Goal: Navigation & Orientation: Find specific page/section

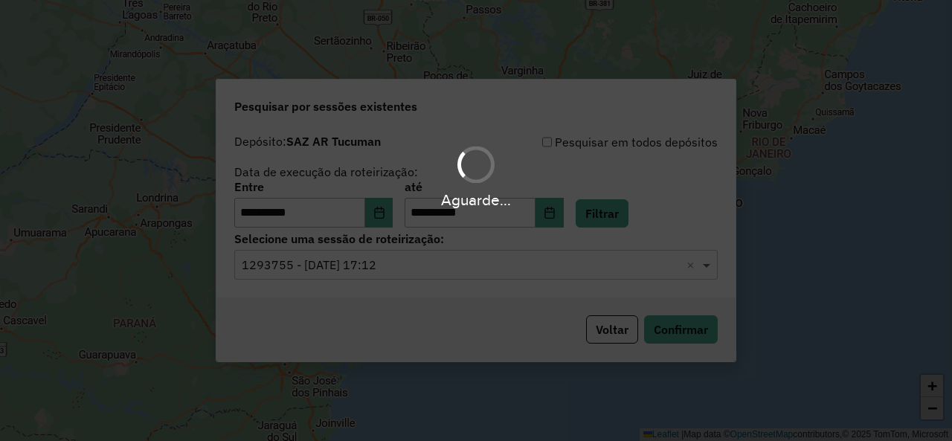
click at [706, 264] on span at bounding box center [708, 265] width 19 height 18
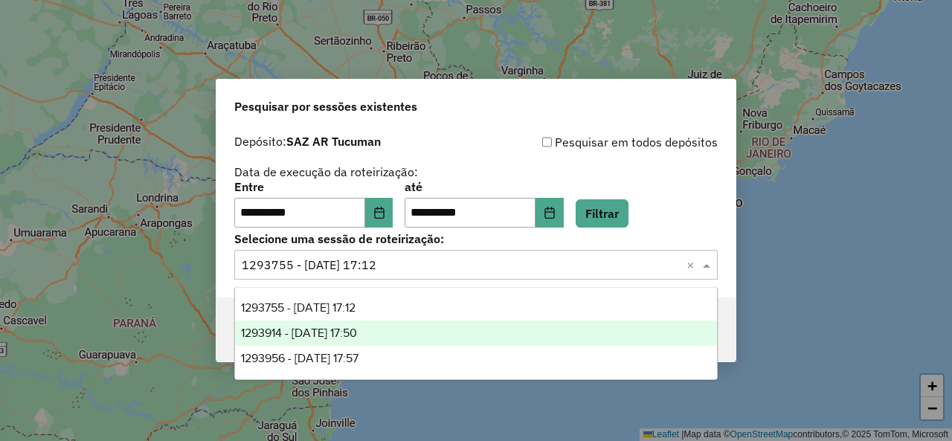
click at [419, 332] on div "1293914 - 14/10/2025 17:50" at bounding box center [475, 332] width 481 height 25
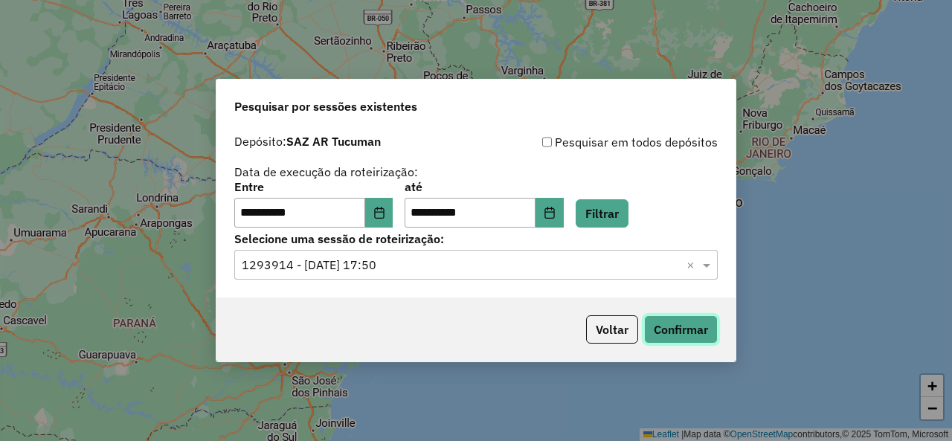
click at [685, 329] on button "Confirmar" at bounding box center [681, 329] width 74 height 28
click at [619, 213] on button "Filtrar" at bounding box center [602, 213] width 53 height 28
click at [706, 263] on span at bounding box center [708, 265] width 19 height 18
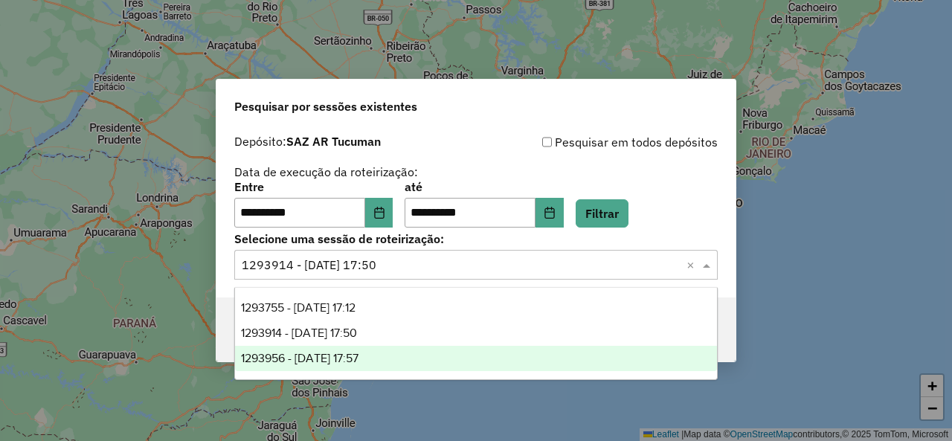
click at [358, 361] on span "1293956 - 14/10/2025 17:57" at bounding box center [299, 358] width 117 height 13
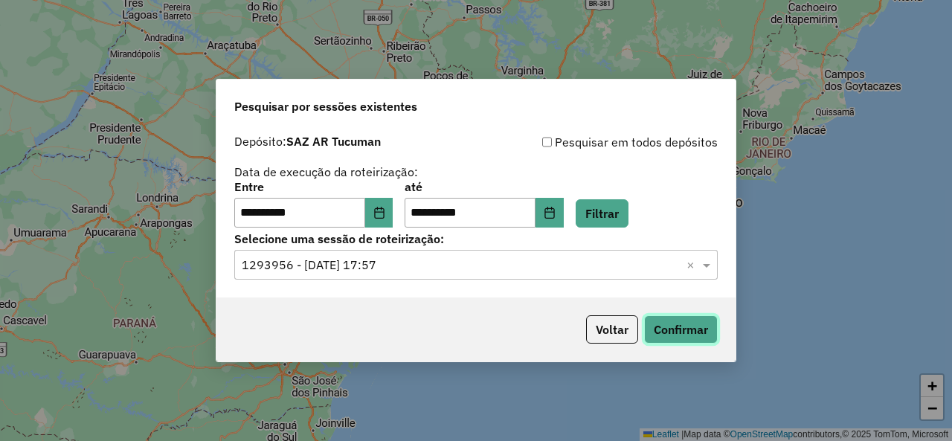
click at [666, 333] on button "Confirmar" at bounding box center [681, 329] width 74 height 28
click at [617, 212] on button "Filtrar" at bounding box center [602, 213] width 53 height 28
click at [628, 223] on button "Filtrar" at bounding box center [602, 213] width 53 height 28
click at [710, 265] on span at bounding box center [708, 265] width 19 height 18
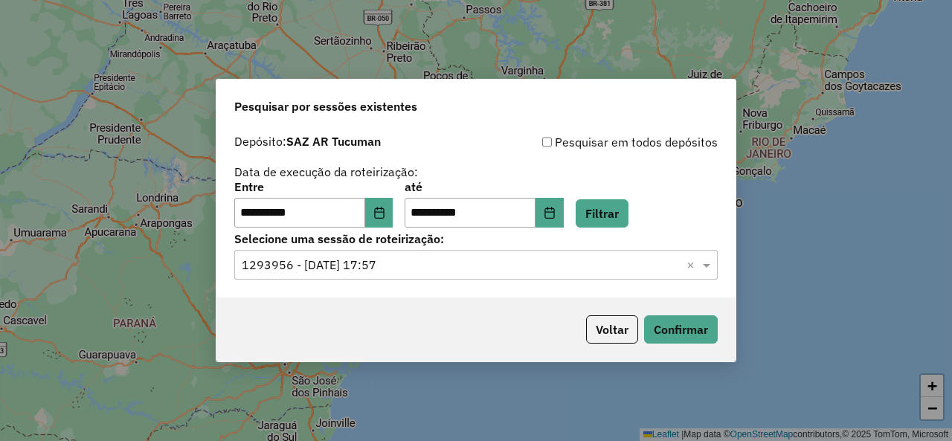
click at [637, 197] on div "**********" at bounding box center [475, 204] width 483 height 46
click at [626, 211] on button "Filtrar" at bounding box center [602, 213] width 53 height 28
click at [711, 257] on span at bounding box center [708, 265] width 19 height 18
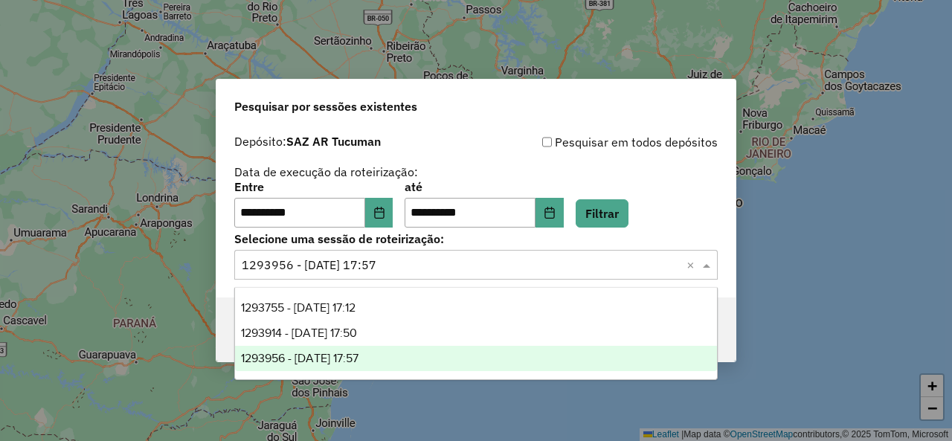
click at [706, 262] on span at bounding box center [708, 265] width 19 height 18
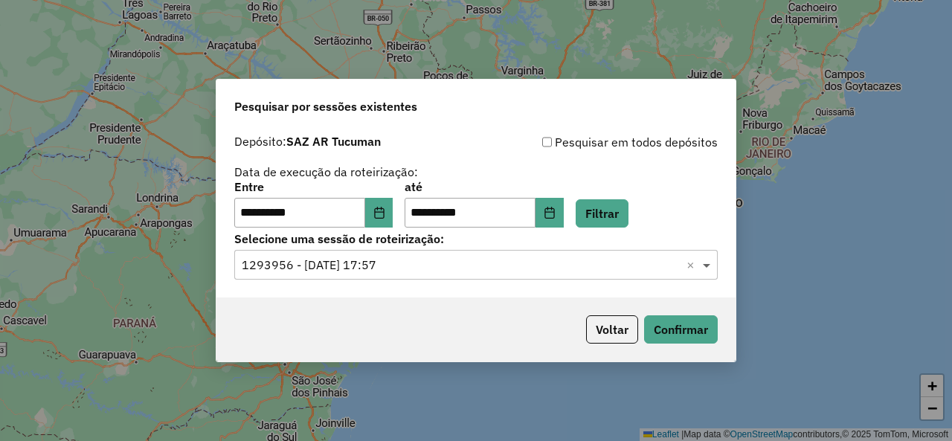
click at [712, 265] on span at bounding box center [708, 265] width 19 height 18
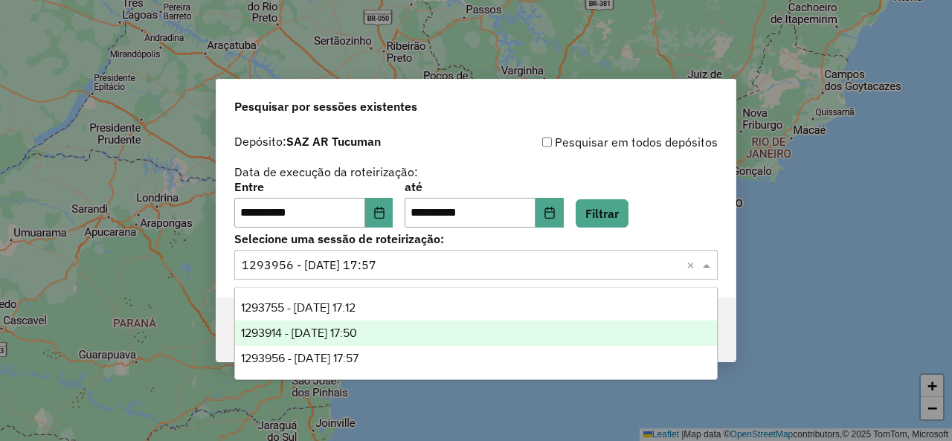
click at [389, 322] on div "1293914 - 14/10/2025 17:50" at bounding box center [475, 332] width 481 height 25
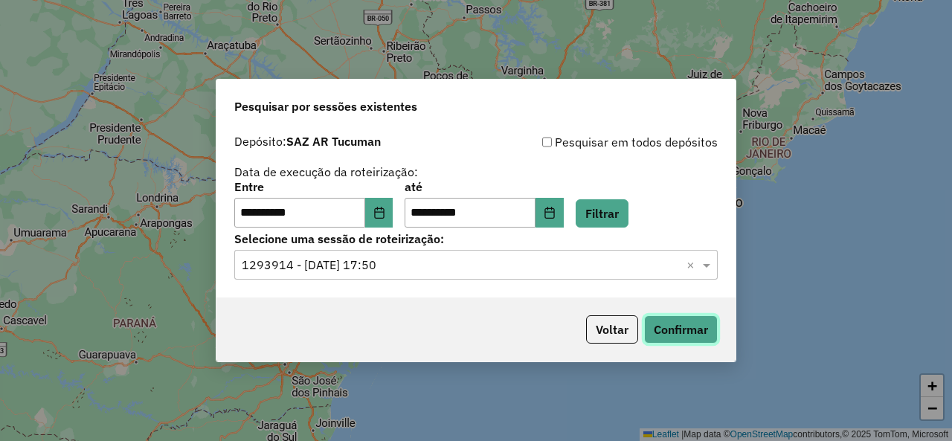
click at [668, 335] on button "Confirmar" at bounding box center [681, 329] width 74 height 28
click at [705, 264] on span at bounding box center [708, 265] width 19 height 18
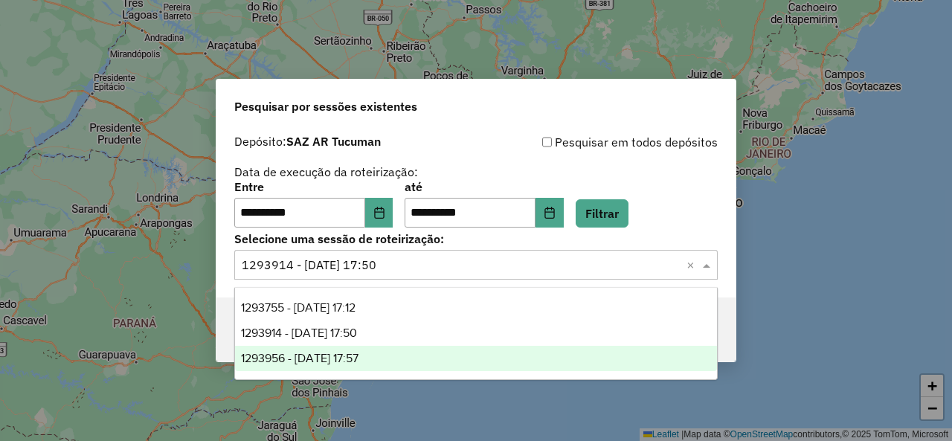
click at [405, 347] on div "1293956 - 14/10/2025 17:57" at bounding box center [475, 358] width 481 height 25
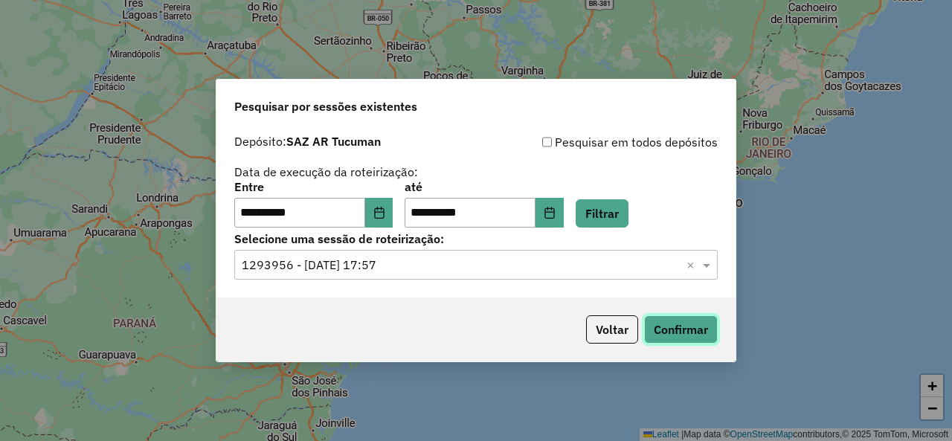
click at [665, 321] on button "Confirmar" at bounding box center [681, 329] width 74 height 28
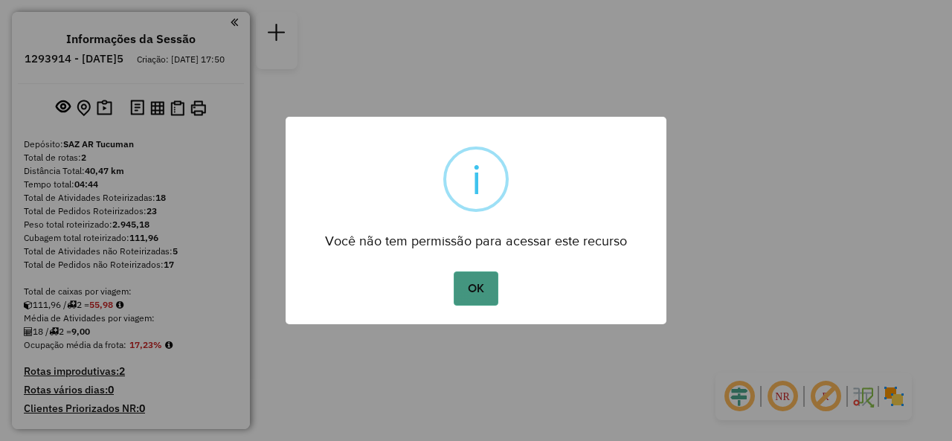
click at [486, 288] on button "OK" at bounding box center [476, 288] width 44 height 34
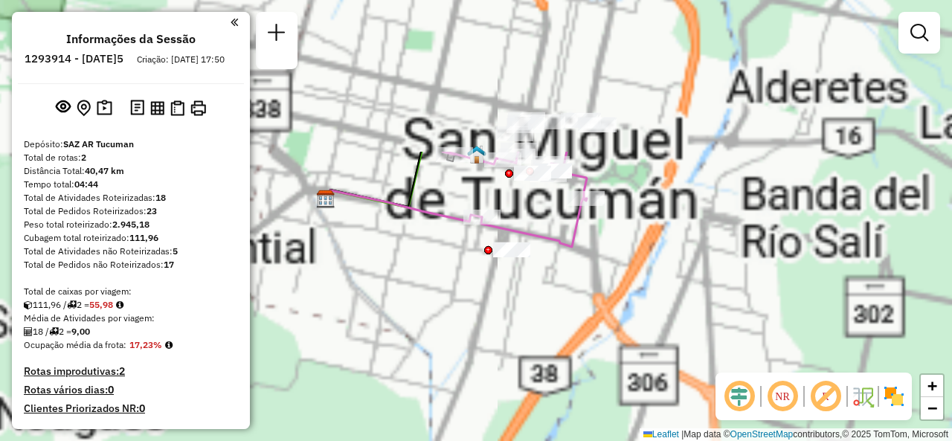
drag, startPoint x: 544, startPoint y: 191, endPoint x: 537, endPoint y: 317, distance: 125.9
click at [537, 317] on div "Janela de atendimento Grade de atendimento Capacidade Transportadoras Veículos …" at bounding box center [476, 220] width 952 height 441
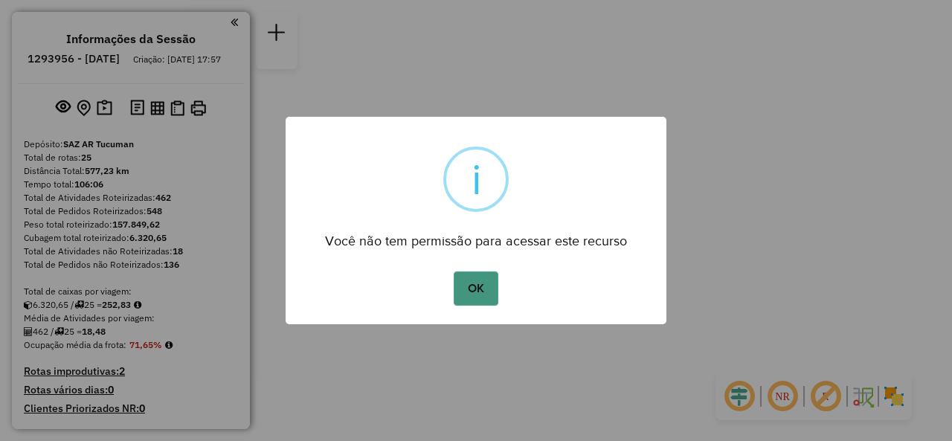
click at [480, 289] on button "OK" at bounding box center [476, 288] width 44 height 34
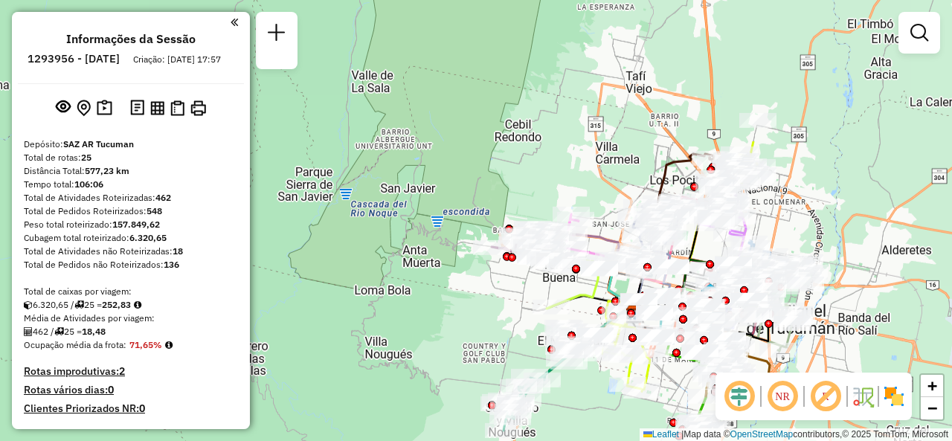
drag, startPoint x: 596, startPoint y: 248, endPoint x: 861, endPoint y: 371, distance: 291.8
click at [861, 371] on div "Janela de atendimento Grade de atendimento Capacidade Transportadoras Veículos …" at bounding box center [476, 220] width 952 height 441
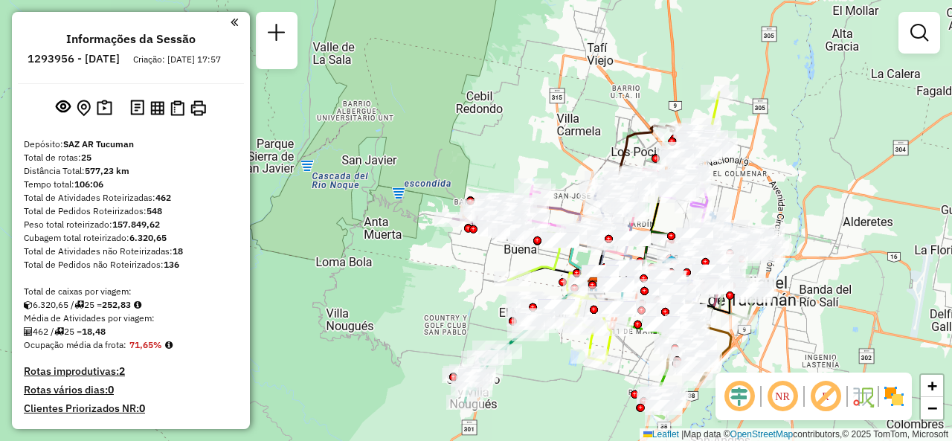
drag, startPoint x: 881, startPoint y: 273, endPoint x: 834, endPoint y: 222, distance: 69.5
click at [834, 222] on div "Janela de atendimento Grade de atendimento Capacidade Transportadoras Veículos …" at bounding box center [476, 220] width 952 height 441
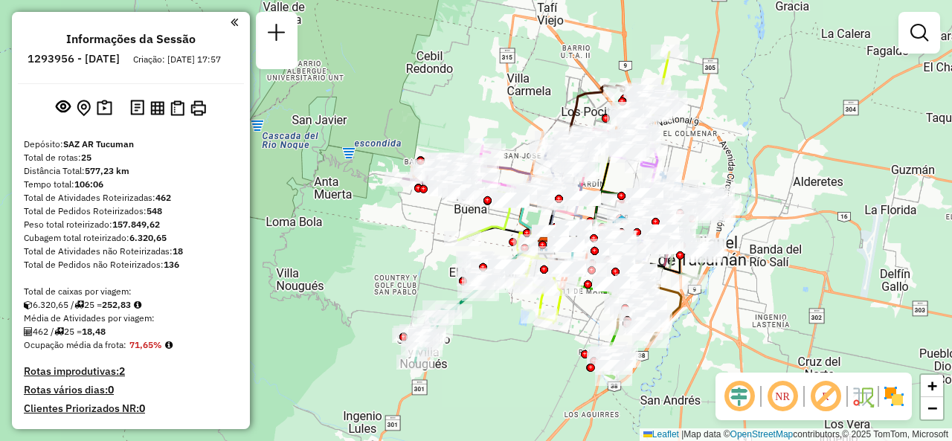
drag, startPoint x: 724, startPoint y: 191, endPoint x: 677, endPoint y: 151, distance: 61.7
click at [677, 151] on div "Janela de atendimento Grade de atendimento Capacidade Transportadoras Veículos …" at bounding box center [476, 220] width 952 height 441
click at [538, 103] on div "Rota 22 - Placa AF253BR 0000379079 - MOYA ELSA ALEJANDRA Janela de atendimento …" at bounding box center [476, 220] width 952 height 441
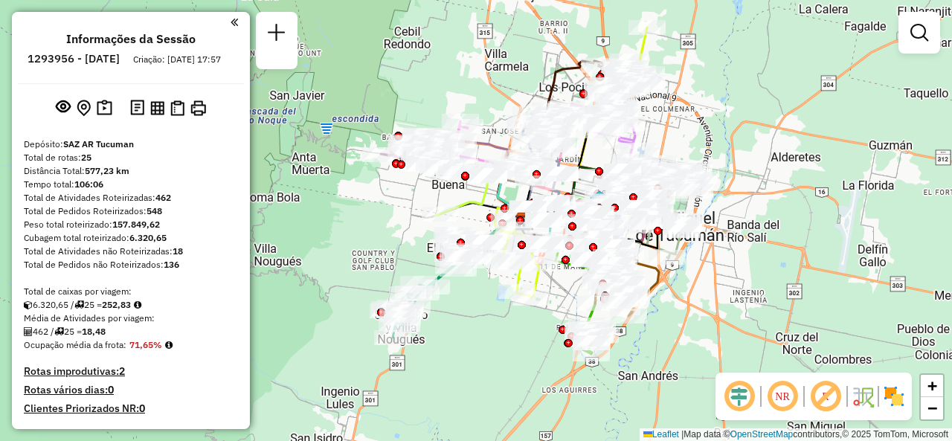
drag, startPoint x: 551, startPoint y: 99, endPoint x: 530, endPoint y: 75, distance: 31.6
click at [532, 77] on div "Janela de atendimento Grade de atendimento Capacidade Transportadoras Veículos …" at bounding box center [476, 220] width 952 height 441
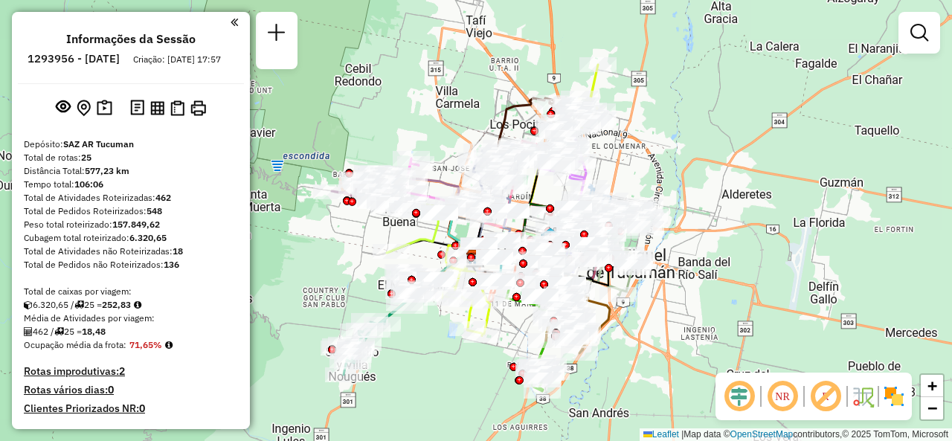
drag, startPoint x: 515, startPoint y: 81, endPoint x: 468, endPoint y: 122, distance: 61.6
click at [468, 122] on div "Janela de atendimento Grade de atendimento Capacidade Transportadoras Veículos …" at bounding box center [476, 220] width 952 height 441
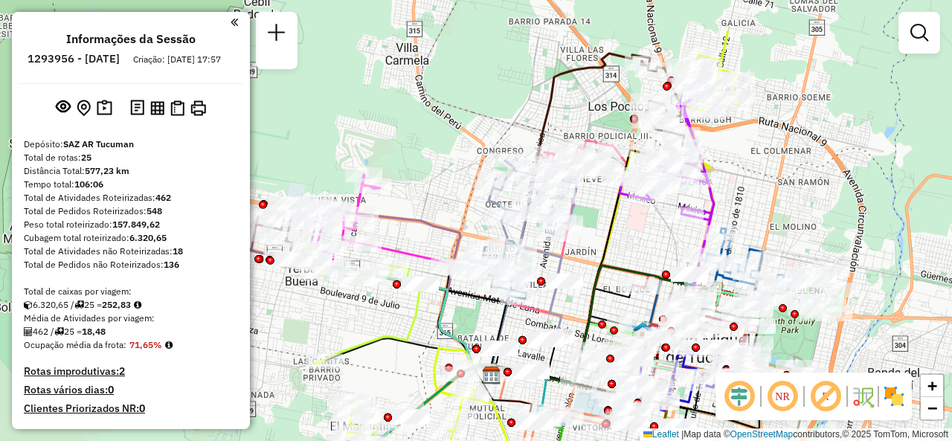
drag, startPoint x: 533, startPoint y: 161, endPoint x: 614, endPoint y: 241, distance: 113.6
click at [616, 240] on icon at bounding box center [559, 281] width 134 height 204
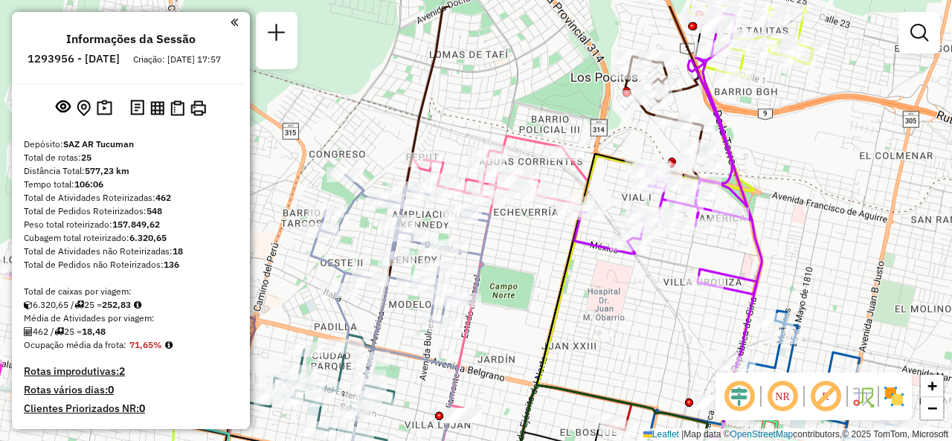
drag, startPoint x: 675, startPoint y: 210, endPoint x: 529, endPoint y: 260, distance: 154.7
click at [529, 260] on div "Janela de atendimento Grade de atendimento Capacidade Transportadoras Veículos …" at bounding box center [476, 220] width 952 height 441
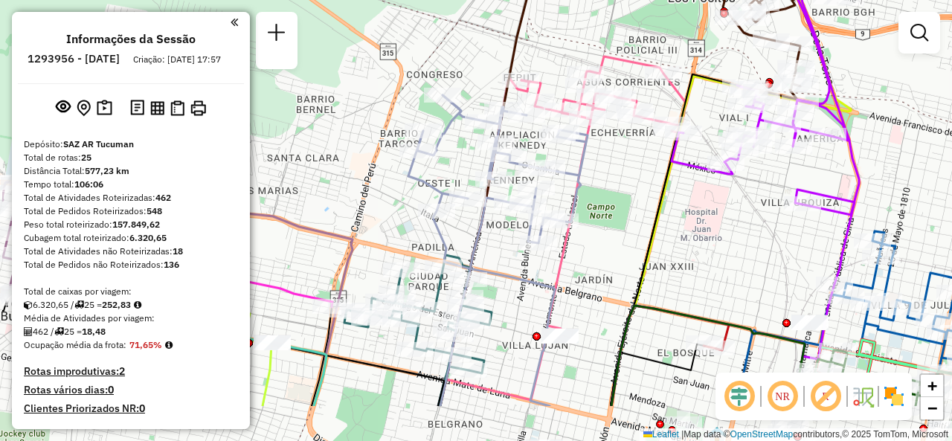
drag, startPoint x: 547, startPoint y: 280, endPoint x: 633, endPoint y: 210, distance: 110.4
click at [633, 210] on div "Janela de atendimento Grade de atendimento Capacidade Transportadoras Veículos …" at bounding box center [476, 220] width 952 height 441
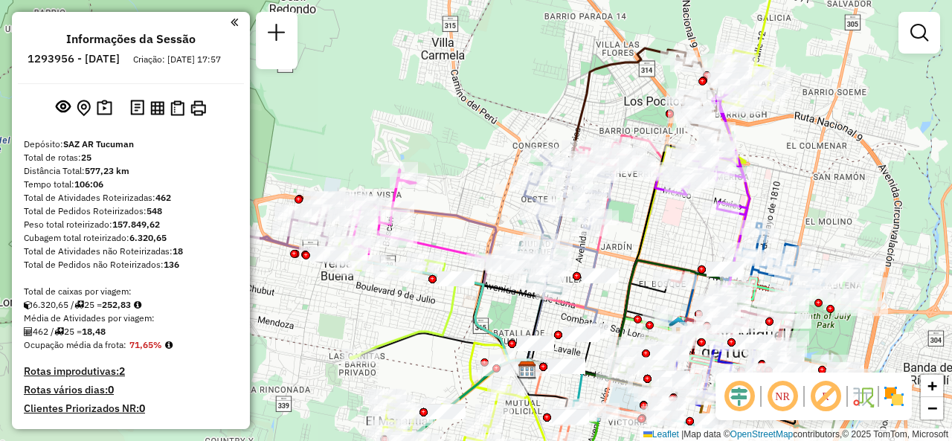
click at [467, 188] on div "Janela de atendimento Grade de atendimento Capacidade Transportadoras Veículos …" at bounding box center [476, 220] width 952 height 441
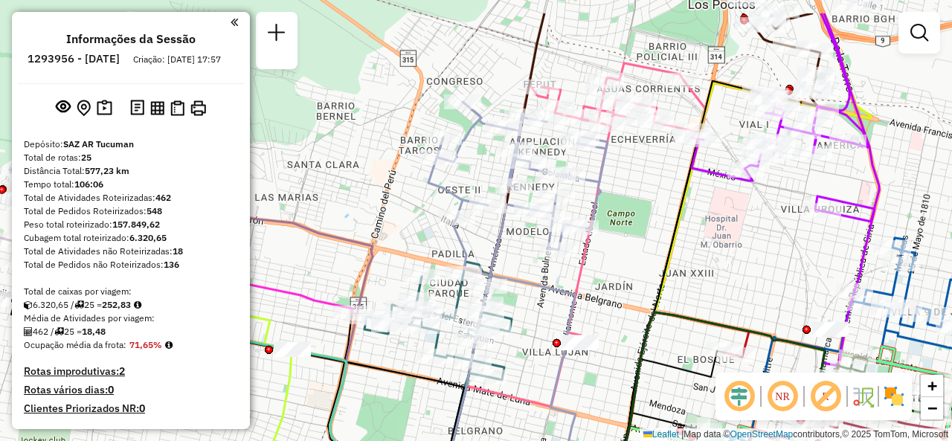
drag, startPoint x: 714, startPoint y: 197, endPoint x: 648, endPoint y: 254, distance: 86.5
click at [648, 254] on div "Janela de atendimento Grade de atendimento Capacidade Transportadoras Veículos …" at bounding box center [476, 220] width 952 height 441
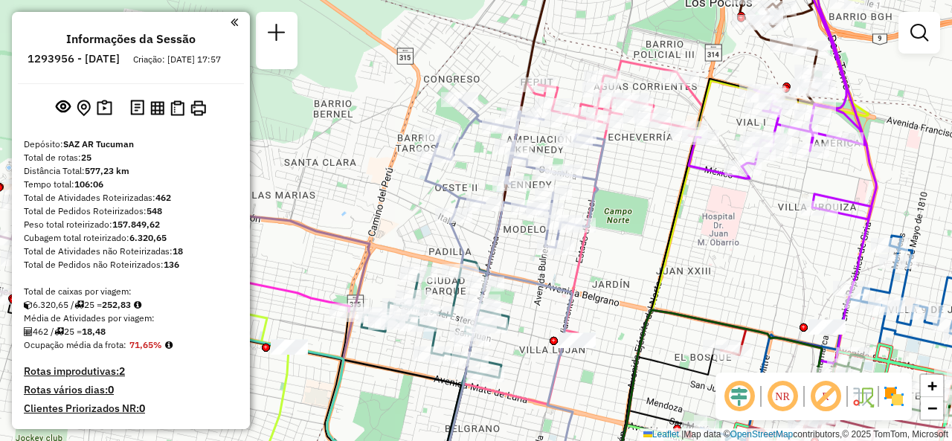
click at [668, 196] on div "Janela de atendimento Grade de atendimento Capacidade Transportadoras Veículos …" at bounding box center [476, 220] width 952 height 441
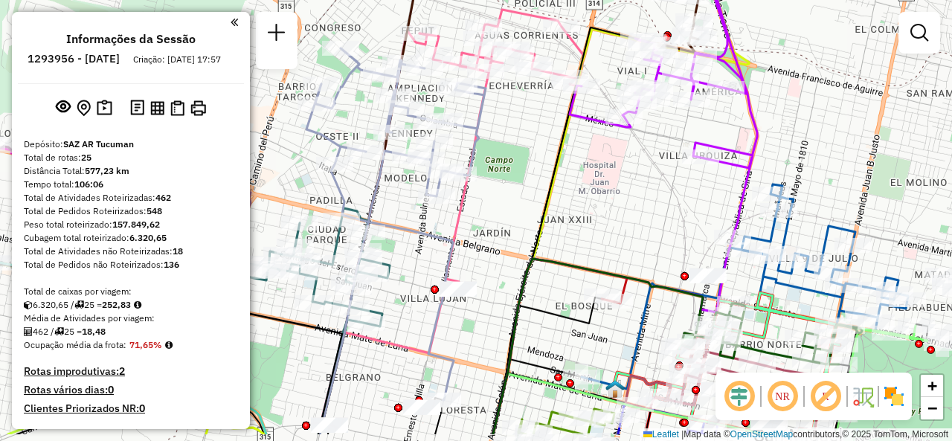
drag, startPoint x: 656, startPoint y: 250, endPoint x: 622, endPoint y: 205, distance: 56.2
click at [513, 150] on div "Janela de atendimento Grade de atendimento Capacidade Transportadoras Veículos …" at bounding box center [476, 220] width 952 height 441
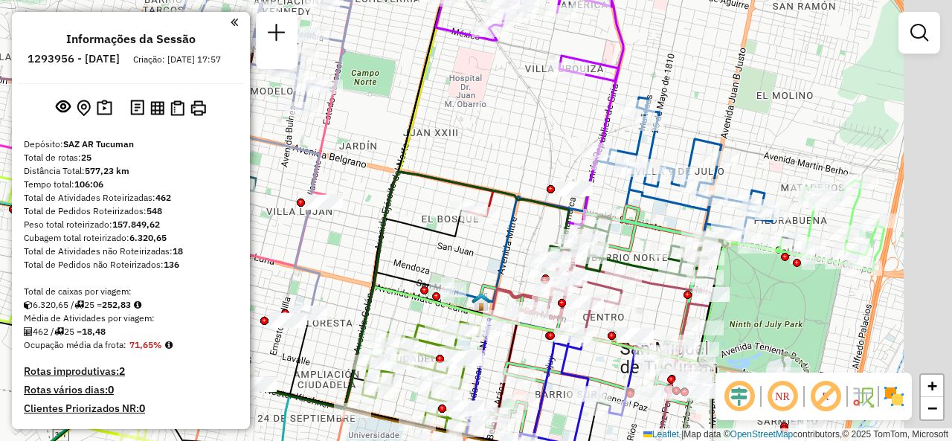
drag, startPoint x: 653, startPoint y: 210, endPoint x: 514, endPoint y: 170, distance: 144.7
click at [515, 171] on div "Janela de atendimento Grade de atendimento Capacidade Transportadoras Veículos …" at bounding box center [476, 220] width 952 height 441
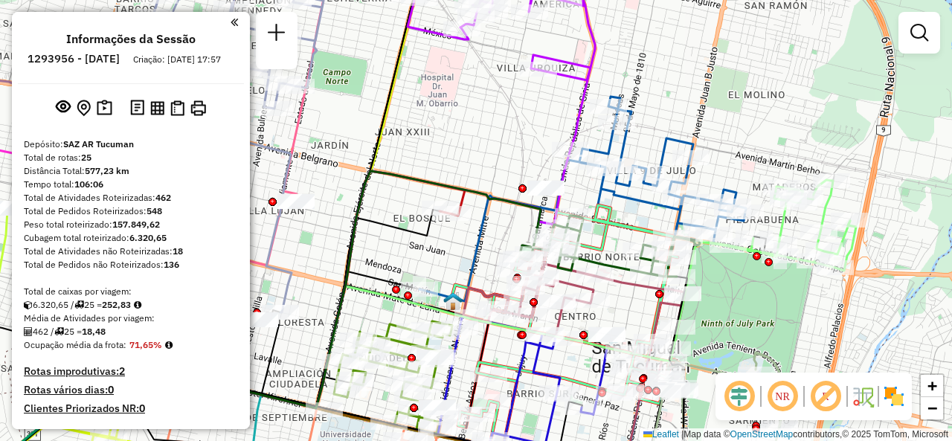
click at [453, 127] on div "Janela de atendimento Grade de atendimento Capacidade Transportadoras Veículos …" at bounding box center [476, 220] width 952 height 441
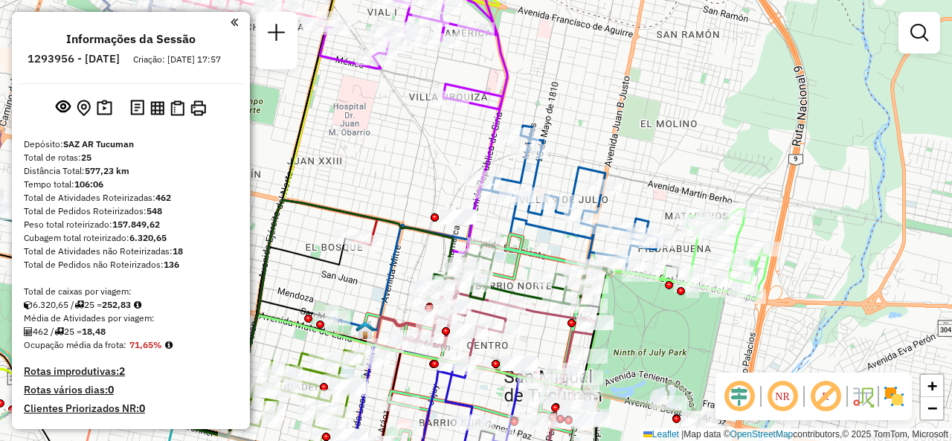
drag, startPoint x: 500, startPoint y: 134, endPoint x: 407, endPoint y: 83, distance: 105.2
click at [407, 91] on div "Janela de atendimento Grade de atendimento Capacidade Transportadoras Veículos …" at bounding box center [476, 220] width 952 height 441
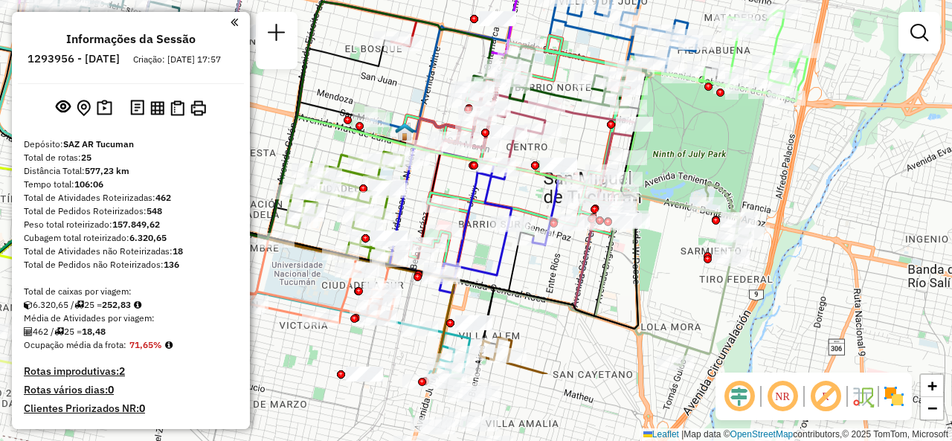
drag, startPoint x: 666, startPoint y: 275, endPoint x: 709, endPoint y: 155, distance: 127.2
click at [709, 158] on div "Janela de atendimento Grade de atendimento Capacidade Transportadoras Veículos …" at bounding box center [476, 220] width 952 height 441
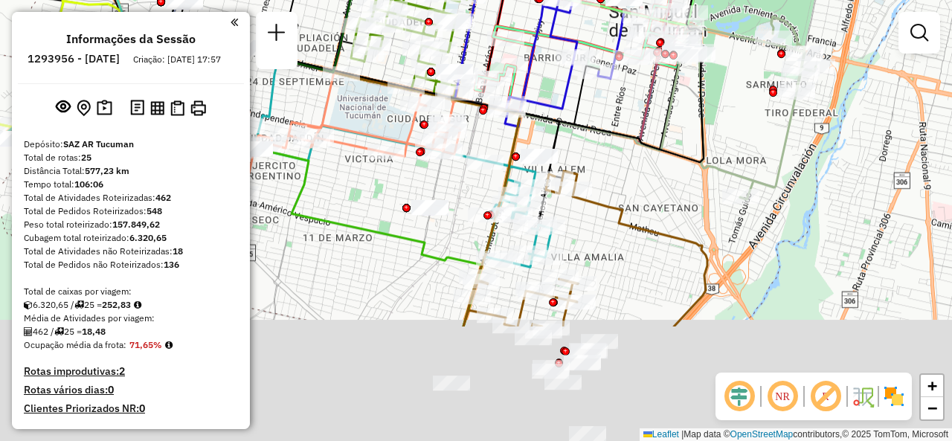
drag, startPoint x: 679, startPoint y: 298, endPoint x: 753, endPoint y: 116, distance: 196.5
click at [753, 118] on div "Janela de atendimento Grade de atendimento Capacidade Transportadoras Veículos …" at bounding box center [476, 220] width 952 height 441
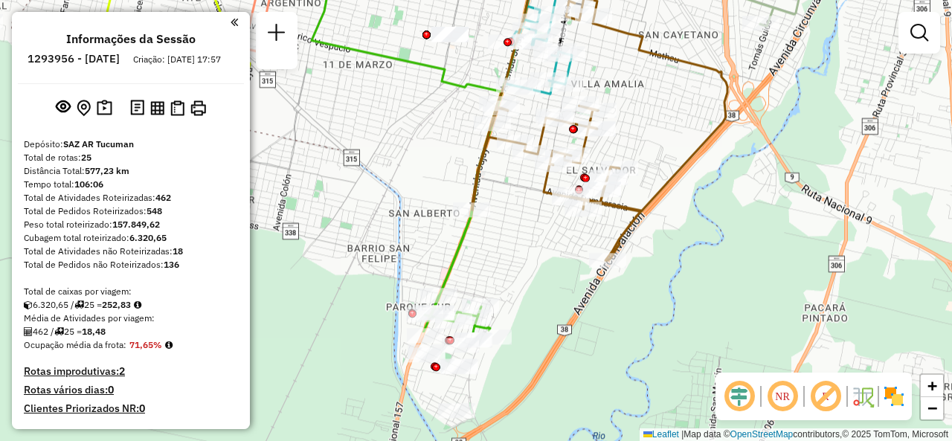
drag, startPoint x: 668, startPoint y: 253, endPoint x: 702, endPoint y: 118, distance: 138.9
click at [702, 118] on div "Janela de atendimento Grade de atendimento Capacidade Transportadoras Veículos …" at bounding box center [476, 220] width 952 height 441
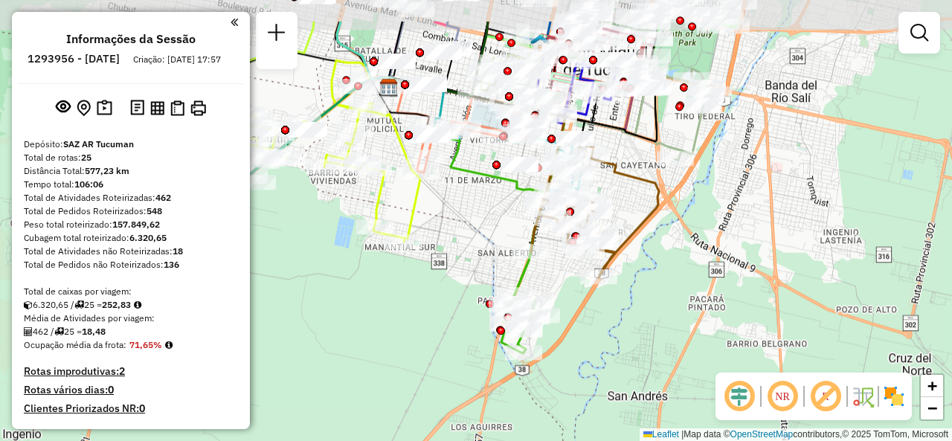
drag, startPoint x: 400, startPoint y: 146, endPoint x: 506, endPoint y: 219, distance: 129.3
click at [506, 222] on div "Janela de atendimento Grade de atendimento Capacidade Transportadoras Veículos …" at bounding box center [476, 220] width 952 height 441
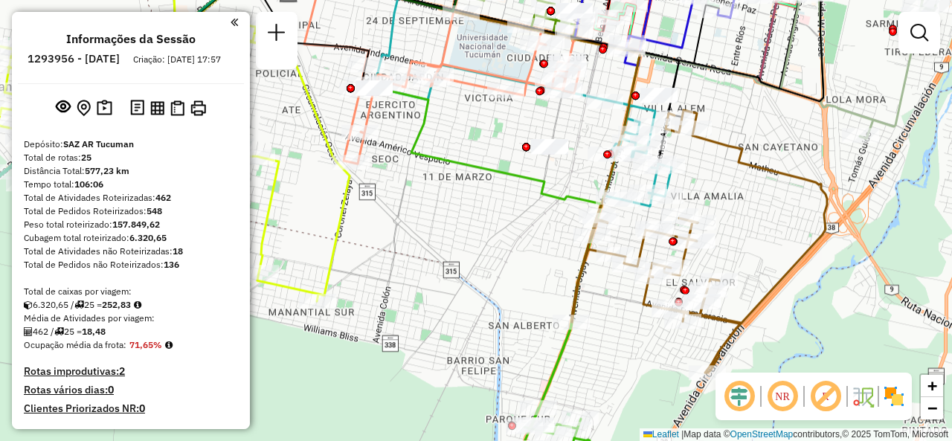
drag, startPoint x: 560, startPoint y: 175, endPoint x: 525, endPoint y: 213, distance: 52.1
click at [526, 213] on div "Janela de atendimento Grade de atendimento Capacidade Transportadoras Veículos …" at bounding box center [476, 220] width 952 height 441
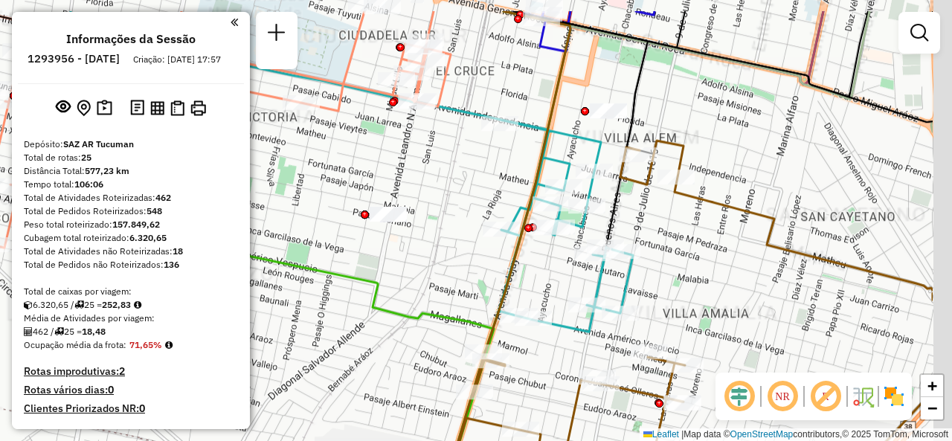
drag, startPoint x: 570, startPoint y: 204, endPoint x: 450, endPoint y: 304, distance: 156.3
click at [402, 293] on div "Janela de atendimento Grade de atendimento Capacidade Transportadoras Veículos …" at bounding box center [476, 220] width 952 height 441
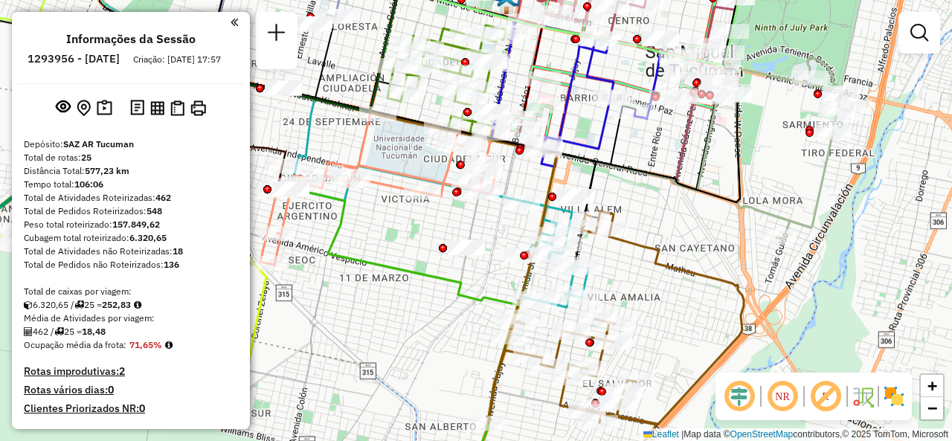
drag, startPoint x: 723, startPoint y: 201, endPoint x: 686, endPoint y: 216, distance: 40.0
click at [686, 216] on div "Janela de atendimento Grade de atendimento Capacidade Transportadoras Veículos …" at bounding box center [476, 220] width 952 height 441
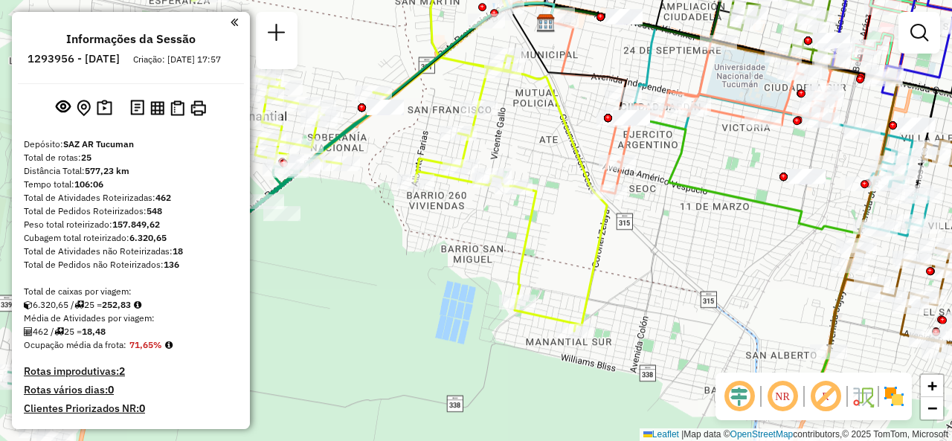
drag, startPoint x: 628, startPoint y: 353, endPoint x: 733, endPoint y: 266, distance: 136.8
click at [733, 266] on div "Janela de atendimento Grade de atendimento Capacidade Transportadoras Veículos …" at bounding box center [476, 220] width 952 height 441
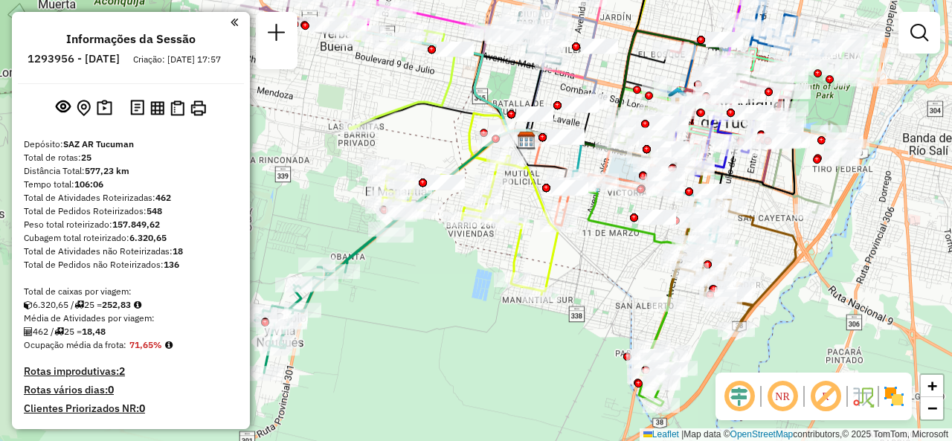
drag, startPoint x: 541, startPoint y: 277, endPoint x: 445, endPoint y: 260, distance: 98.2
click at [433, 260] on div "Janela de atendimento Grade de atendimento Capacidade Transportadoras Veículos …" at bounding box center [476, 220] width 952 height 441
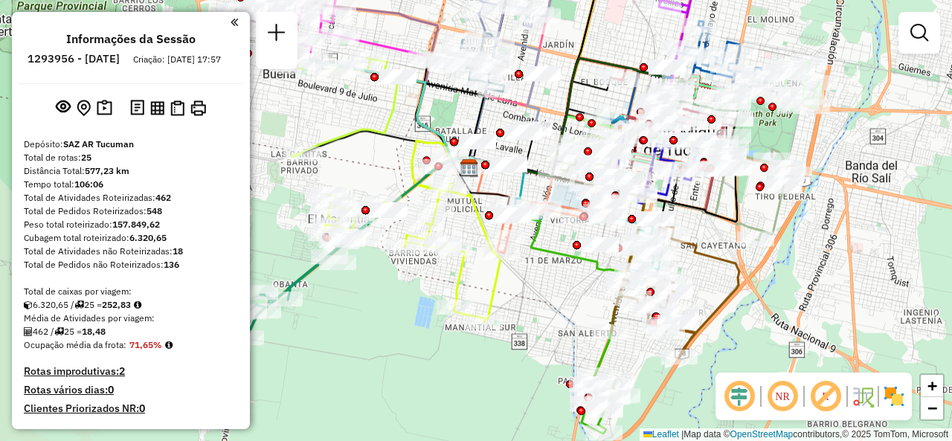
drag, startPoint x: 632, startPoint y: 234, endPoint x: 565, endPoint y: 286, distance: 84.8
click at [566, 285] on div "Janela de atendimento Grade de atendimento Capacidade Transportadoras Veículos …" at bounding box center [476, 220] width 952 height 441
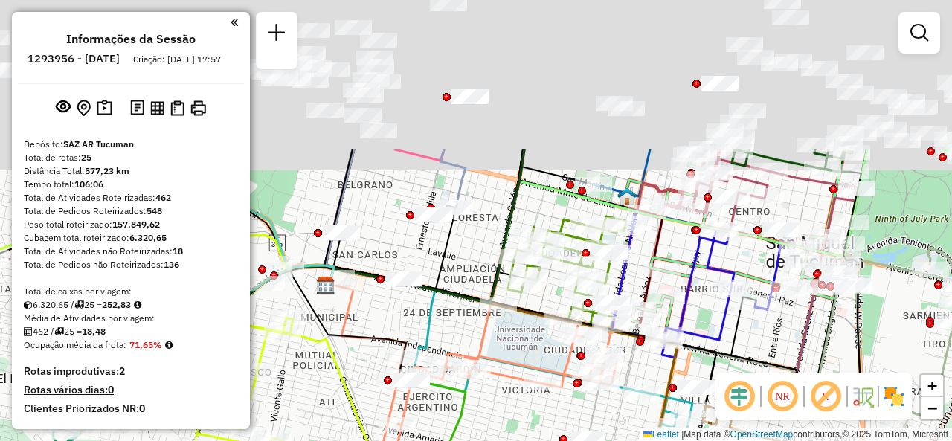
drag, startPoint x: 516, startPoint y: 145, endPoint x: 512, endPoint y: 354, distance: 209.0
click at [512, 354] on div "Janela de atendimento Grade de atendimento Capacidade Transportadoras Veículos …" at bounding box center [476, 220] width 952 height 441
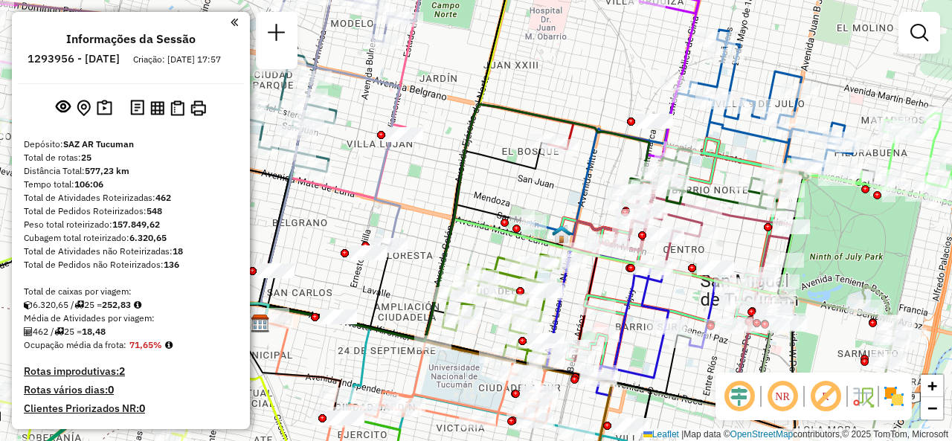
drag, startPoint x: 663, startPoint y: 74, endPoint x: 586, endPoint y: 65, distance: 77.8
click at [586, 65] on div "Janela de atendimento Grade de atendimento Capacidade Transportadoras Veículos …" at bounding box center [476, 220] width 952 height 441
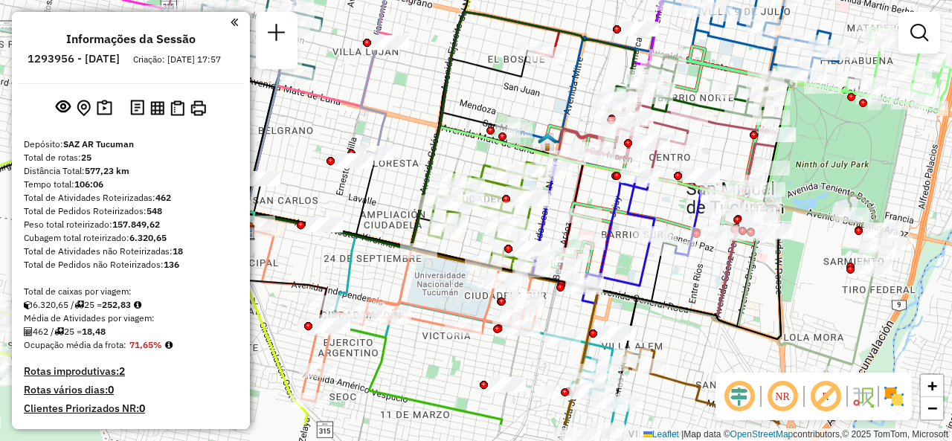
drag, startPoint x: 686, startPoint y: 349, endPoint x: 690, endPoint y: 289, distance: 61.1
click at [690, 289] on div "Janela de atendimento Grade de atendimento Capacidade Transportadoras Veículos …" at bounding box center [476, 220] width 952 height 441
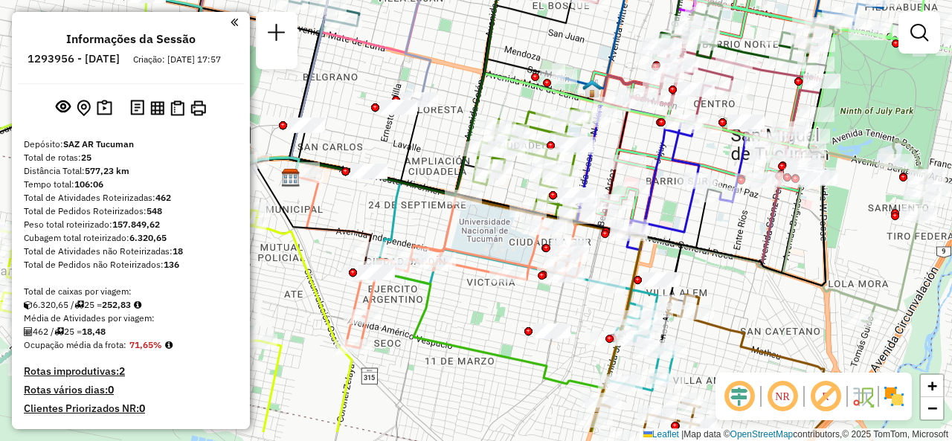
drag, startPoint x: 486, startPoint y: 360, endPoint x: 535, endPoint y: 310, distance: 69.4
click at [535, 310] on div "Janela de atendimento Grade de atendimento Capacidade Transportadoras Veículos …" at bounding box center [476, 220] width 952 height 441
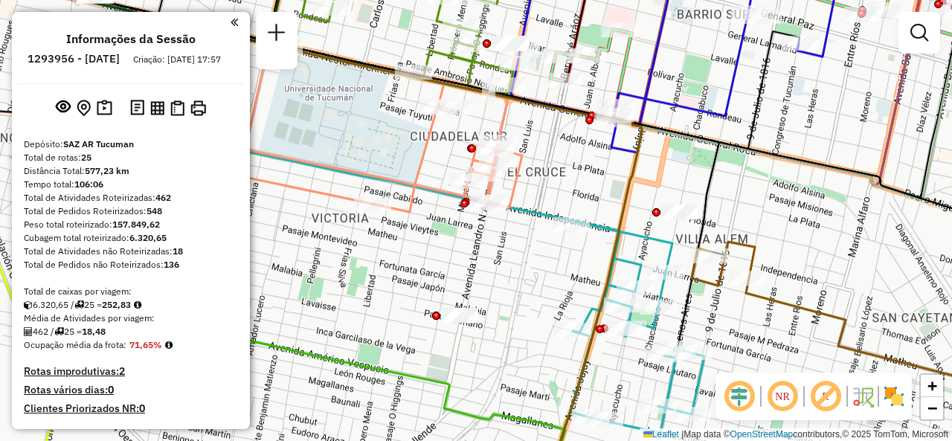
drag, startPoint x: 699, startPoint y: 190, endPoint x: 668, endPoint y: 191, distance: 31.3
click at [668, 191] on div "Janela de atendimento Grade de atendimento Capacidade Transportadoras Veículos …" at bounding box center [476, 220] width 952 height 441
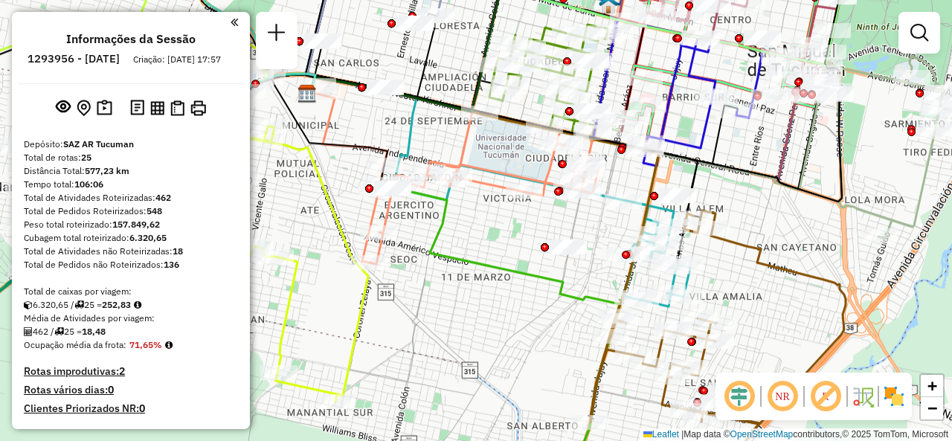
drag, startPoint x: 703, startPoint y: 197, endPoint x: 721, endPoint y: 189, distance: 19.6
click at [721, 189] on div "Janela de atendimento Grade de atendimento Capacidade Transportadoras Veículos …" at bounding box center [476, 220] width 952 height 441
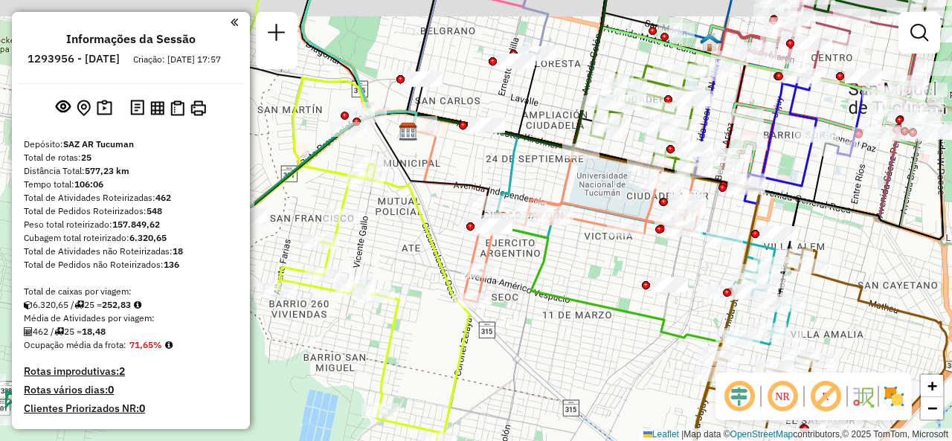
drag, startPoint x: 449, startPoint y: 326, endPoint x: 599, endPoint y: 351, distance: 152.3
click at [598, 352] on div "Janela de atendimento Grade de atendimento Capacidade Transportadoras Veículos …" at bounding box center [476, 220] width 952 height 441
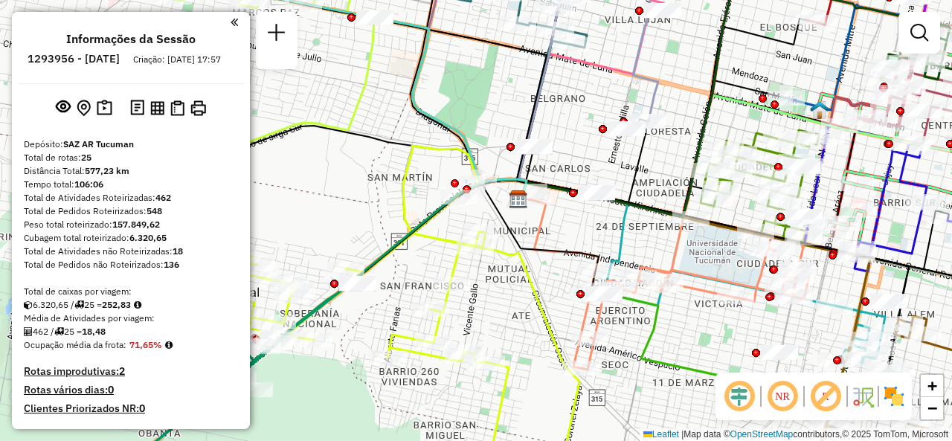
drag, startPoint x: 708, startPoint y: 123, endPoint x: 677, endPoint y: 151, distance: 42.1
click at [677, 151] on div "Janela de atendimento Grade de atendimento Capacidade Transportadoras Veículos …" at bounding box center [476, 220] width 952 height 441
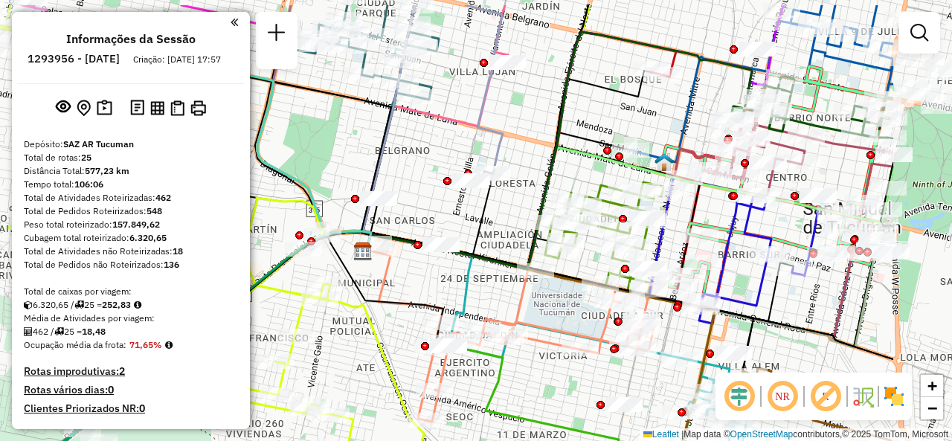
drag, startPoint x: 745, startPoint y: 47, endPoint x: 580, endPoint y: 84, distance: 169.2
click at [580, 84] on div "Janela de atendimento Grade de atendimento Capacidade Transportadoras Veículos …" at bounding box center [476, 220] width 952 height 441
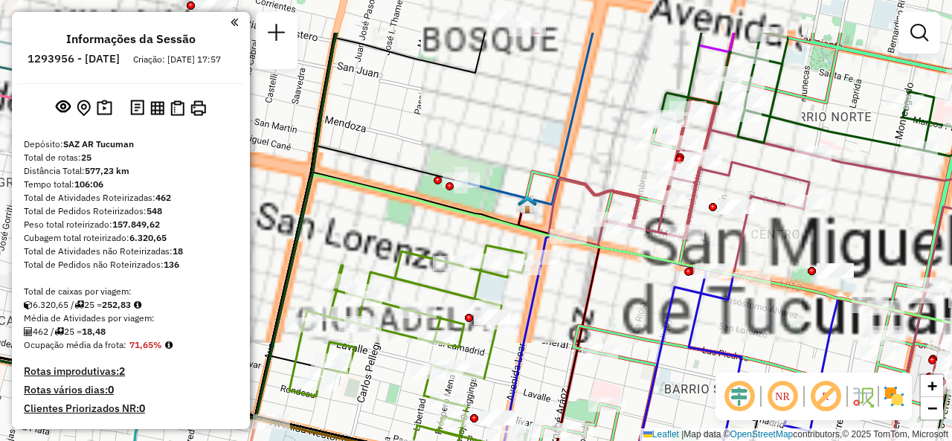
drag, startPoint x: 642, startPoint y: 71, endPoint x: 592, endPoint y: 163, distance: 104.5
click at [583, 158] on div "Janela de atendimento Grade de atendimento Capacidade Transportadoras Veículos …" at bounding box center [476, 220] width 952 height 441
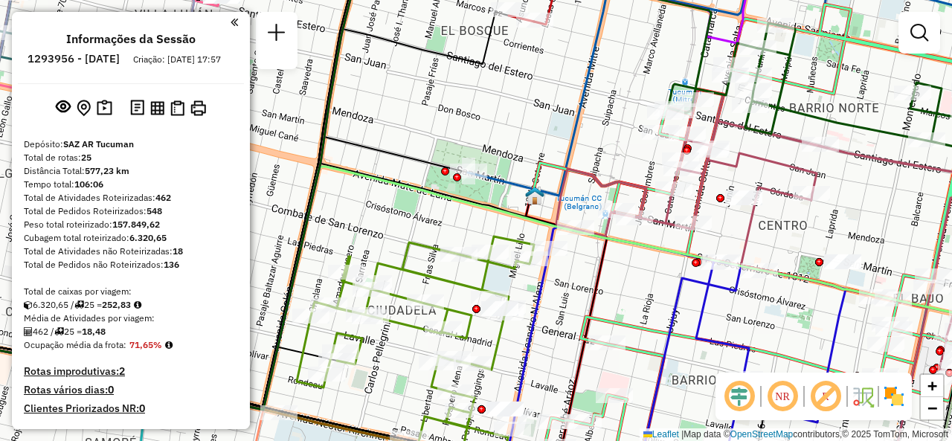
drag, startPoint x: 515, startPoint y: 151, endPoint x: 555, endPoint y: 64, distance: 95.8
click at [555, 60] on div "Janela de atendimento Grade de atendimento Capacidade Transportadoras Veículos …" at bounding box center [476, 220] width 952 height 441
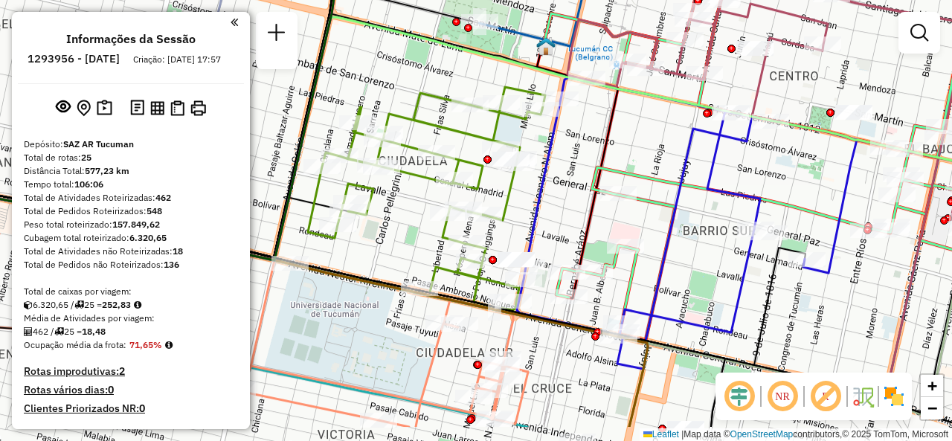
drag, startPoint x: 671, startPoint y: 215, endPoint x: 643, endPoint y: 191, distance: 36.4
click at [642, 157] on div "Janela de atendimento Grade de atendimento Capacidade Transportadoras Veículos …" at bounding box center [476, 220] width 952 height 441
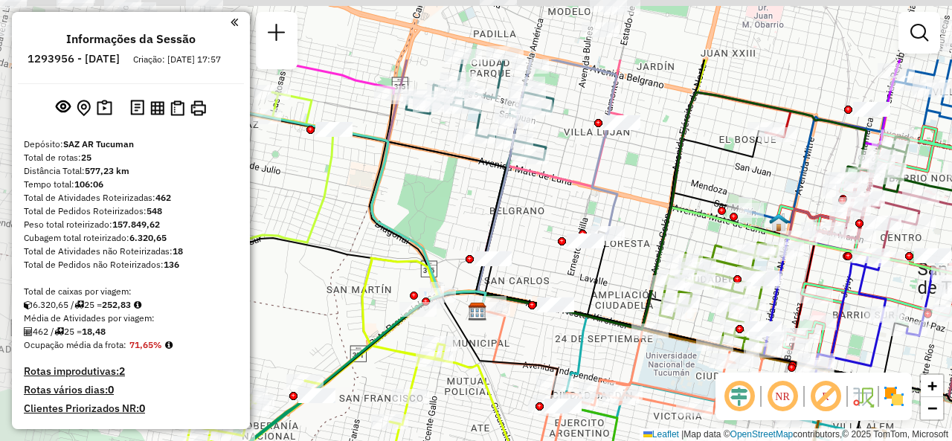
drag, startPoint x: 445, startPoint y: 170, endPoint x: 625, endPoint y: 280, distance: 211.2
click at [641, 290] on div "Janela de atendimento Grade de atendimento Capacidade Transportadoras Veículos …" at bounding box center [476, 220] width 952 height 441
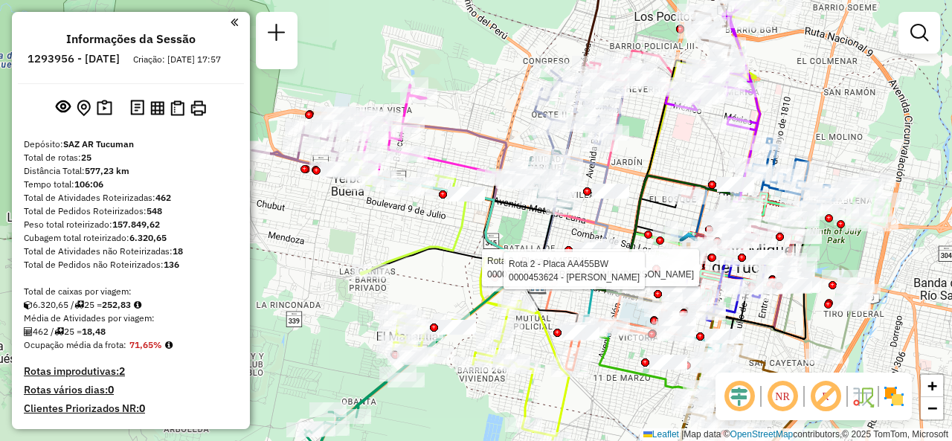
click at [443, 218] on div "Rota 2 - Placa AA455BW 0000707202 - PARDO JUAN JOSE Rota 2 - Placa AA455BW 0000…" at bounding box center [476, 220] width 952 height 441
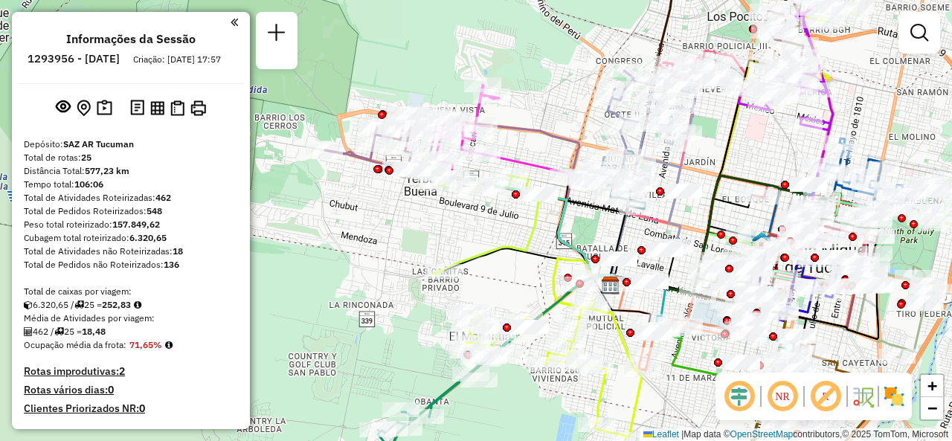
drag, startPoint x: 443, startPoint y: 231, endPoint x: 515, endPoint y: 231, distance: 71.4
click at [515, 231] on div "Janela de atendimento Grade de atendimento Capacidade Transportadoras Veículos …" at bounding box center [476, 220] width 952 height 441
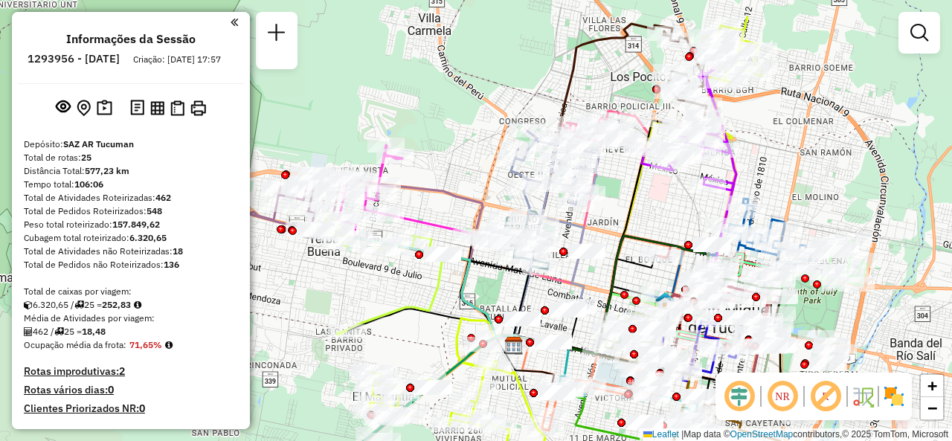
drag, startPoint x: 562, startPoint y: 117, endPoint x: 457, endPoint y: 191, distance: 128.7
click at [454, 183] on div "Janela de atendimento Grade de atendimento Capacidade Transportadoras Veículos …" at bounding box center [476, 220] width 952 height 441
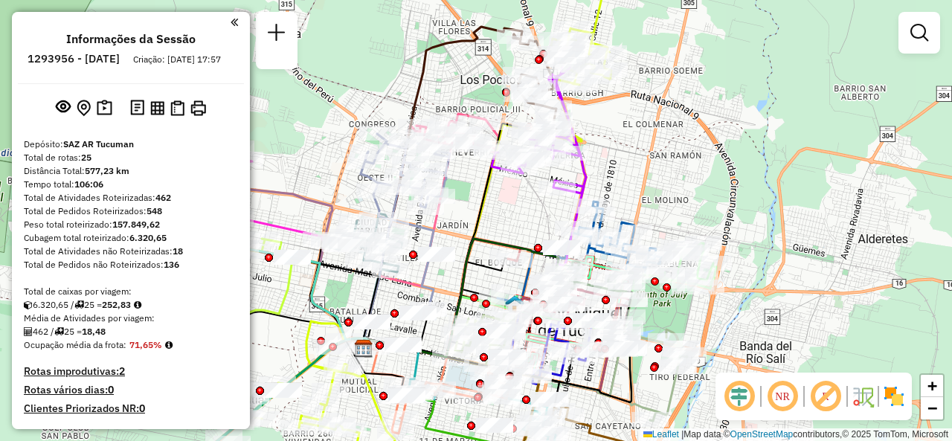
drag, startPoint x: 648, startPoint y: 213, endPoint x: 561, endPoint y: 94, distance: 147.8
click at [555, 113] on div "Janela de atendimento Grade de atendimento Capacidade Transportadoras Veículos …" at bounding box center [476, 220] width 952 height 441
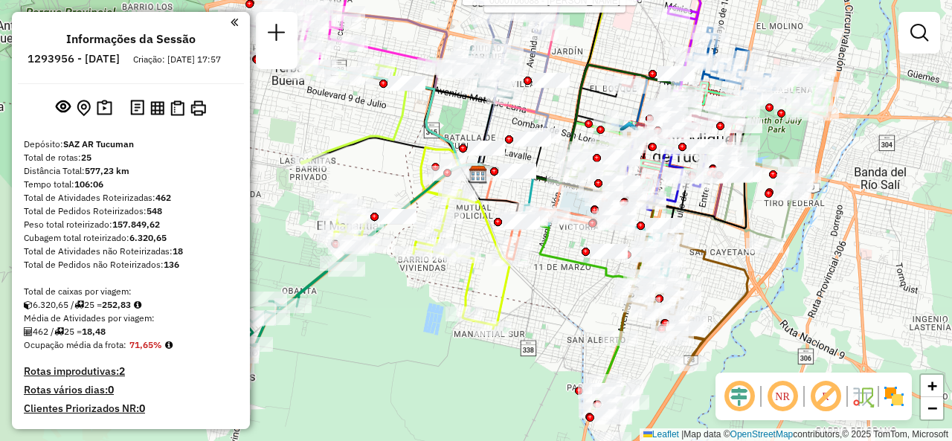
drag, startPoint x: 666, startPoint y: 301, endPoint x: 730, endPoint y: 227, distance: 98.1
click at [737, 224] on icon at bounding box center [613, 172] width 268 height 111
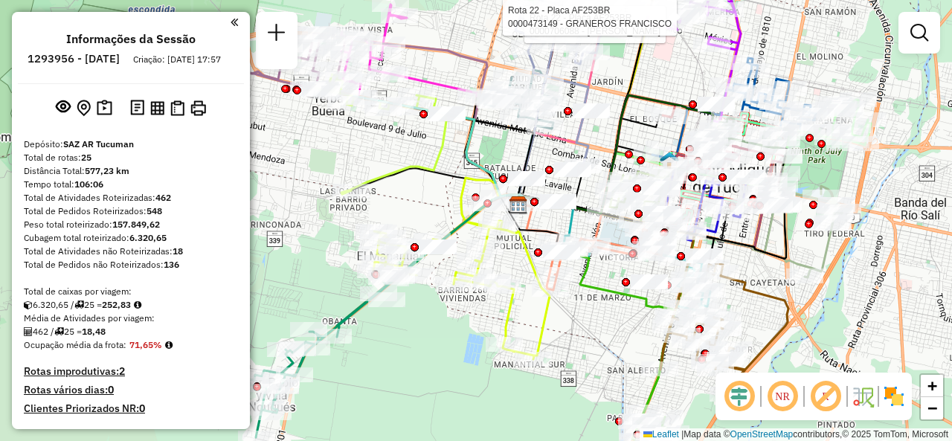
drag, startPoint x: 543, startPoint y: 285, endPoint x: 543, endPoint y: 330, distance: 45.4
click at [556, 332] on div "Rota 22 - Placa AF253BR 0000706088 - Silcan Miguel Angel Rota 22 - Placa AF253B…" at bounding box center [476, 220] width 952 height 441
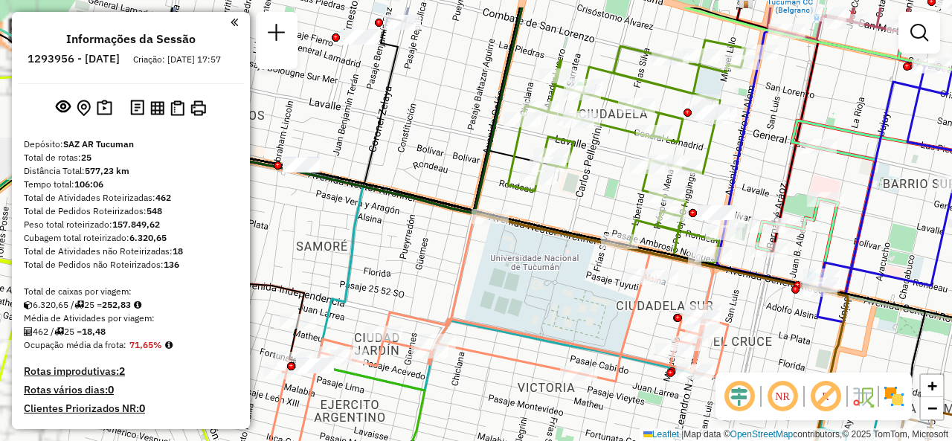
drag, startPoint x: 637, startPoint y: 237, endPoint x: 561, endPoint y: 295, distance: 96.1
click at [567, 292] on div "Rota 22 - Placa AF253BR 0000706088 - Silcan Miguel Angel Rota 22 - Placa AF253B…" at bounding box center [476, 220] width 952 height 441
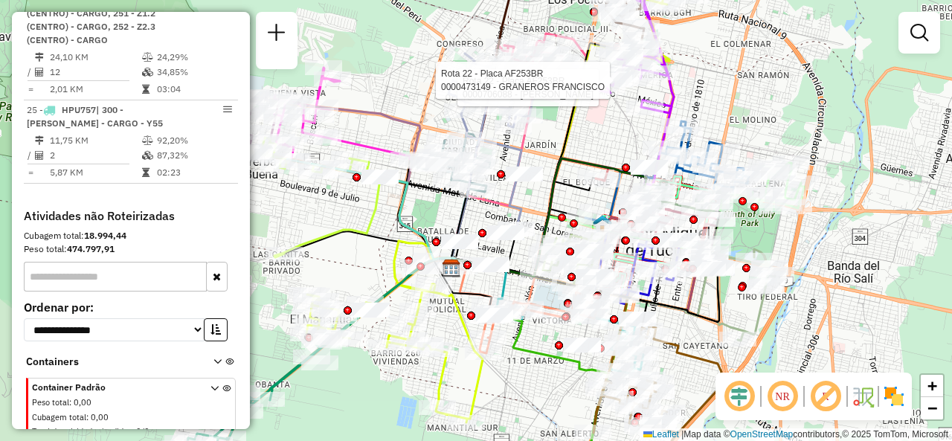
scroll to position [2579, 0]
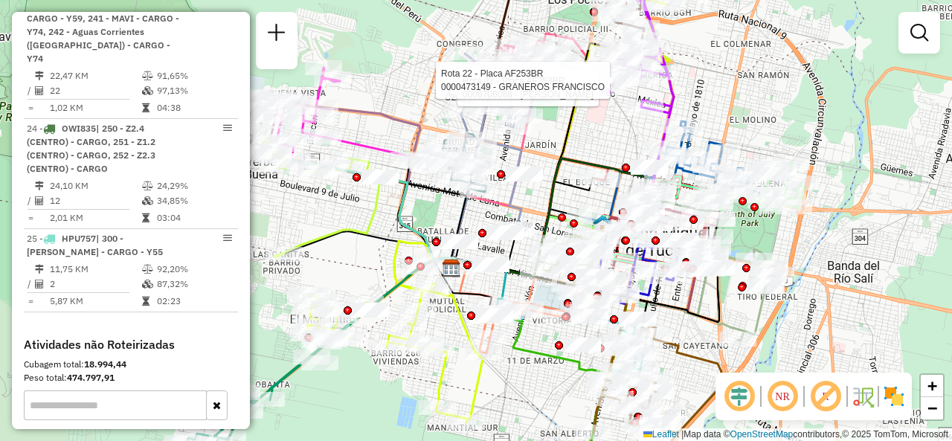
click at [345, 264] on div "Rota 22 - Placa AF253BR 0000706088 - Silcan Miguel Angel Rota 22 - Placa AF253B…" at bounding box center [476, 220] width 952 height 441
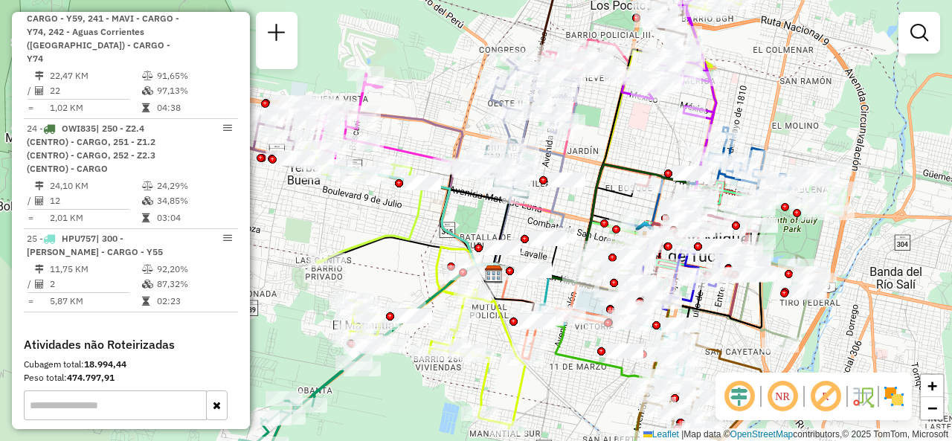
drag, startPoint x: 364, startPoint y: 265, endPoint x: 498, endPoint y: 289, distance: 136.8
click at [484, 292] on div "Janela de atendimento Grade de atendimento Capacidade Transportadoras Veículos …" at bounding box center [476, 220] width 952 height 441
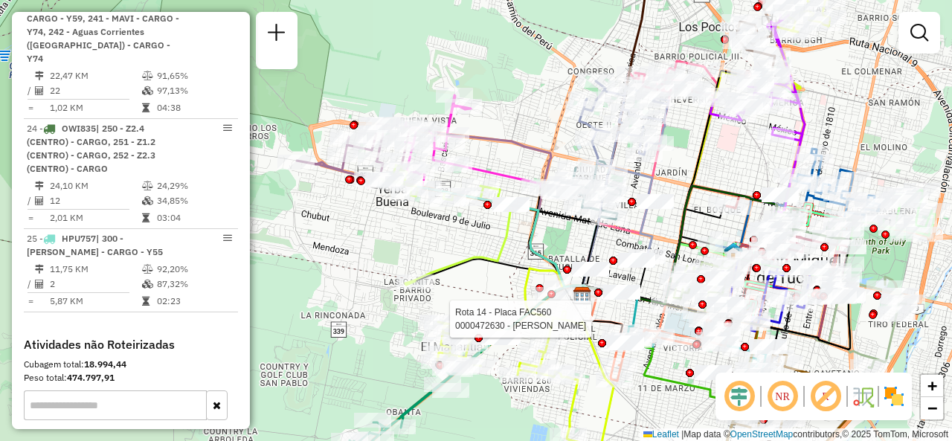
drag, startPoint x: 735, startPoint y: 158, endPoint x: 647, endPoint y: 169, distance: 89.1
click at [655, 166] on div "Rota 14 - Placa FAC560 0000472630 - Rocha Janela de atendimento Grade de atendi…" at bounding box center [476, 220] width 952 height 441
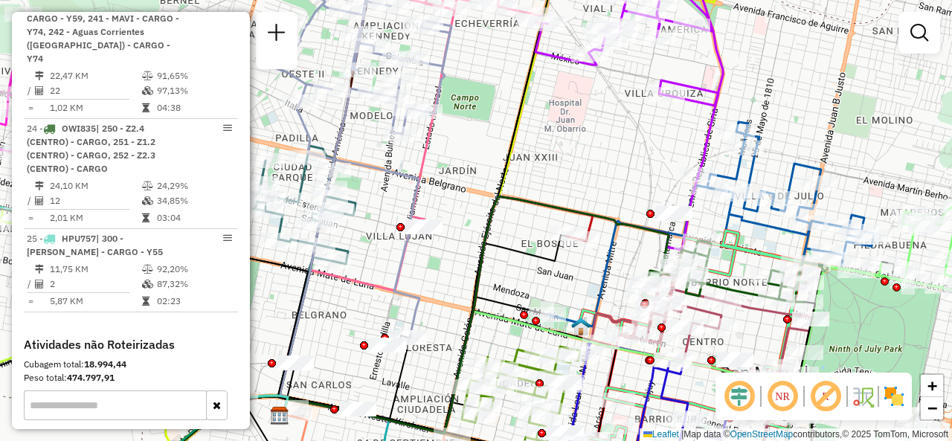
drag, startPoint x: 713, startPoint y: 193, endPoint x: 559, endPoint y: 136, distance: 164.0
click at [567, 145] on div "Rota 14 - Placa FAC560 0000472630 - Rocha Janela de atendimento Grade de atendi…" at bounding box center [476, 220] width 952 height 441
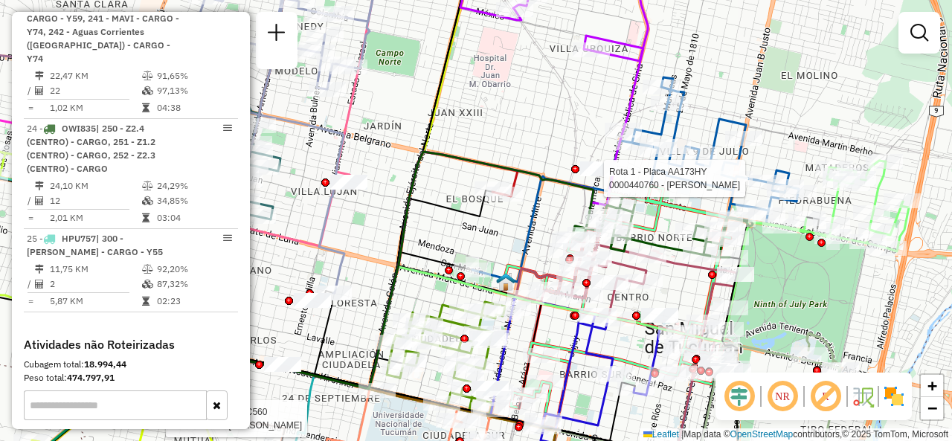
select select "**********"
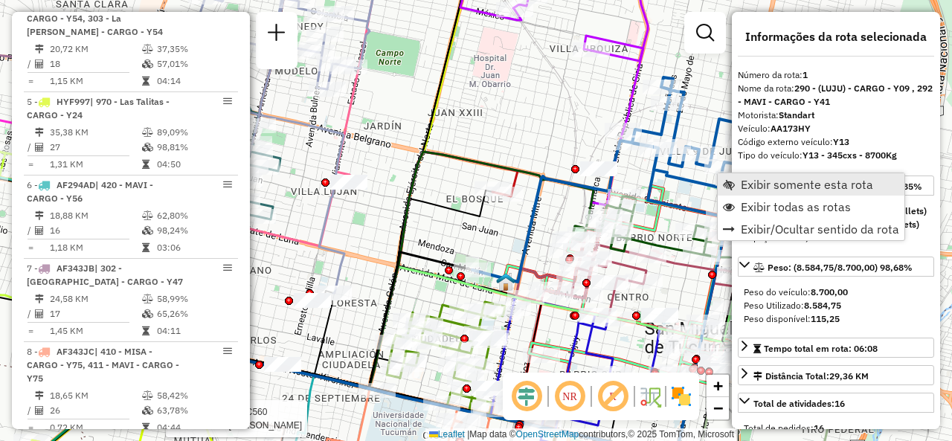
scroll to position [529, 0]
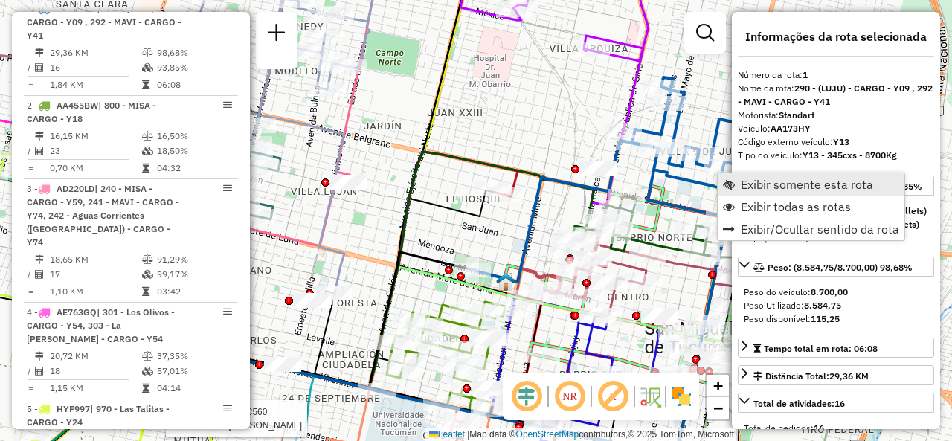
click at [733, 180] on span "Exibir somente esta rota" at bounding box center [729, 184] width 12 height 12
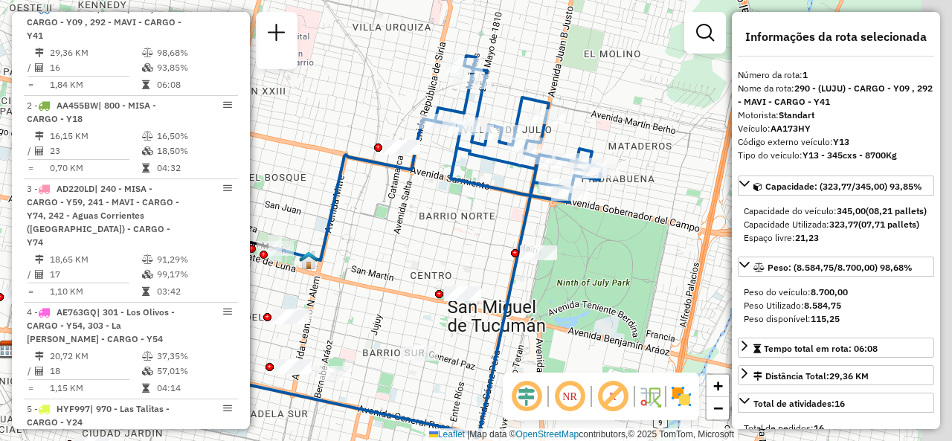
drag, startPoint x: 683, startPoint y: 195, endPoint x: 519, endPoint y: 219, distance: 165.4
click at [519, 219] on icon at bounding box center [288, 296] width 563 height 283
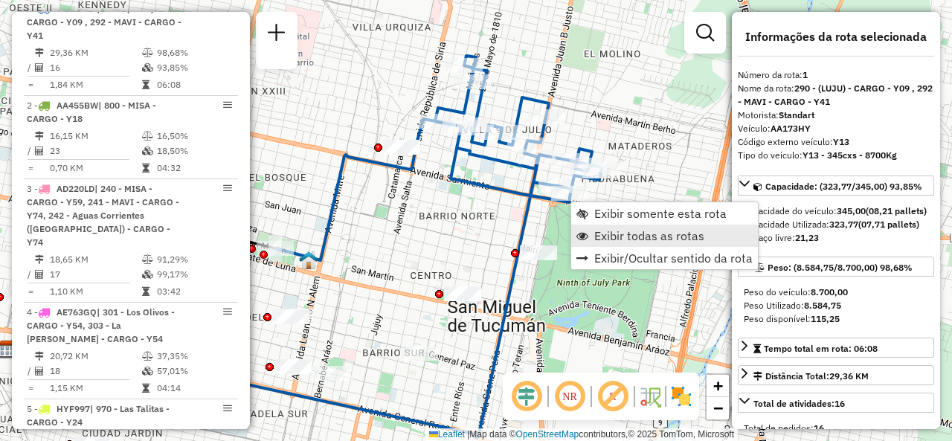
click at [593, 233] on link "Exibir todas as rotas" at bounding box center [664, 236] width 187 height 22
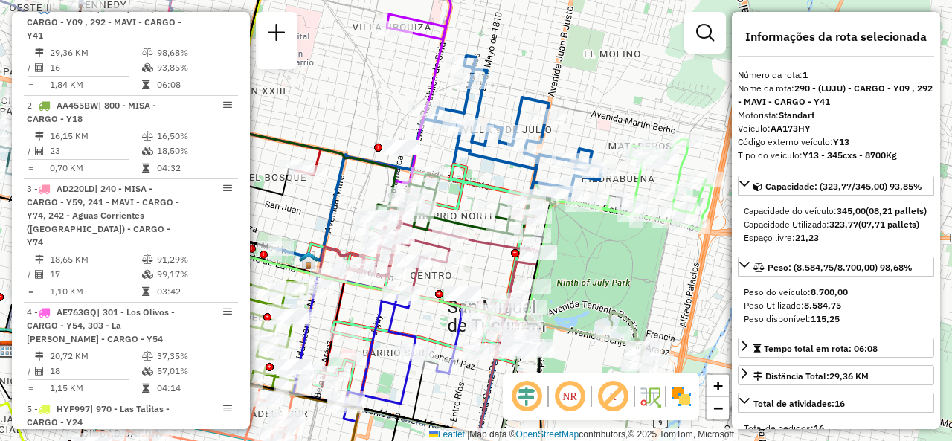
click at [580, 237] on div "Janela de atendimento Grade de atendimento Capacidade Transportadoras Veículos …" at bounding box center [476, 220] width 952 height 441
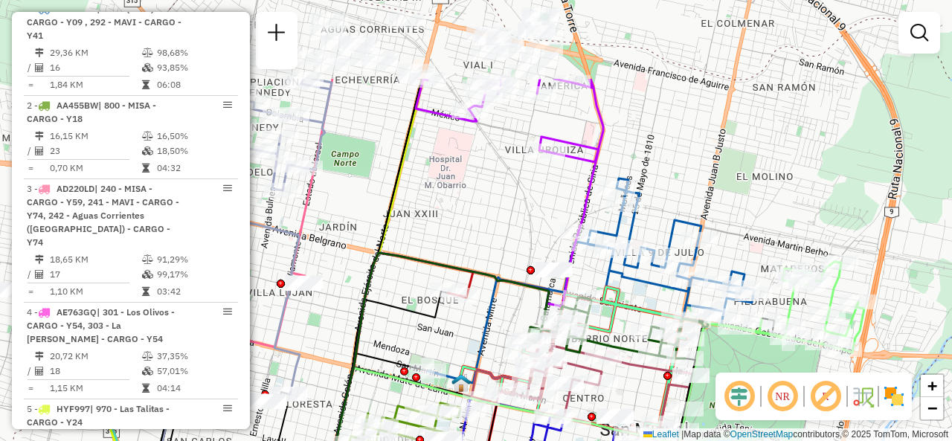
drag, startPoint x: 583, startPoint y: 236, endPoint x: 675, endPoint y: 294, distance: 108.5
click at [739, 365] on div "Janela de atendimento Grade de atendimento Capacidade Transportadoras Veículos …" at bounding box center [476, 220] width 952 height 441
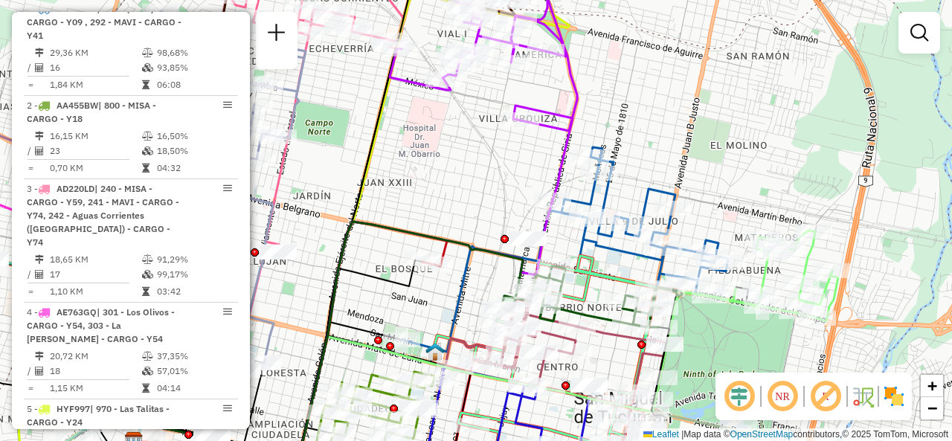
drag, startPoint x: 465, startPoint y: 183, endPoint x: 435, endPoint y: 139, distance: 53.4
click at [435, 141] on div "Janela de atendimento Grade de atendimento Capacidade Transportadoras Veículos …" at bounding box center [476, 220] width 952 height 441
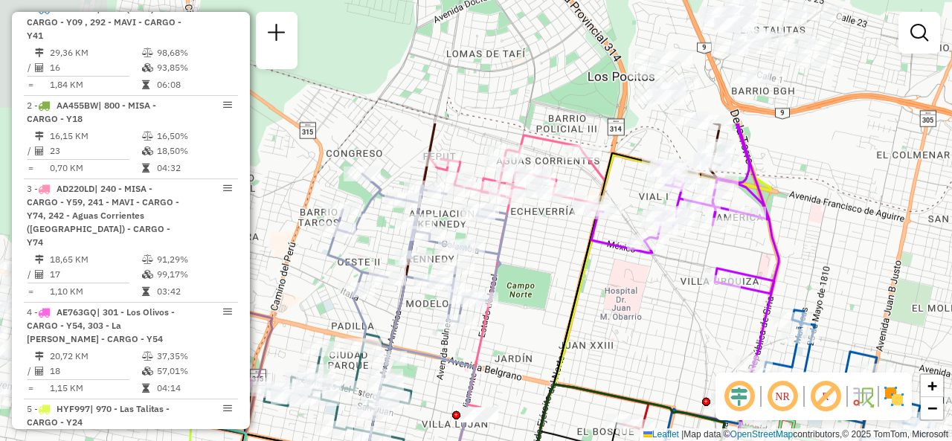
drag, startPoint x: 455, startPoint y: 160, endPoint x: 704, endPoint y: 285, distance: 278.7
click at [687, 289] on div "Janela de atendimento Grade de atendimento Capacidade Transportadoras Veículos …" at bounding box center [476, 220] width 952 height 441
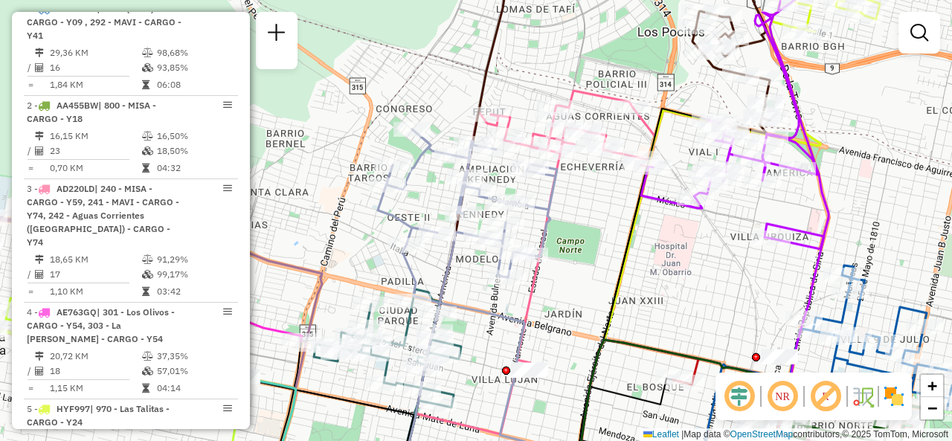
drag, startPoint x: 560, startPoint y: 282, endPoint x: 607, endPoint y: 264, distance: 50.1
click at [634, 245] on div "Janela de atendimento Grade de atendimento Capacidade Transportadoras Veículos …" at bounding box center [476, 220] width 952 height 441
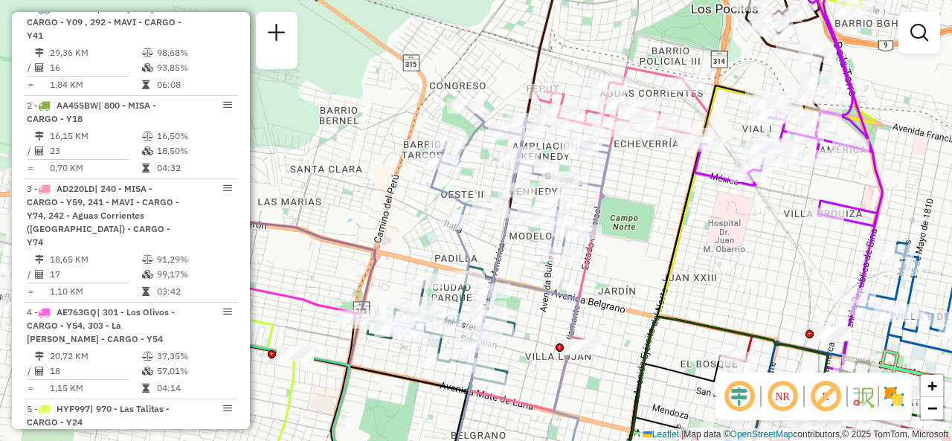
drag, startPoint x: 732, startPoint y: 257, endPoint x: 630, endPoint y: 349, distance: 137.5
click at [633, 352] on div "Janela de atendimento Grade de atendimento Capacidade Transportadoras Veículos …" at bounding box center [476, 220] width 952 height 441
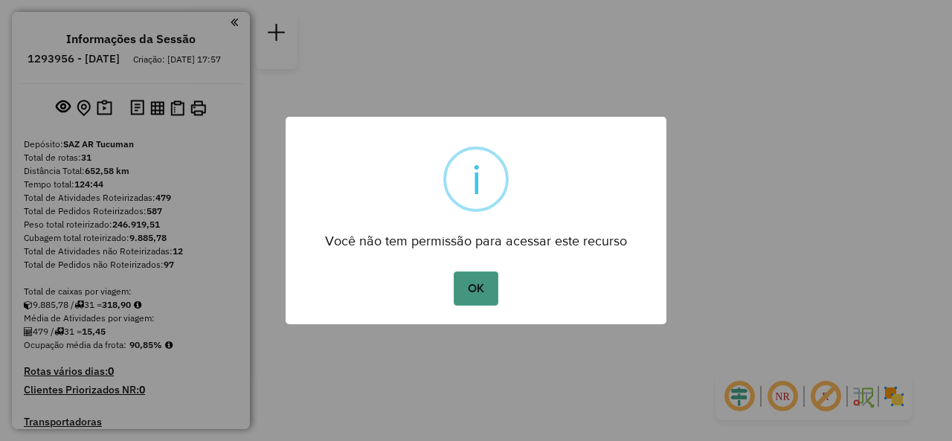
click at [485, 272] on button "OK" at bounding box center [476, 288] width 44 height 34
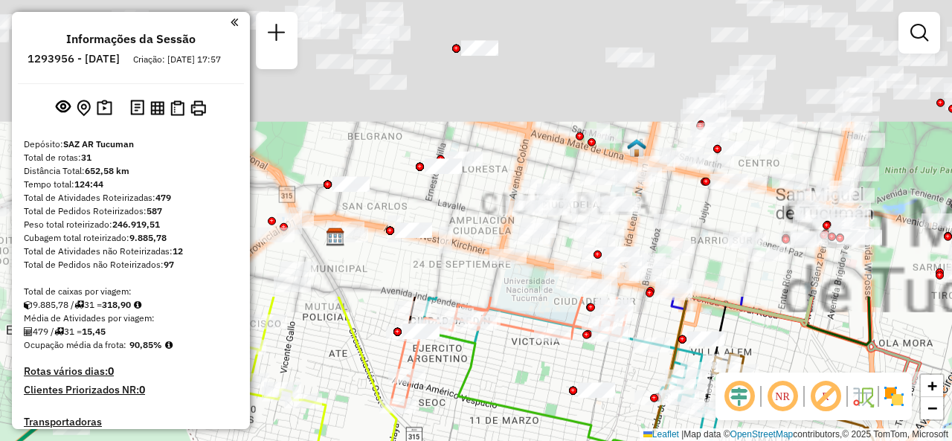
drag, startPoint x: 474, startPoint y: 124, endPoint x: 564, endPoint y: 465, distance: 352.4
click at [564, 440] on html "Aguarde... Pop-up bloqueado! Seu navegador bloqueou automáticamente a abertura …" at bounding box center [476, 220] width 952 height 441
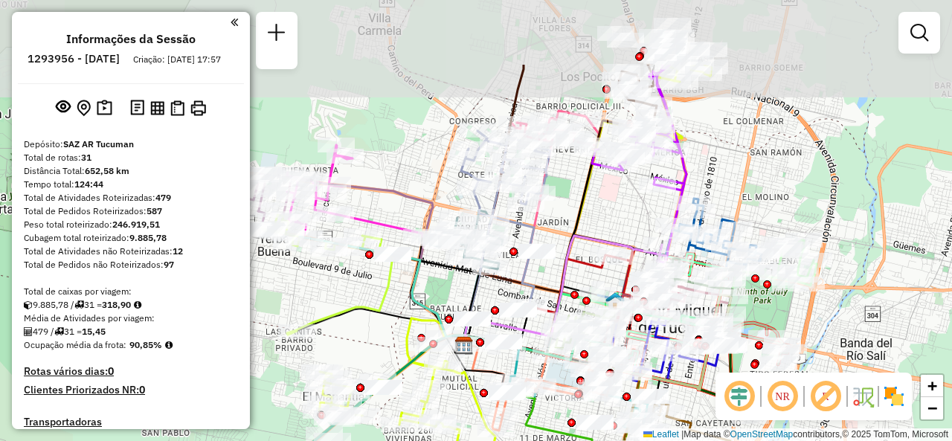
drag, startPoint x: 596, startPoint y: 127, endPoint x: 601, endPoint y: 225, distance: 98.3
click at [601, 225] on div "Janela de atendimento Grade de atendimento Capacidade Transportadoras Veículos …" at bounding box center [476, 220] width 952 height 441
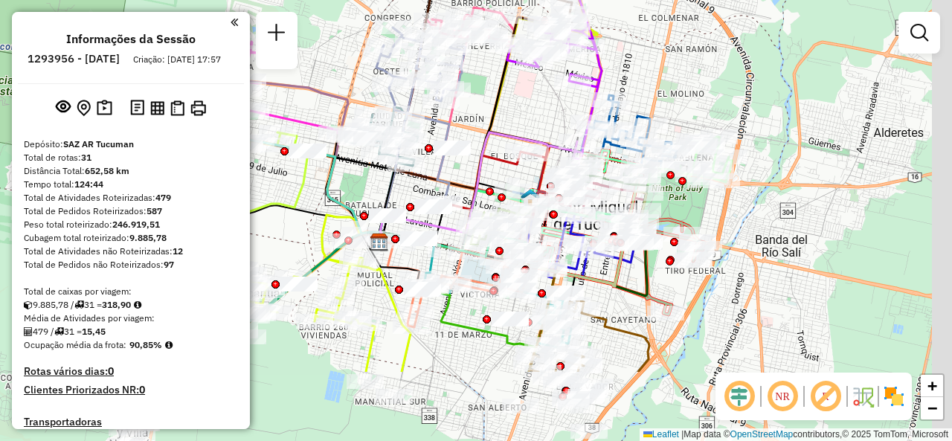
drag, startPoint x: 760, startPoint y: 182, endPoint x: 678, endPoint y: 91, distance: 122.1
click at [681, 87] on div "Janela de atendimento Grade de atendimento Capacidade Transportadoras Veículos …" at bounding box center [476, 220] width 952 height 441
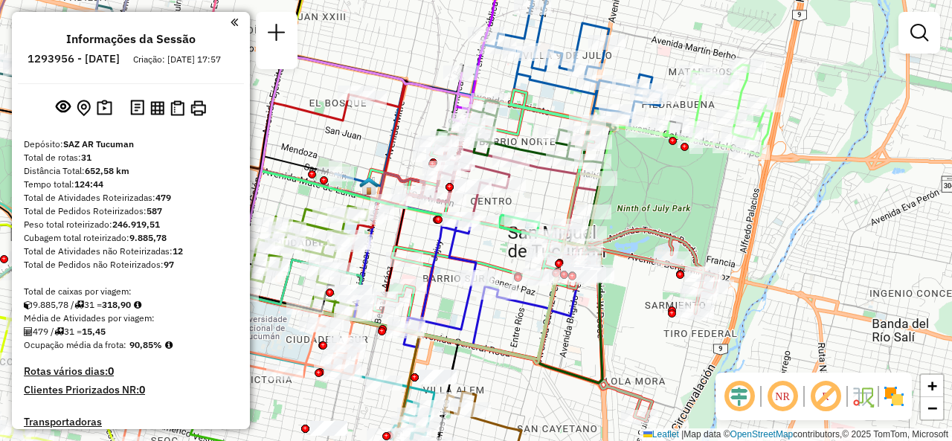
drag, startPoint x: 675, startPoint y: 191, endPoint x: 709, endPoint y: 190, distance: 33.5
click at [709, 190] on div "Janela de atendimento Grade de atendimento Capacidade Transportadoras Veículos …" at bounding box center [476, 220] width 952 height 441
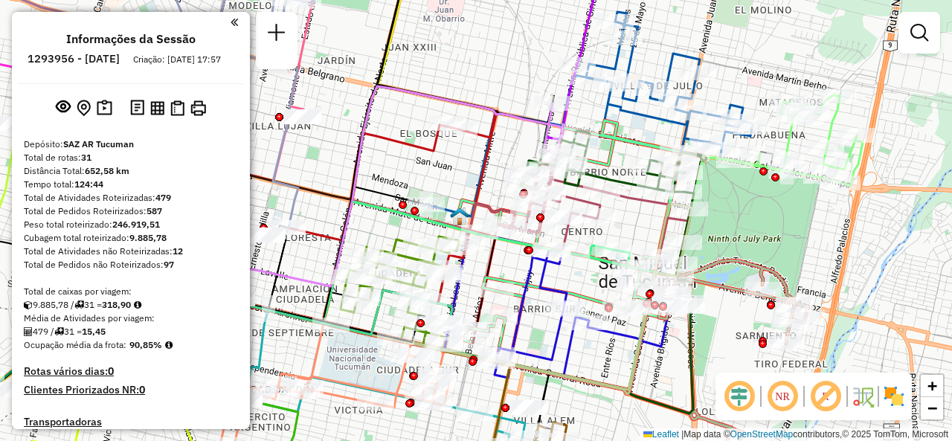
drag, startPoint x: 672, startPoint y: 199, endPoint x: 711, endPoint y: 234, distance: 52.6
click at [732, 231] on div "Janela de atendimento Grade de atendimento Capacidade Transportadoras Veículos …" at bounding box center [476, 220] width 952 height 441
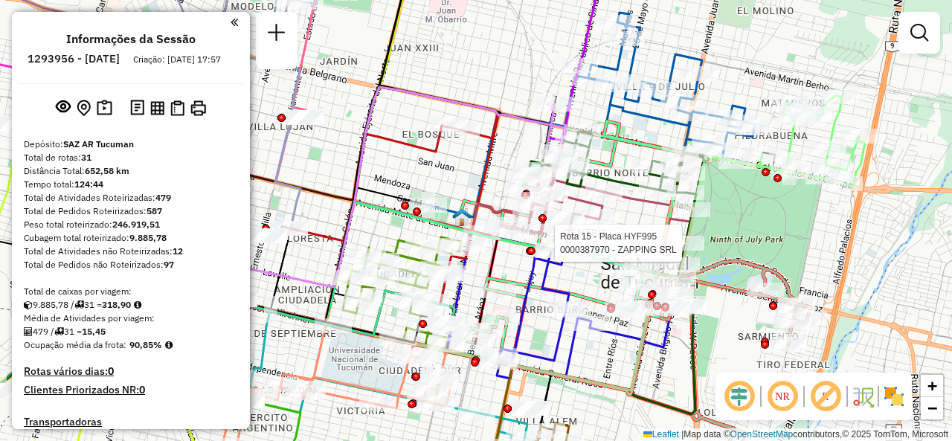
select select "**********"
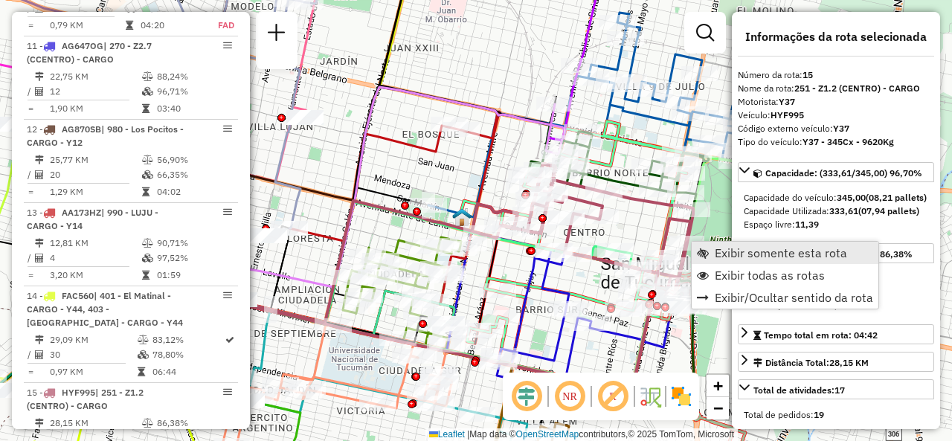
scroll to position [1767, 0]
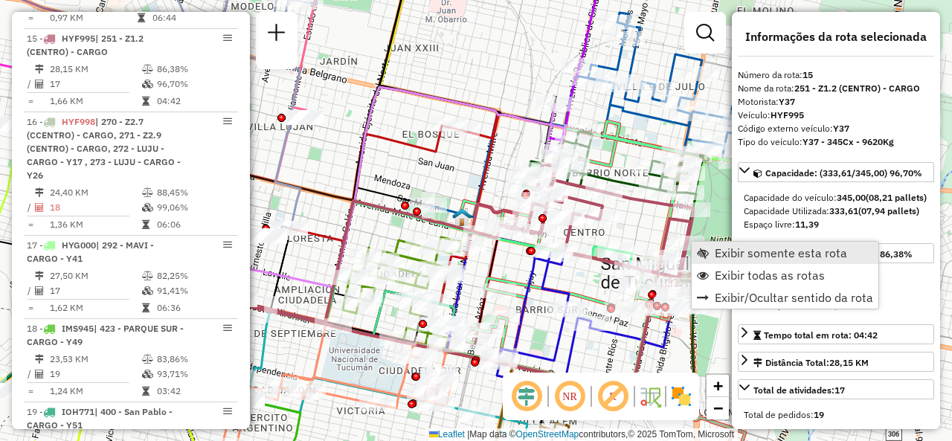
click at [709, 245] on link "Exibir somente esta rota" at bounding box center [785, 253] width 187 height 22
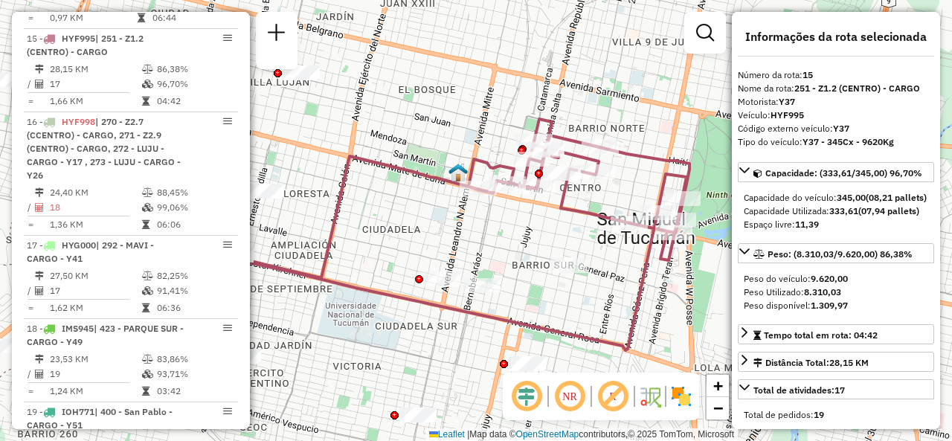
drag, startPoint x: 672, startPoint y: 246, endPoint x: 568, endPoint y: 264, distance: 105.6
click at [568, 264] on div "Janela de atendimento Grade de atendimento Capacidade Transportadoras Veículos …" at bounding box center [476, 220] width 952 height 441
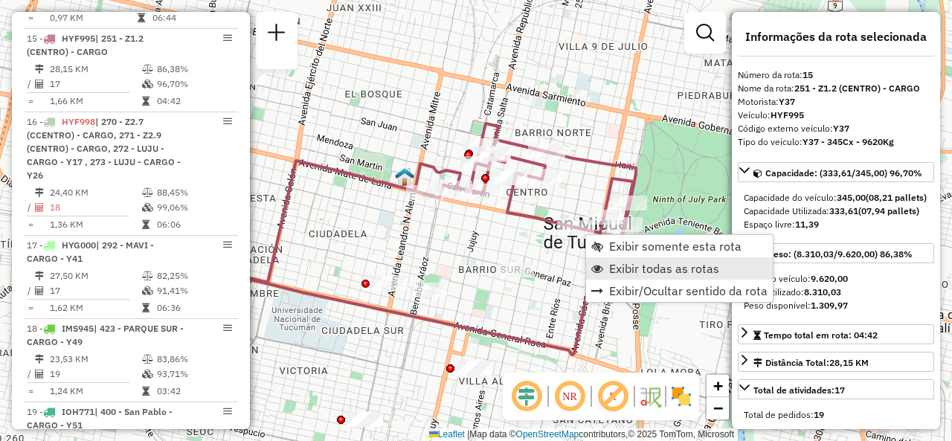
click at [605, 264] on link "Exibir todas as rotas" at bounding box center [679, 268] width 187 height 22
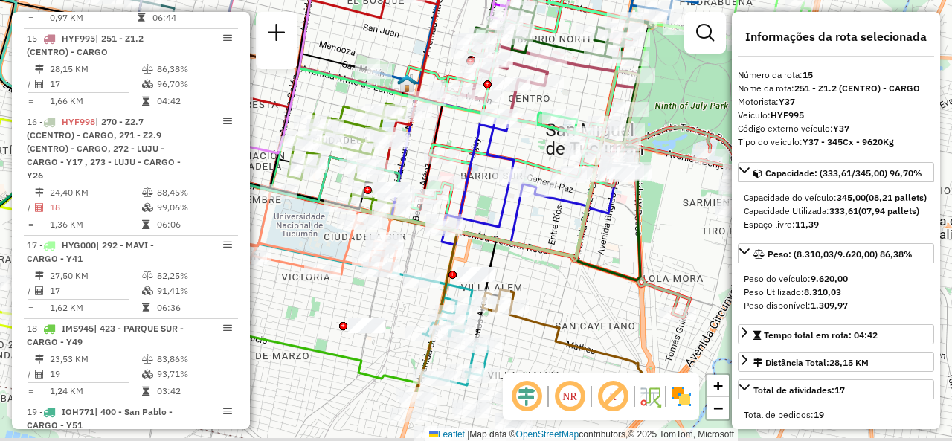
drag, startPoint x: 556, startPoint y: 332, endPoint x: 577, endPoint y: 192, distance: 142.1
click at [577, 196] on div "Janela de atendimento Grade de atendimento Capacidade Transportadoras Veículos …" at bounding box center [476, 220] width 952 height 441
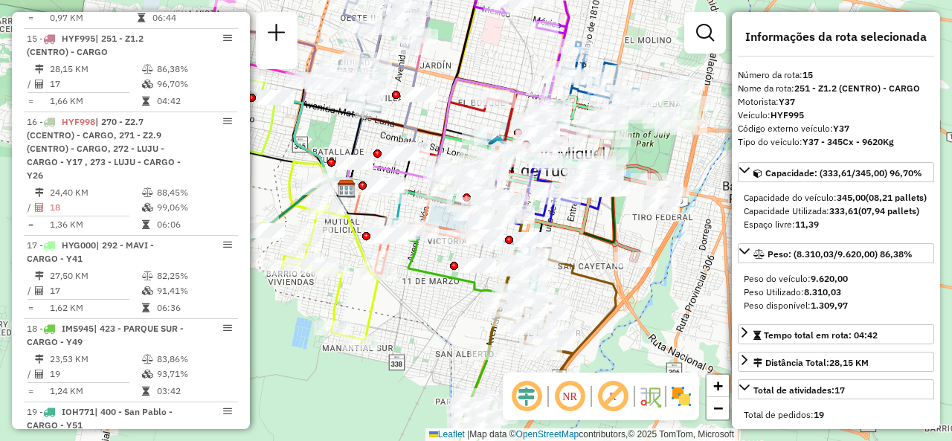
click at [428, 323] on div "Janela de atendimento Grade de atendimento Capacidade Transportadoras Veículos …" at bounding box center [476, 220] width 952 height 441
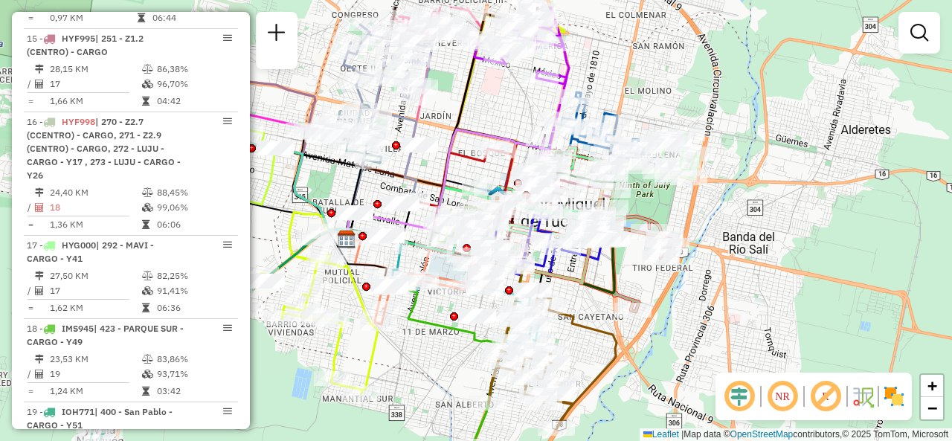
drag, startPoint x: 434, startPoint y: 359, endPoint x: 445, endPoint y: 399, distance: 41.7
click at [439, 404] on div "Janela de atendimento Grade de atendimento Capacidade Transportadoras Veículos …" at bounding box center [476, 220] width 952 height 441
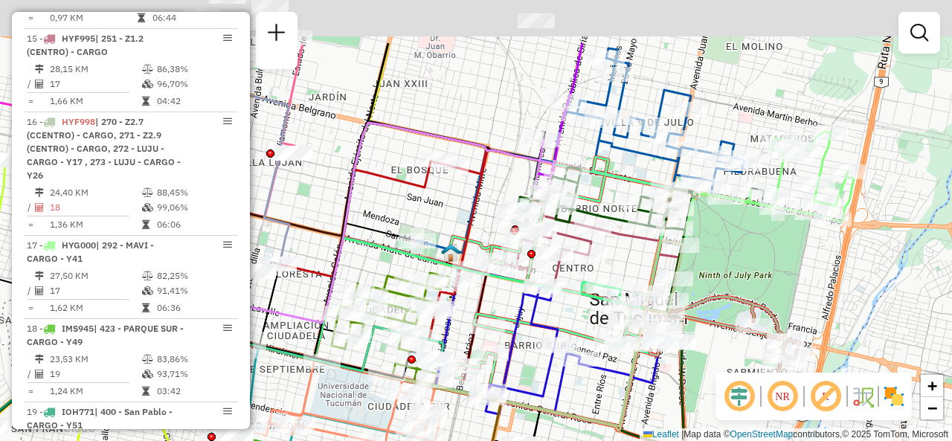
drag, startPoint x: 637, startPoint y: 173, endPoint x: 623, endPoint y: 246, distance: 74.8
click at [623, 246] on div "Janela de atendimento Grade de atendimento Capacidade Transportadoras Veículos …" at bounding box center [476, 220] width 952 height 441
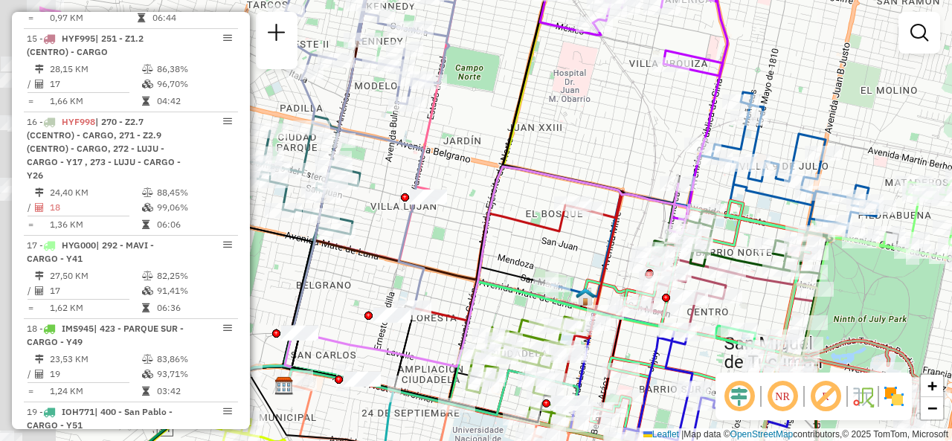
drag, startPoint x: 536, startPoint y: 63, endPoint x: 673, endPoint y: 106, distance: 143.2
click at [673, 106] on div "Janela de atendimento Grade de atendimento Capacidade Transportadoras Veículos …" at bounding box center [476, 220] width 952 height 441
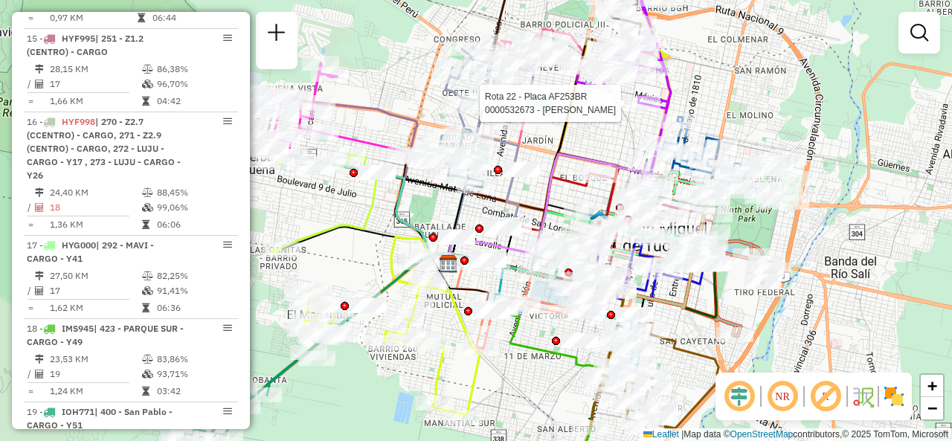
click at [608, 132] on div "Rota 22 - Placa AF253BR 0000532673 - Gutierrez Miguel Angel Janela de atendimen…" at bounding box center [476, 220] width 952 height 441
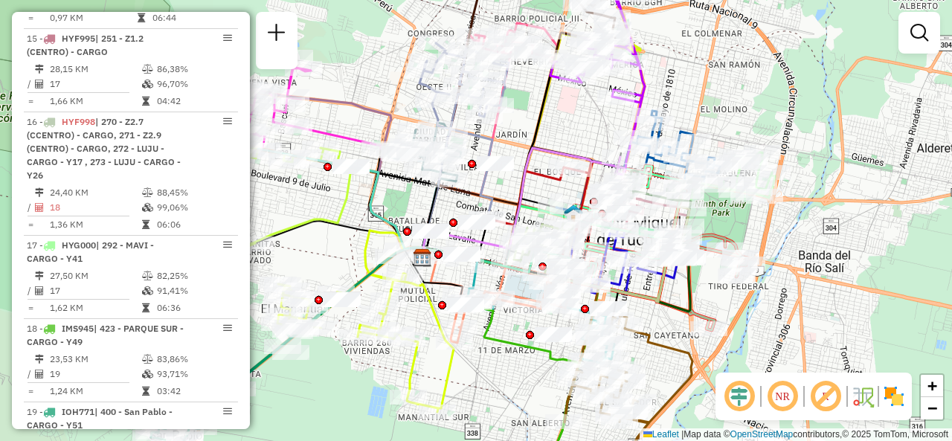
drag, startPoint x: 612, startPoint y: 138, endPoint x: 558, endPoint y: 123, distance: 56.1
click at [558, 124] on div "Janela de atendimento Grade de atendimento Capacidade Transportadoras Veículos …" at bounding box center [476, 220] width 952 height 441
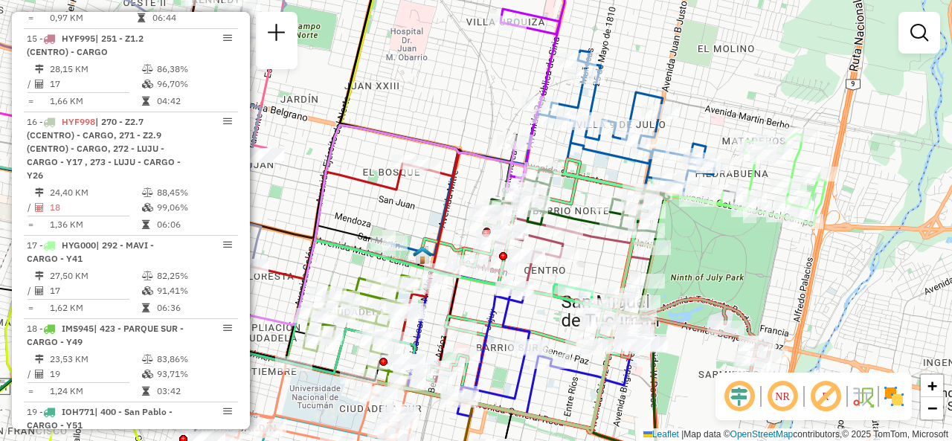
drag, startPoint x: 525, startPoint y: 121, endPoint x: 463, endPoint y: 101, distance: 65.6
click at [463, 101] on div "Janela de atendimento Grade de atendimento Capacidade Transportadoras Veículos …" at bounding box center [476, 220] width 952 height 441
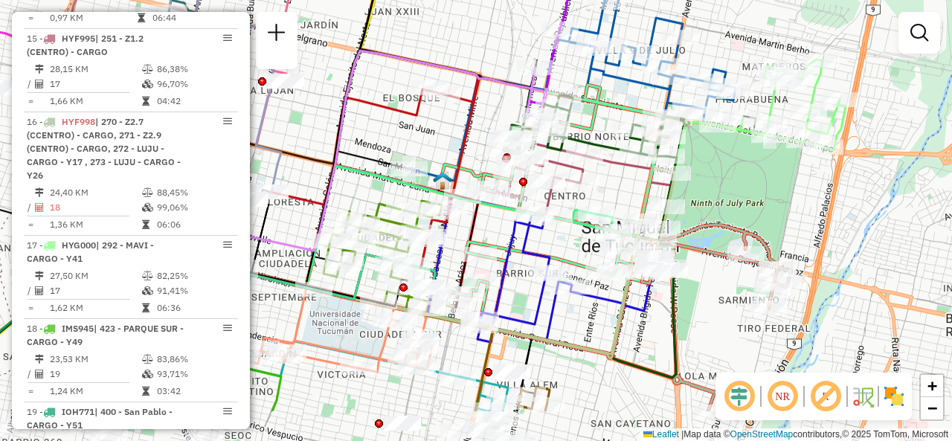
drag, startPoint x: 464, startPoint y: 197, endPoint x: 503, endPoint y: 74, distance: 129.6
click at [501, 84] on div "Janela de atendimento Grade de atendimento Capacidade Transportadoras Veículos …" at bounding box center [476, 220] width 952 height 441
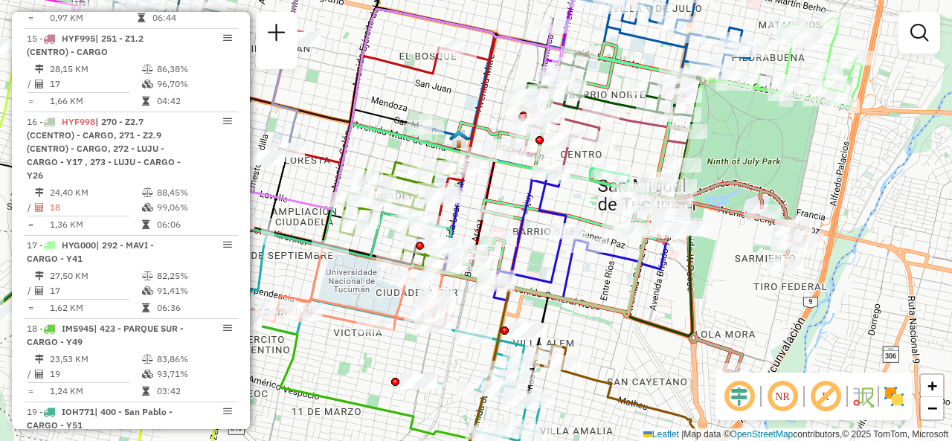
drag, startPoint x: 597, startPoint y: 275, endPoint x: 644, endPoint y: 304, distance: 55.1
click at [654, 308] on div "Janela de atendimento Grade de atendimento Capacidade Transportadoras Veículos …" at bounding box center [476, 220] width 952 height 441
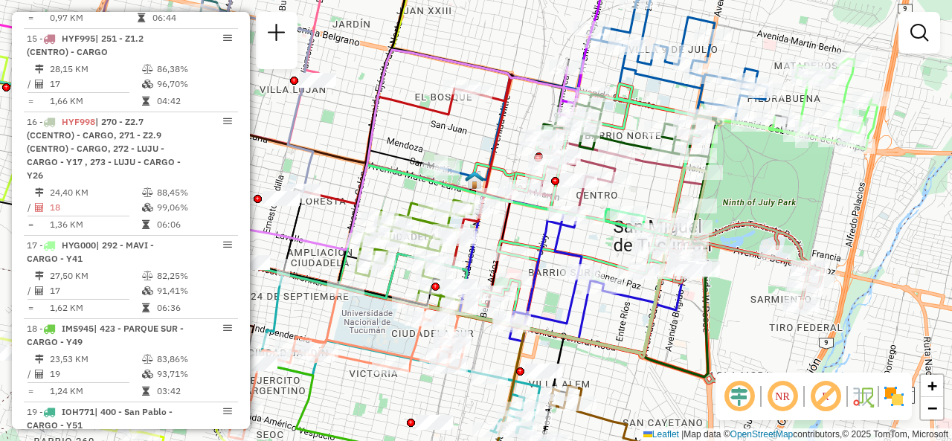
drag, startPoint x: 656, startPoint y: 305, endPoint x: 611, endPoint y: 310, distance: 44.9
click at [611, 310] on div "Janela de atendimento Grade de atendimento Capacidade Transportadoras Veículos …" at bounding box center [476, 220] width 952 height 441
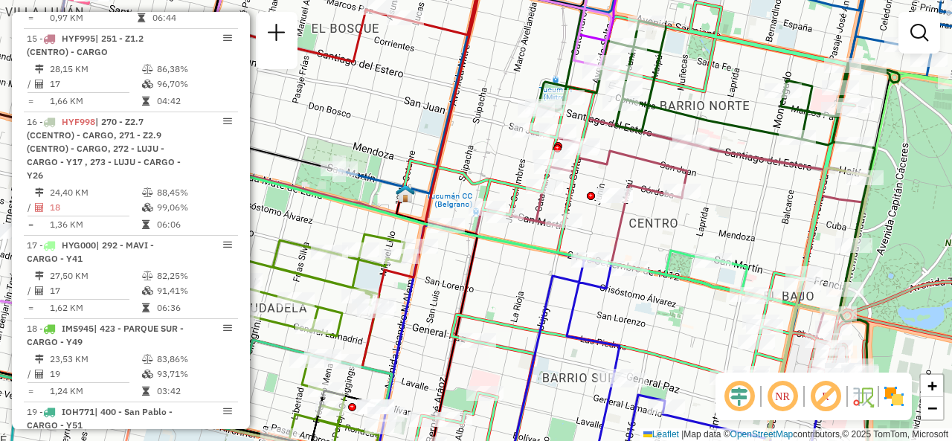
click at [736, 78] on div "Janela de atendimento Grade de atendimento Capacidade Transportadoras Veículos …" at bounding box center [476, 220] width 952 height 441
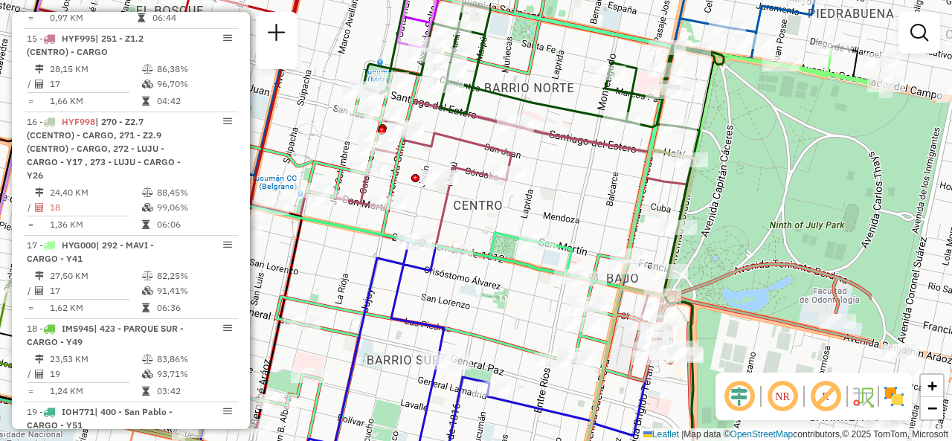
drag, startPoint x: 741, startPoint y: 97, endPoint x: 566, endPoint y: 80, distance: 176.4
click at [566, 80] on div "Janela de atendimento Grade de atendimento Capacidade Transportadoras Veículos …" at bounding box center [476, 220] width 952 height 441
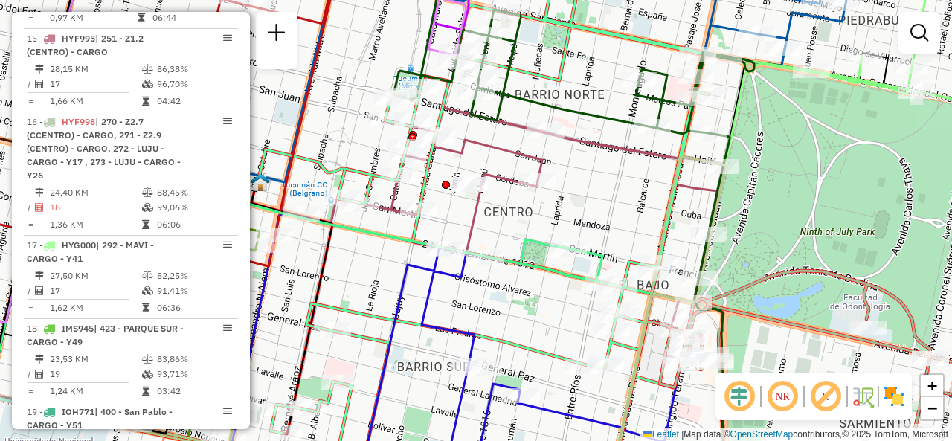
drag, startPoint x: 581, startPoint y: 210, endPoint x: 676, endPoint y: 218, distance: 94.8
click at [676, 218] on div "Janela de atendimento Grade de atendimento Capacidade Transportadoras Veículos …" at bounding box center [476, 220] width 952 height 441
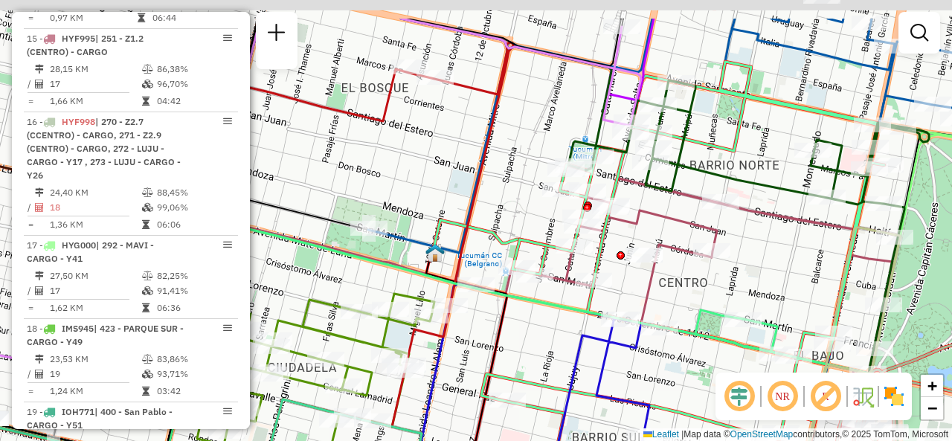
drag, startPoint x: 367, startPoint y: 88, endPoint x: 496, endPoint y: 181, distance: 158.9
click at [495, 181] on div "Janela de atendimento Grade de atendimento Capacidade Transportadoras Veículos …" at bounding box center [476, 220] width 952 height 441
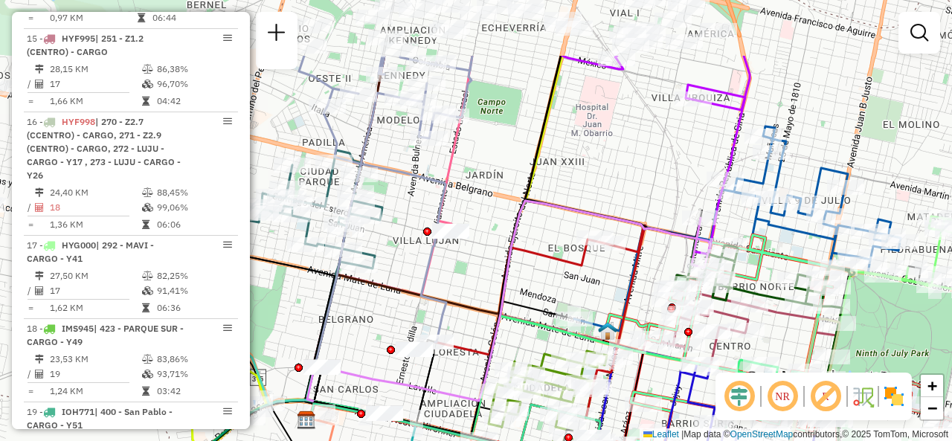
drag, startPoint x: 428, startPoint y: 195, endPoint x: 530, endPoint y: 309, distance: 152.7
click at [535, 300] on div "Janela de atendimento Grade de atendimento Capacidade Transportadoras Veículos …" at bounding box center [476, 220] width 952 height 441
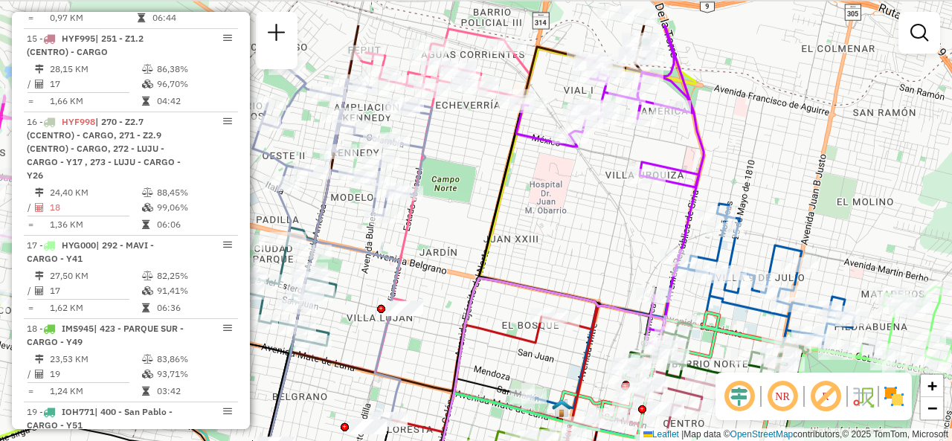
drag, startPoint x: 611, startPoint y: 167, endPoint x: 565, endPoint y: 236, distance: 83.1
click at [565, 236] on div "Janela de atendimento Grade de atendimento Capacidade Transportadoras Veículos …" at bounding box center [476, 220] width 952 height 441
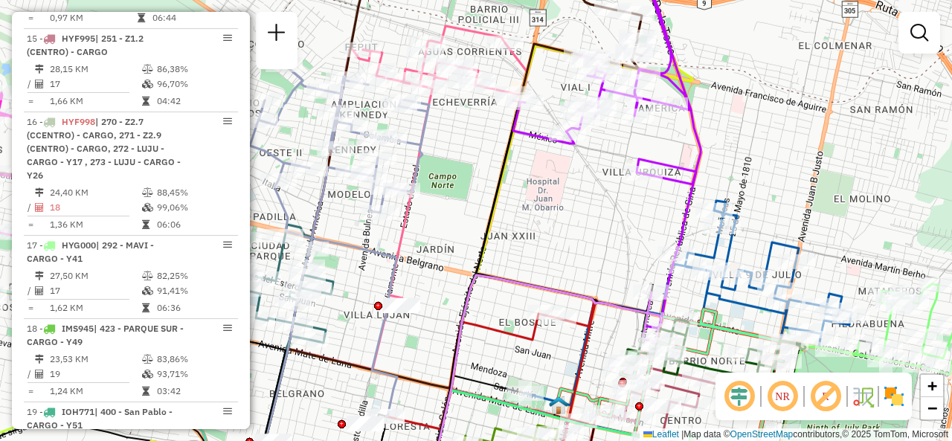
drag, startPoint x: 611, startPoint y: 265, endPoint x: 508, endPoint y: 171, distance: 140.0
click at [507, 171] on div "Janela de atendimento Grade de atendimento Capacidade Transportadoras Veículos …" at bounding box center [476, 220] width 952 height 441
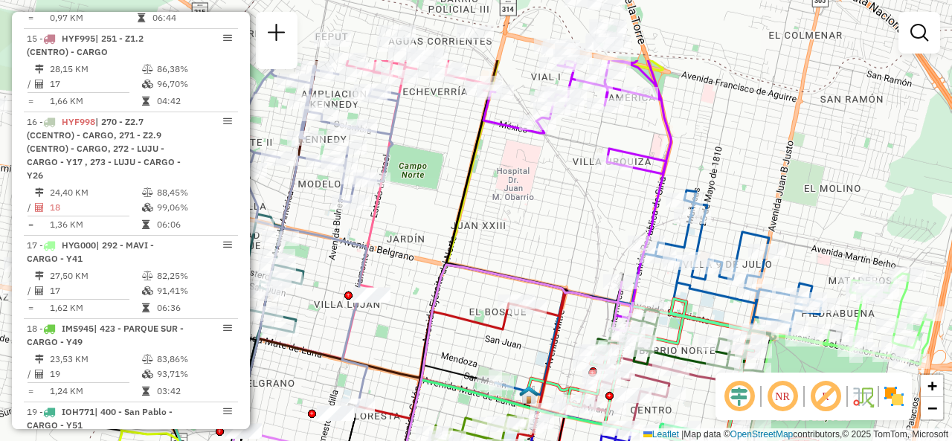
drag, startPoint x: 402, startPoint y: 130, endPoint x: 545, endPoint y: 221, distance: 169.8
click at [545, 221] on div "Janela de atendimento Grade de atendimento Capacidade Transportadoras Veículos …" at bounding box center [476, 220] width 952 height 441
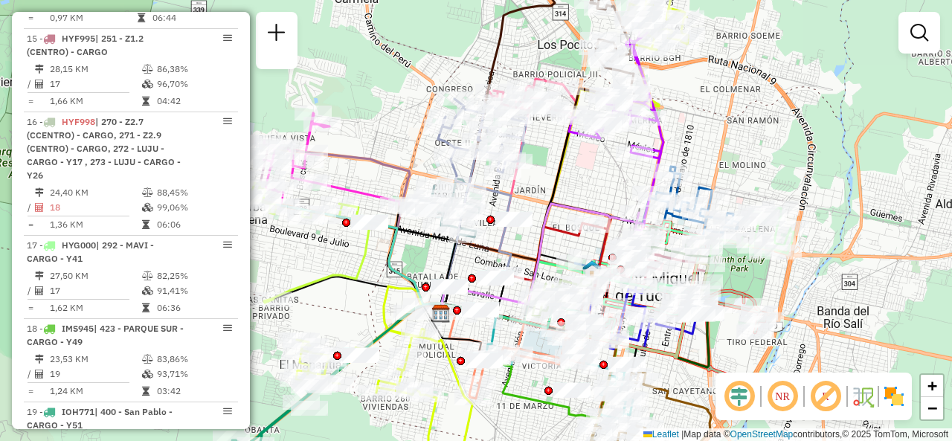
drag, startPoint x: 531, startPoint y: 207, endPoint x: 604, endPoint y: 175, distance: 79.9
click at [604, 175] on div "Janela de atendimento Grade de atendimento Capacidade Transportadoras Veículos …" at bounding box center [476, 220] width 952 height 441
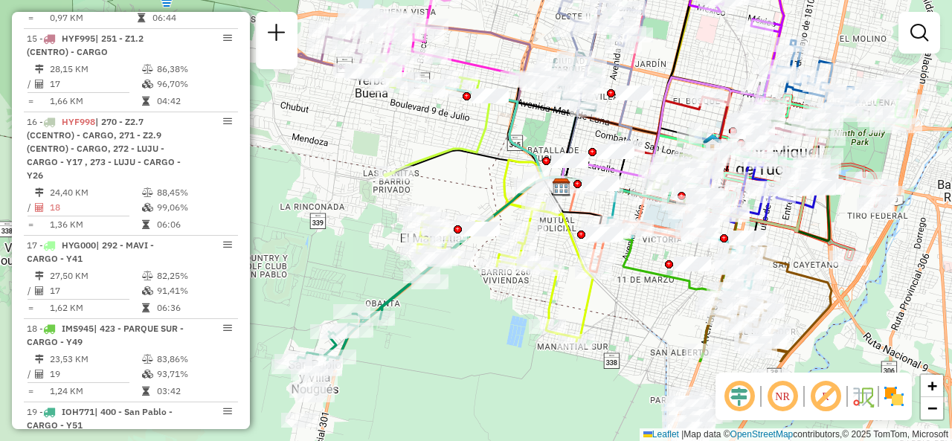
drag, startPoint x: 355, startPoint y: 292, endPoint x: 471, endPoint y: 169, distance: 169.4
click at [471, 169] on div "Janela de atendimento Grade de atendimento Capacidade Transportadoras Veículos …" at bounding box center [476, 220] width 952 height 441
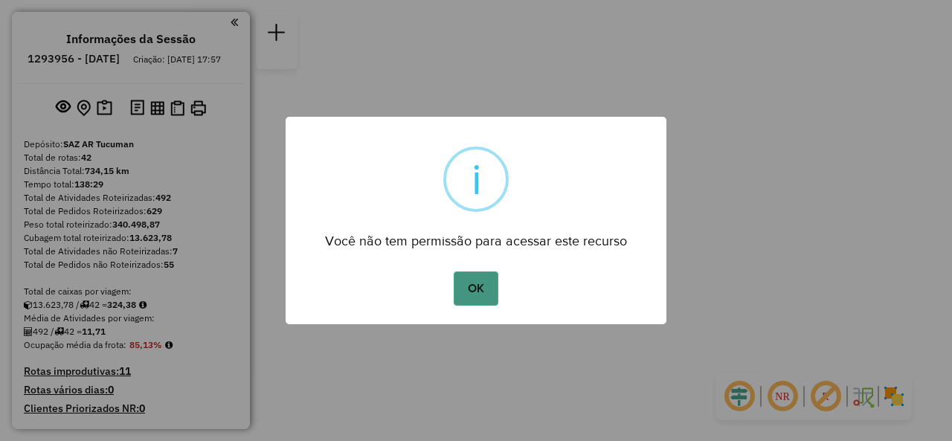
click at [486, 286] on button "OK" at bounding box center [476, 288] width 44 height 34
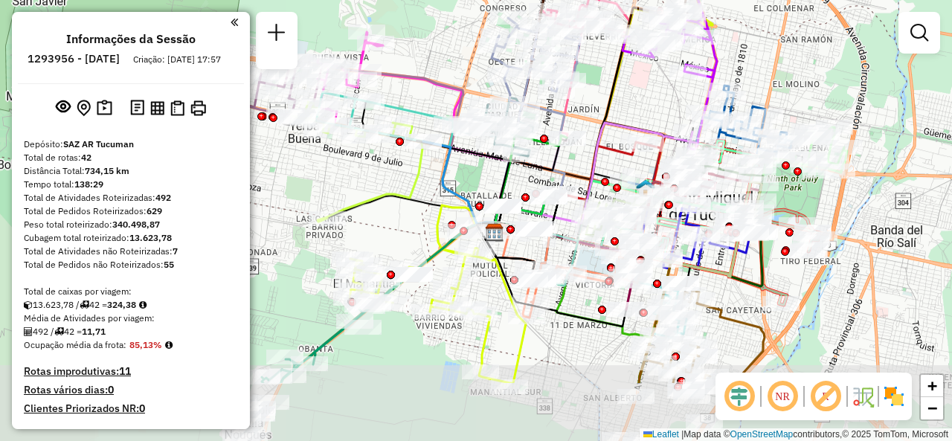
drag, startPoint x: 458, startPoint y: 191, endPoint x: 596, endPoint y: 90, distance: 170.7
click at [598, 88] on div "Janela de atendimento Grade de atendimento Capacidade Transportadoras Veículos …" at bounding box center [476, 220] width 952 height 441
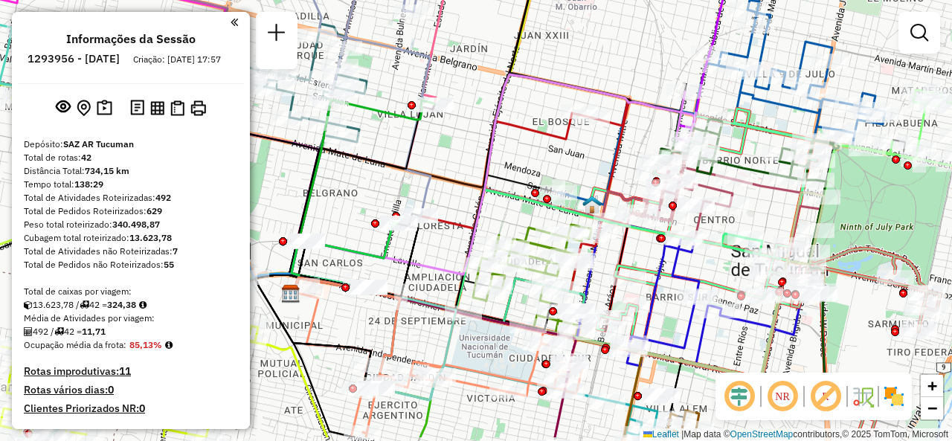
drag, startPoint x: 711, startPoint y: 135, endPoint x: 622, endPoint y: 55, distance: 119.5
click at [626, 49] on div "Janela de atendimento Grade de atendimento Capacidade Transportadoras Veículos …" at bounding box center [476, 220] width 952 height 441
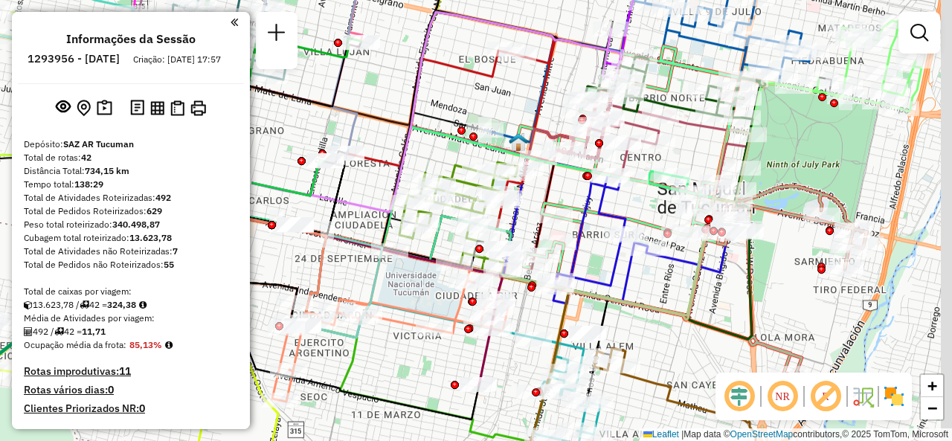
drag, startPoint x: 845, startPoint y: 151, endPoint x: 729, endPoint y: 134, distance: 116.5
click at [767, 115] on div "Janela de atendimento Grade de atendimento Capacidade Transportadoras Veículos …" at bounding box center [476, 220] width 952 height 441
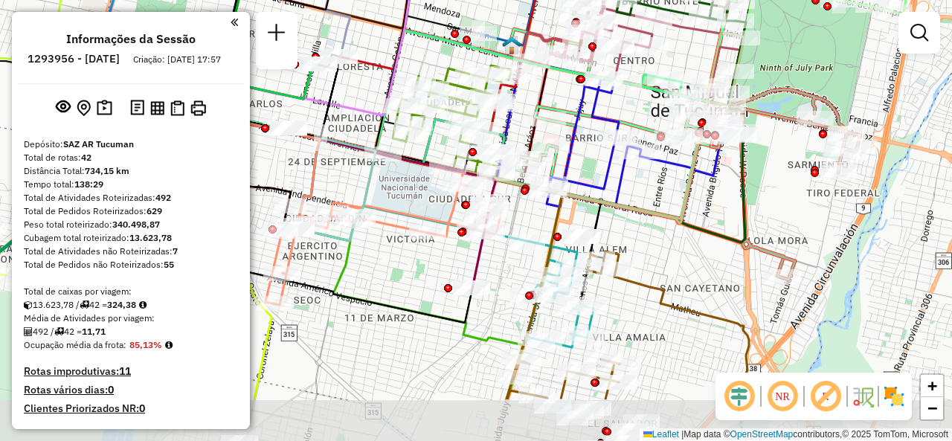
drag, startPoint x: 690, startPoint y: 294, endPoint x: 730, endPoint y: 187, distance: 114.4
click at [724, 200] on div "Janela de atendimento Grade de atendimento Capacidade Transportadoras Veículos …" at bounding box center [476, 220] width 952 height 441
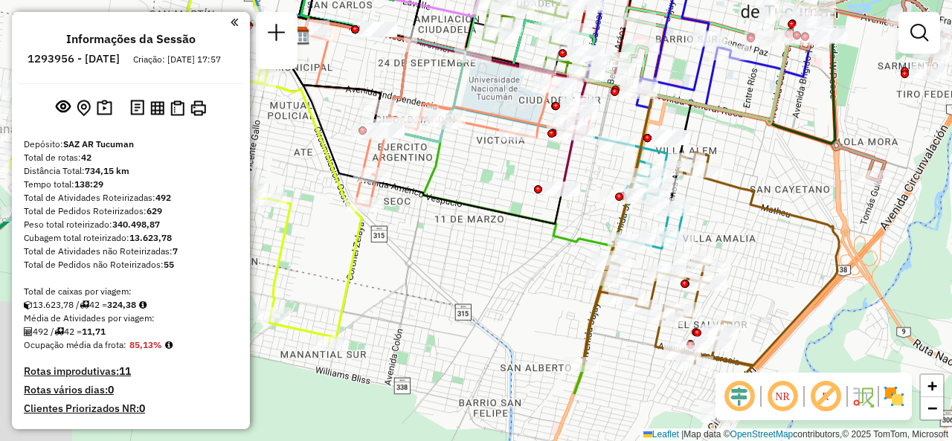
drag, startPoint x: 706, startPoint y: 277, endPoint x: 795, endPoint y: 151, distance: 154.7
click at [795, 154] on div "Janela de atendimento Grade de atendimento Capacidade Transportadoras Veículos …" at bounding box center [476, 220] width 952 height 441
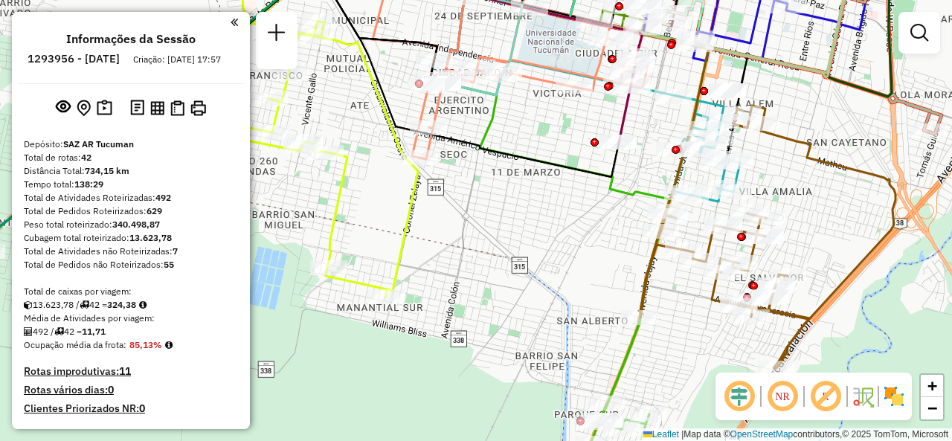
drag, startPoint x: 639, startPoint y: 369, endPoint x: 683, endPoint y: 367, distance: 43.2
click at [687, 367] on div "Janela de atendimento Grade de atendimento Capacidade Transportadoras Veículos …" at bounding box center [476, 220] width 952 height 441
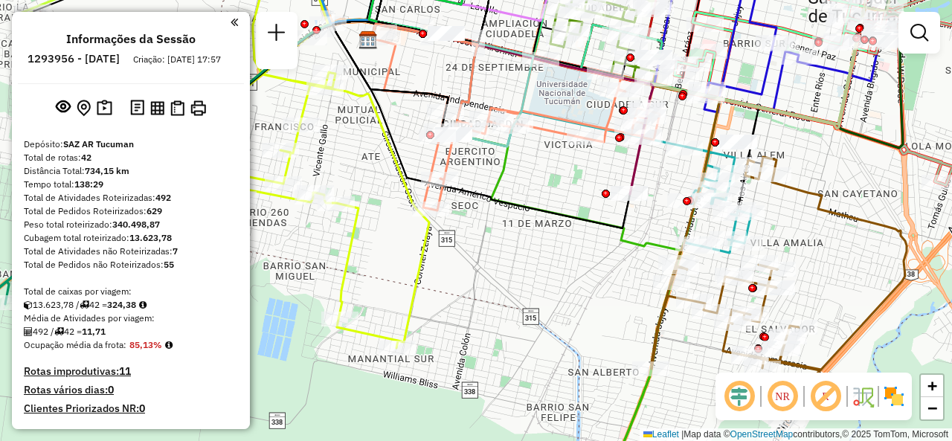
drag, startPoint x: 554, startPoint y: 246, endPoint x: 616, endPoint y: 359, distance: 128.8
click at [615, 360] on div "Janela de atendimento Grade de atendimento Capacidade Transportadoras Veículos …" at bounding box center [476, 220] width 952 height 441
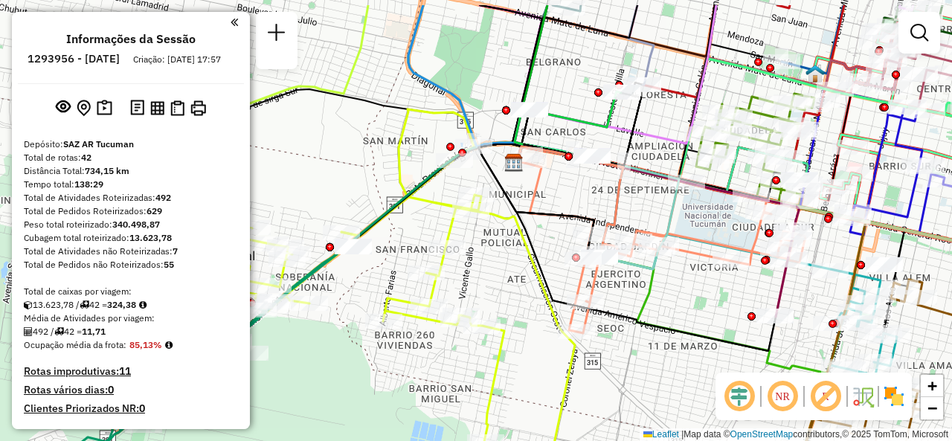
drag, startPoint x: 581, startPoint y: 252, endPoint x: 681, endPoint y: 296, distance: 108.9
click at [681, 296] on div "Janela de atendimento Grade de atendimento Capacidade Transportadoras Veículos …" at bounding box center [476, 220] width 952 height 441
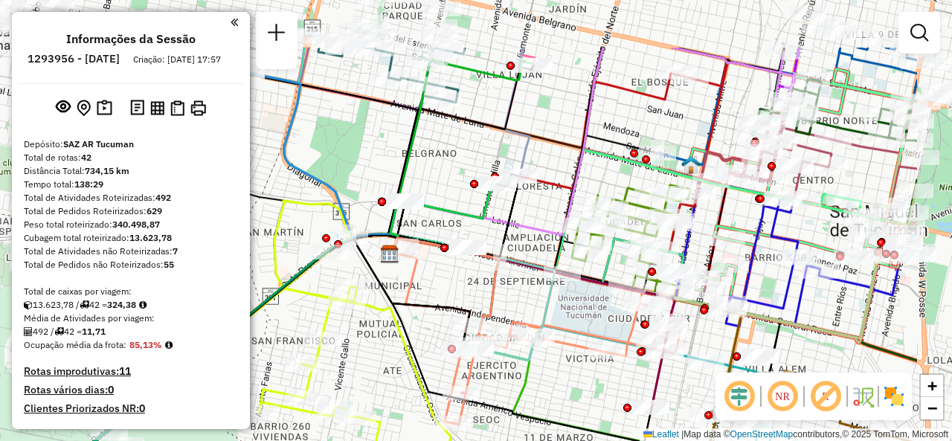
drag, startPoint x: 729, startPoint y: 312, endPoint x: 568, endPoint y: 379, distance: 174.0
click at [583, 409] on div "Janela de atendimento Grade de atendimento Capacidade Transportadoras Veículos …" at bounding box center [476, 220] width 952 height 441
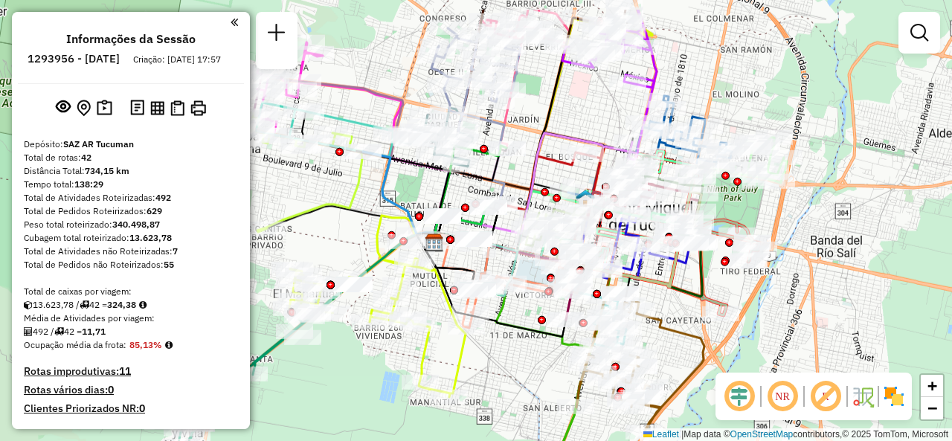
drag, startPoint x: 684, startPoint y: 69, endPoint x: 590, endPoint y: 183, distance: 147.9
click at [602, 135] on div "Janela de atendimento Grade de atendimento Capacidade Transportadoras Veículos …" at bounding box center [476, 220] width 952 height 441
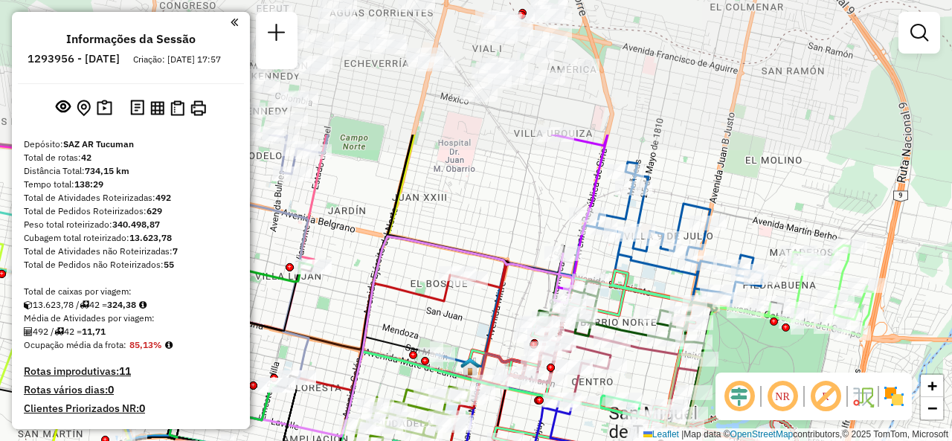
drag, startPoint x: 536, startPoint y: 29, endPoint x: 541, endPoint y: 175, distance: 146.6
click at [540, 179] on div "Janela de atendimento Grade de atendimento Capacidade Transportadoras Veículos …" at bounding box center [476, 220] width 952 height 441
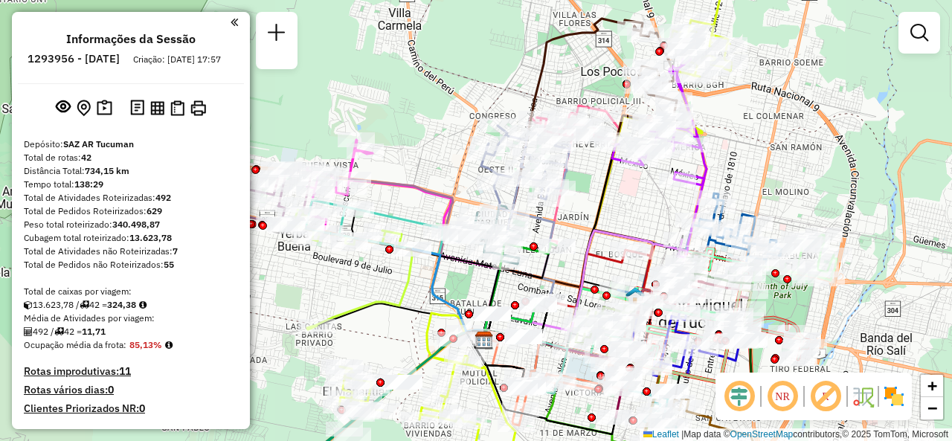
drag, startPoint x: 541, startPoint y: 152, endPoint x: 613, endPoint y: 152, distance: 71.4
click at [647, 190] on div "Janela de atendimento Grade de atendimento Capacidade Transportadoras Veículos …" at bounding box center [476, 220] width 952 height 441
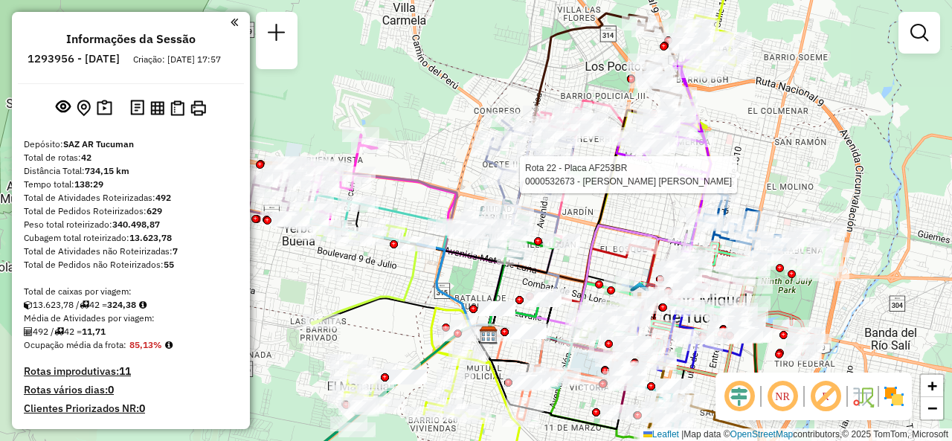
click at [442, 138] on div "Rota 22 - Placa AF253BR 0000532673 - Gutierrez Miguel Angel Janela de atendimen…" at bounding box center [476, 220] width 952 height 441
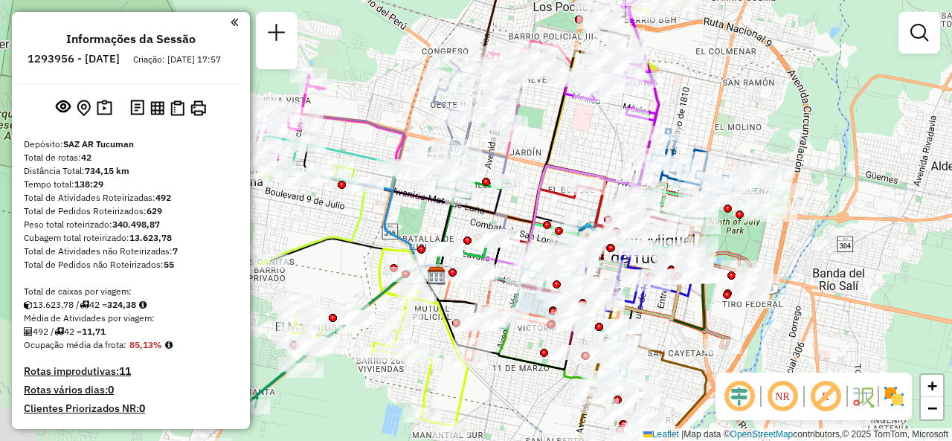
drag, startPoint x: 634, startPoint y: 204, endPoint x: 557, endPoint y: 132, distance: 105.2
click at [571, 136] on div "Janela de atendimento Grade de atendimento Capacidade Transportadoras Veículos …" at bounding box center [476, 220] width 952 height 441
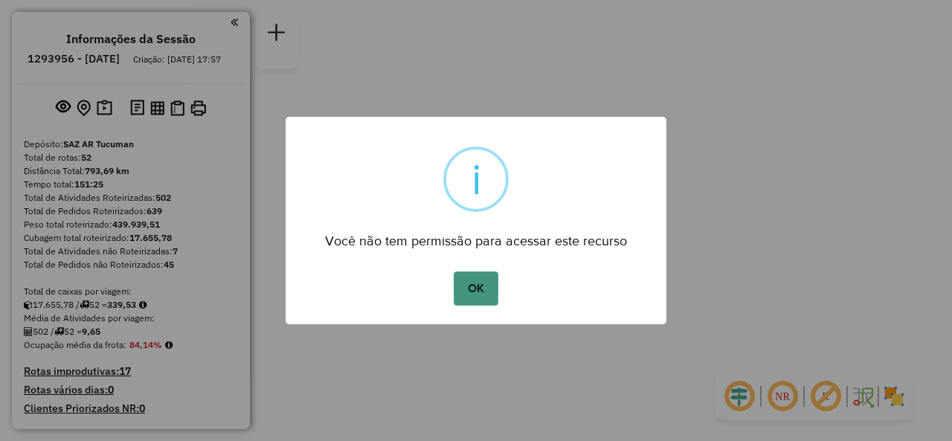
click at [479, 294] on button "OK" at bounding box center [476, 288] width 44 height 34
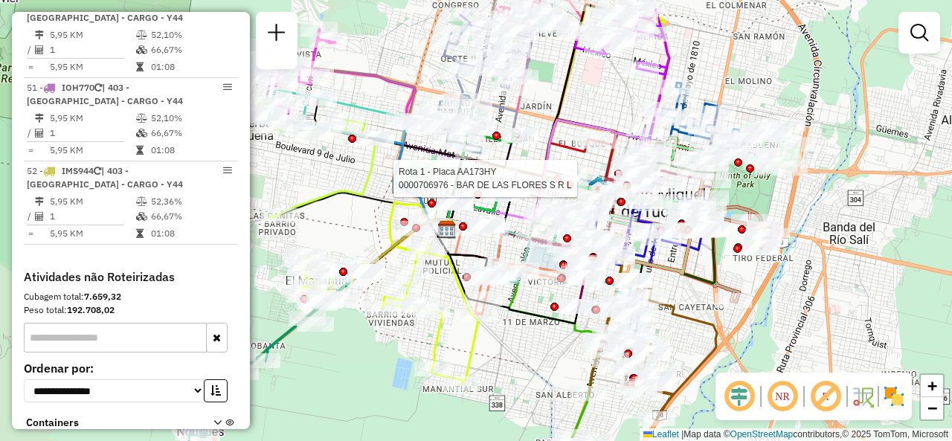
scroll to position [4833, 0]
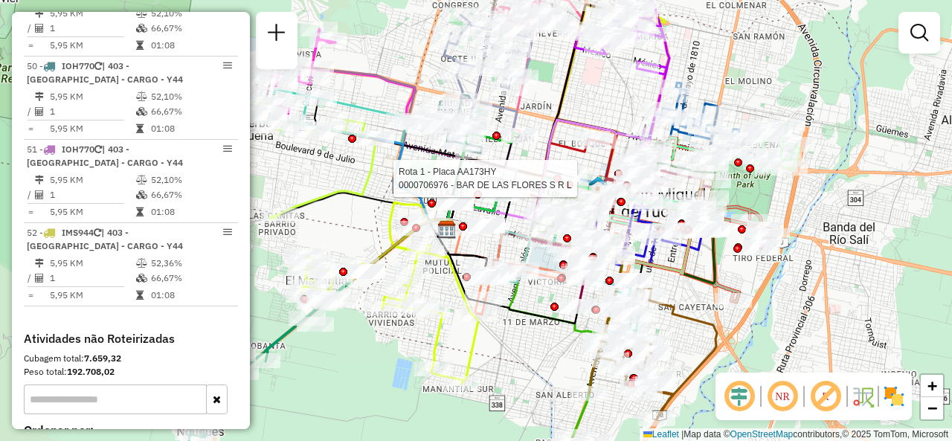
click at [587, 97] on div "Rota 1 - Placa AA173HY 0000706976 - BAR DE LAS FLORES S R L Janela de atendimen…" at bounding box center [476, 220] width 952 height 441
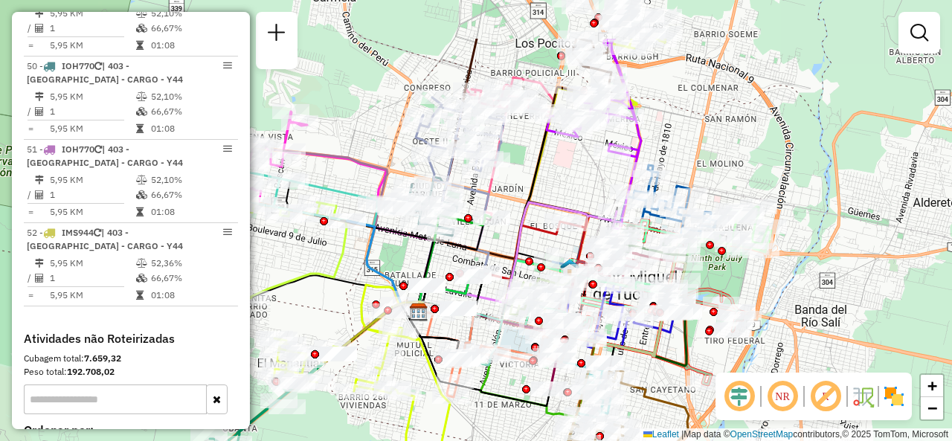
drag, startPoint x: 610, startPoint y: 85, endPoint x: 581, endPoint y: 167, distance: 87.2
click at [581, 167] on div "Janela de atendimento Grade de atendimento Capacidade Transportadoras Veículos …" at bounding box center [476, 220] width 952 height 441
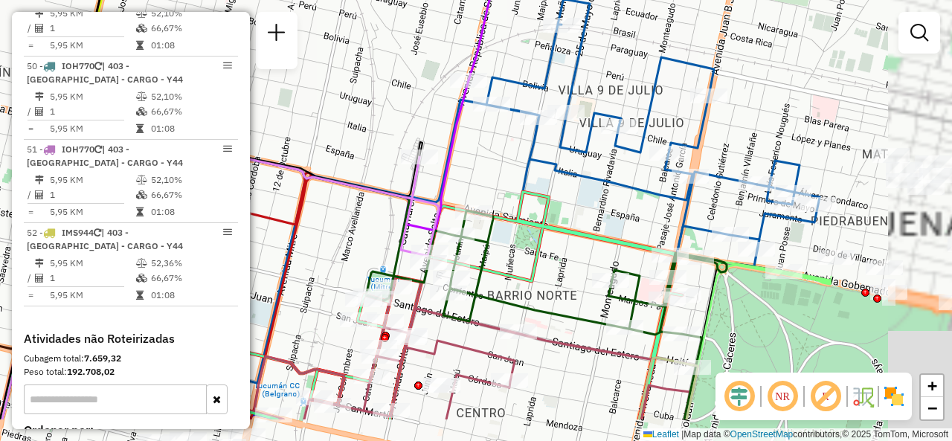
drag, startPoint x: 735, startPoint y: 227, endPoint x: 508, endPoint y: 157, distance: 237.3
click at [515, 158] on icon at bounding box center [493, 178] width 654 height 409
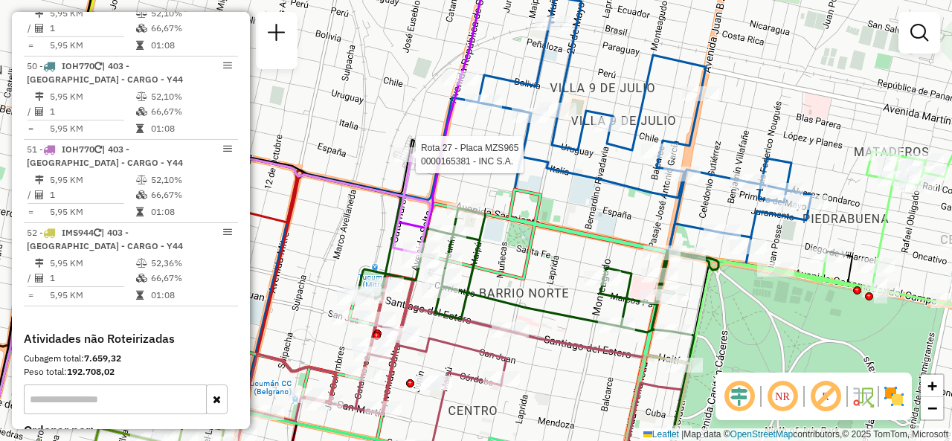
select select "**********"
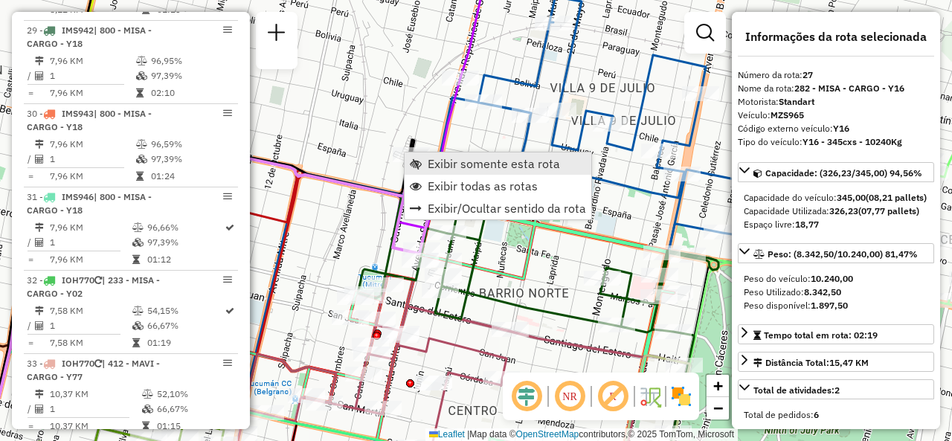
scroll to position [2929, 0]
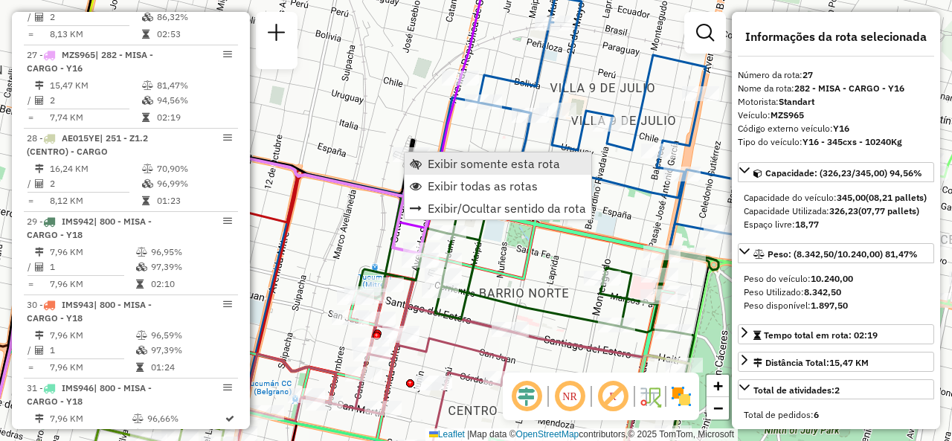
click at [434, 171] on link "Exibir somente esta rota" at bounding box center [498, 163] width 187 height 22
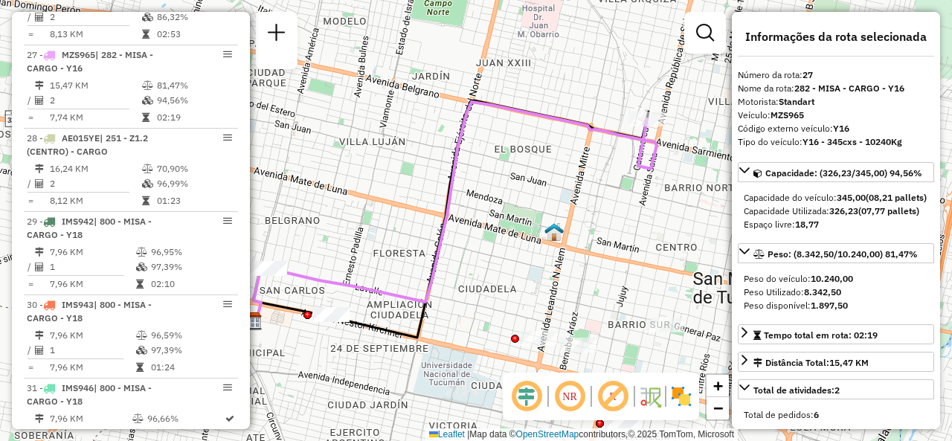
drag, startPoint x: 592, startPoint y: 203, endPoint x: 543, endPoint y: 202, distance: 49.1
click at [543, 202] on div "Janela de atendimento Grade de atendimento Capacidade Transportadoras Veículos …" at bounding box center [476, 220] width 952 height 441
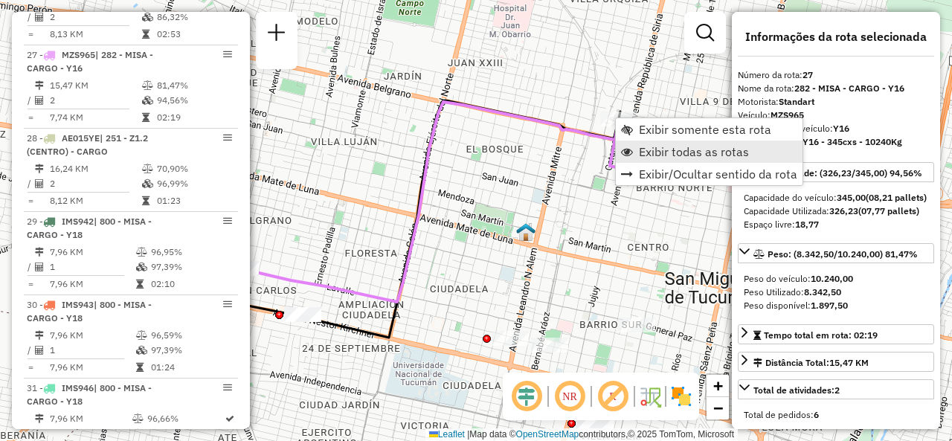
click at [652, 158] on span "Exibir todas as rotas" at bounding box center [694, 152] width 110 height 12
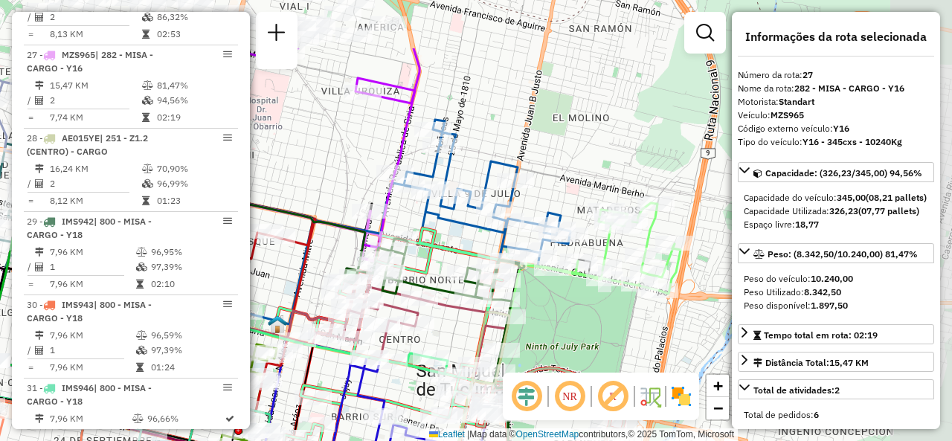
drag, startPoint x: 703, startPoint y: 141, endPoint x: 455, endPoint y: 233, distance: 264.9
click at [455, 233] on div "Janela de atendimento Grade de atendimento Capacidade Transportadoras Veículos …" at bounding box center [476, 220] width 952 height 441
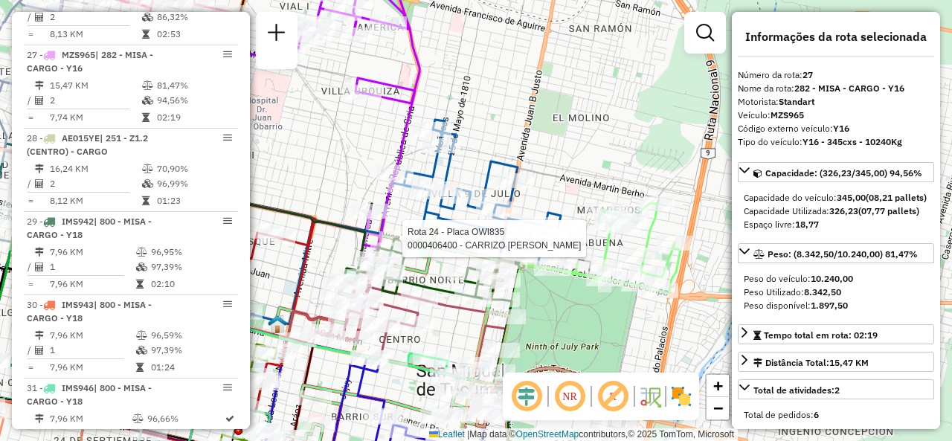
click at [497, 112] on div "Rota 24 - Placa OWI835 0000406400 - CARRIZO [PERSON_NAME] de atendimento Grade …" at bounding box center [476, 220] width 952 height 441
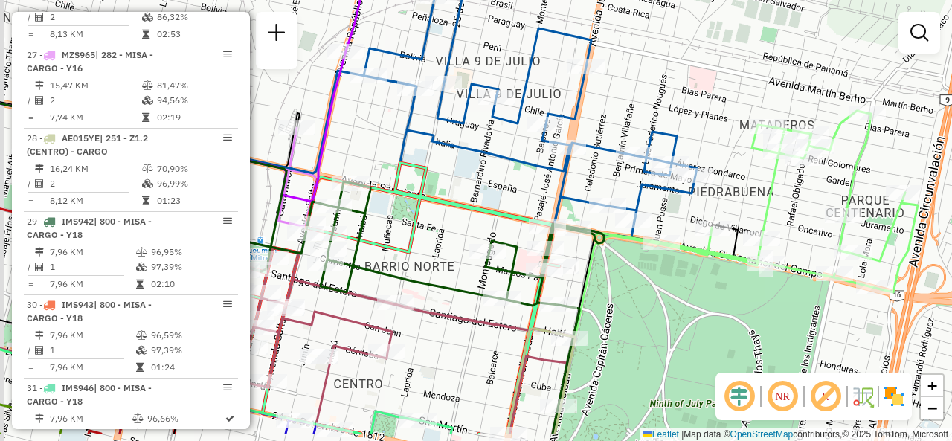
drag, startPoint x: 465, startPoint y: 248, endPoint x: 541, endPoint y: 96, distance: 169.9
click at [538, 103] on div "Janela de atendimento Grade de atendimento Capacidade Transportadoras Veículos …" at bounding box center [476, 220] width 952 height 441
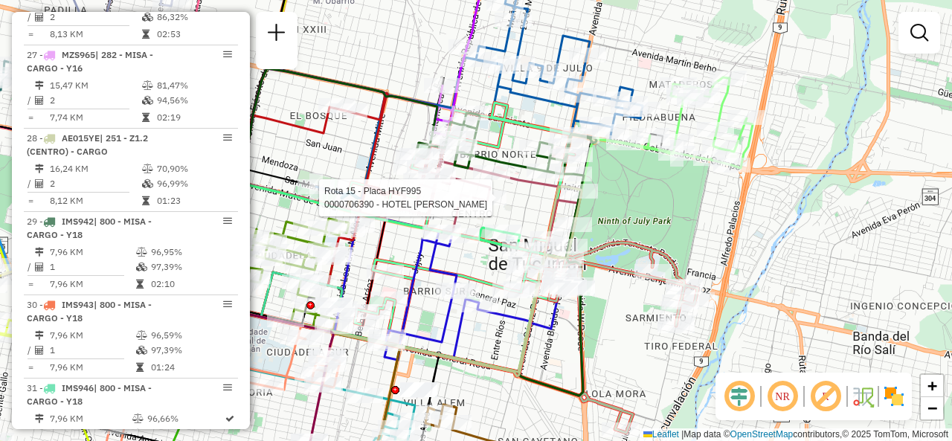
select select "**********"
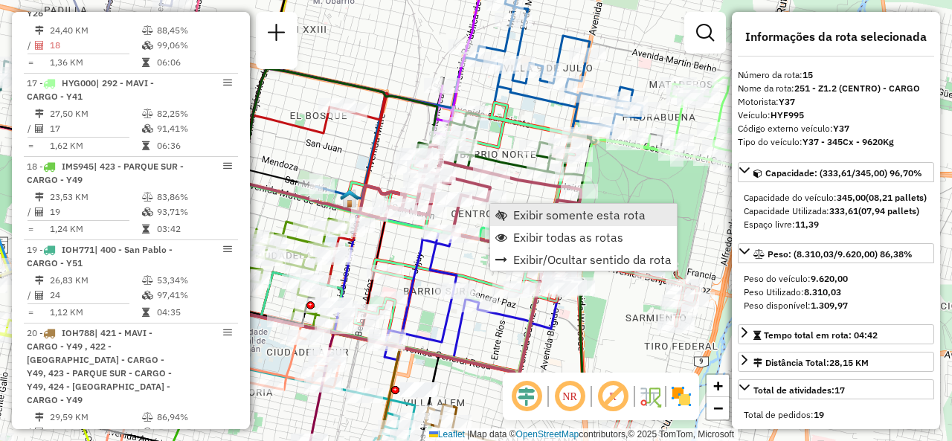
click at [515, 216] on span "Exibir somente esta rota" at bounding box center [579, 215] width 132 height 12
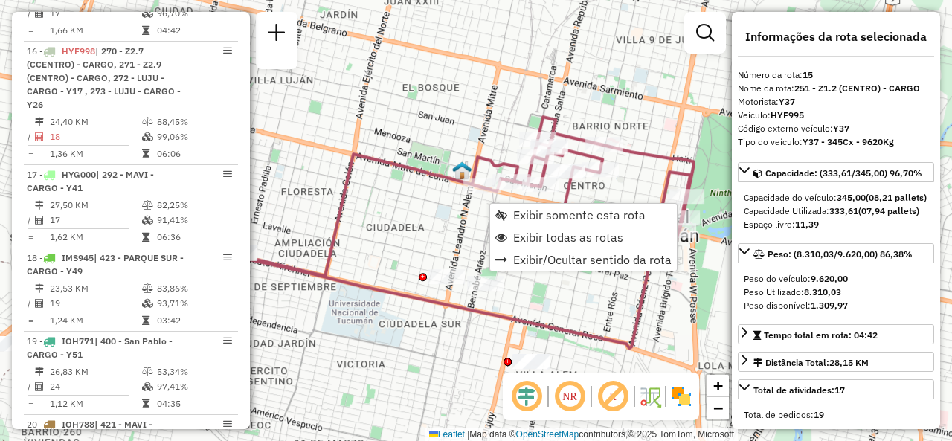
scroll to position [1785, 0]
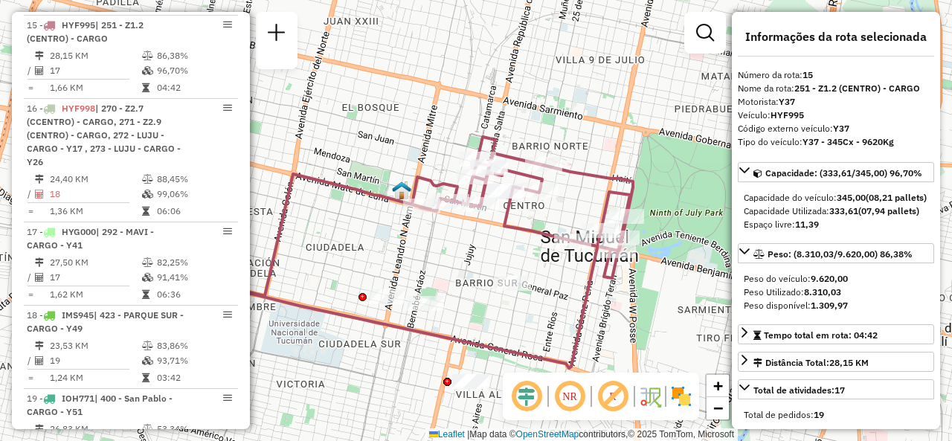
drag, startPoint x: 585, startPoint y: 225, endPoint x: 466, endPoint y: 260, distance: 123.8
click at [471, 260] on div "Janela de atendimento Grade de atendimento Capacidade Transportadoras Veículos …" at bounding box center [476, 220] width 952 height 441
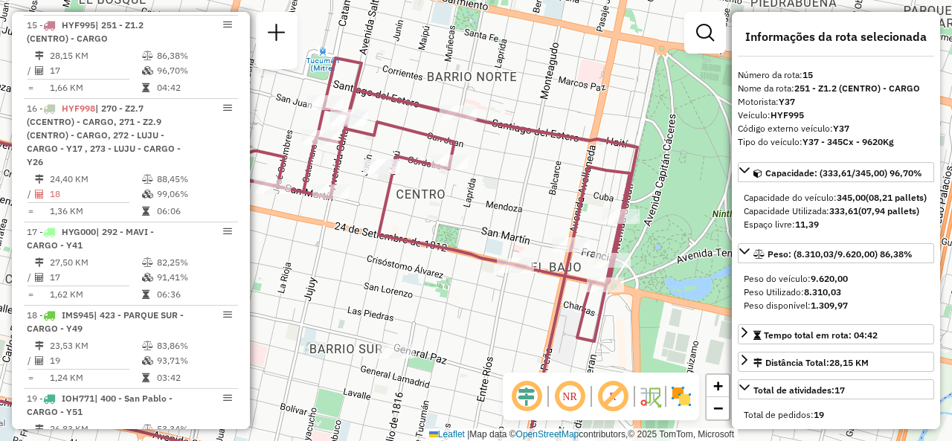
drag, startPoint x: 642, startPoint y: 182, endPoint x: 531, endPoint y: 160, distance: 113.0
click at [534, 161] on div "Janela de atendimento Grade de atendimento Capacidade Transportadoras Veículos …" at bounding box center [476, 220] width 952 height 441
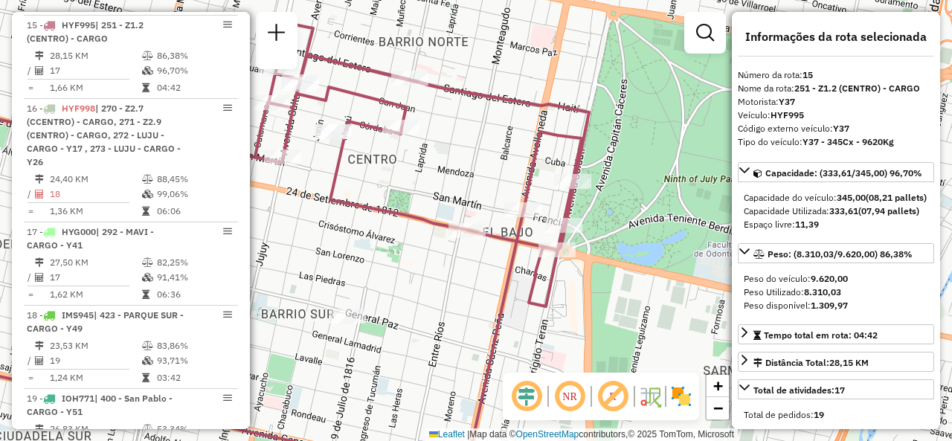
drag, startPoint x: 454, startPoint y: 166, endPoint x: 430, endPoint y: 164, distance: 24.6
click at [431, 165] on div "Janela de atendimento Grade de atendimento Capacidade Transportadoras Veículos …" at bounding box center [476, 220] width 952 height 441
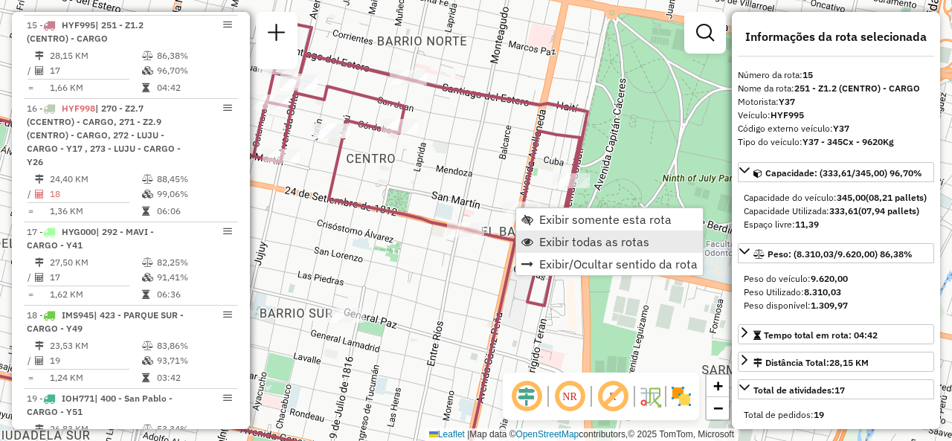
click at [538, 237] on link "Exibir todas as rotas" at bounding box center [609, 242] width 187 height 22
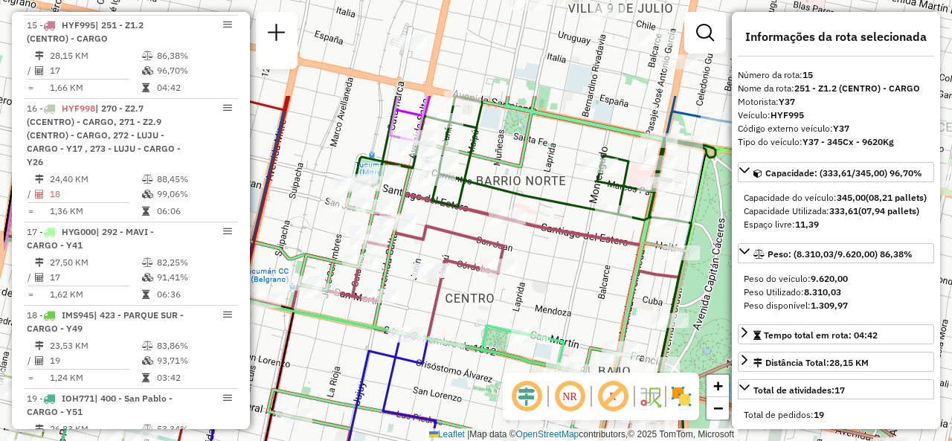
drag, startPoint x: 457, startPoint y: 123, endPoint x: 555, endPoint y: 262, distance: 171.2
click at [555, 262] on div "Janela de atendimento Grade de atendimento Capacidade Transportadoras Veículos …" at bounding box center [476, 220] width 952 height 441
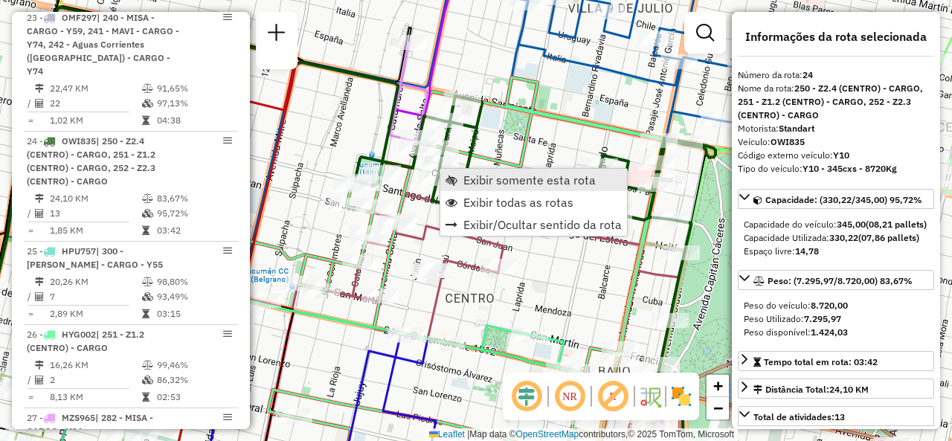
scroll to position [2653, 0]
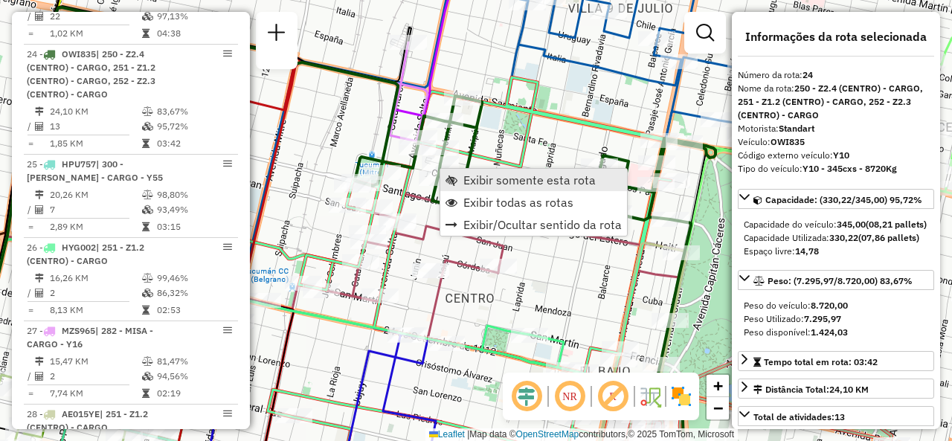
click at [478, 184] on span "Exibir somente esta rota" at bounding box center [529, 180] width 132 height 12
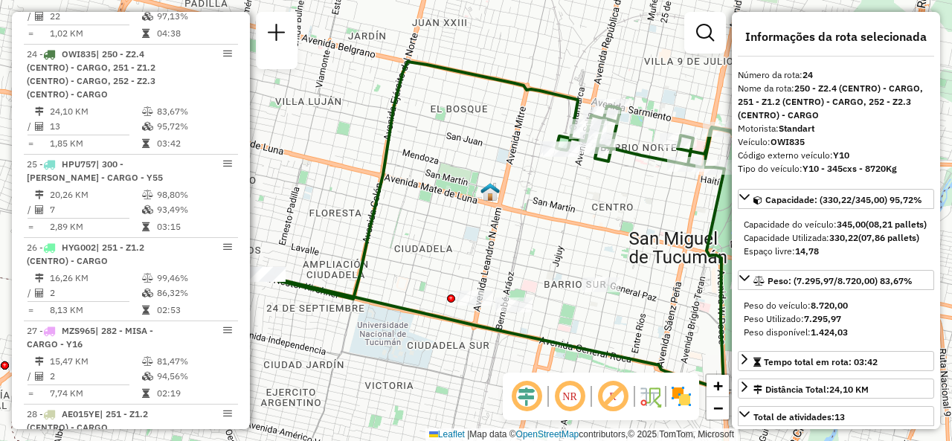
drag, startPoint x: 620, startPoint y: 204, endPoint x: 462, endPoint y: 277, distance: 174.3
click at [468, 277] on div "Janela de atendimento Grade de atendimento Capacidade Transportadoras Veículos …" at bounding box center [476, 220] width 952 height 441
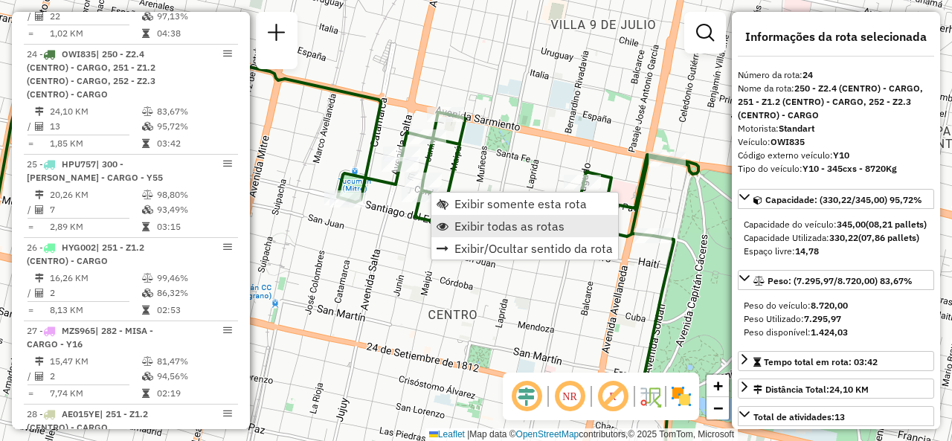
click at [465, 227] on span "Exibir todas as rotas" at bounding box center [509, 226] width 110 height 12
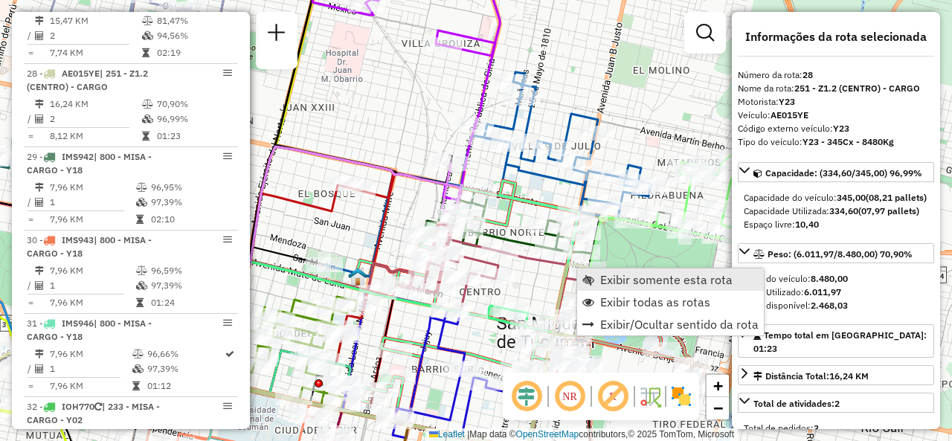
scroll to position [3011, 0]
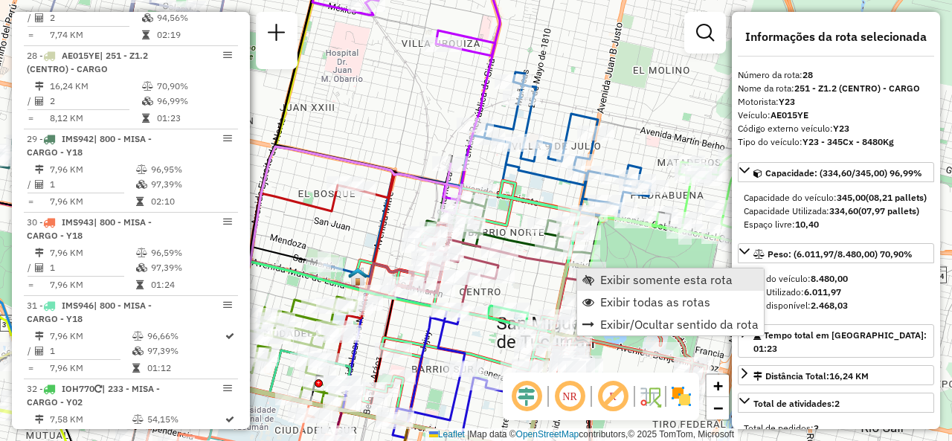
click at [602, 275] on span "Exibir somente esta rota" at bounding box center [666, 280] width 132 height 12
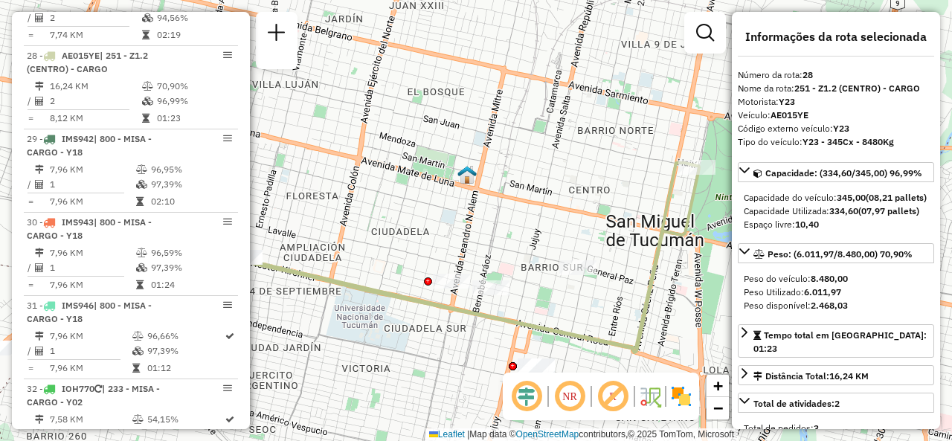
drag, startPoint x: 590, startPoint y: 211, endPoint x: 482, endPoint y: 260, distance: 118.5
click at [485, 261] on div "Janela de atendimento Grade de atendimento Capacidade Transportadoras Veículos …" at bounding box center [476, 220] width 952 height 441
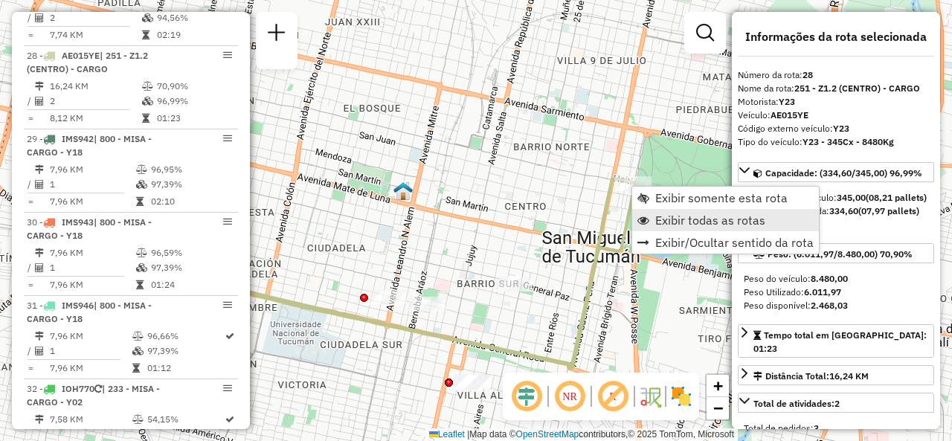
click at [652, 222] on link "Exibir todas as rotas" at bounding box center [725, 220] width 187 height 22
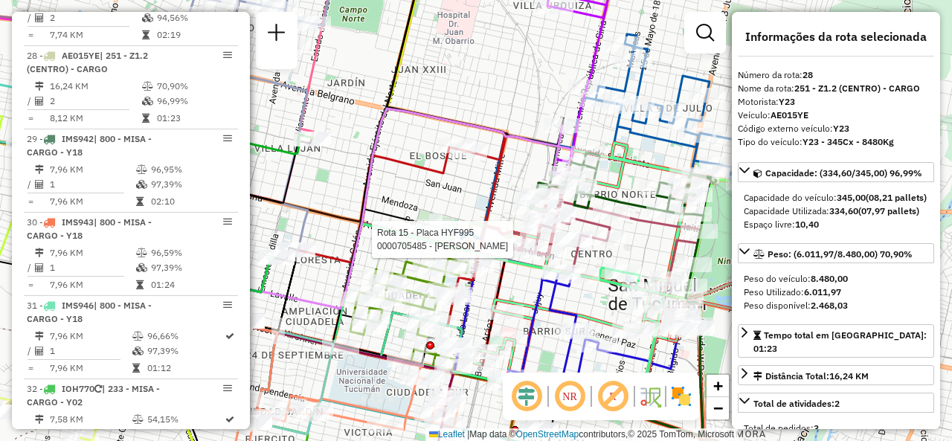
click at [410, 189] on div "Rota 15 - Placa HYF995 0000705485 - PALOMO [PERSON_NAME] de atendimento Grade d…" at bounding box center [476, 220] width 952 height 441
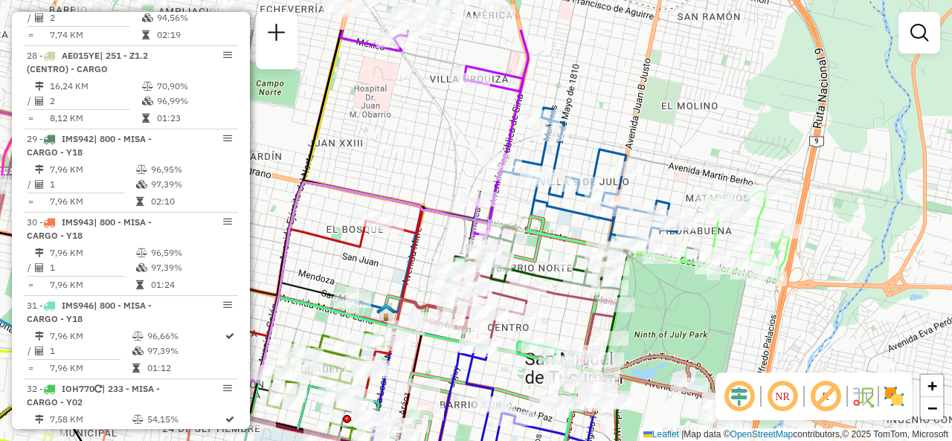
drag, startPoint x: 522, startPoint y: 92, endPoint x: 442, endPoint y: 166, distance: 108.9
click at [442, 166] on div "Janela de atendimento Grade de atendimento Capacidade Transportadoras Veículos …" at bounding box center [476, 220] width 952 height 441
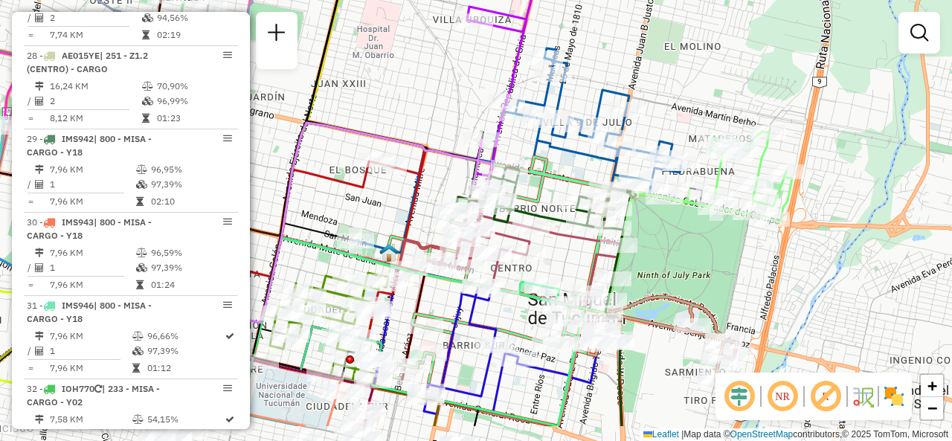
drag, startPoint x: 605, startPoint y: 115, endPoint x: 611, endPoint y: 51, distance: 65.0
click at [611, 51] on div "Janela de atendimento Grade de atendimento Capacidade Transportadoras Veículos …" at bounding box center [476, 220] width 952 height 441
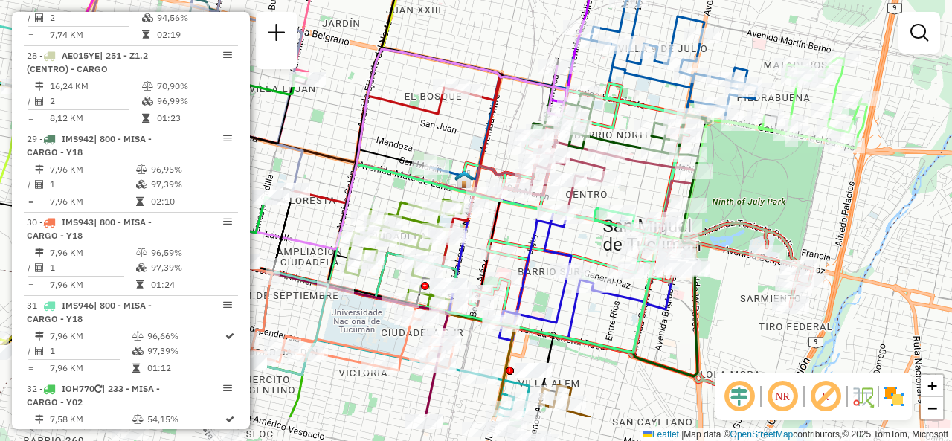
drag, startPoint x: 692, startPoint y: 249, endPoint x: 775, endPoint y: 173, distance: 112.6
click at [775, 173] on div "Janela de atendimento Grade de atendimento Capacidade Transportadoras Veículos …" at bounding box center [476, 220] width 952 height 441
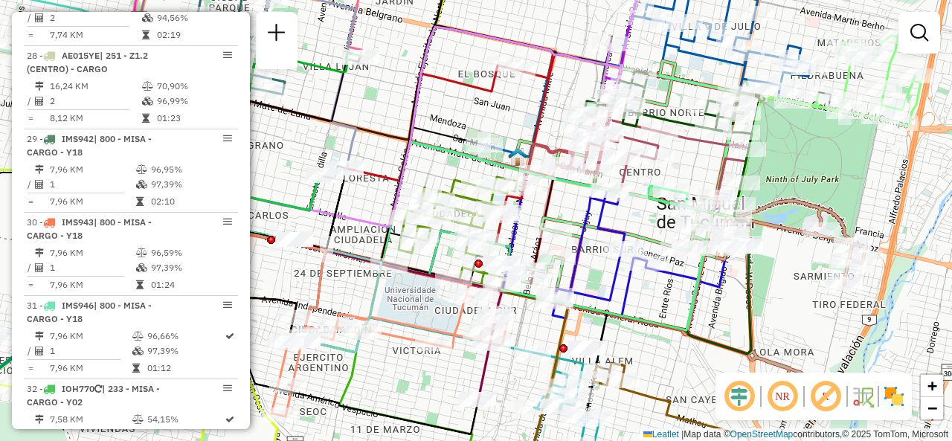
drag, startPoint x: 748, startPoint y: 319, endPoint x: 795, endPoint y: 300, distance: 50.7
click at [791, 301] on div "Janela de atendimento Grade de atendimento Capacidade Transportadoras Veículos …" at bounding box center [476, 220] width 952 height 441
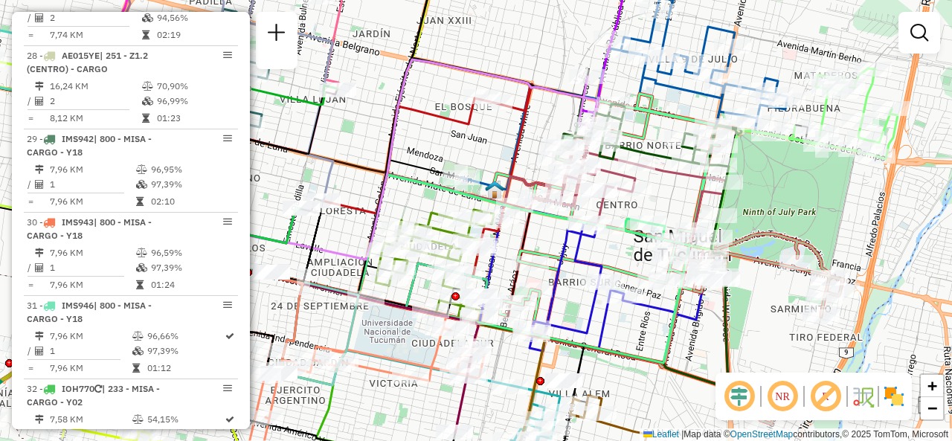
drag, startPoint x: 695, startPoint y: 157, endPoint x: 671, endPoint y: 193, distance: 42.9
click at [671, 193] on div "Janela de atendimento Grade de atendimento Capacidade Transportadoras Veículos …" at bounding box center [476, 220] width 952 height 441
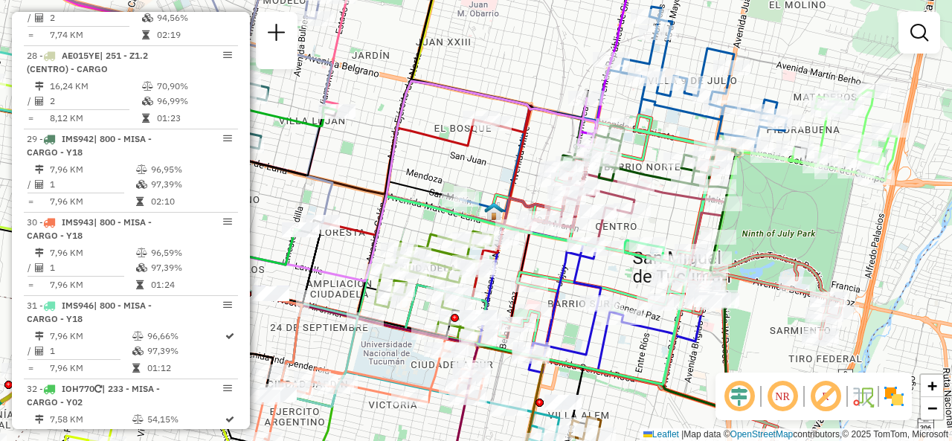
click at [659, 215] on div "Janela de atendimento Grade de atendimento Capacidade Transportadoras Veículos …" at bounding box center [476, 220] width 952 height 441
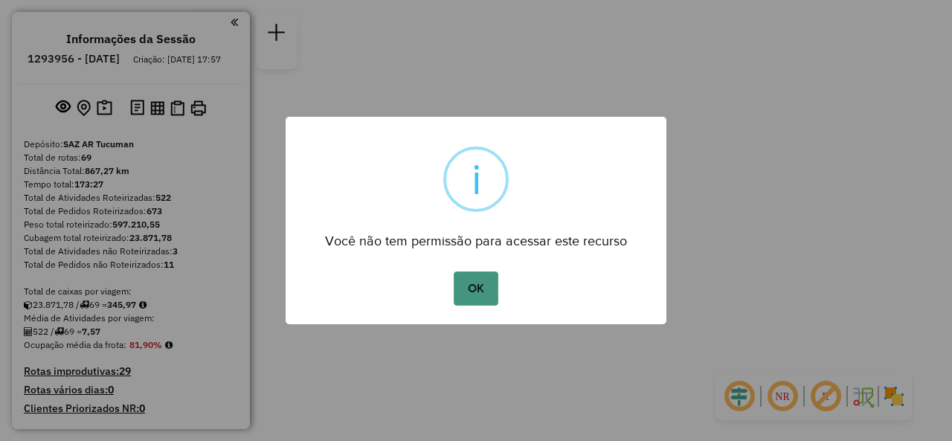
click at [477, 298] on button "OK" at bounding box center [476, 288] width 44 height 34
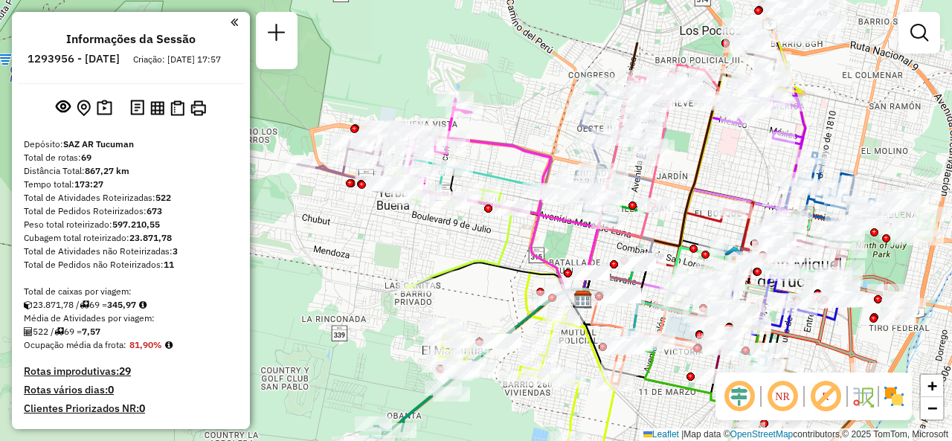
drag, startPoint x: 468, startPoint y: 113, endPoint x: 672, endPoint y: 181, distance: 214.7
click at [672, 181] on div "Janela de atendimento Grade de atendimento Capacidade Transportadoras Veículos …" at bounding box center [476, 220] width 952 height 441
click at [694, 154] on icon at bounding box center [681, 129] width 189 height 288
select select "**********"
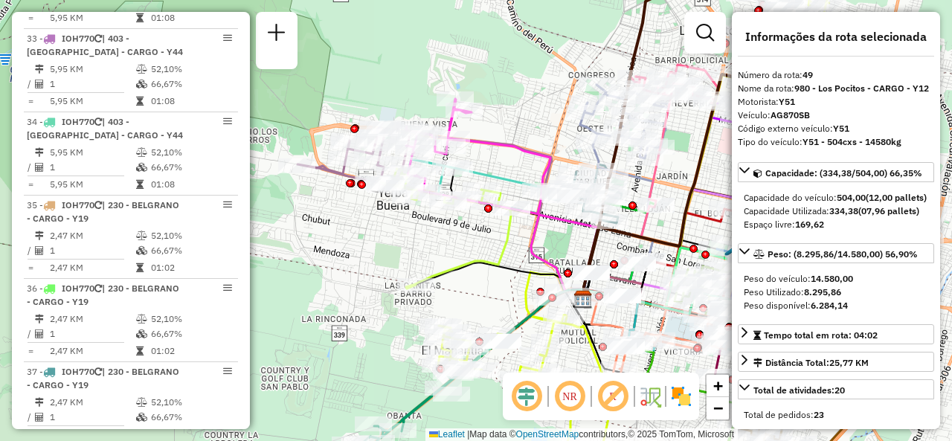
scroll to position [4635, 0]
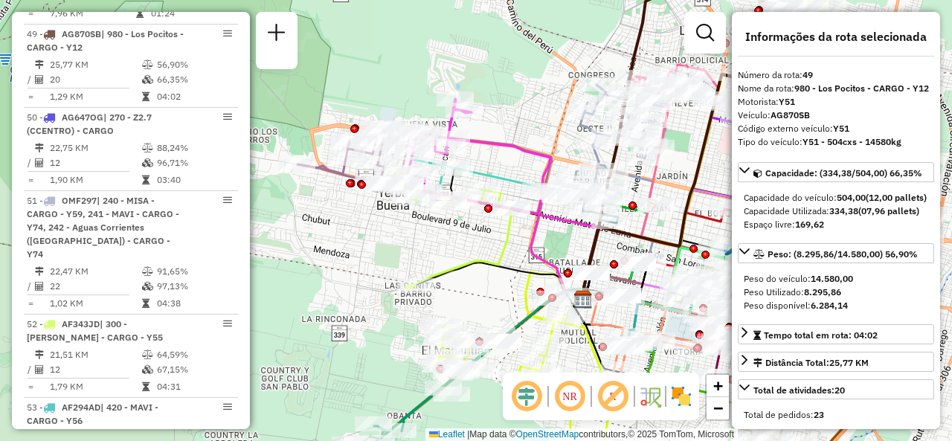
click at [683, 141] on div "Janela de atendimento Grade de atendimento Capacidade Transportadoras Veículos …" at bounding box center [476, 220] width 952 height 441
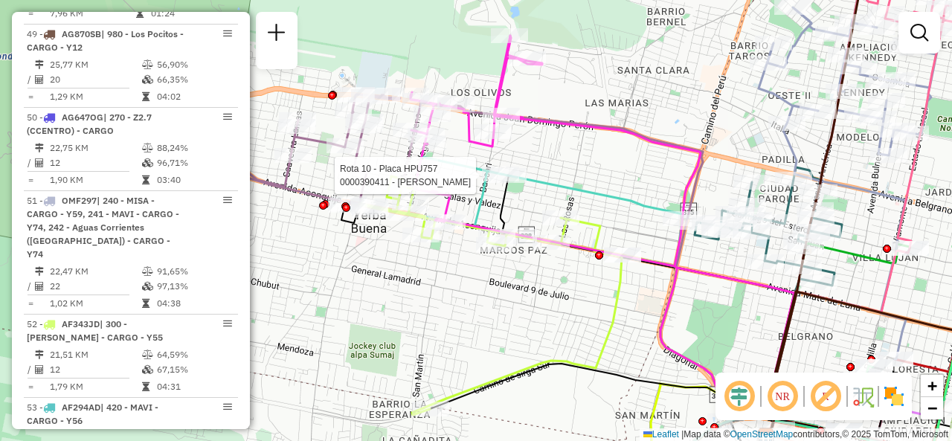
select select "**********"
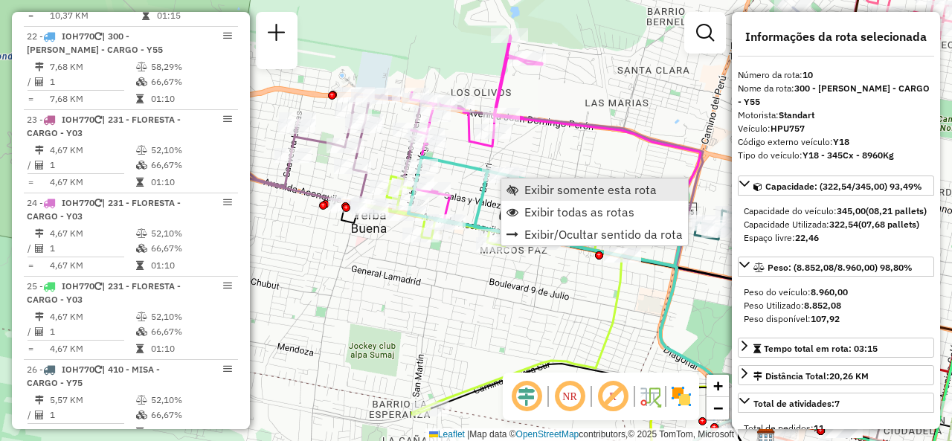
scroll to position [1343, 0]
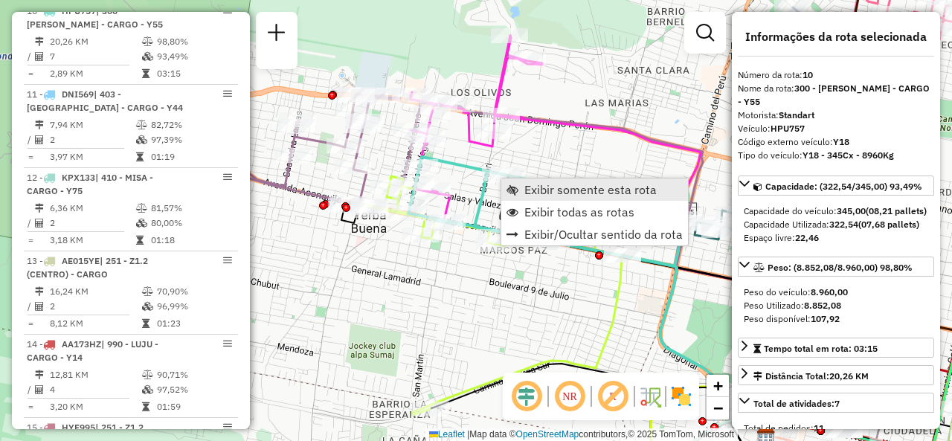
click at [529, 184] on span "Exibir somente esta rota" at bounding box center [590, 190] width 132 height 12
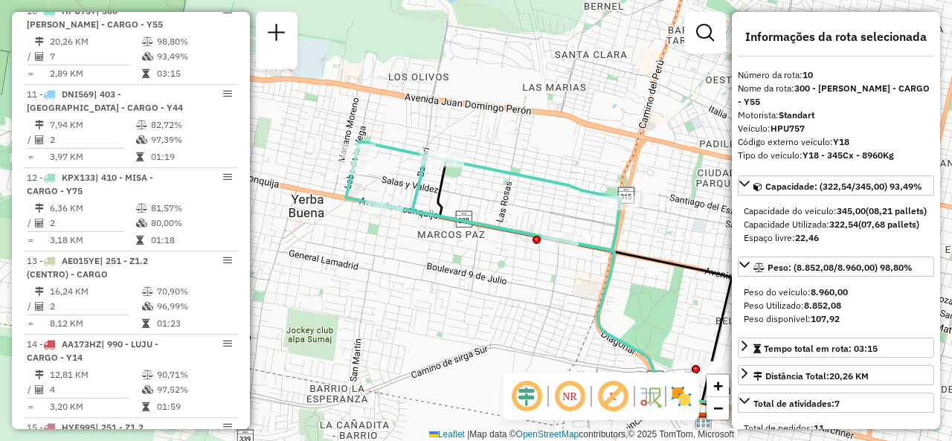
drag, startPoint x: 489, startPoint y: 225, endPoint x: 535, endPoint y: 260, distance: 57.3
click at [544, 261] on div "Rota 10 - Placa HPU757 0000449959 - FLIP SAS Janela de atendimento Grade de ate…" at bounding box center [476, 220] width 952 height 441
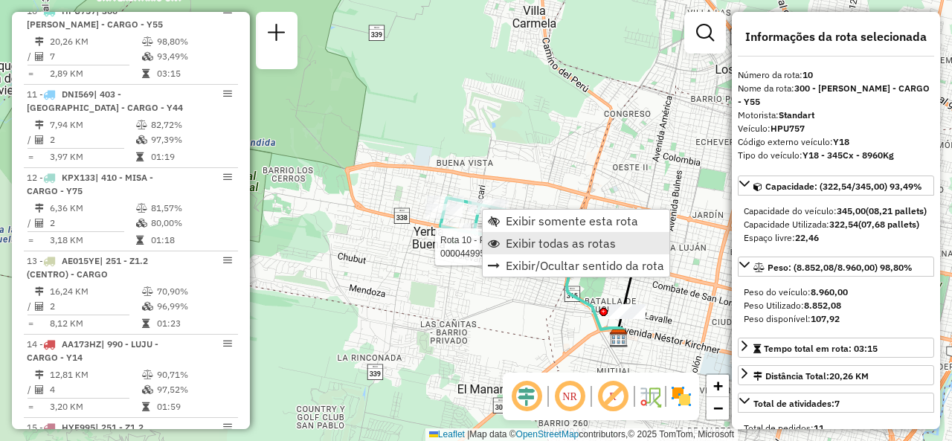
click at [518, 237] on span "Exibir todas as rotas" at bounding box center [561, 243] width 110 height 12
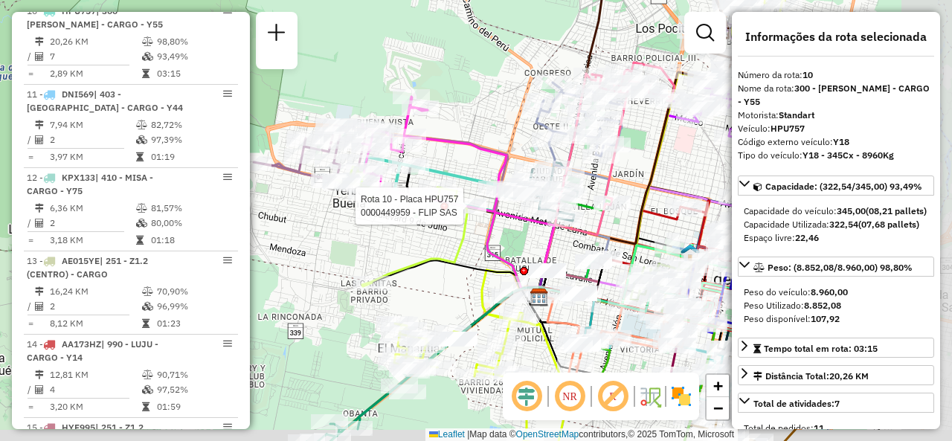
drag, startPoint x: 576, startPoint y: 151, endPoint x: 479, endPoint y: 114, distance: 103.6
click at [490, 106] on div "Rota 10 - Placa HPU757 0000449959 - FLIP SAS Janela de atendimento Grade de ate…" at bounding box center [476, 220] width 952 height 441
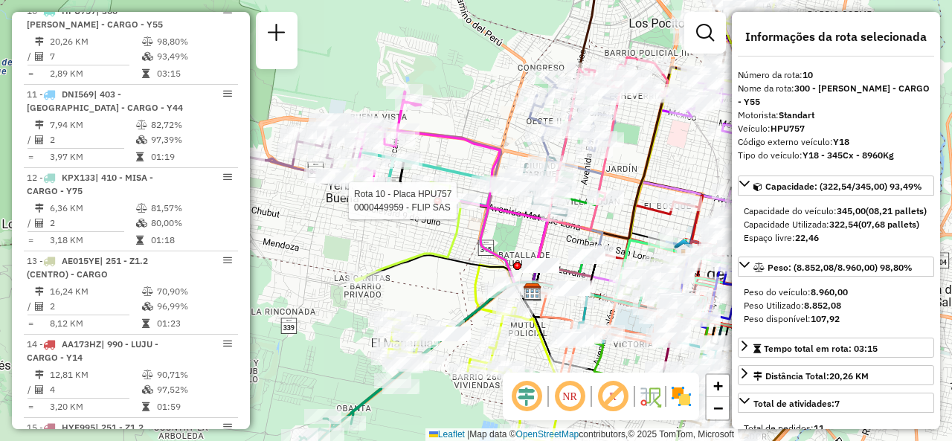
click at [481, 96] on div "Rota 10 - Placa HPU757 0000449959 - FLIP SAS Janela de atendimento Grade de ate…" at bounding box center [476, 220] width 952 height 441
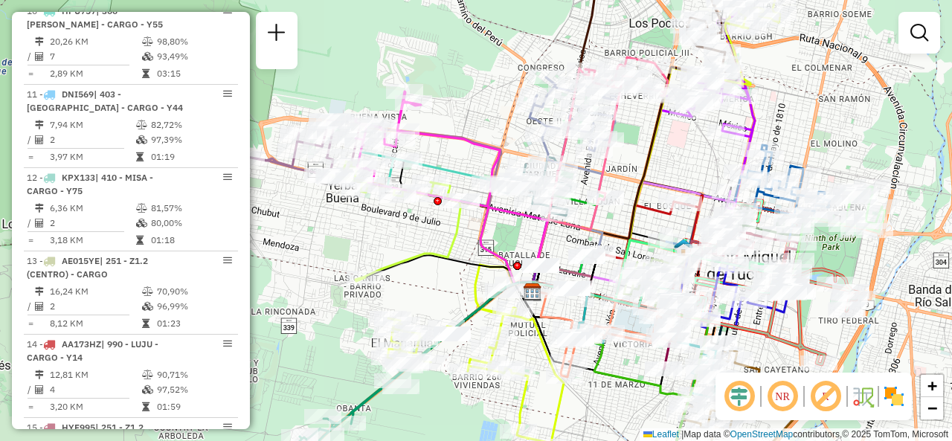
click at [421, 237] on div "Janela de atendimento Grade de atendimento Capacidade Transportadoras Veículos …" at bounding box center [476, 220] width 952 height 441
click at [678, 148] on div "Janela de atendimento Grade de atendimento Capacidade Transportadoras Veículos …" at bounding box center [476, 220] width 952 height 441
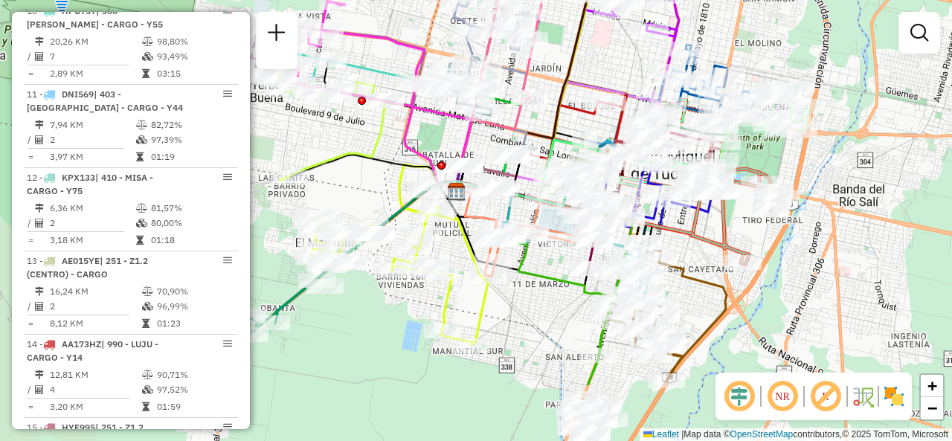
drag, startPoint x: 678, startPoint y: 148, endPoint x: 604, endPoint y: 45, distance: 127.3
click at [604, 45] on div "Janela de atendimento Grade de atendimento Capacidade Transportadoras Veículos …" at bounding box center [476, 220] width 952 height 441
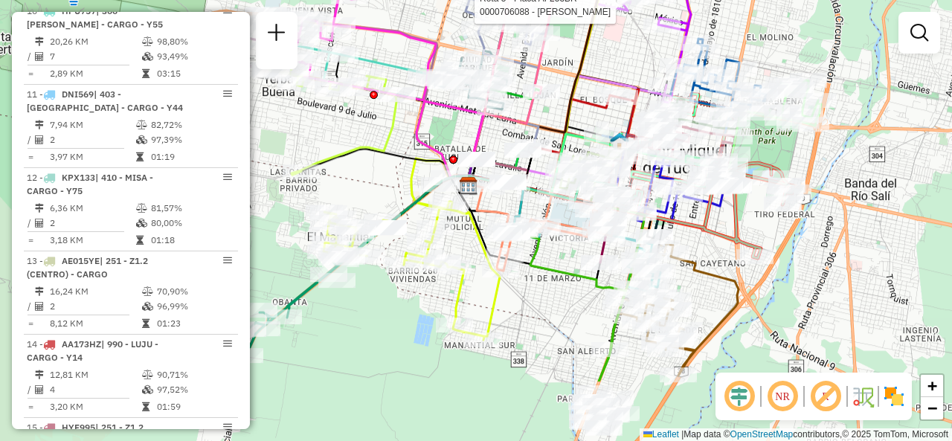
drag, startPoint x: 495, startPoint y: 389, endPoint x: 547, endPoint y: 289, distance: 112.4
click at [547, 289] on div "Rota 5 - Placa AF253BR 0000706088 - Silcan Miguel Angel Janela de atendimento G…" at bounding box center [476, 220] width 952 height 441
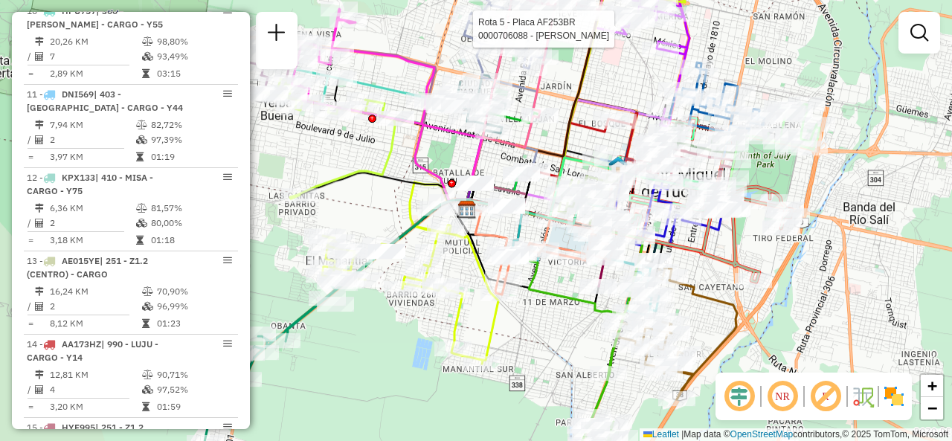
drag, startPoint x: 543, startPoint y: 306, endPoint x: 515, endPoint y: 381, distance: 80.0
click at [521, 375] on div "Rota 5 - Placa AF253BR 0000706088 - Silcan Miguel Angel Janela de atendimento G…" at bounding box center [476, 220] width 952 height 441
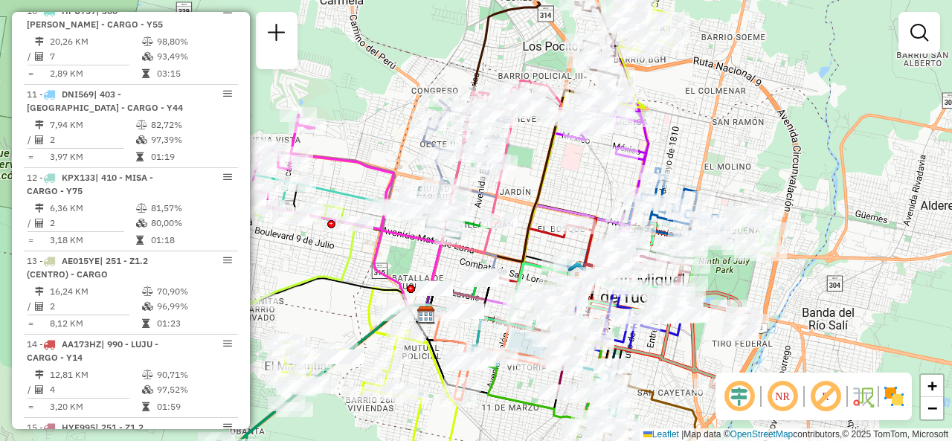
drag, startPoint x: 565, startPoint y: 149, endPoint x: 544, endPoint y: 199, distance: 54.0
click at [544, 199] on icon at bounding box center [524, 144] width 189 height 287
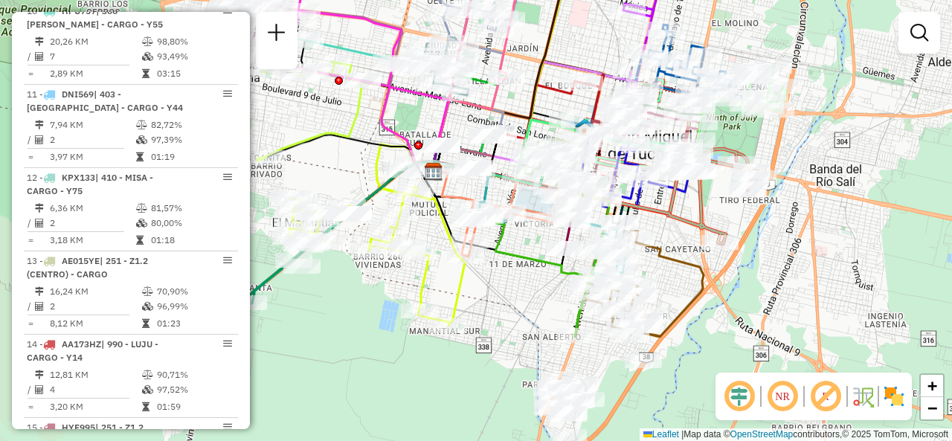
drag, startPoint x: 821, startPoint y: 300, endPoint x: 821, endPoint y: 144, distance: 156.9
click at [832, 134] on div "Janela de atendimento Grade de atendimento Capacidade Transportadoras Veículos …" at bounding box center [476, 220] width 952 height 441
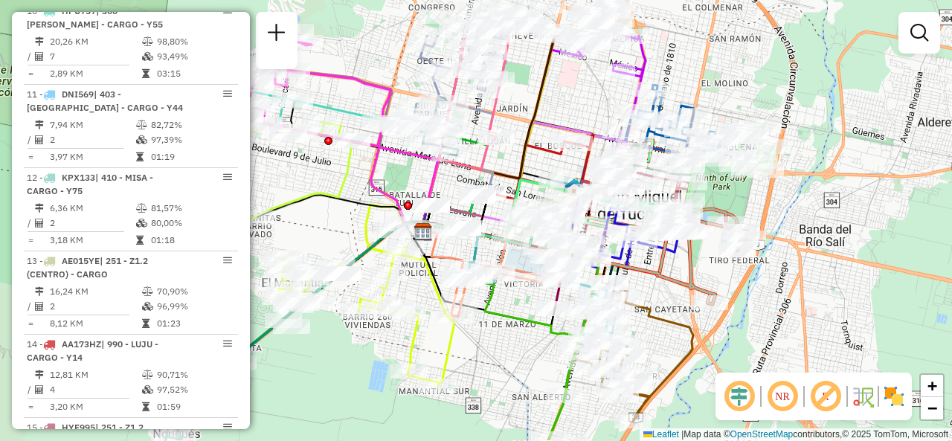
drag, startPoint x: 460, startPoint y: 102, endPoint x: 448, endPoint y: 181, distance: 80.4
click at [448, 181] on div "Janela de atendimento Grade de atendimento Capacidade Transportadoras Veículos …" at bounding box center [476, 220] width 952 height 441
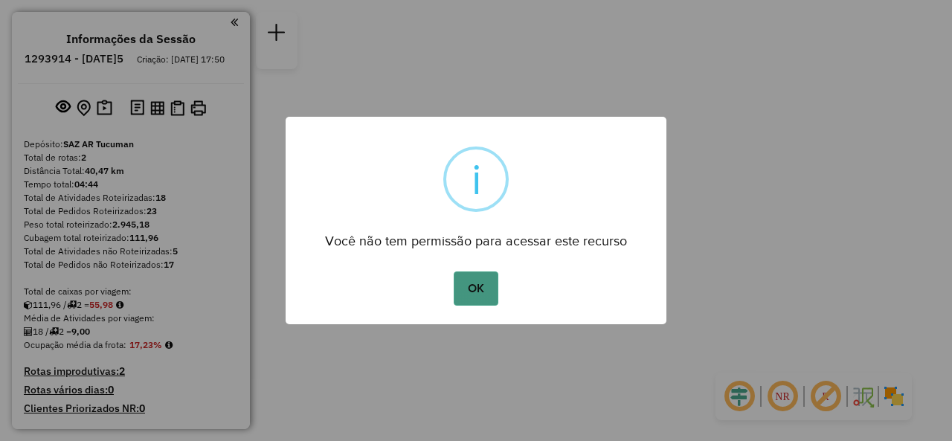
click at [488, 286] on button "OK" at bounding box center [476, 288] width 44 height 34
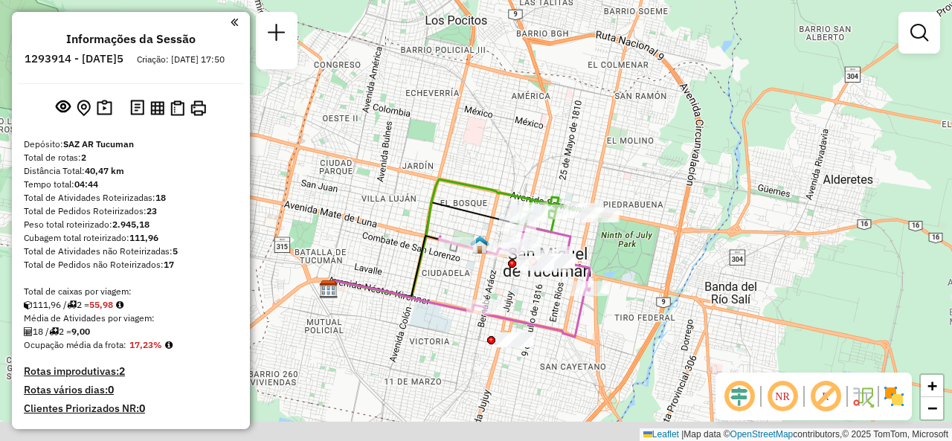
drag, startPoint x: 546, startPoint y: 274, endPoint x: 579, endPoint y: 145, distance: 133.6
click at [580, 197] on icon at bounding box center [561, 214] width 86 height 35
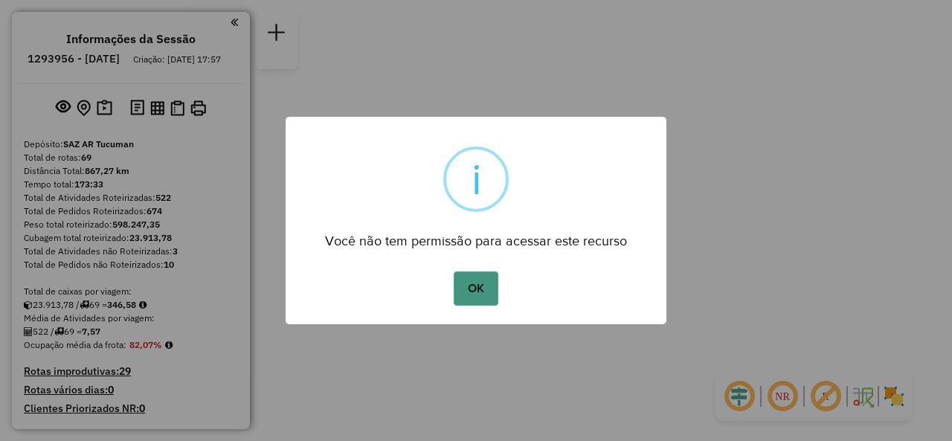
click at [464, 292] on button "OK" at bounding box center [476, 288] width 44 height 34
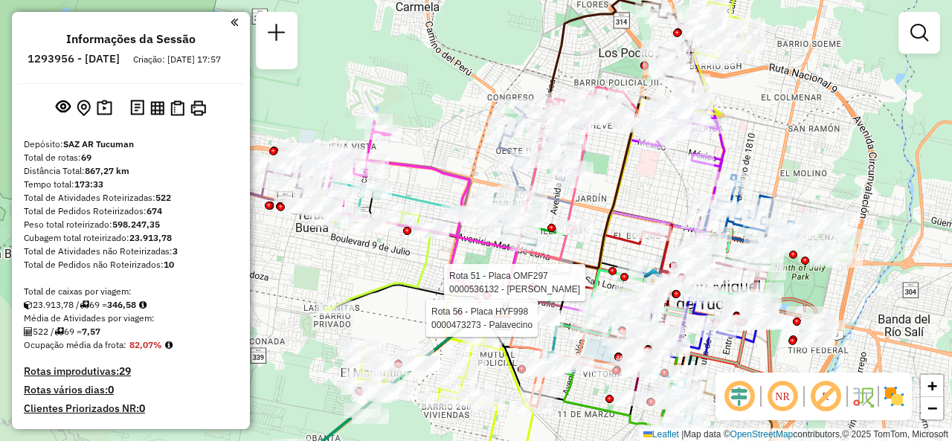
click at [446, 147] on div "Rota 51 - Placa OMF297 0000536132 - Bottini [PERSON_NAME] 56 - Placa HYF998 000…" at bounding box center [476, 220] width 952 height 441
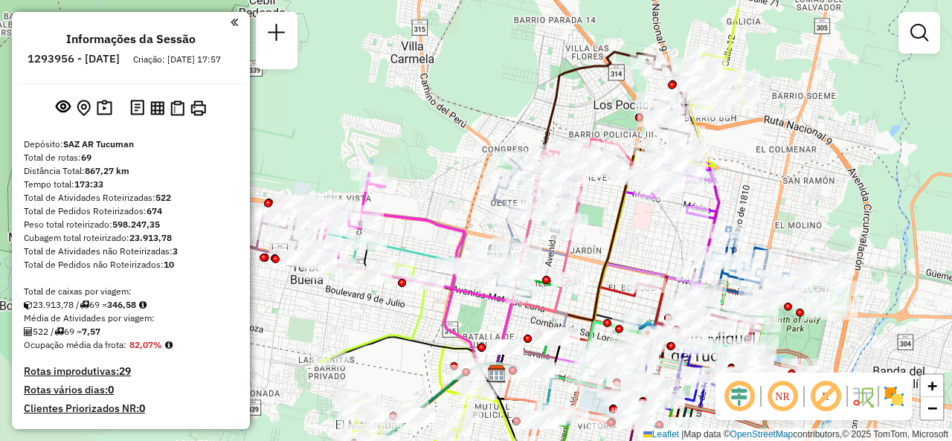
drag, startPoint x: 448, startPoint y: 135, endPoint x: 440, endPoint y: 180, distance: 46.0
click at [440, 180] on div "Janela de atendimento Grade de atendimento Capacidade Transportadoras Veículos …" at bounding box center [476, 220] width 952 height 441
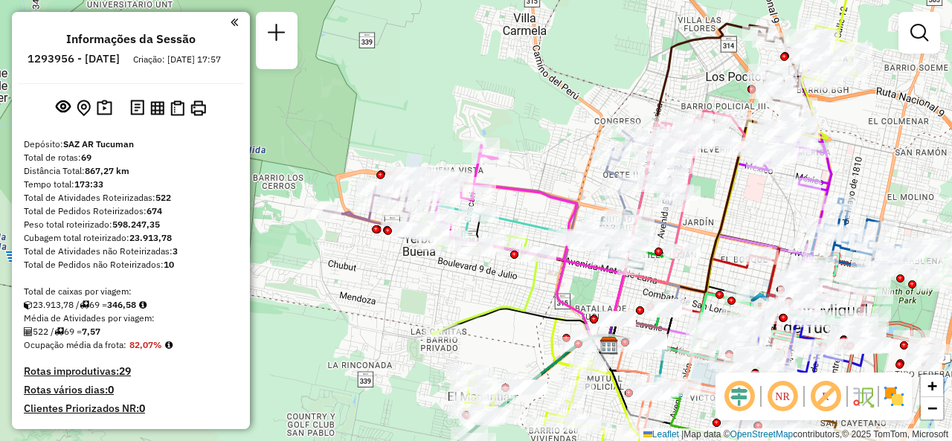
drag, startPoint x: 455, startPoint y: 169, endPoint x: 511, endPoint y: 101, distance: 87.7
click at [523, 97] on div "Janela de atendimento Grade de atendimento Capacidade Transportadoras Veículos …" at bounding box center [476, 220] width 952 height 441
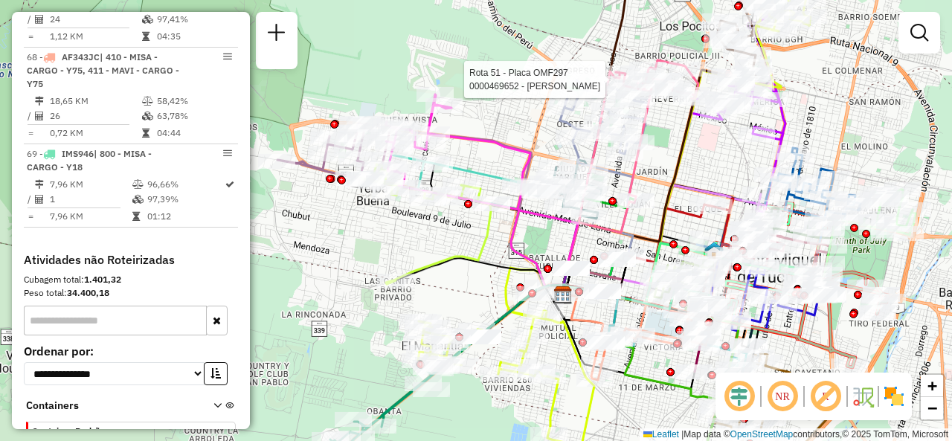
scroll to position [6320, 0]
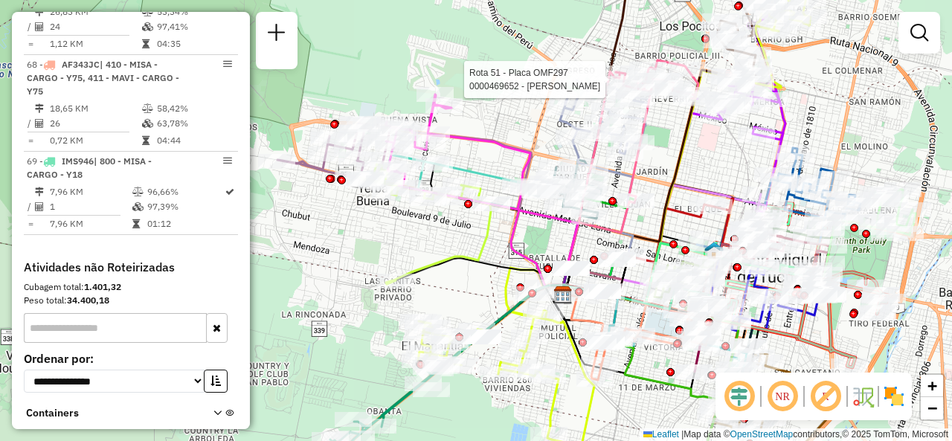
click at [463, 41] on div "Rota 51 - Placa OMF297 0000469652 - Brito Janela de atendimento Grade de atendi…" at bounding box center [476, 220] width 952 height 441
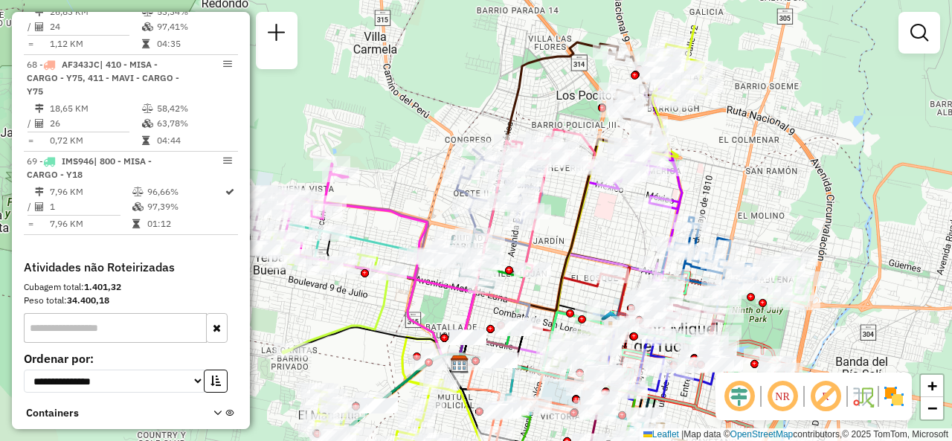
drag, startPoint x: 500, startPoint y: 85, endPoint x: 402, endPoint y: 146, distance: 115.9
click at [391, 149] on div "Janela de atendimento Grade de atendimento Capacidade Transportadoras Veículos …" at bounding box center [476, 220] width 952 height 441
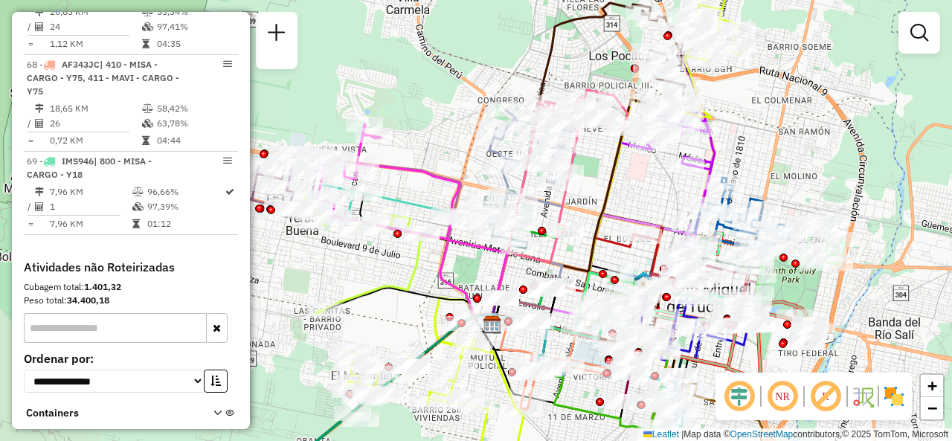
drag, startPoint x: 717, startPoint y: 176, endPoint x: 754, endPoint y: 141, distance: 51.5
click at [754, 141] on div "Janela de atendimento Grade de atendimento Capacidade Transportadoras Veículos …" at bounding box center [476, 220] width 952 height 441
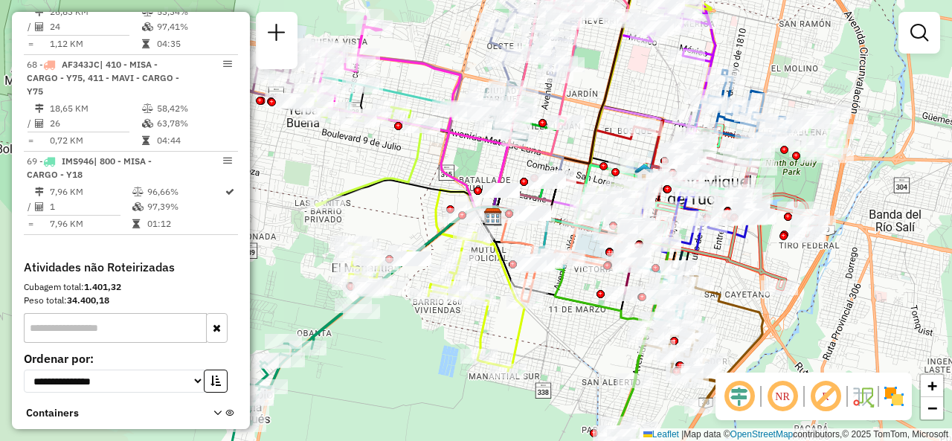
click at [385, 207] on div "Janela de atendimento Grade de atendimento Capacidade Transportadoras Veículos …" at bounding box center [476, 220] width 952 height 441
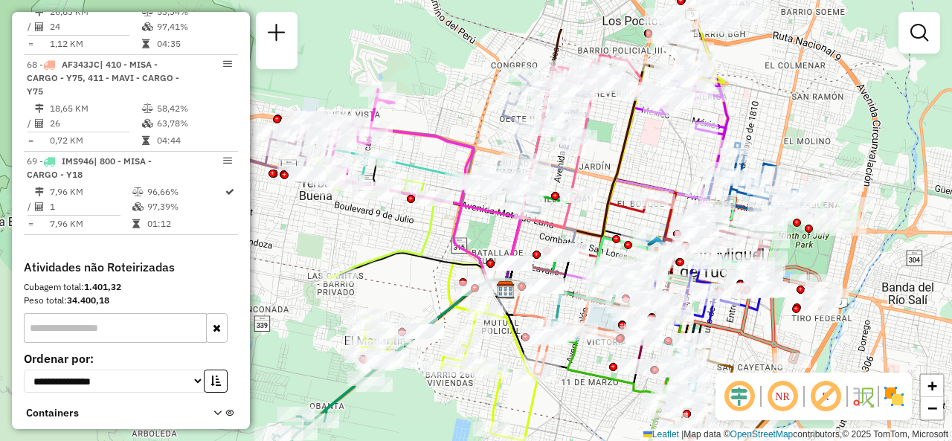
drag, startPoint x: 399, startPoint y: 221, endPoint x: 428, endPoint y: 292, distance: 77.0
click at [440, 303] on div "Janela de atendimento Grade de atendimento Capacidade Transportadoras Veículos …" at bounding box center [476, 220] width 952 height 441
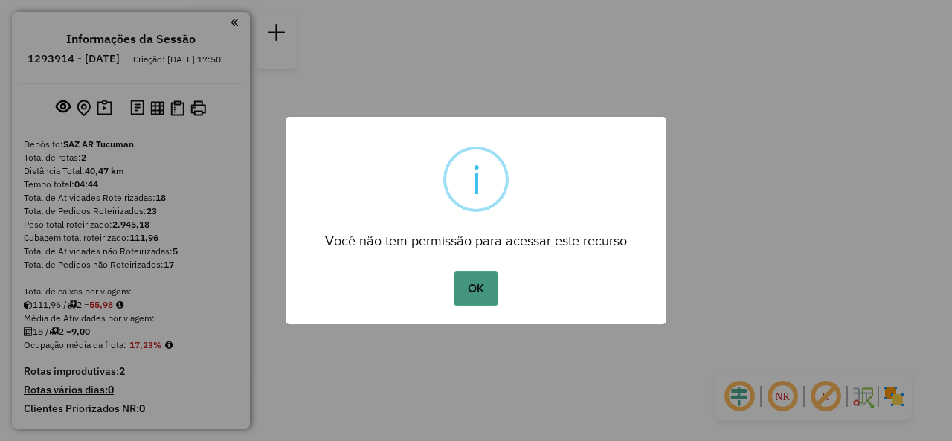
click at [480, 286] on button "OK" at bounding box center [476, 288] width 44 height 34
click at [474, 283] on button "OK" at bounding box center [476, 288] width 44 height 34
click at [476, 277] on button "OK" at bounding box center [476, 288] width 44 height 34
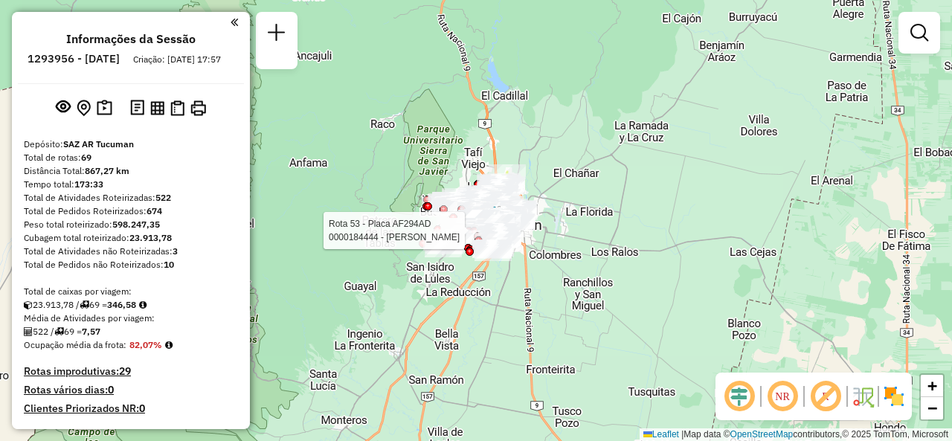
select select "**********"
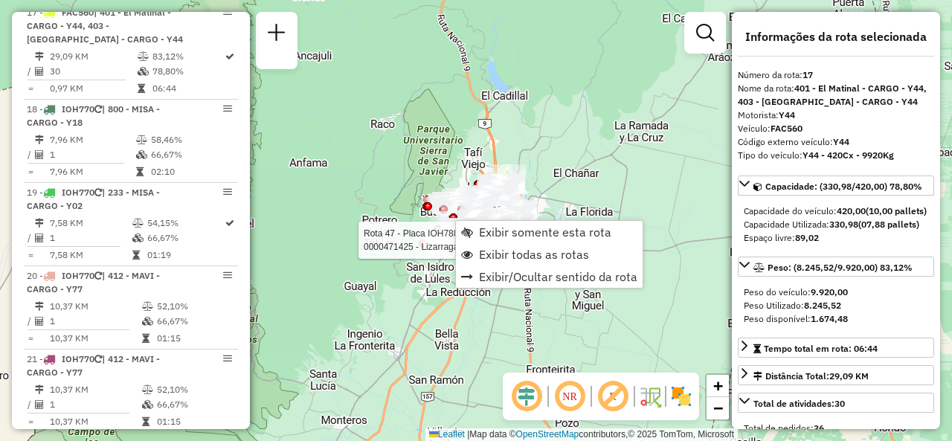
scroll to position [1924, 0]
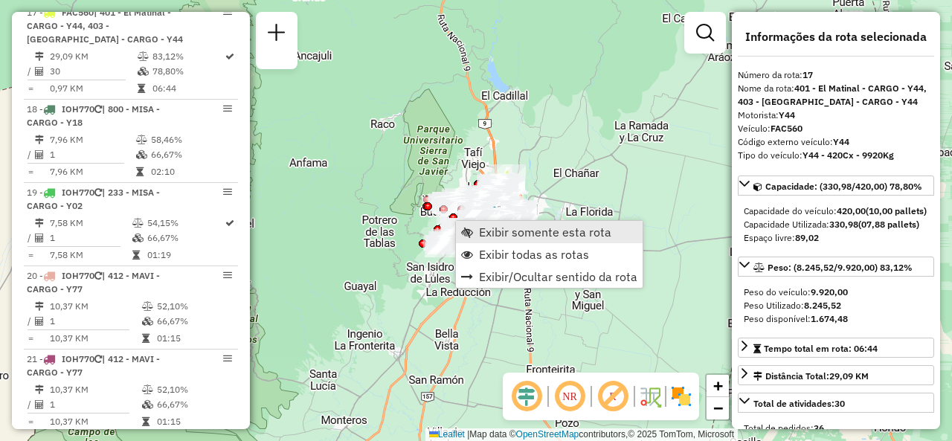
click at [480, 223] on link "Exibir somente esta rota" at bounding box center [549, 232] width 187 height 22
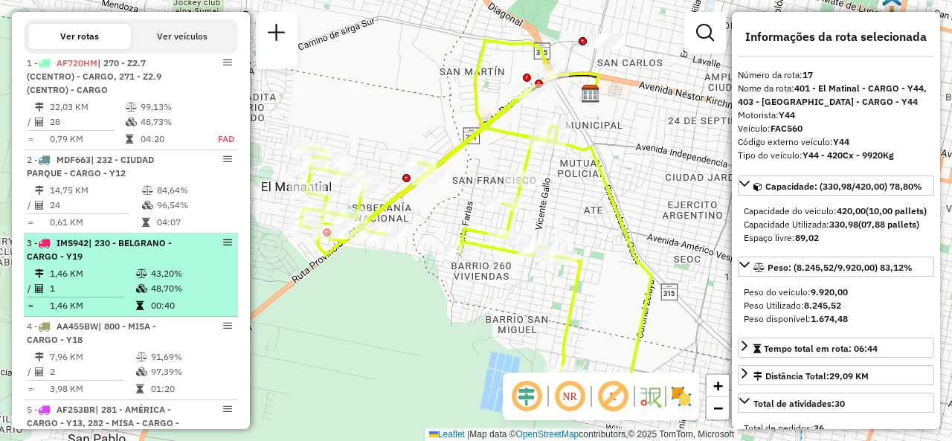
scroll to position [408, 0]
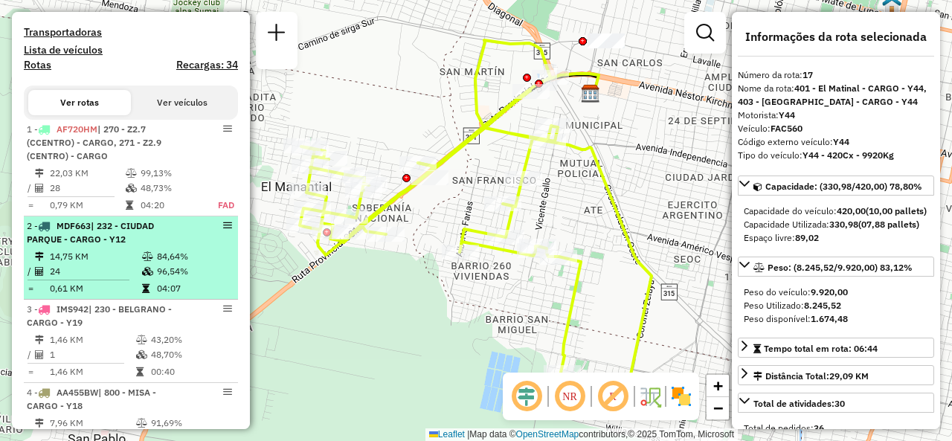
click at [140, 242] on span "| 232 - CIUDAD PARQUE - CARGO - Y12" at bounding box center [90, 232] width 127 height 25
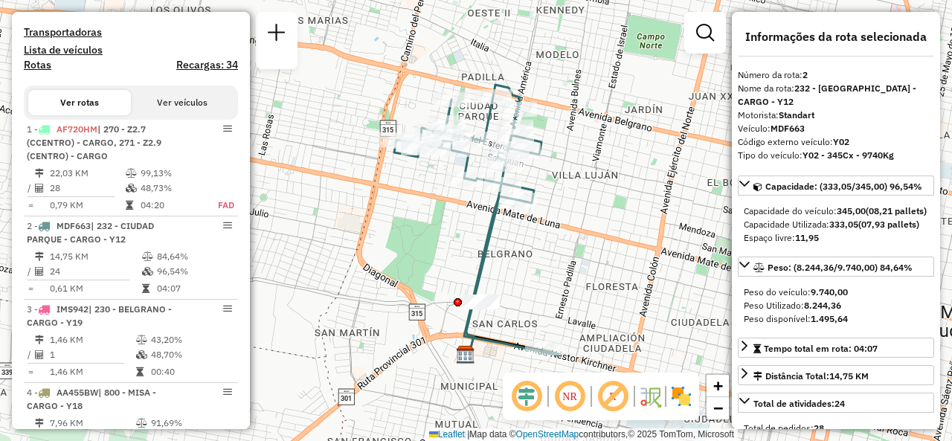
drag, startPoint x: 424, startPoint y: 213, endPoint x: 378, endPoint y: 242, distance: 54.9
click at [378, 242] on div "Janela de atendimento Grade de atendimento Capacidade Transportadoras Veículos …" at bounding box center [476, 220] width 952 height 441
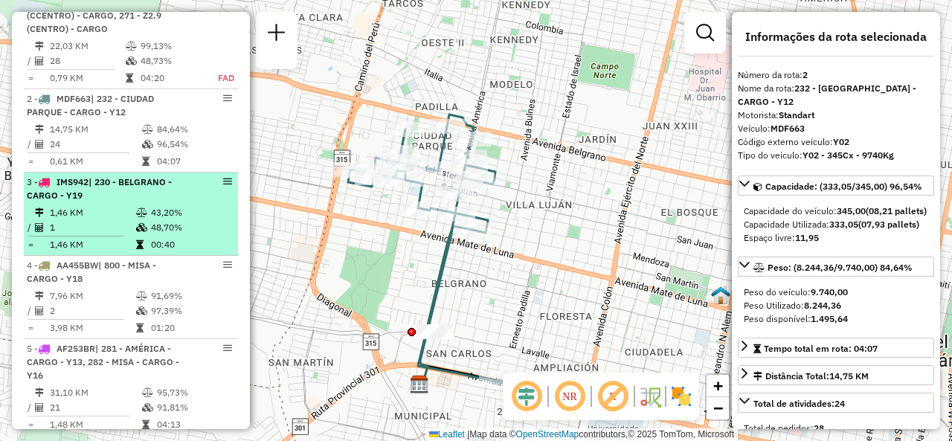
scroll to position [557, 0]
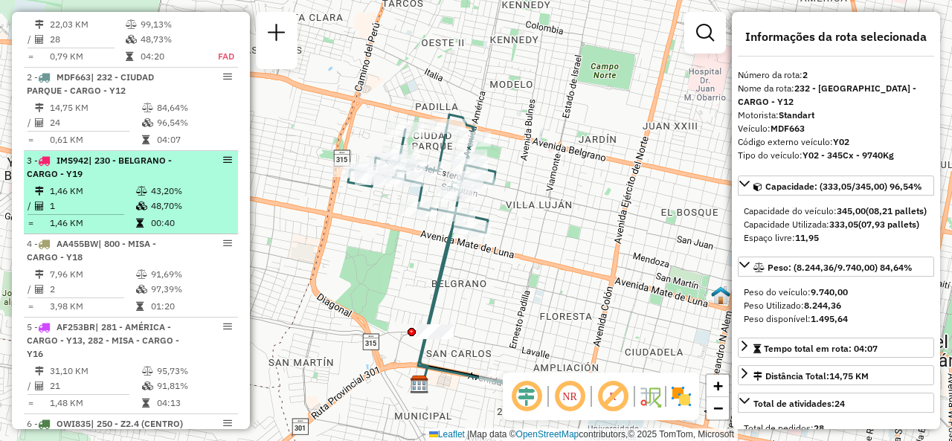
click at [129, 199] on td "1,46 KM" at bounding box center [92, 191] width 86 height 15
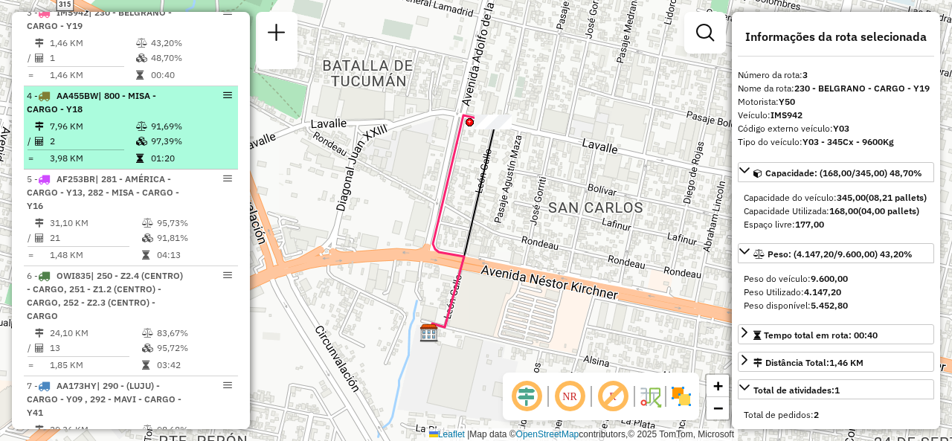
scroll to position [706, 0]
click at [106, 162] on td "3,98 KM" at bounding box center [92, 157] width 86 height 15
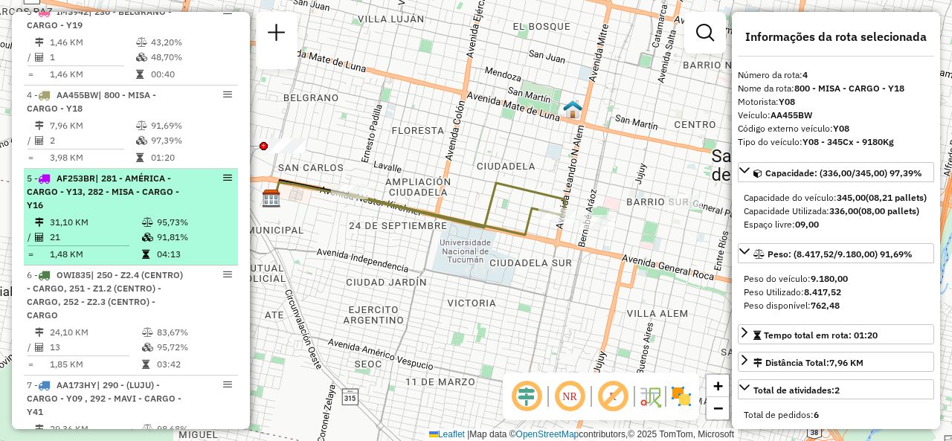
click at [117, 224] on li "5 - AF253BR | 281 - AMÉRICA - CARGO - Y13, 282 - MISA - CARGO - Y16 31,10 KM 95…" at bounding box center [131, 217] width 214 height 97
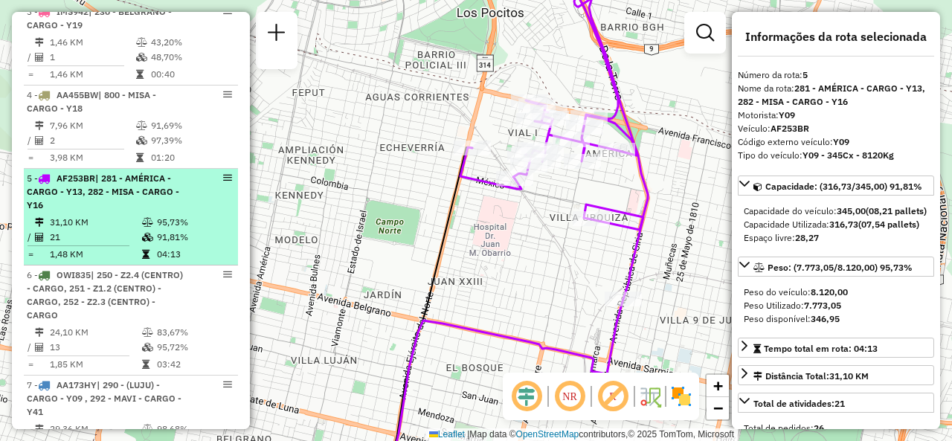
scroll to position [854, 0]
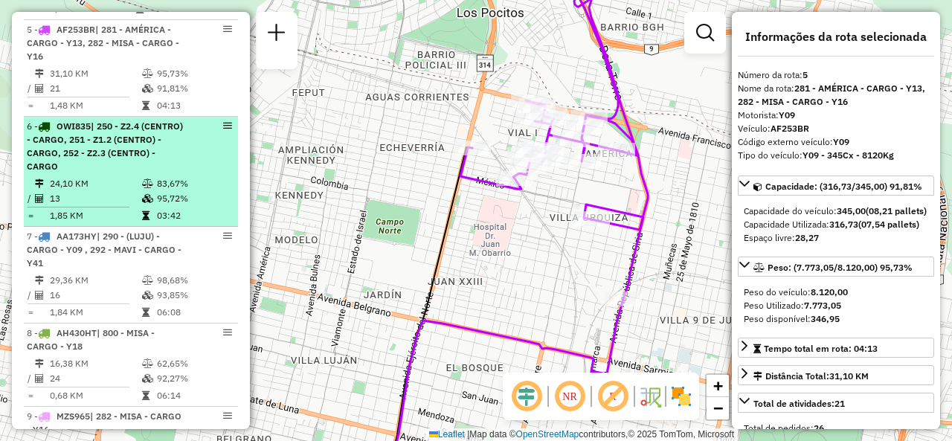
click at [141, 173] on div "6 - OWI835 | 250 - Z2.4 (CENTRO) - CARGO, 251 - Z1.2 (CENTRO) - CARGO, 252 - Z2…" at bounding box center [106, 147] width 158 height 54
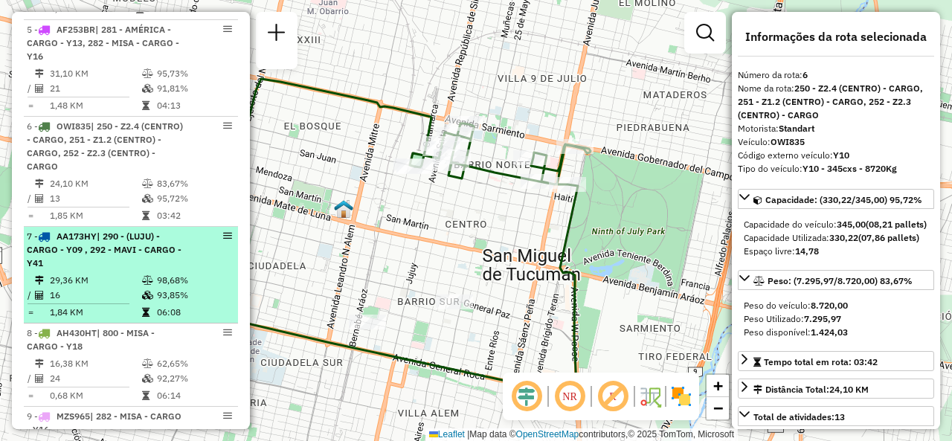
click at [159, 270] on div "7 - AA173HY | 290 - (LUJU) - CARGO - Y09 , 292 - MAVI - CARGO - Y41" at bounding box center [106, 250] width 158 height 40
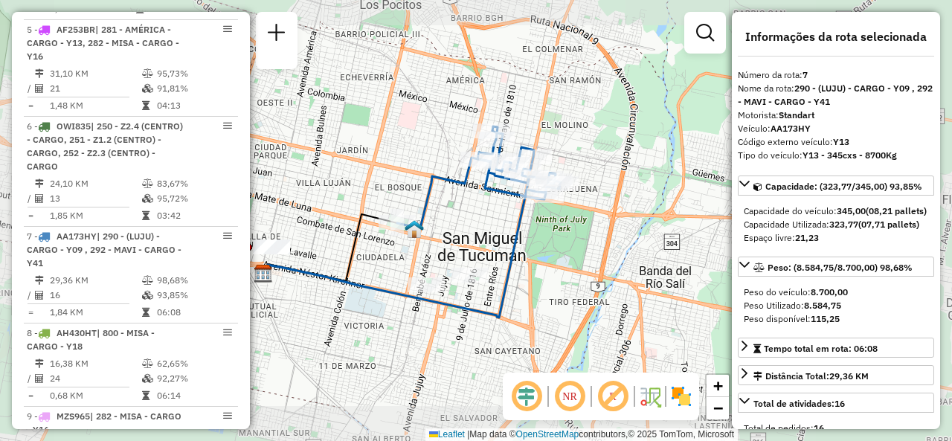
drag, startPoint x: 492, startPoint y: 197, endPoint x: 467, endPoint y: 221, distance: 34.2
click at [467, 221] on icon at bounding box center [479, 177] width 164 height 102
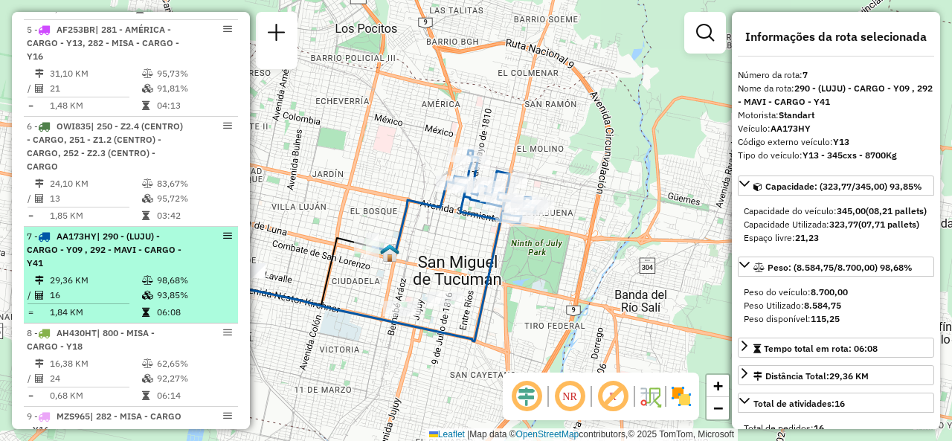
scroll to position [1077, 0]
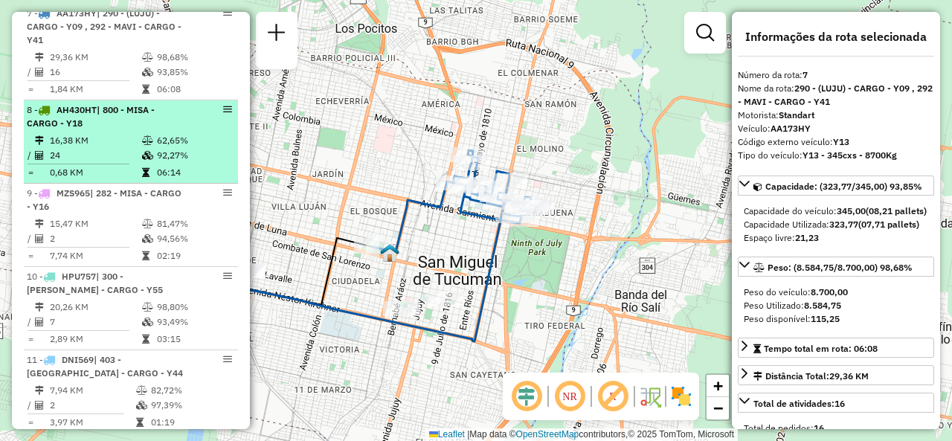
click at [146, 141] on li "8 - AH430HT | 800 - MISA - CARGO - Y18 16,38 KM 62,65% / 24 92,27% = 0,68 KM 06…" at bounding box center [131, 141] width 214 height 83
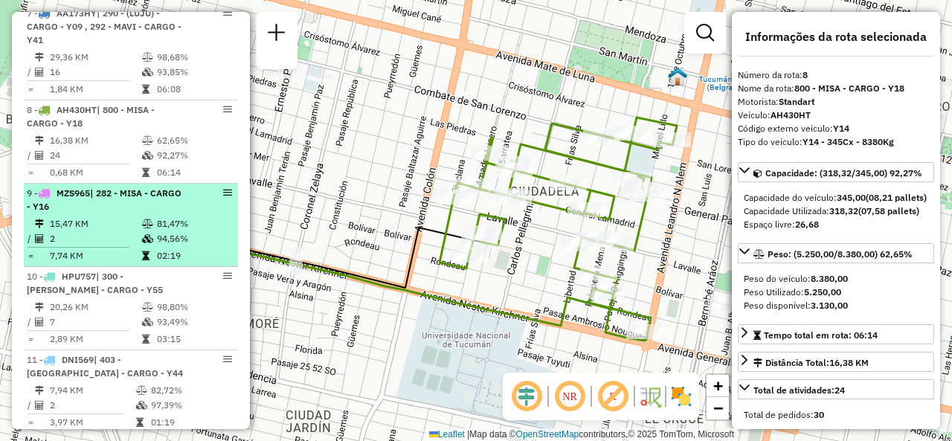
click at [90, 213] on div "9 - MZS965 | 282 - MISA - CARGO - Y16" at bounding box center [106, 200] width 158 height 27
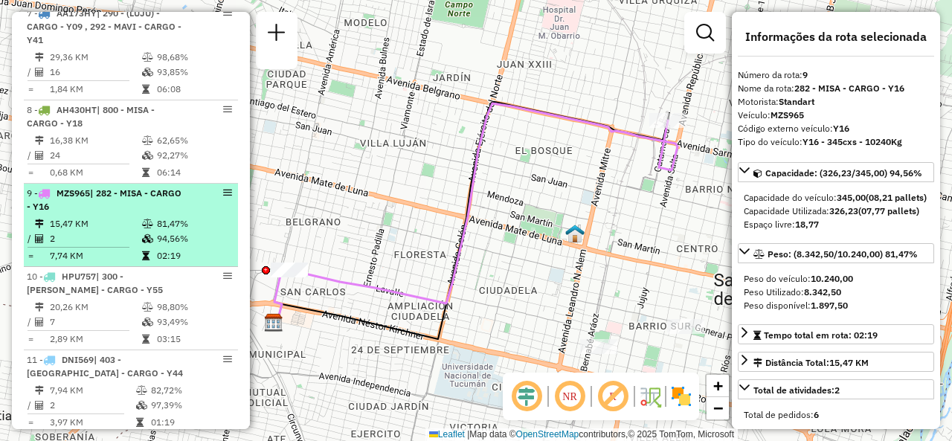
scroll to position [1226, 0]
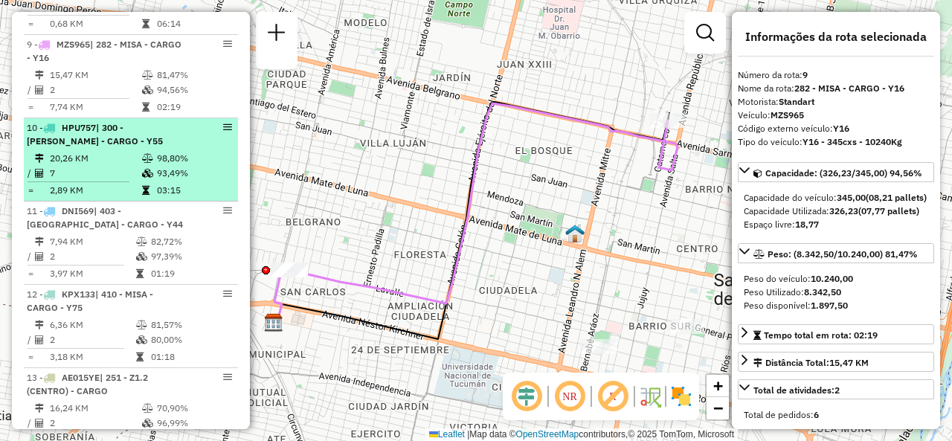
click at [132, 148] on div "10 - HPU757 | 300 - [PERSON_NAME] - CARGO - Y55" at bounding box center [106, 134] width 158 height 27
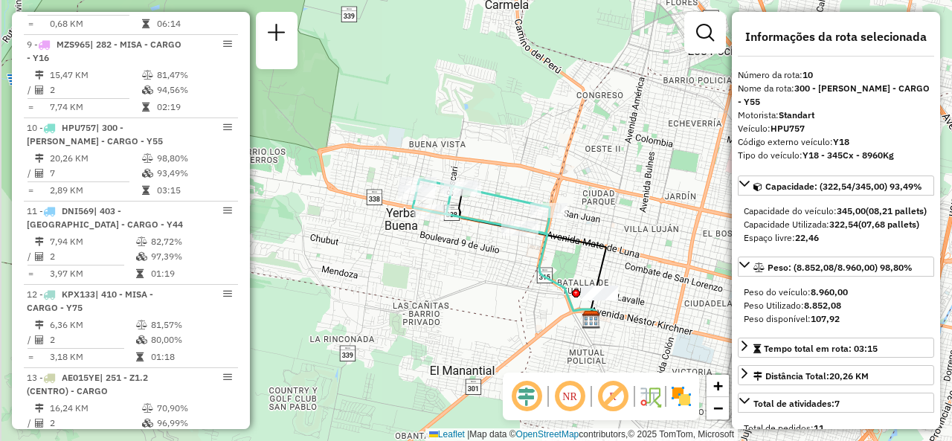
drag, startPoint x: 405, startPoint y: 243, endPoint x: 465, endPoint y: 217, distance: 64.9
click at [468, 248] on div "Janela de atendimento Grade de atendimento Capacidade Transportadoras Veículos …" at bounding box center [476, 220] width 952 height 441
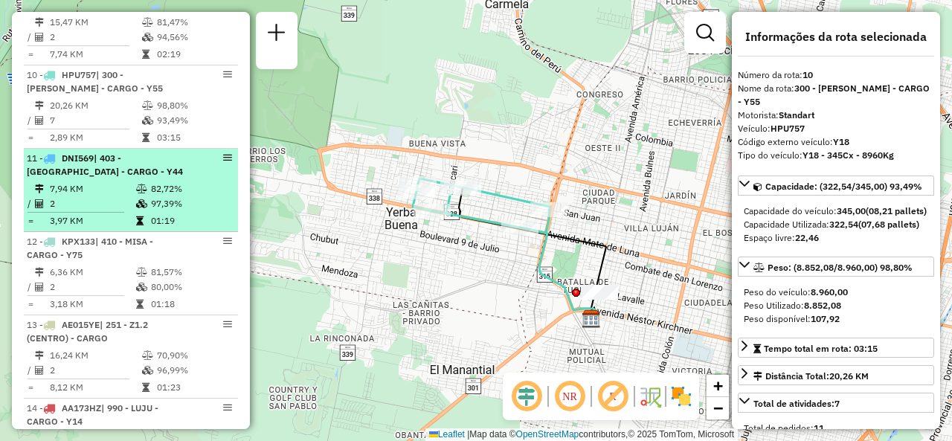
scroll to position [1301, 0]
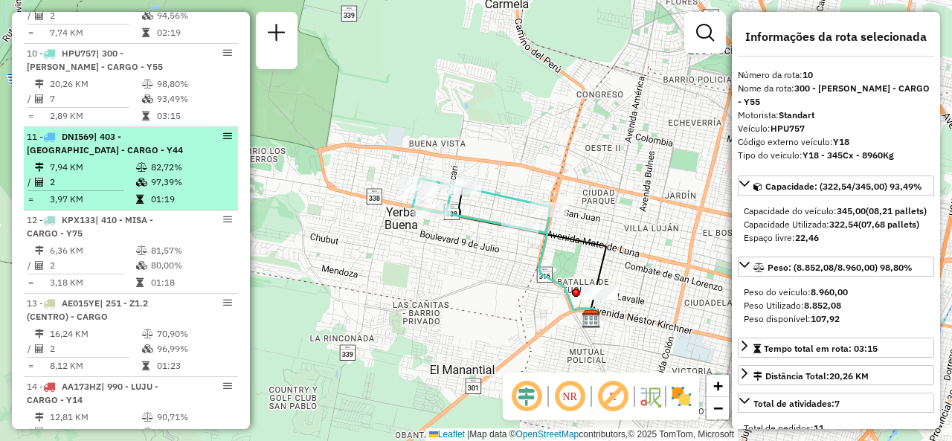
click at [145, 175] on td at bounding box center [142, 167] width 15 height 15
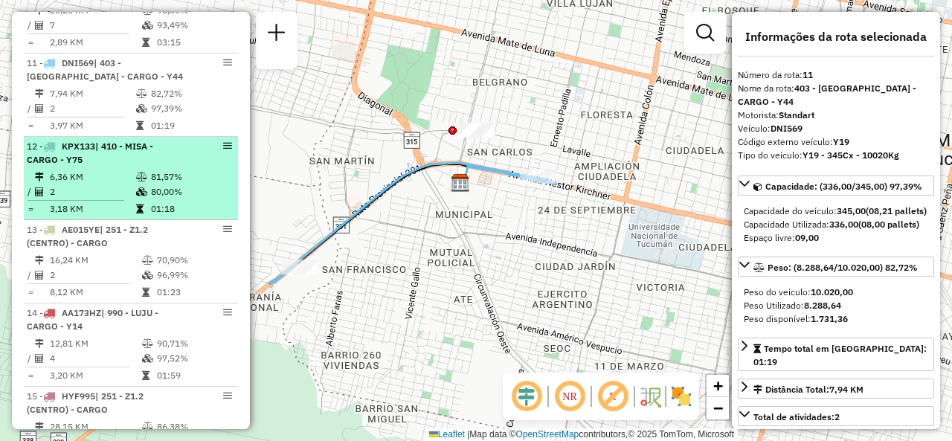
scroll to position [1375, 0]
click at [89, 176] on li "12 - KPX133 | 410 - MISA - CARGO - Y75 6,36 KM 81,57% / 2 80,00% = 3,18 KM 01:18" at bounding box center [131, 177] width 214 height 83
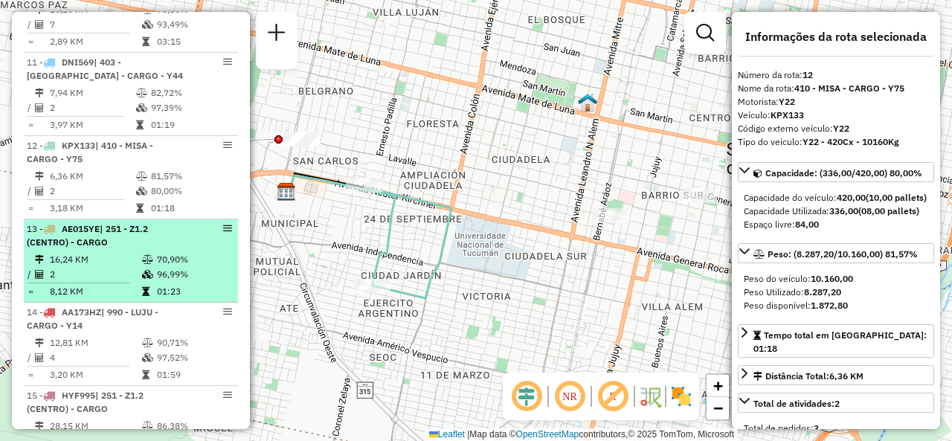
click at [141, 267] on td at bounding box center [148, 259] width 15 height 15
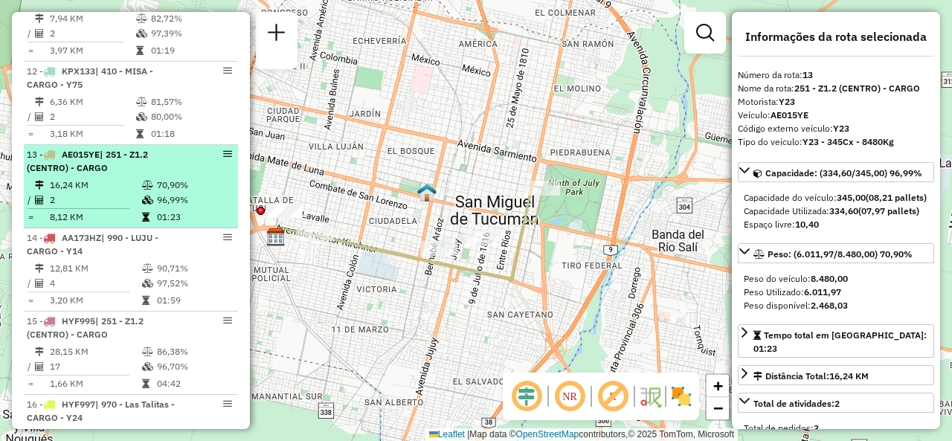
click at [101, 193] on td "16,24 KM" at bounding box center [95, 185] width 92 height 15
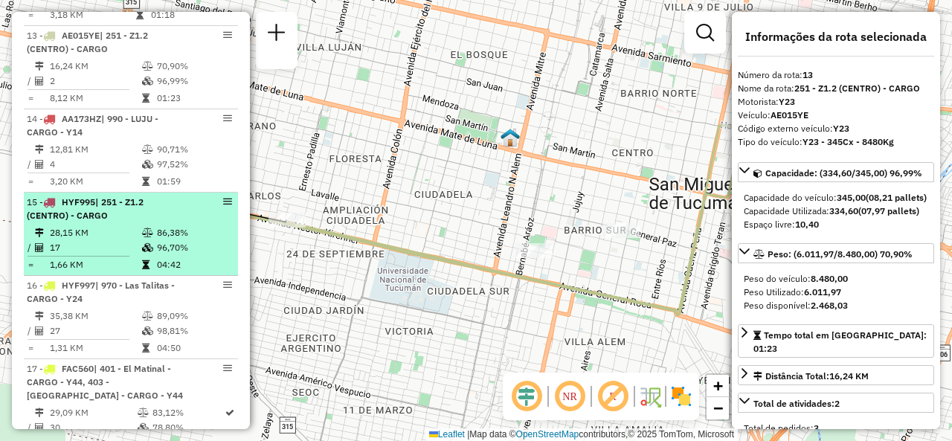
scroll to position [1598, 0]
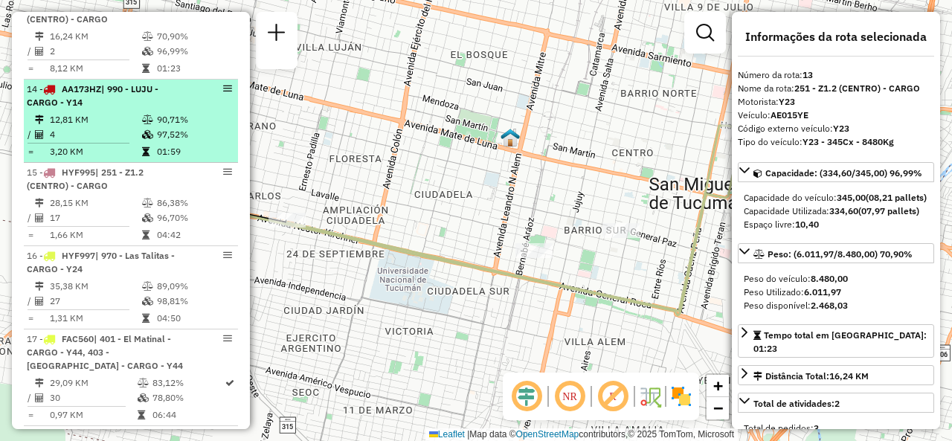
click at [113, 142] on td "4" at bounding box center [95, 134] width 92 height 15
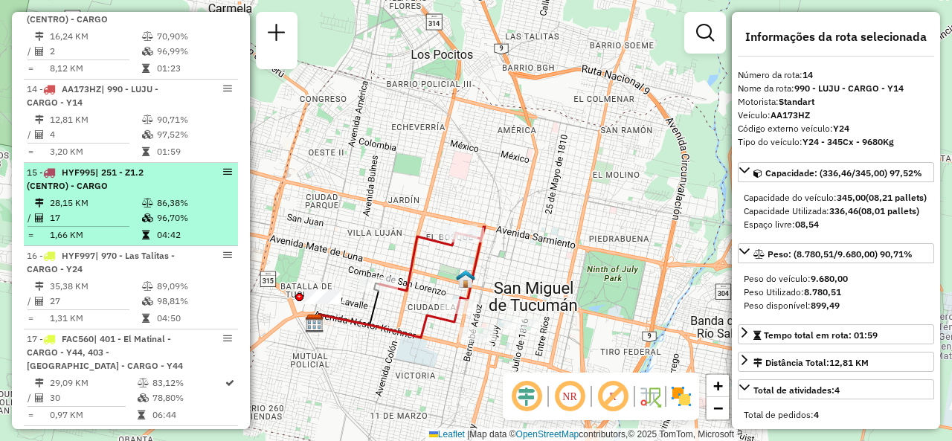
click at [136, 185] on span "| 251 - Z1.2 (CENTRO) - CARGO" at bounding box center [85, 179] width 117 height 25
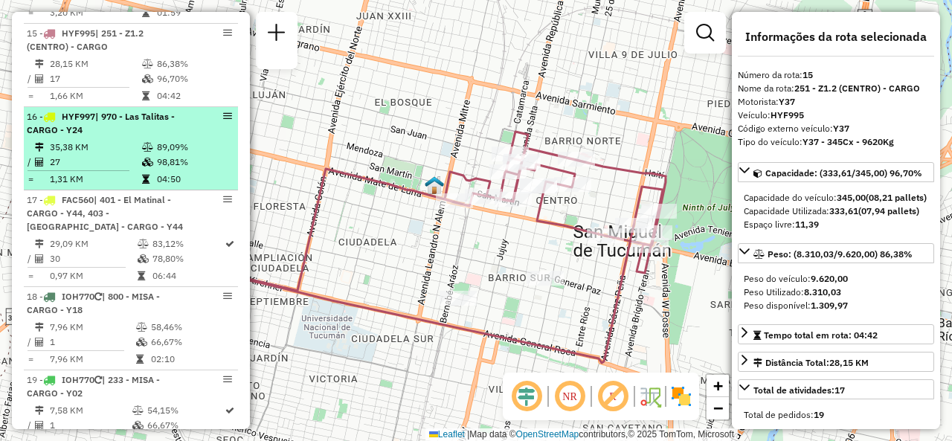
scroll to position [1747, 0]
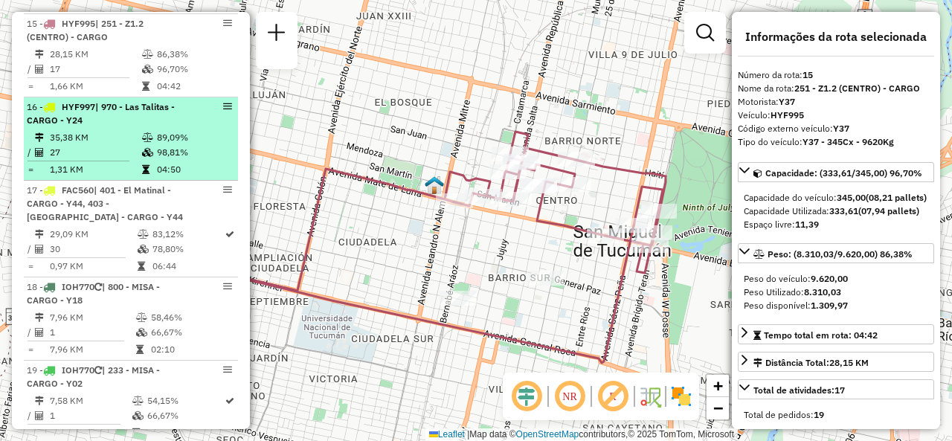
click at [129, 160] on td "27" at bounding box center [95, 152] width 92 height 15
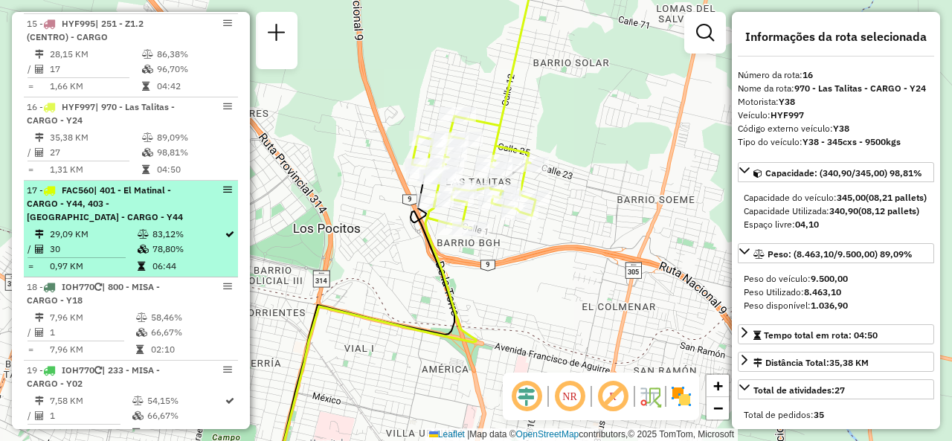
click at [128, 242] on td "29,09 KM" at bounding box center [93, 234] width 88 height 15
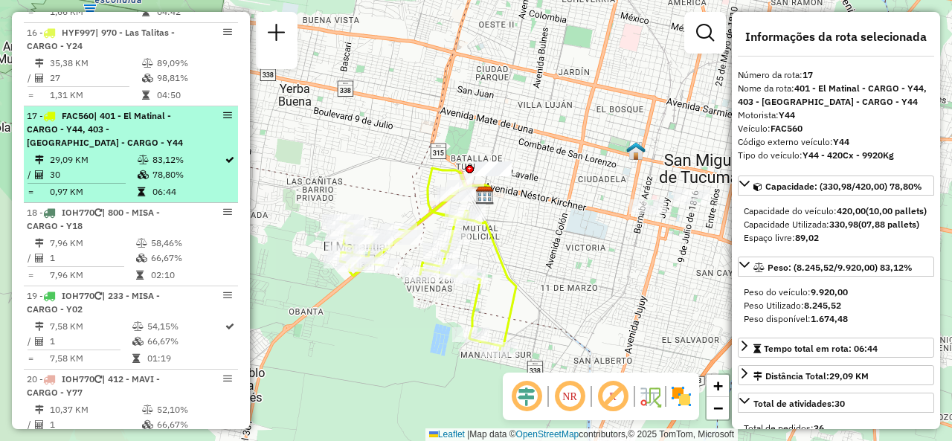
scroll to position [2044, 0]
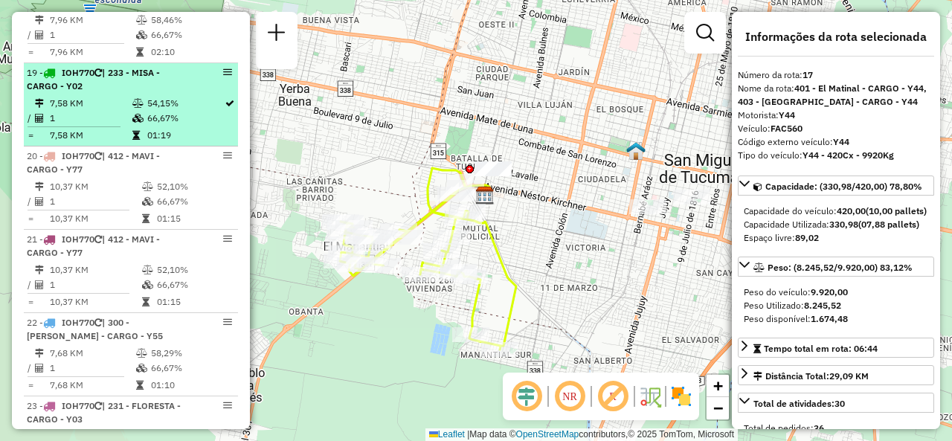
click at [105, 105] on td "7,58 KM" at bounding box center [90, 103] width 83 height 15
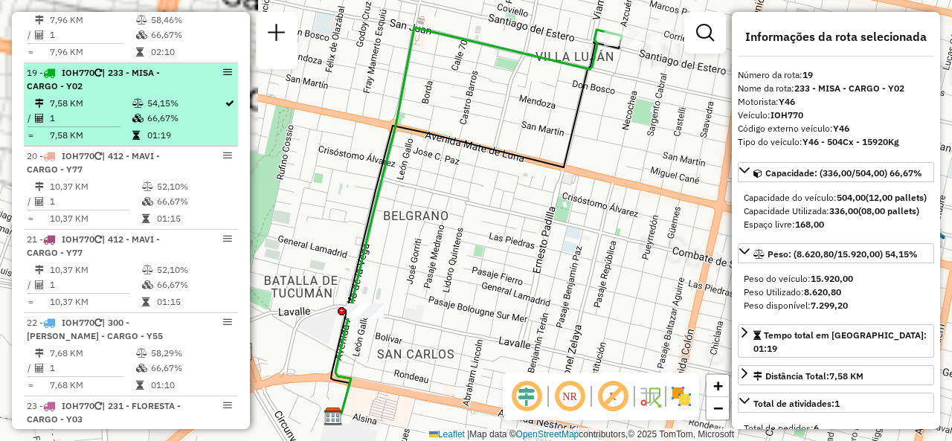
scroll to position [1895, 0]
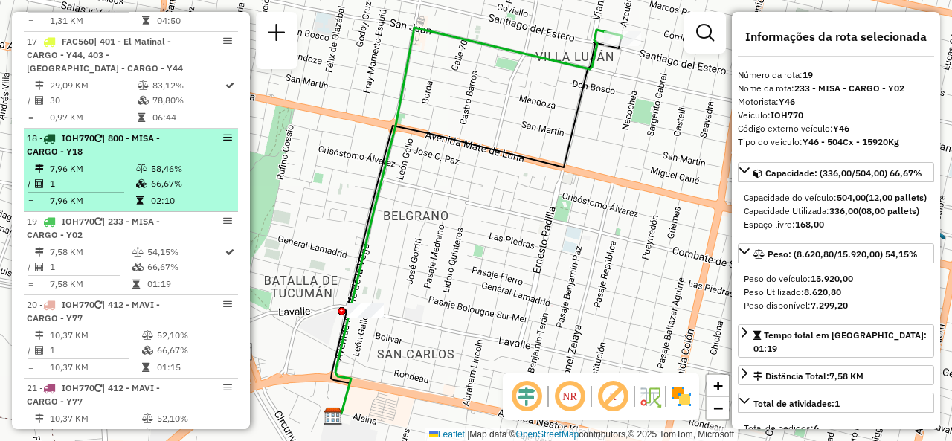
click at [104, 185] on td "1" at bounding box center [92, 183] width 86 height 15
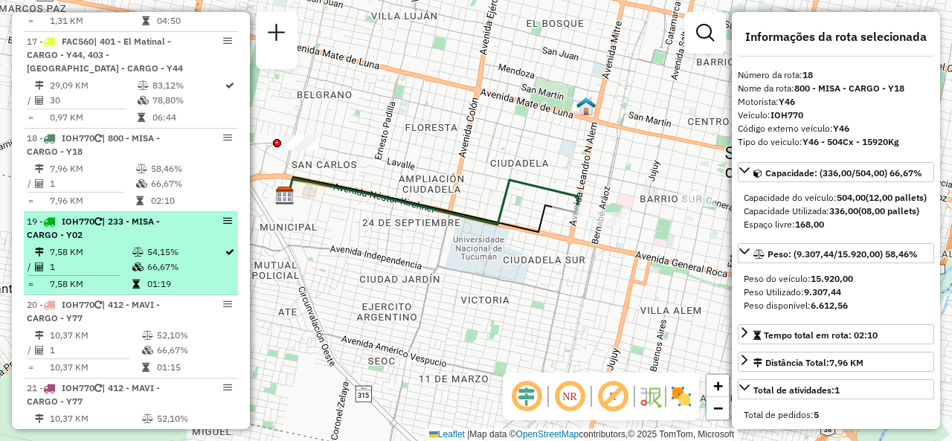
click at [170, 240] on div "19 - IOH770 | 233 - MISA - CARGO - Y02" at bounding box center [106, 228] width 158 height 27
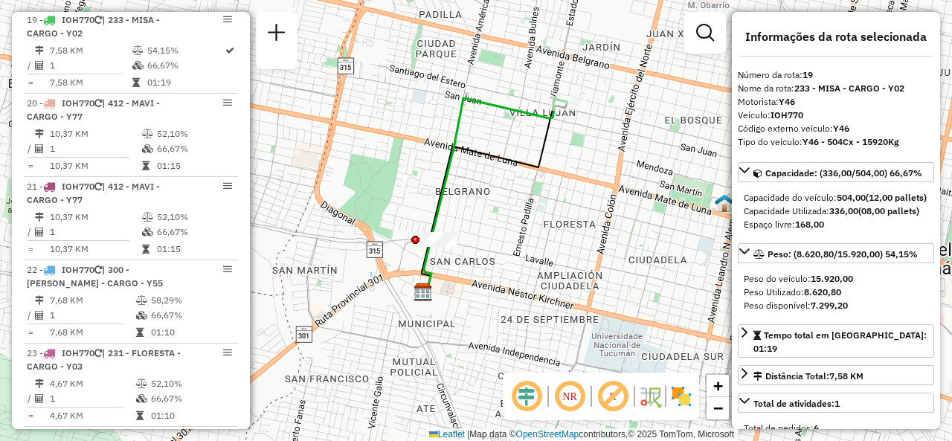
scroll to position [2118, 0]
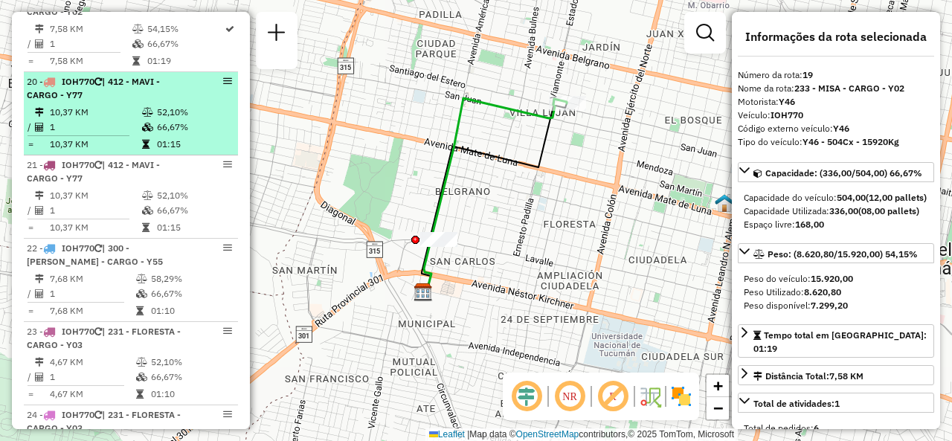
click at [133, 130] on td "1" at bounding box center [95, 127] width 92 height 15
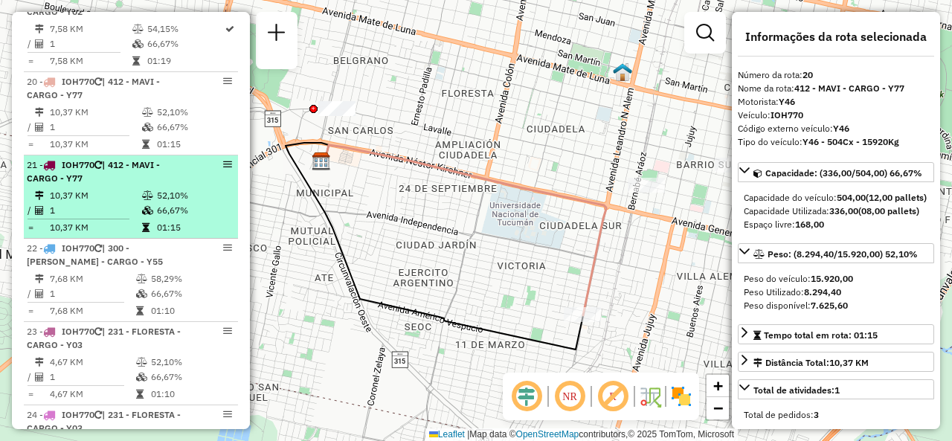
click at [140, 178] on div "21 - IOH770 | 412 - MAVI - CARGO - Y77" at bounding box center [106, 171] width 158 height 27
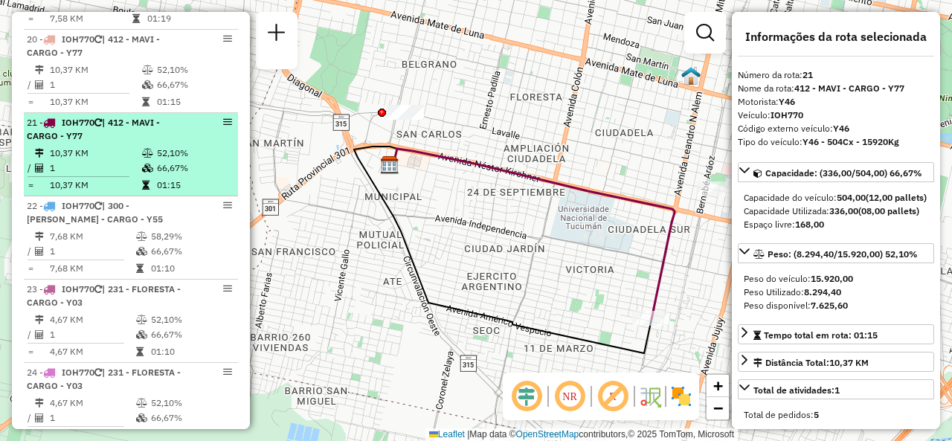
scroll to position [2193, 0]
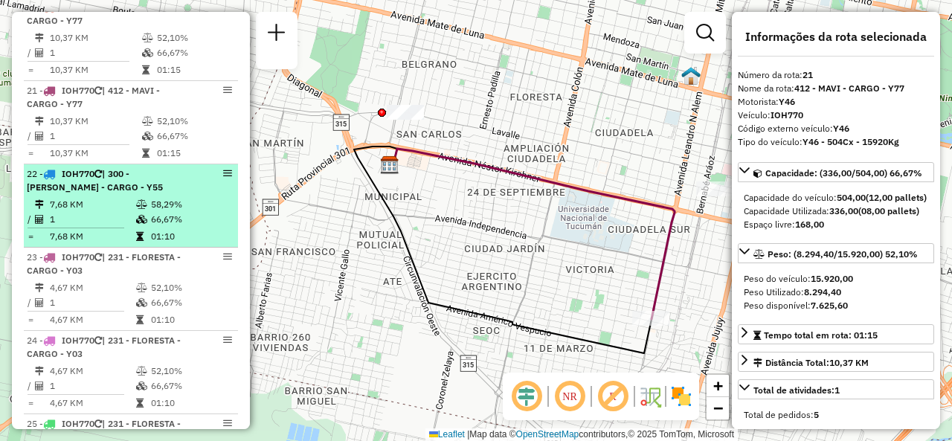
click at [161, 212] on td "58,29%" at bounding box center [190, 204] width 81 height 15
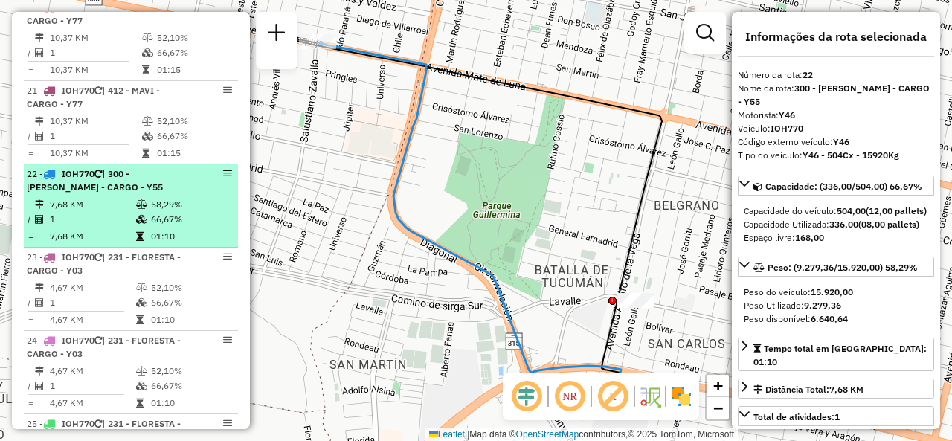
click at [131, 194] on div "22 - IOH770 | 300 - Marcos Paz - CARGO - Y55" at bounding box center [106, 180] width 158 height 27
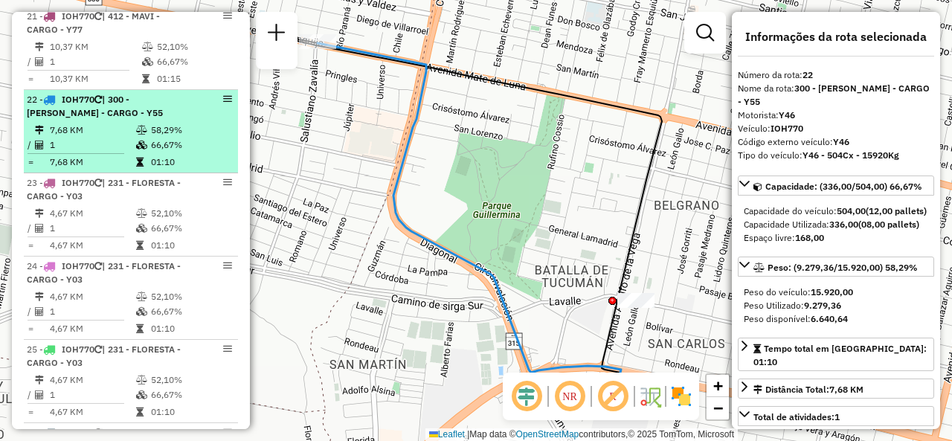
click at [131, 197] on span "| 231 - FLORESTA - CARGO - Y03" at bounding box center [104, 189] width 154 height 25
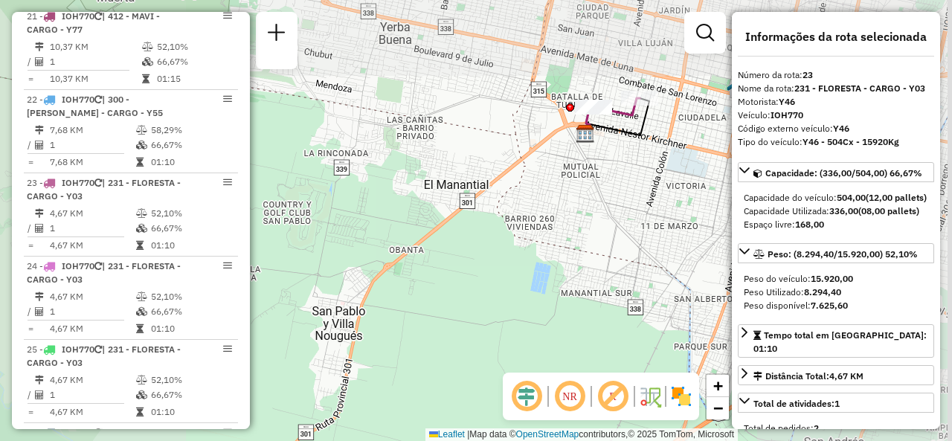
drag, startPoint x: 619, startPoint y: 167, endPoint x: 294, endPoint y: 194, distance: 325.4
click at [394, 176] on div "Janela de atendimento Grade de atendimento Capacidade Transportadoras Veículos …" at bounding box center [476, 220] width 952 height 441
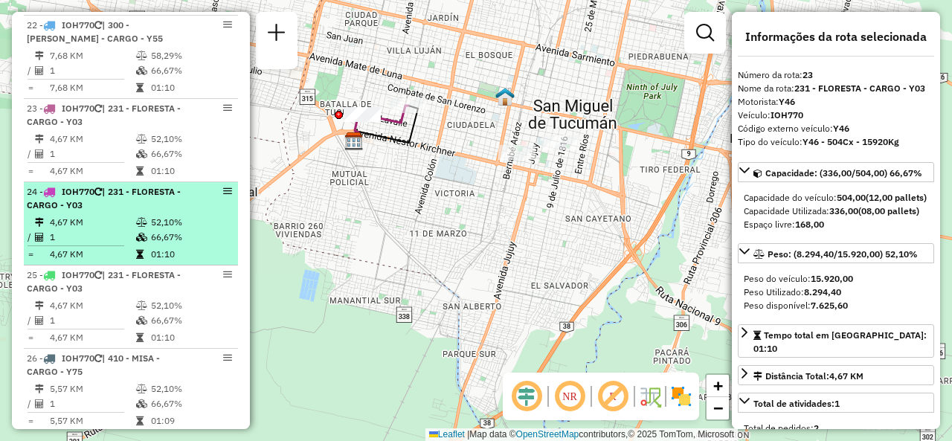
click at [77, 229] on td "4,67 KM" at bounding box center [92, 222] width 86 height 15
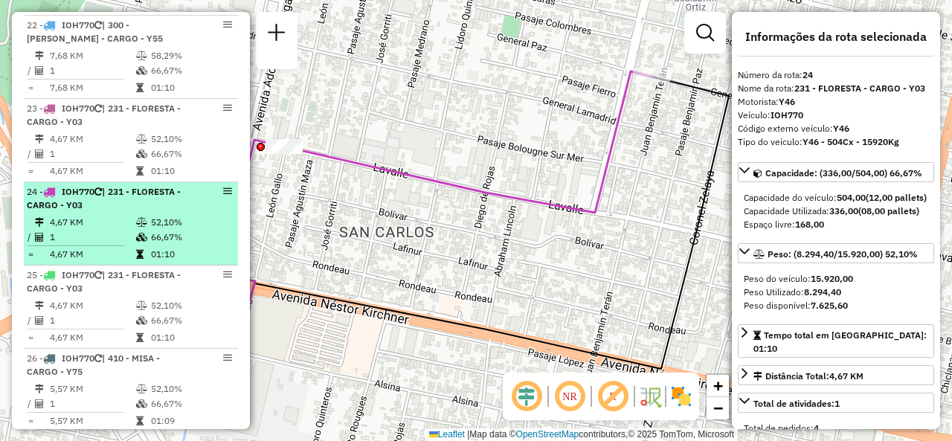
scroll to position [2416, 0]
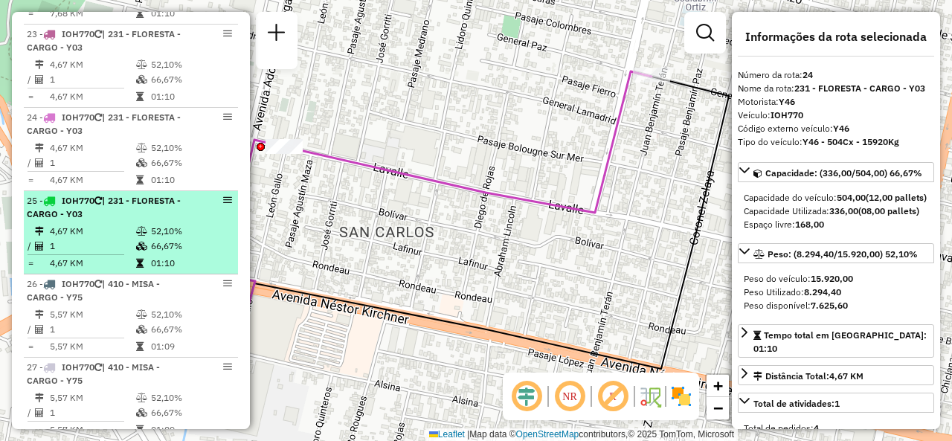
click at [94, 271] on td "4,67 KM" at bounding box center [92, 263] width 86 height 15
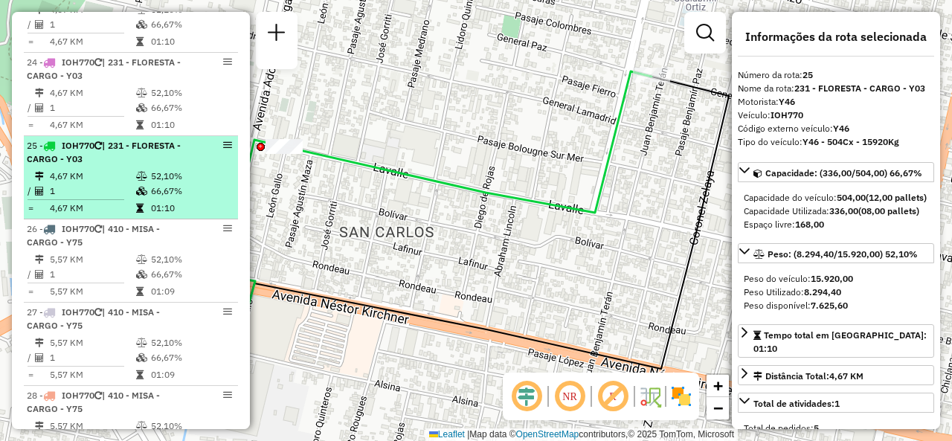
scroll to position [2490, 0]
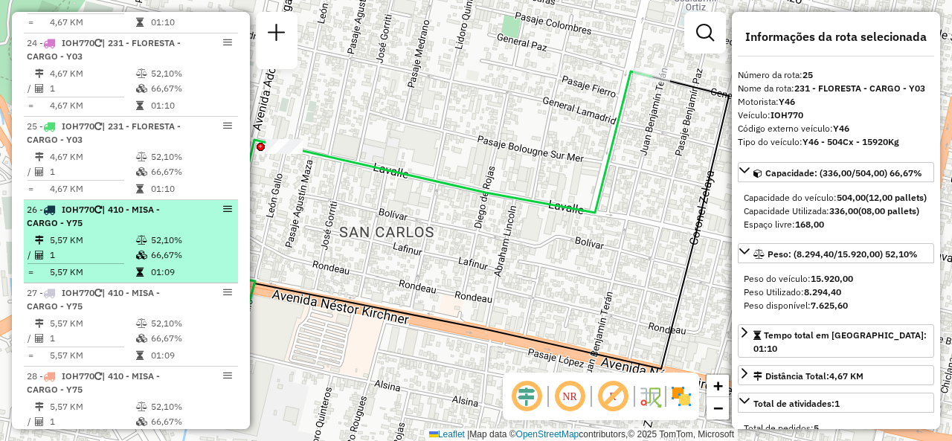
click at [97, 255] on td "1" at bounding box center [92, 255] width 86 height 15
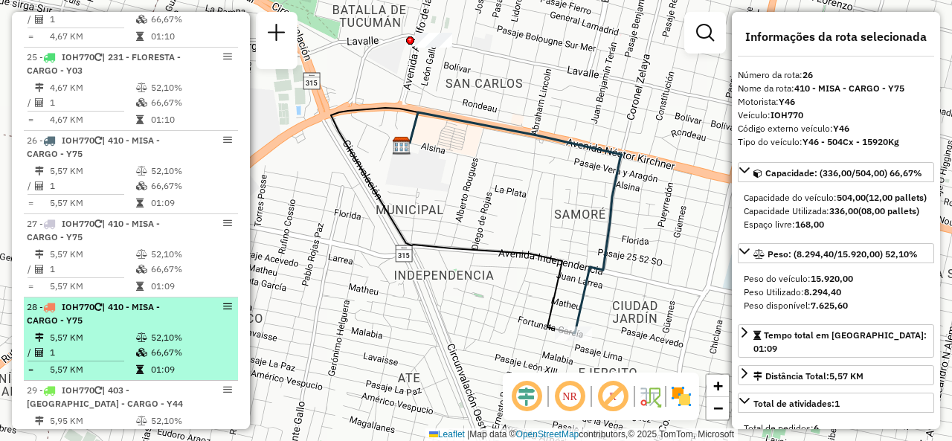
scroll to position [2639, 0]
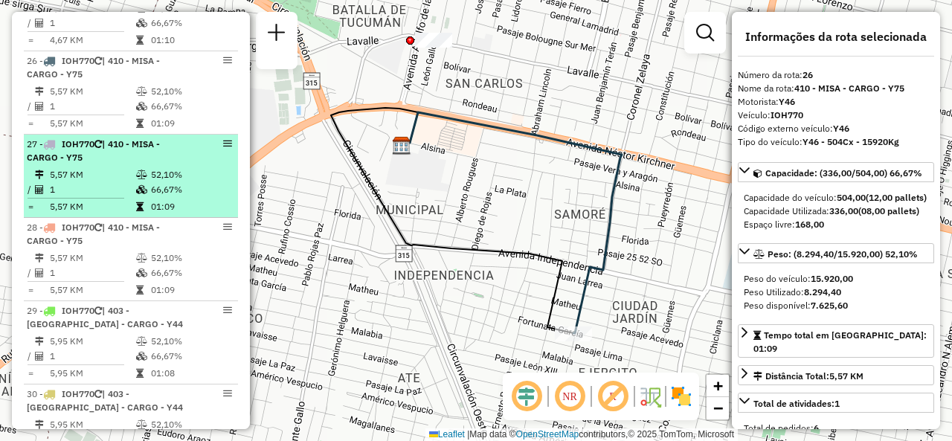
click at [113, 193] on td "1" at bounding box center [92, 189] width 86 height 15
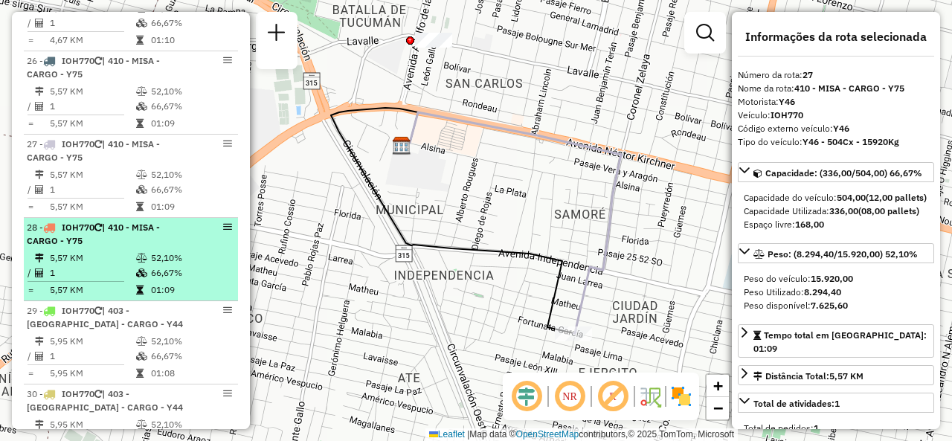
click at [130, 280] on td "1" at bounding box center [92, 272] width 86 height 15
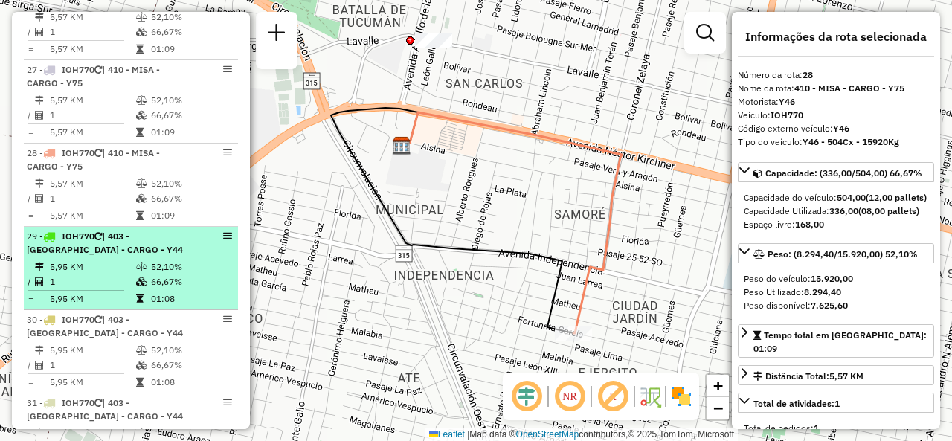
click at [126, 268] on td "5,95 KM" at bounding box center [92, 267] width 86 height 15
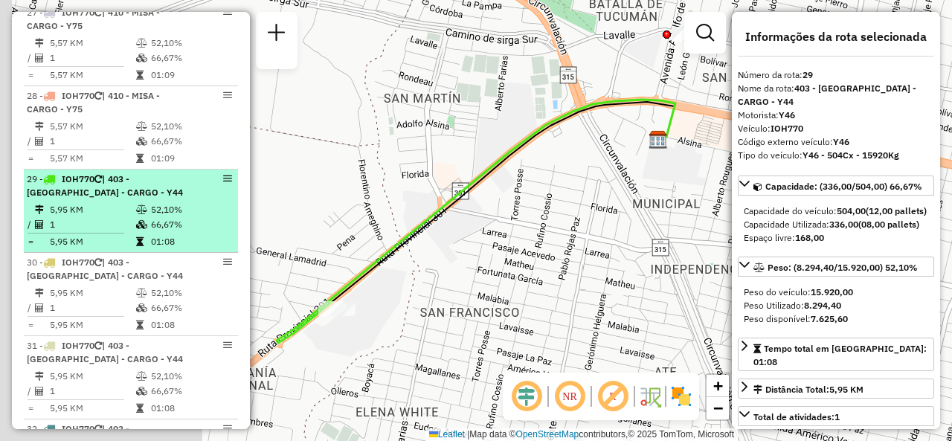
scroll to position [2788, 0]
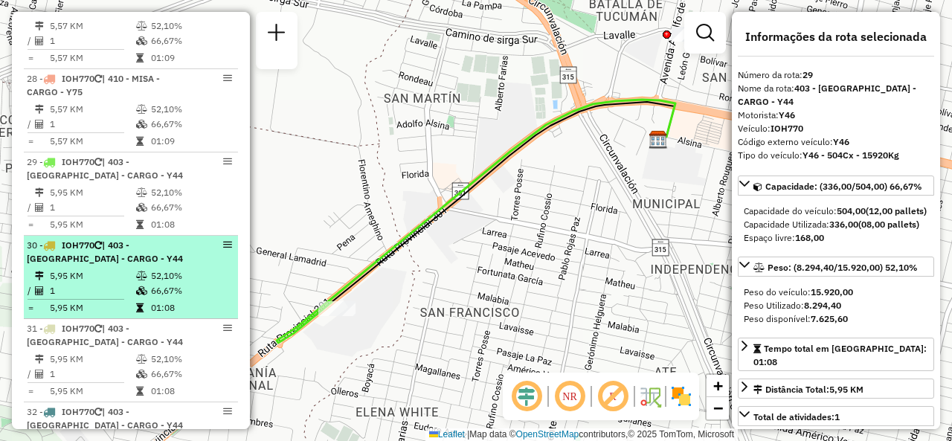
click at [205, 304] on table "5,95 KM 52,10% / 1 66,67% = 5,95 KM 01:08" at bounding box center [131, 291] width 208 height 47
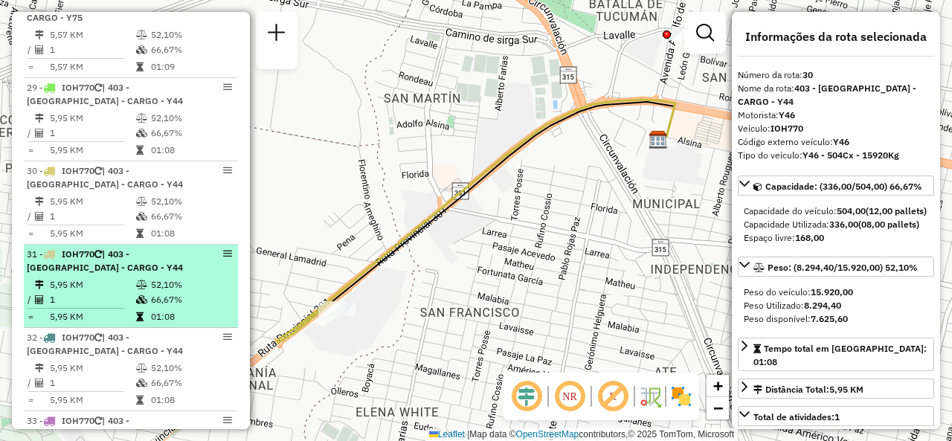
click at [168, 303] on td "66,67%" at bounding box center [190, 299] width 81 height 15
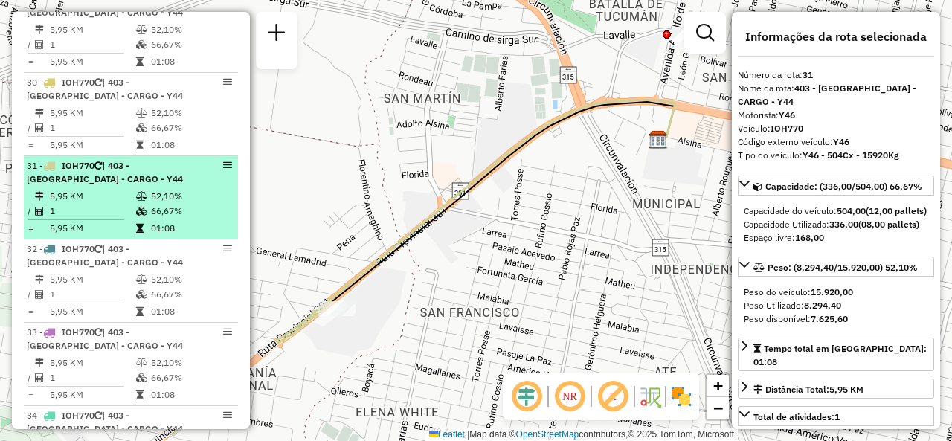
scroll to position [3011, 0]
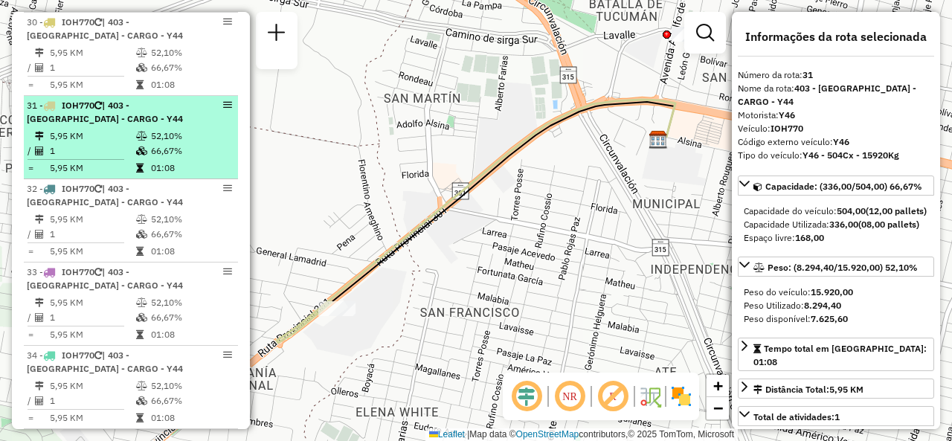
click at [168, 303] on td "52,10%" at bounding box center [190, 302] width 81 height 15
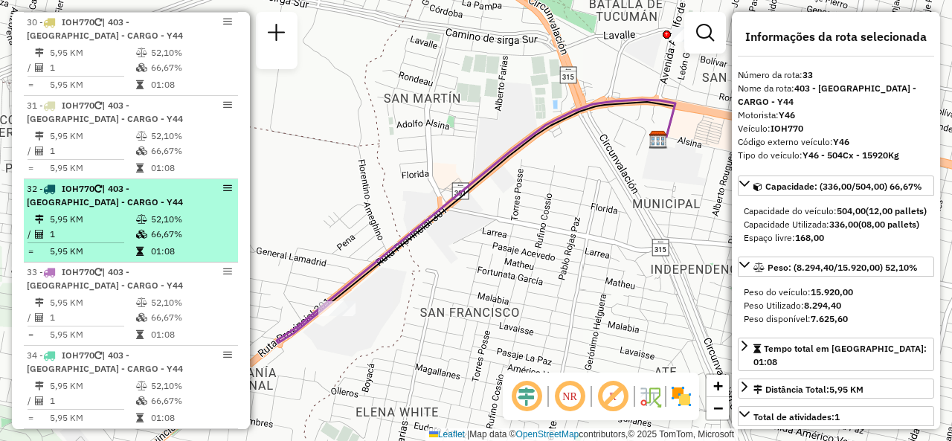
click at [162, 237] on td "66,67%" at bounding box center [190, 234] width 81 height 15
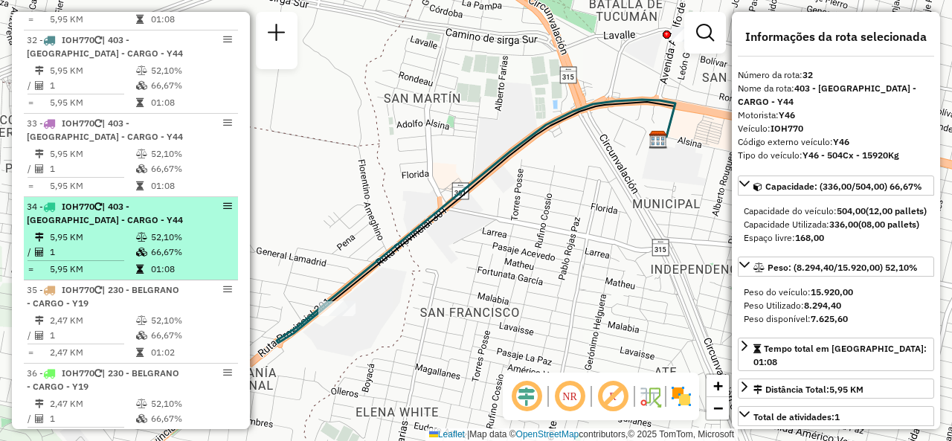
click at [155, 248] on td "66,67%" at bounding box center [190, 252] width 81 height 15
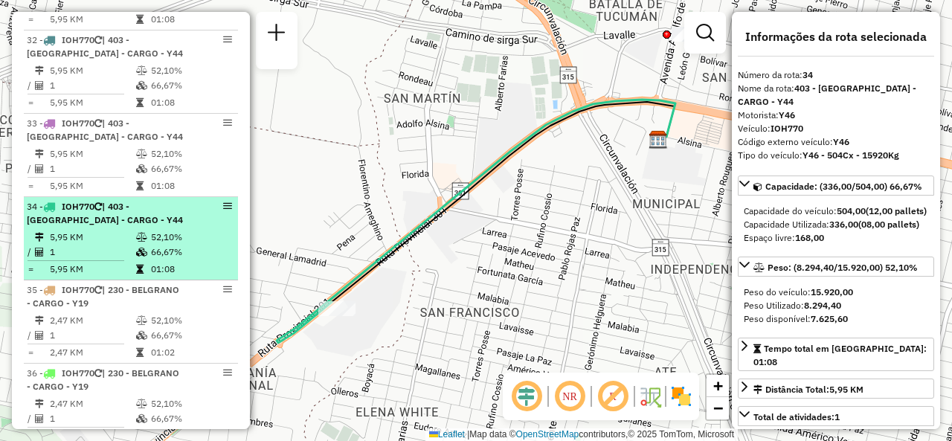
scroll to position [3308, 0]
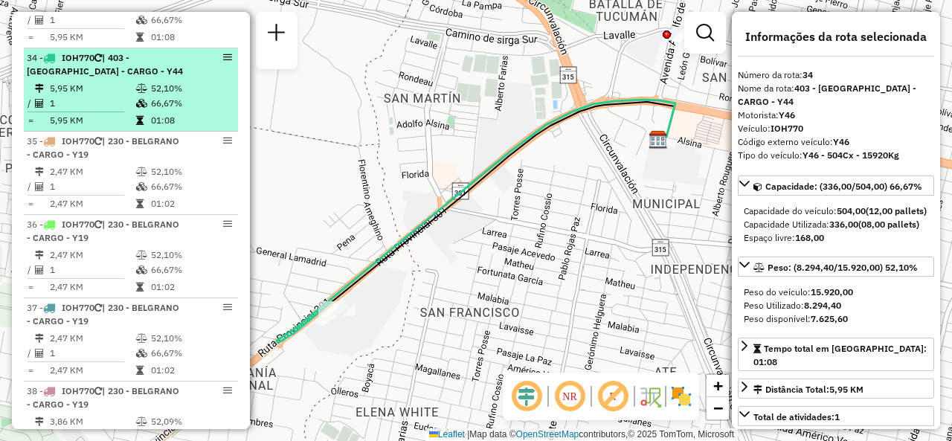
click at [155, 248] on li "36 - IOH770 | 230 - BELGRANO - CARGO - Y19 2,47 KM 52,10% / 1 66,67% = 2,47 KM …" at bounding box center [131, 256] width 214 height 83
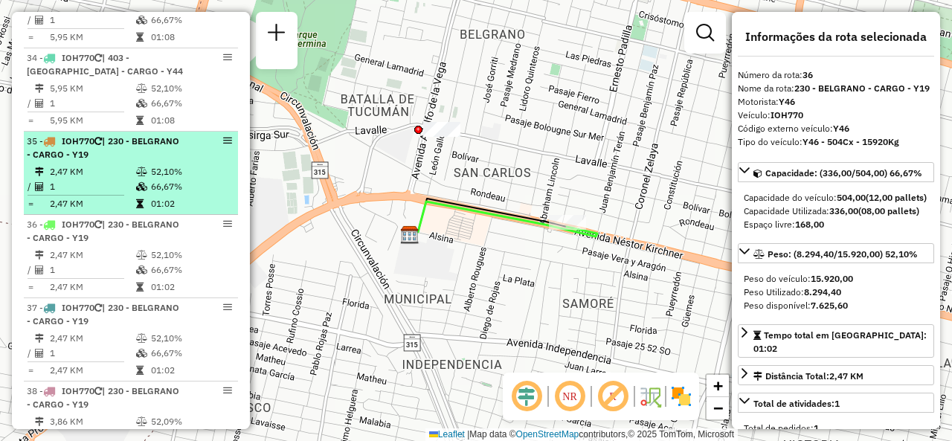
click at [81, 188] on td "1" at bounding box center [92, 186] width 86 height 15
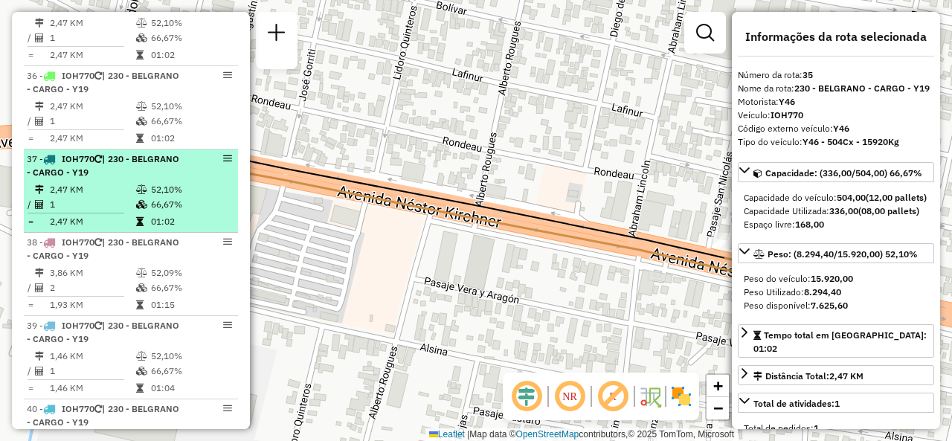
click at [107, 207] on td "1" at bounding box center [92, 204] width 86 height 15
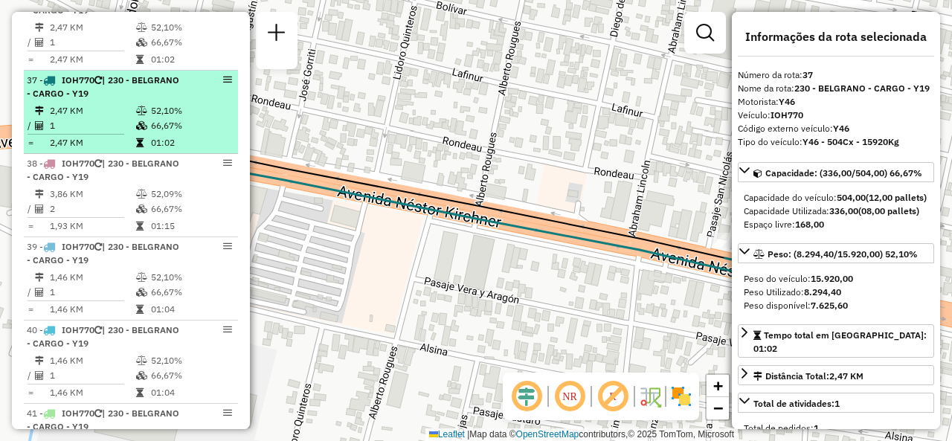
scroll to position [3606, 0]
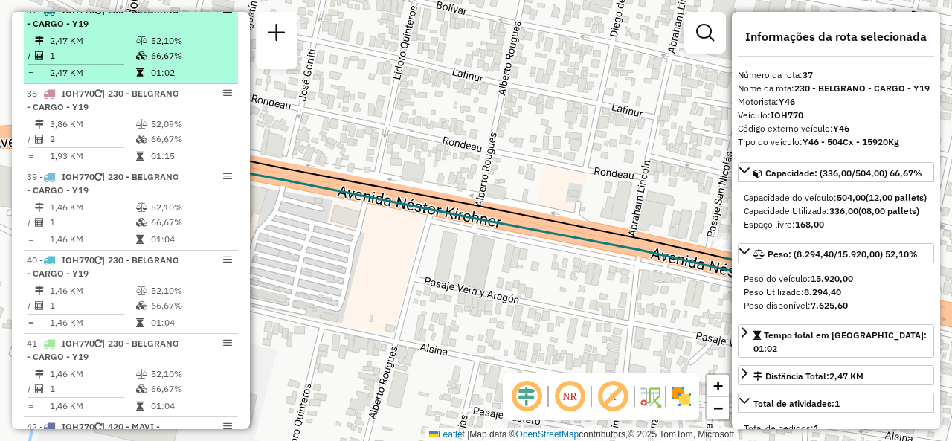
click at [107, 207] on td "1,46 KM" at bounding box center [92, 207] width 86 height 15
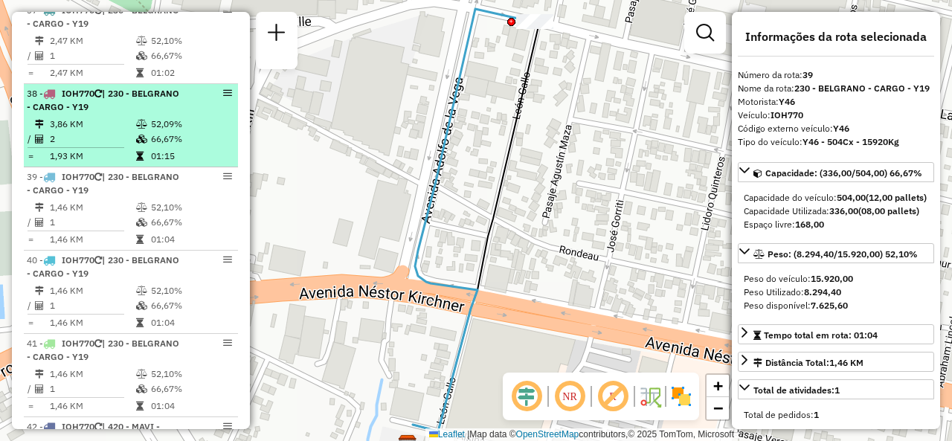
click at [117, 141] on td "2" at bounding box center [92, 139] width 86 height 15
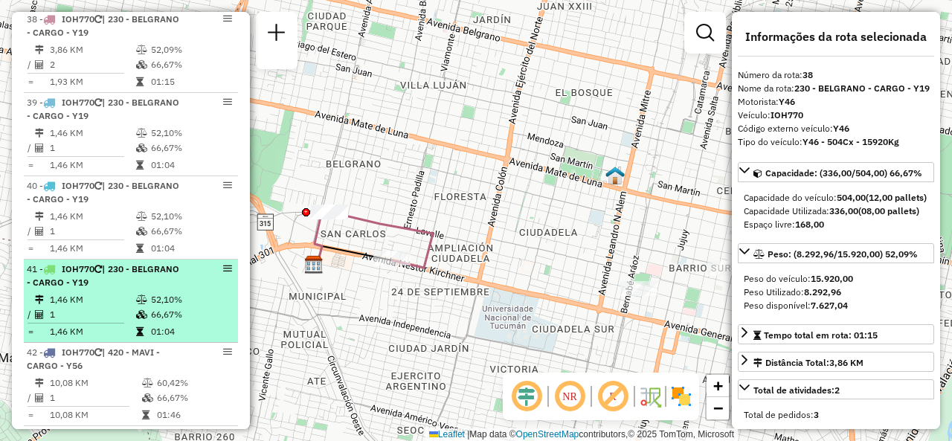
click at [98, 285] on span "| 230 - BELGRANO - CARGO - Y19" at bounding box center [103, 275] width 152 height 25
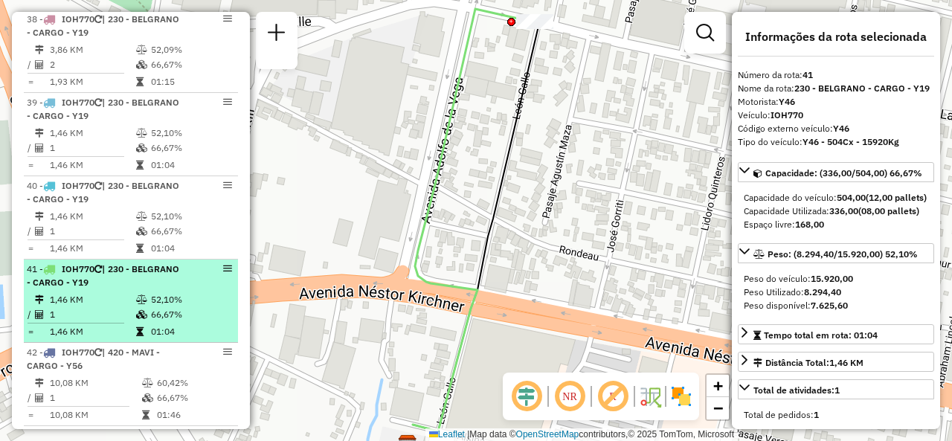
scroll to position [3829, 0]
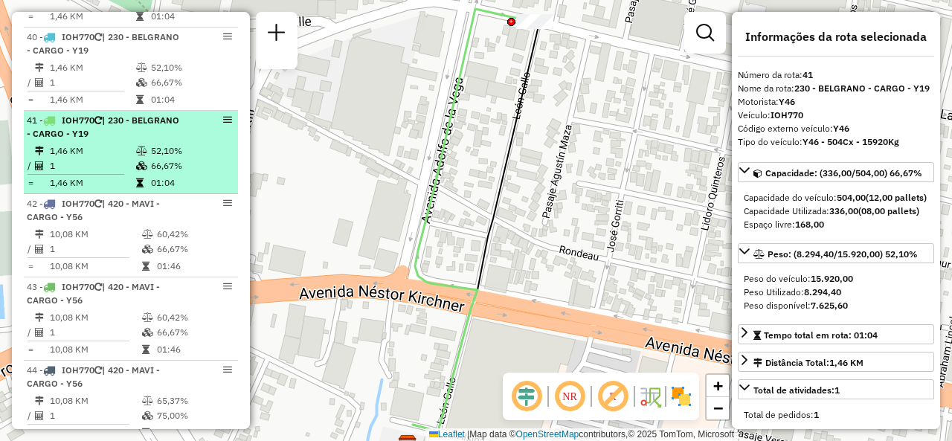
click at [98, 285] on icon at bounding box center [97, 287] width 7 height 9
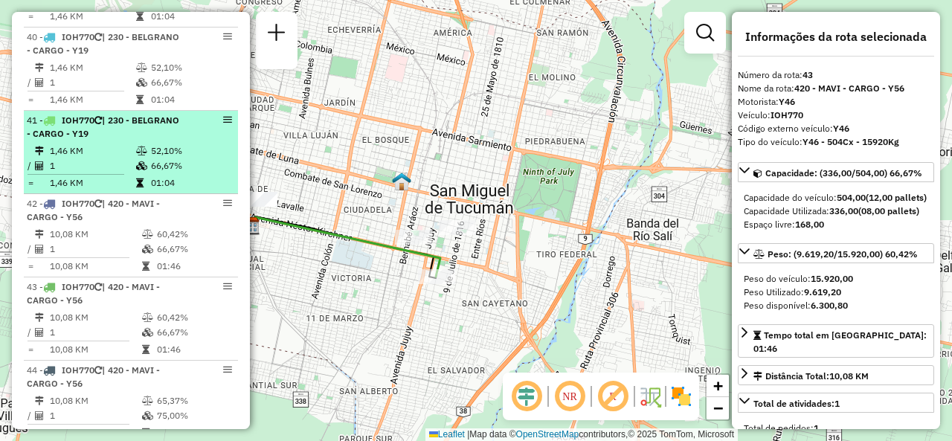
click at [80, 170] on td "1" at bounding box center [92, 165] width 86 height 15
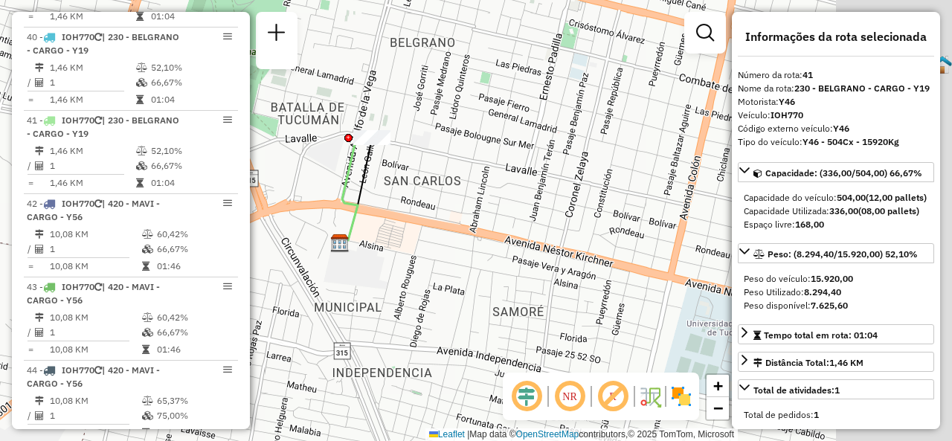
drag, startPoint x: 579, startPoint y: 249, endPoint x: 419, endPoint y: 216, distance: 163.3
click at [419, 216] on div "Janela de atendimento Grade de atendimento Capacidade Transportadoras Veículos …" at bounding box center [476, 220] width 952 height 441
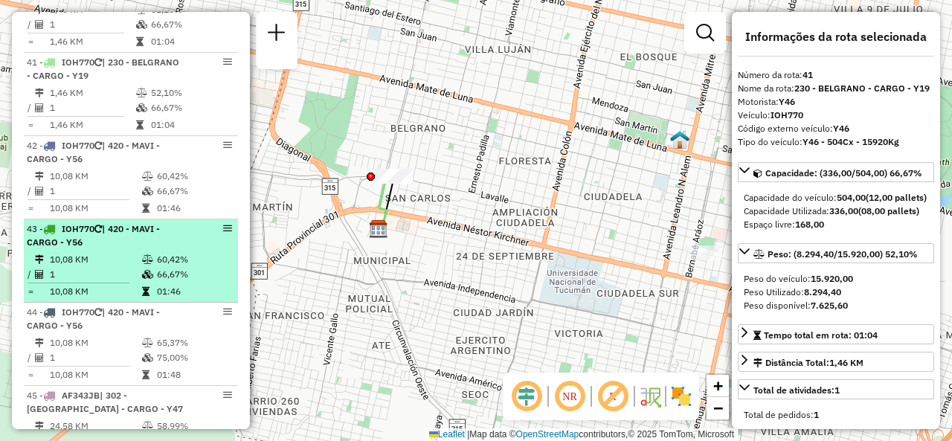
scroll to position [3903, 0]
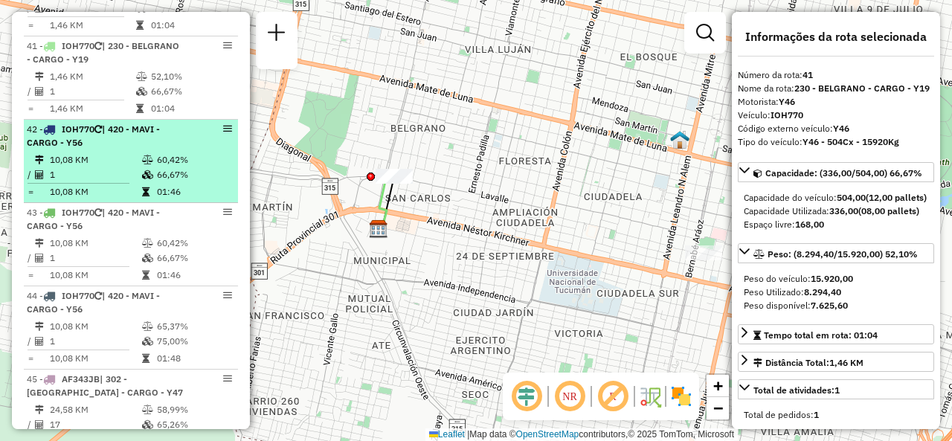
click at [120, 173] on td "1" at bounding box center [95, 174] width 92 height 15
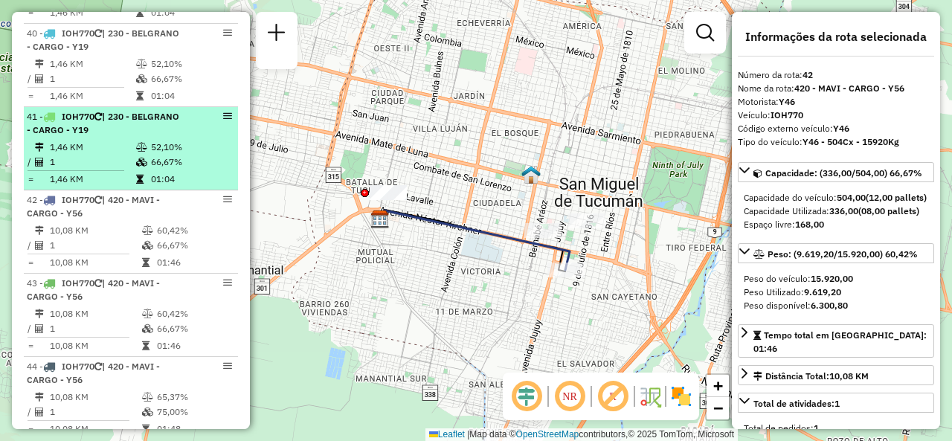
scroll to position [3829, 0]
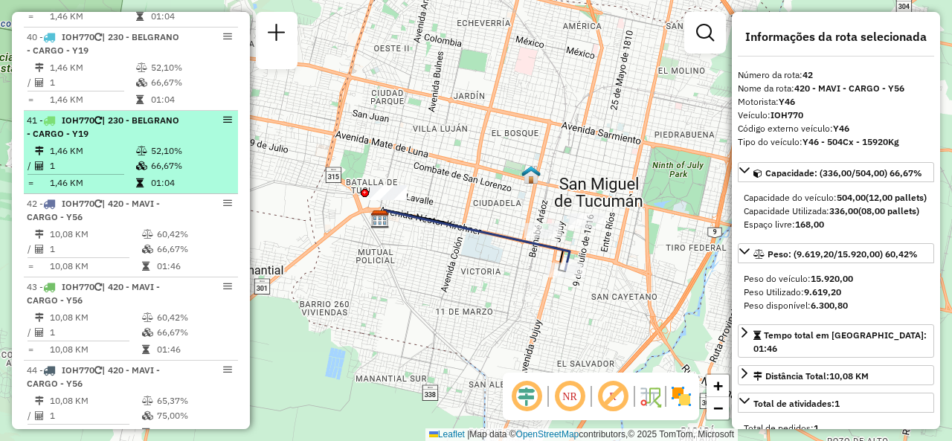
click at [99, 139] on span "| 230 - BELGRANO - CARGO - Y19" at bounding box center [103, 127] width 152 height 25
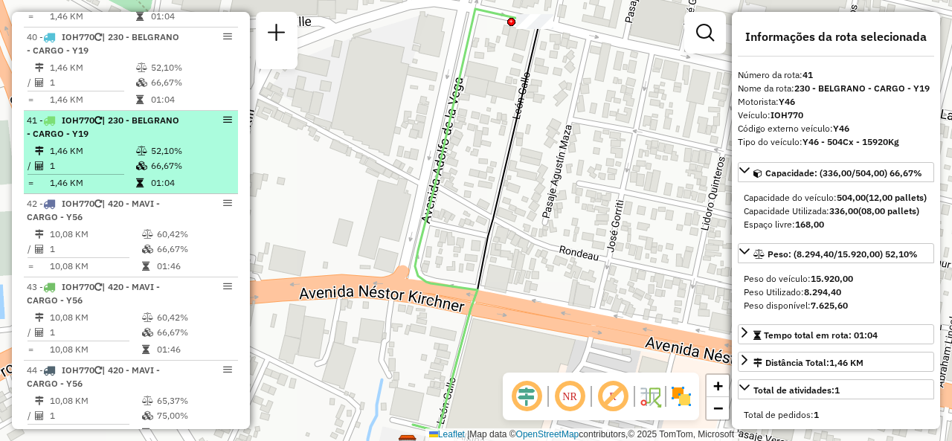
scroll to position [3903, 0]
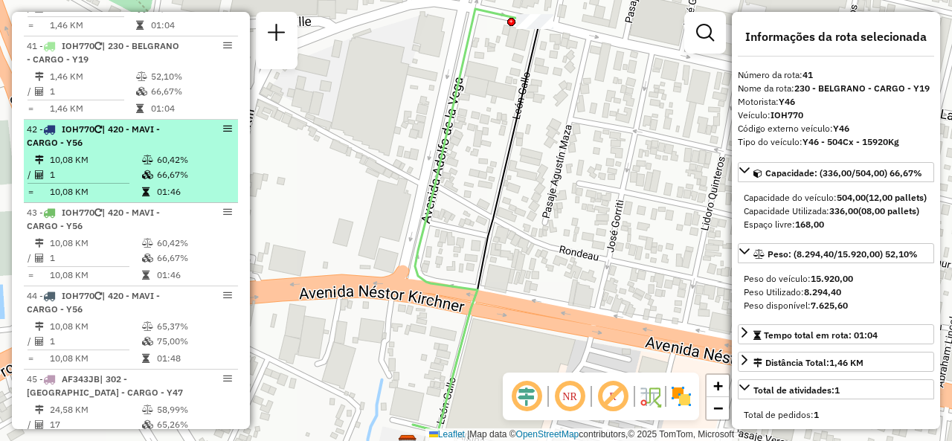
click at [98, 139] on div "42 - IOH770 | 420 - MAVI - CARGO - Y56" at bounding box center [106, 136] width 158 height 27
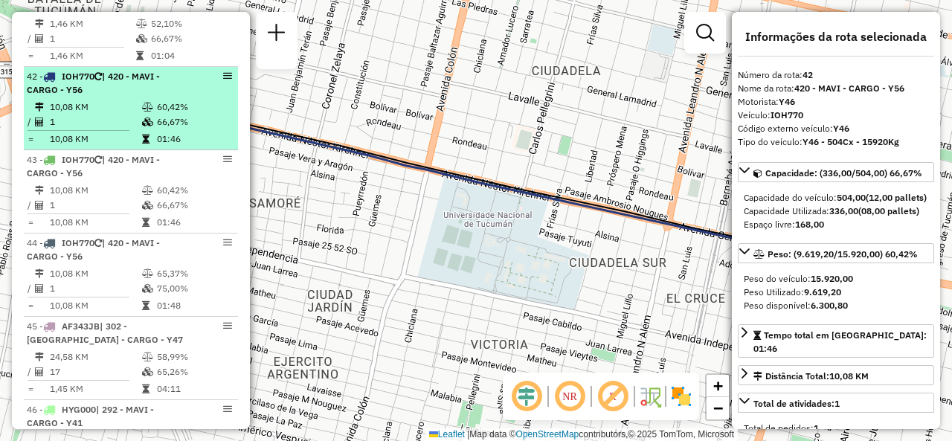
scroll to position [3977, 0]
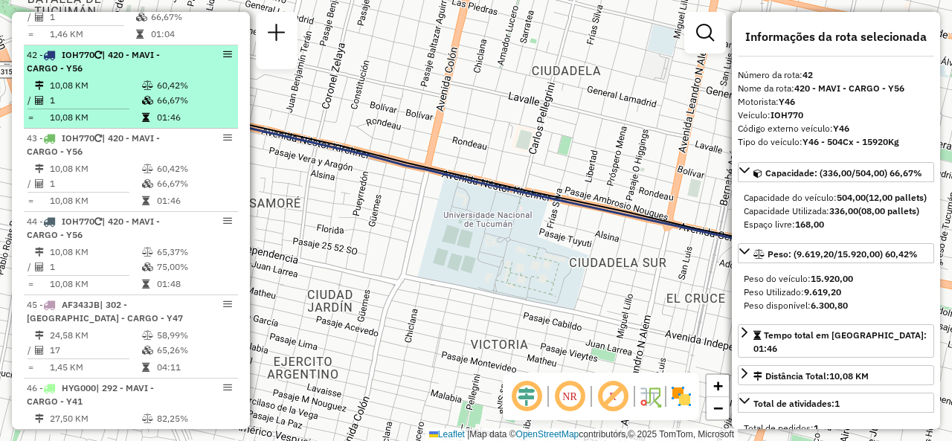
click at [94, 140] on span "IOH770" at bounding box center [78, 137] width 33 height 11
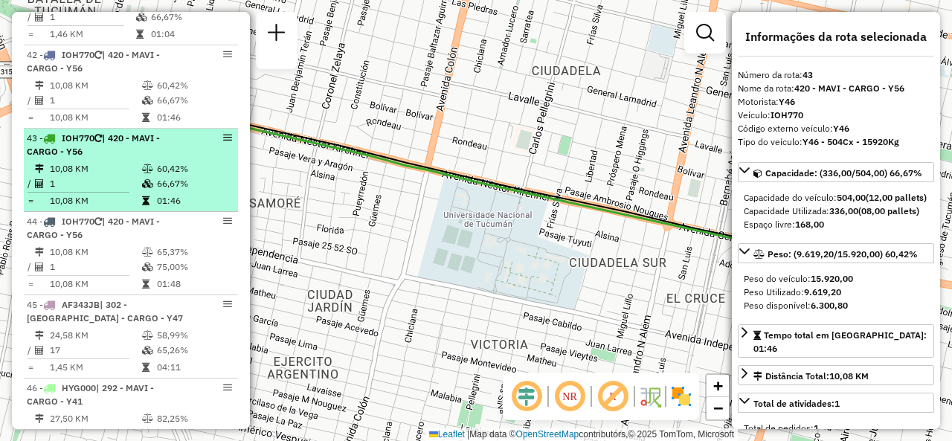
scroll to position [4126, 0]
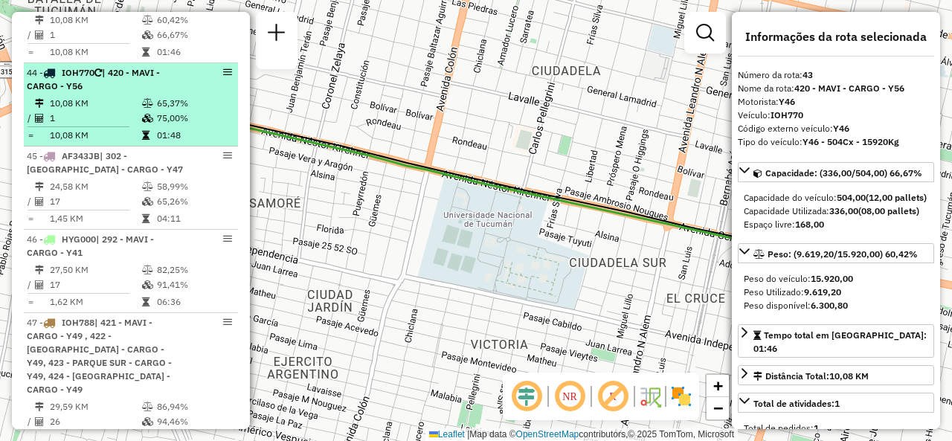
click at [100, 114] on td "1" at bounding box center [95, 118] width 92 height 15
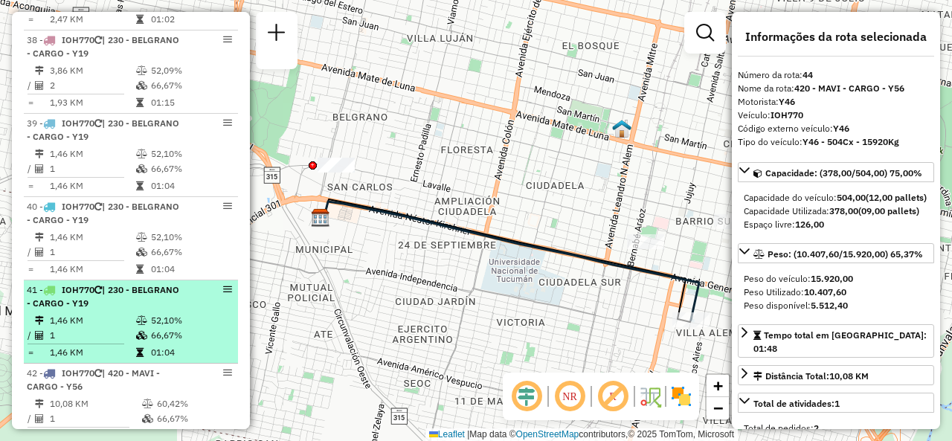
scroll to position [3606, 0]
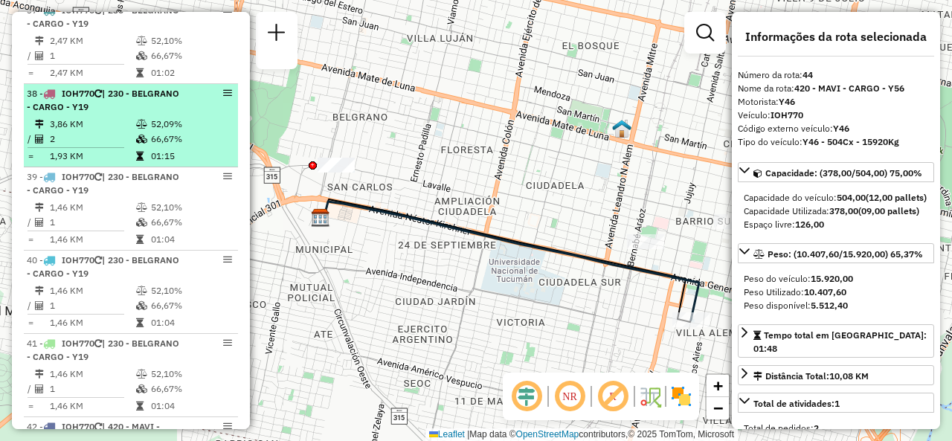
click at [92, 132] on td "3,86 KM" at bounding box center [92, 124] width 86 height 15
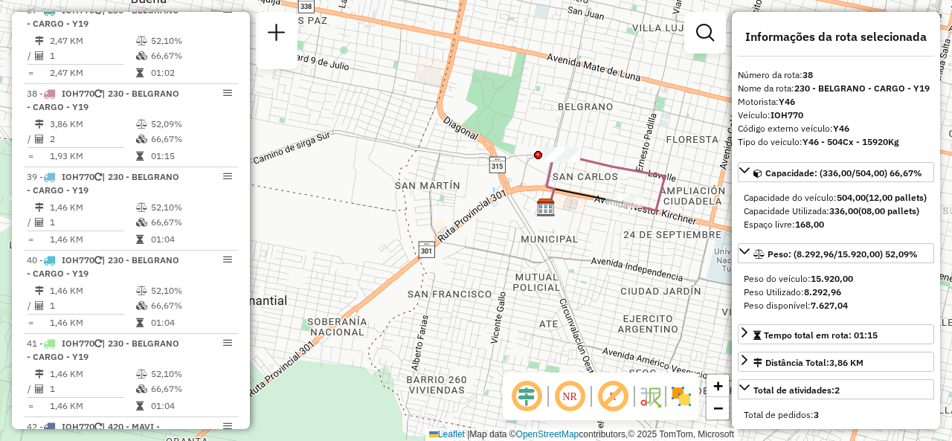
drag, startPoint x: 544, startPoint y: 308, endPoint x: 593, endPoint y: 268, distance: 62.9
click at [593, 268] on div "Janela de atendimento Grade de atendimento Capacidade Transportadoras Veículos …" at bounding box center [476, 220] width 952 height 441
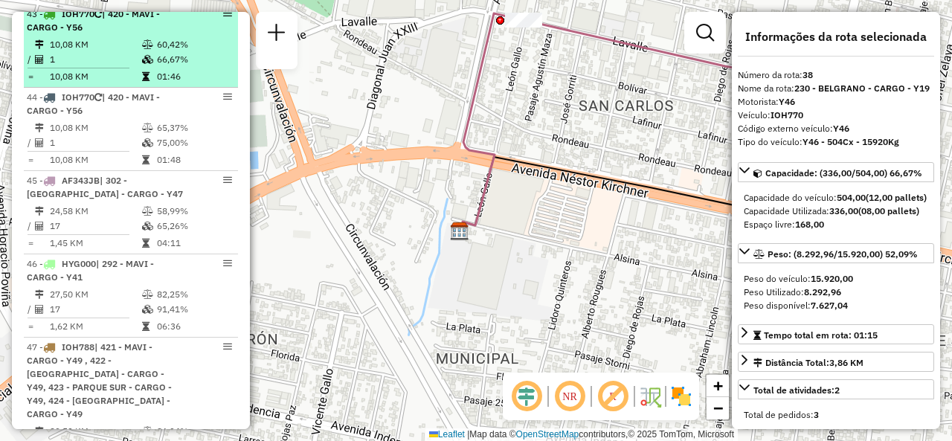
scroll to position [4126, 0]
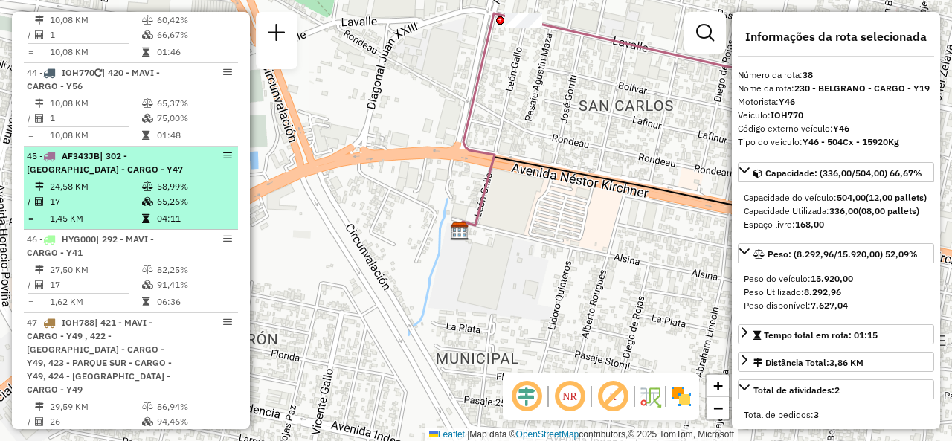
click at [113, 170] on div "45 - AF343JB | 302 - Los Cerros - CARGO - Y47" at bounding box center [106, 162] width 158 height 27
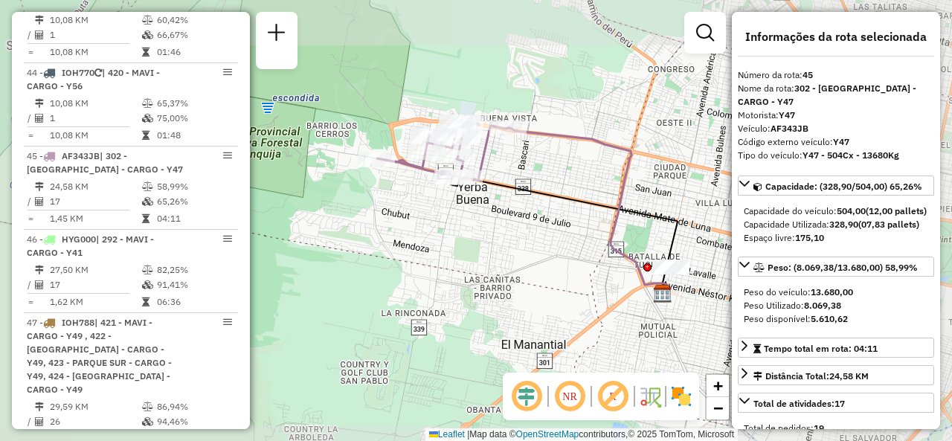
drag, startPoint x: 521, startPoint y: 199, endPoint x: 573, endPoint y: 205, distance: 53.1
click at [573, 206] on div "Janela de atendimento Grade de atendimento Capacidade Transportadoras Veículos …" at bounding box center [476, 220] width 952 height 441
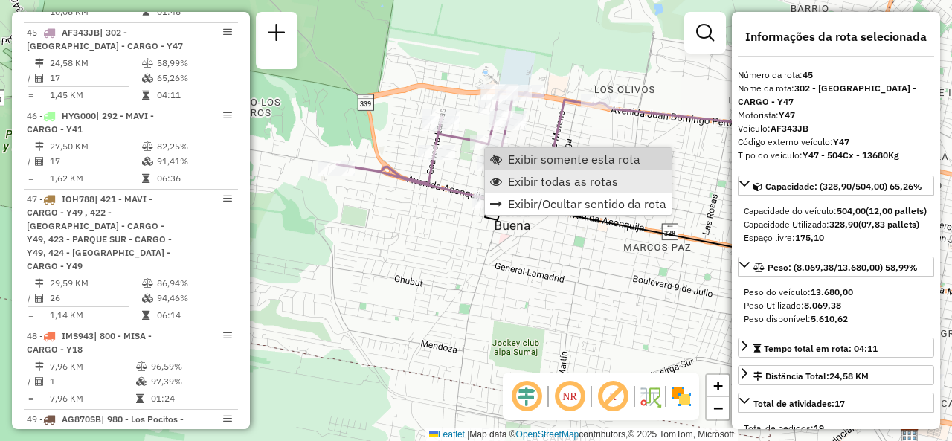
scroll to position [4263, 0]
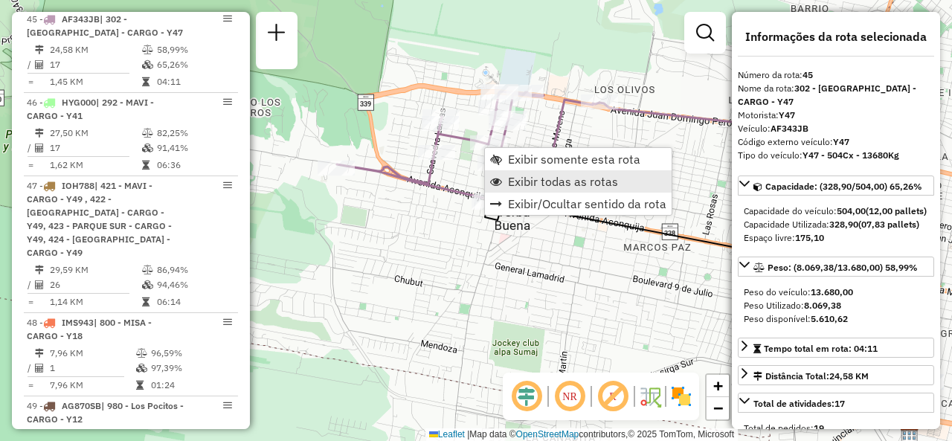
click at [515, 178] on span "Exibir todas as rotas" at bounding box center [563, 181] width 110 height 12
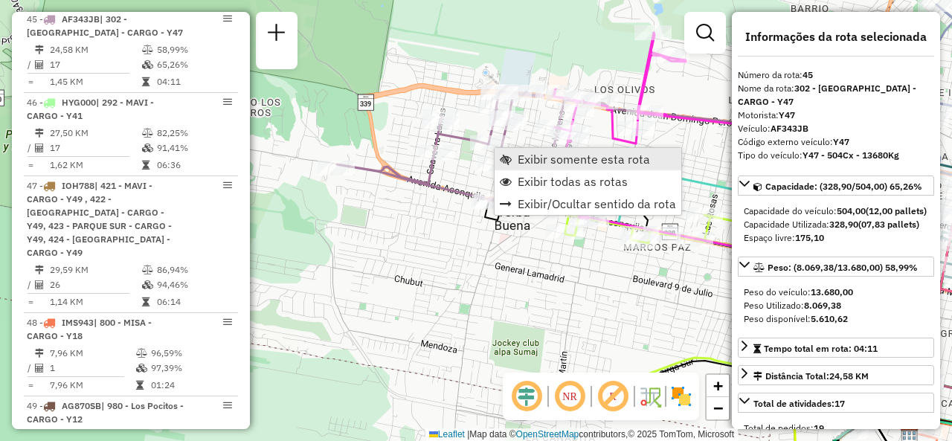
click at [518, 156] on span "Exibir somente esta rota" at bounding box center [584, 159] width 132 height 12
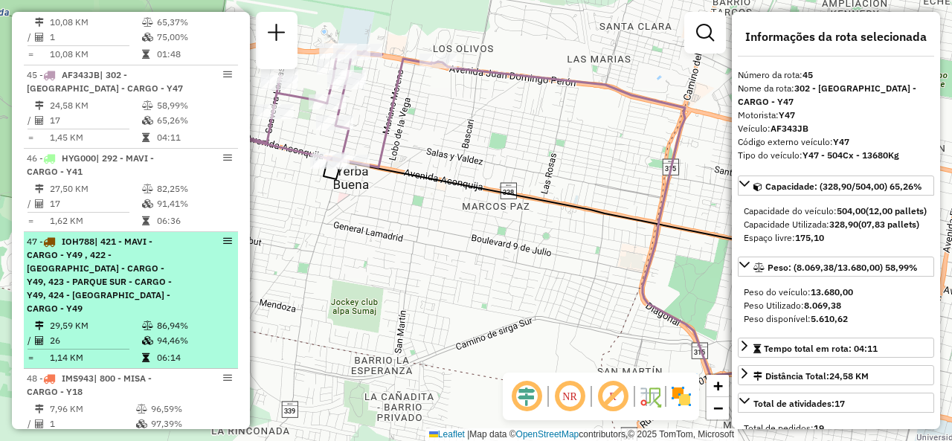
scroll to position [4189, 0]
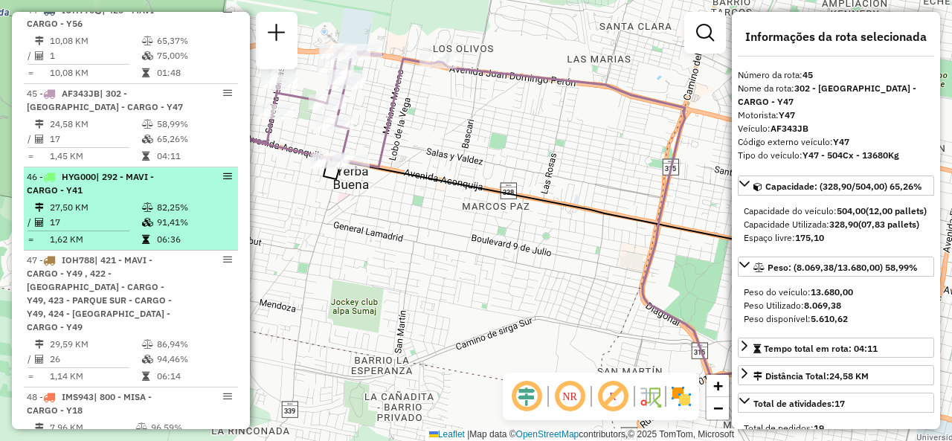
click at [141, 202] on td at bounding box center [148, 207] width 15 height 15
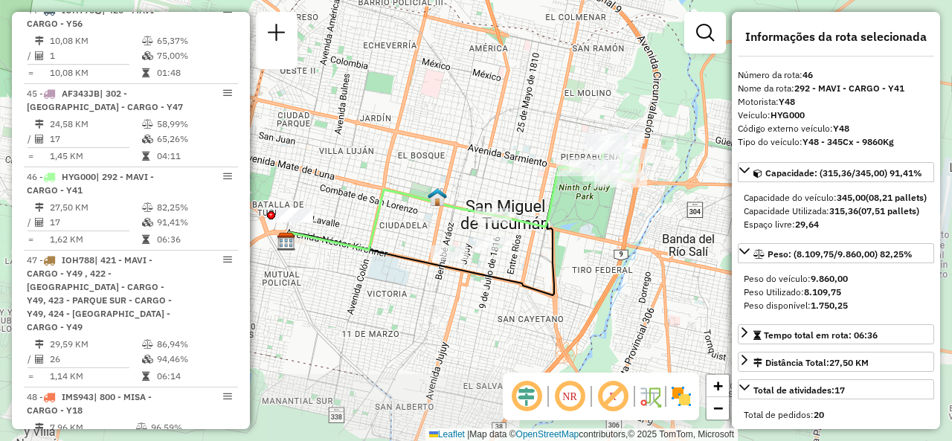
drag, startPoint x: 481, startPoint y: 200, endPoint x: 434, endPoint y: 210, distance: 48.0
click at [434, 211] on div "Janela de atendimento Grade de atendimento Capacidade Transportadoras Veículos …" at bounding box center [476, 220] width 952 height 441
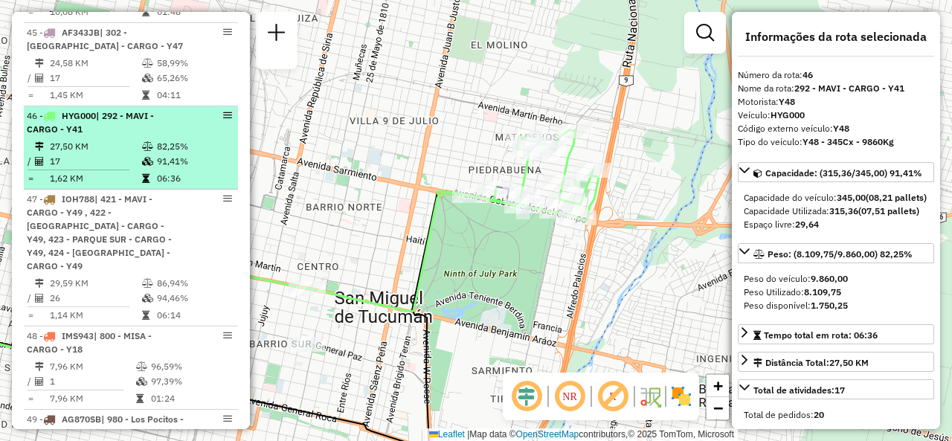
scroll to position [4337, 0]
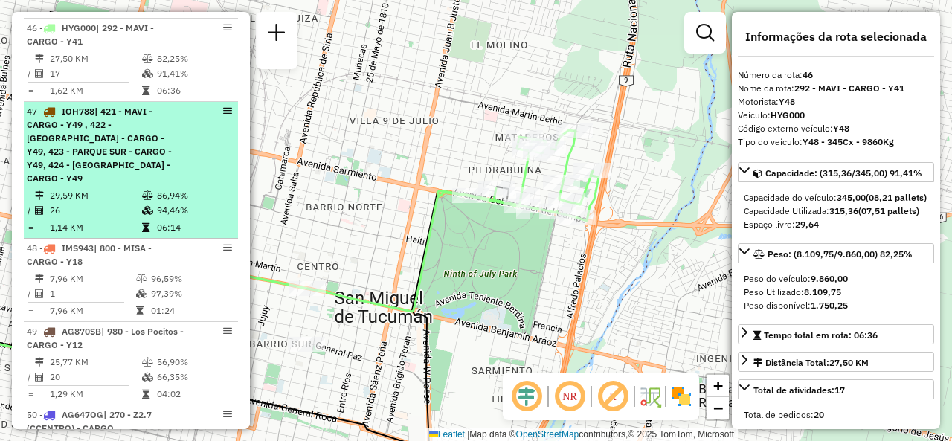
click at [106, 170] on span "| 421 - MAVI - CARGO - Y49 , 422 - [PERSON_NAME] - CARGO - Y49, 423 - PARQUE SU…" at bounding box center [99, 145] width 145 height 78
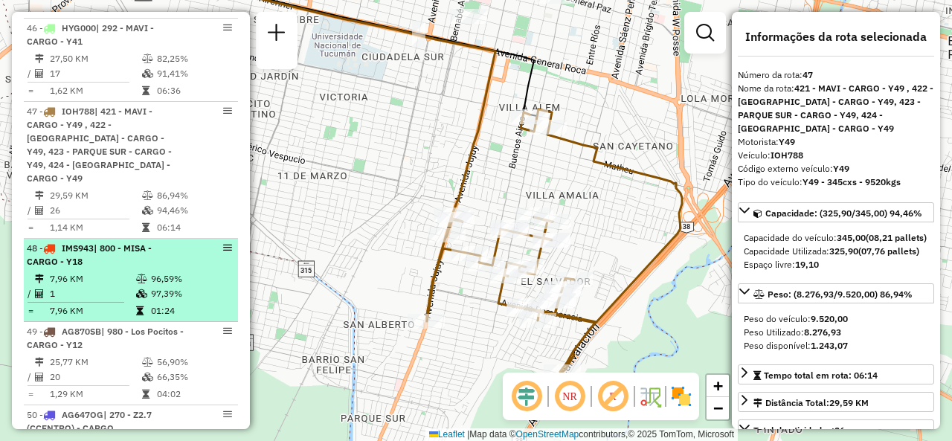
scroll to position [4412, 0]
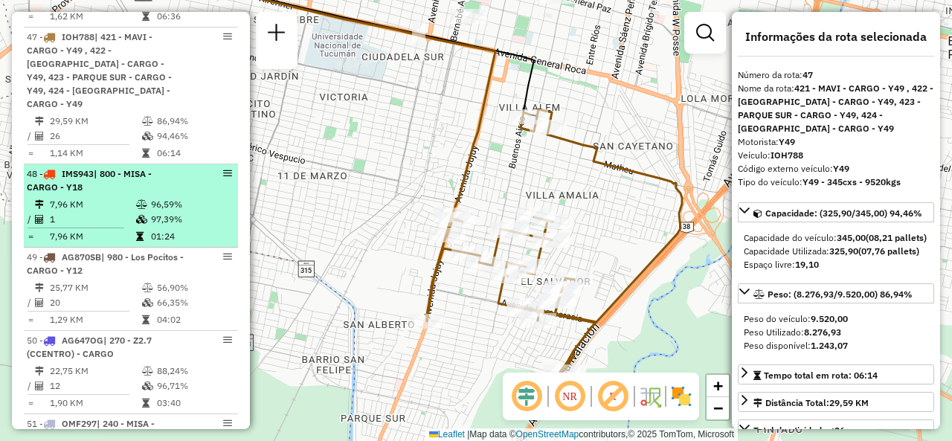
click at [106, 169] on div "48 - IMS943 | 800 - MISA - CARGO - Y18" at bounding box center [106, 180] width 158 height 27
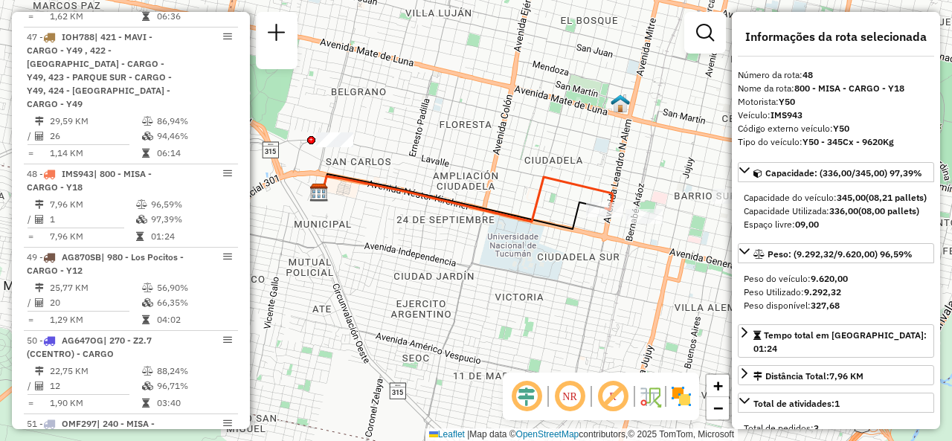
drag, startPoint x: 378, startPoint y: 206, endPoint x: 439, endPoint y: 198, distance: 61.5
click at [422, 199] on div "Janela de atendimento Grade de atendimento Capacidade Transportadoras Veículos …" at bounding box center [476, 220] width 952 height 441
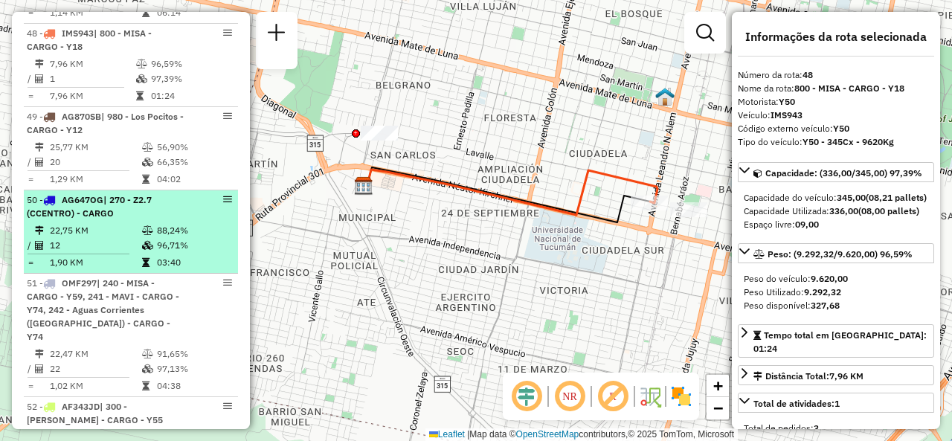
scroll to position [4560, 0]
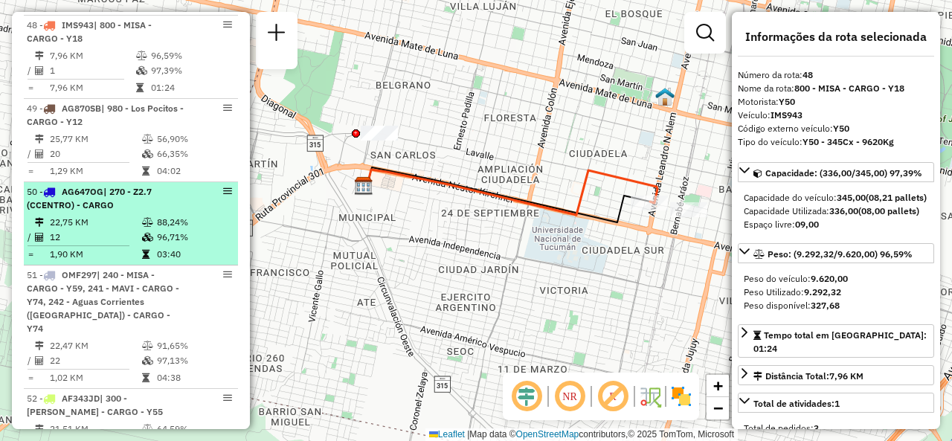
click at [117, 186] on span "| 270 - Z2.7 (CCENTRO) - CARGO" at bounding box center [89, 198] width 125 height 25
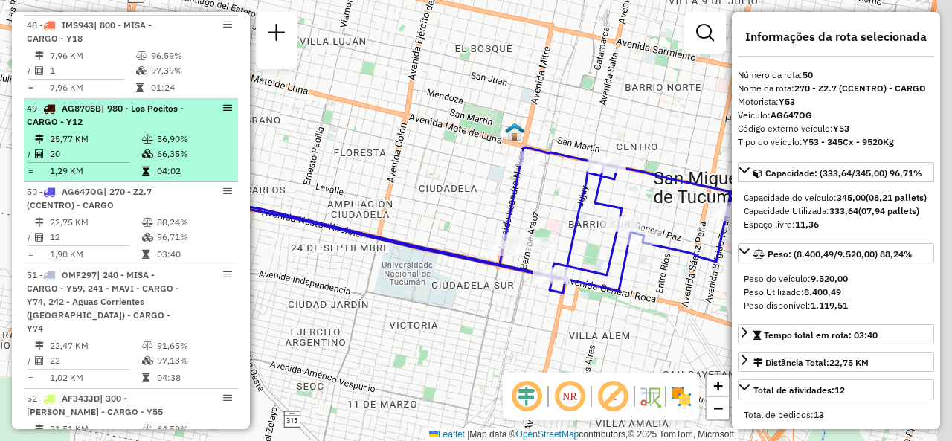
click at [118, 106] on span "| 980 - Los Pocitos - CARGO - Y12" at bounding box center [105, 115] width 157 height 25
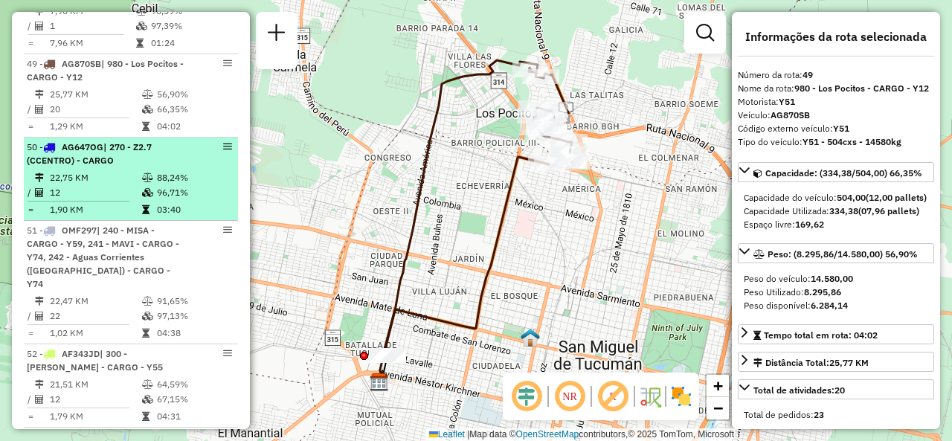
scroll to position [4635, 0]
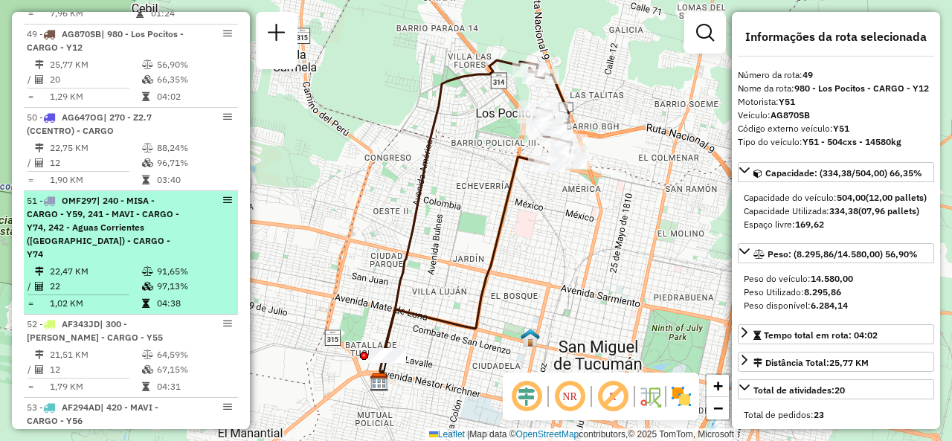
click at [92, 210] on span "| 240 - MISA - CARGO - Y59, 241 - MAVI - CARGO - Y74, 242 - Aguas Corrientes ([…" at bounding box center [103, 227] width 152 height 65
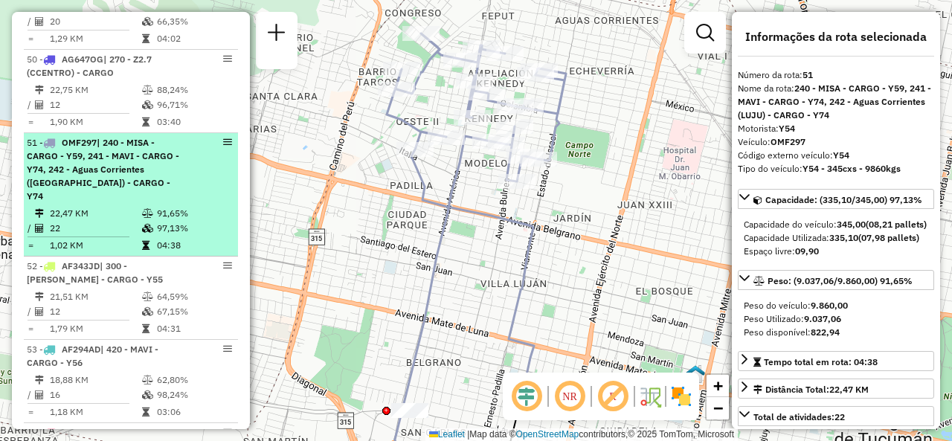
scroll to position [4709, 0]
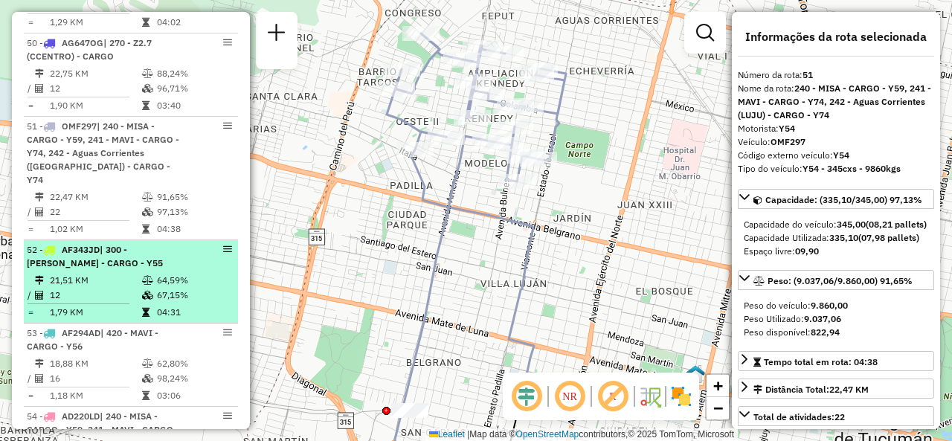
click at [111, 273] on td "21,51 KM" at bounding box center [95, 280] width 92 height 15
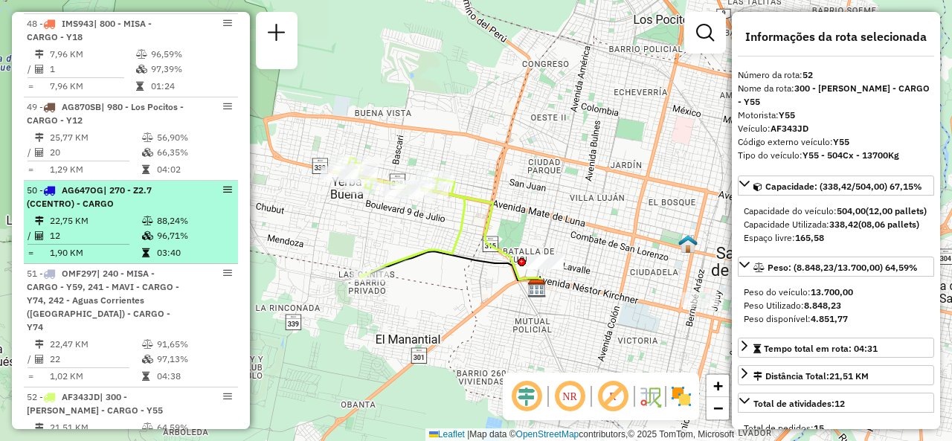
scroll to position [4560, 0]
click at [131, 230] on td "12" at bounding box center [95, 237] width 92 height 15
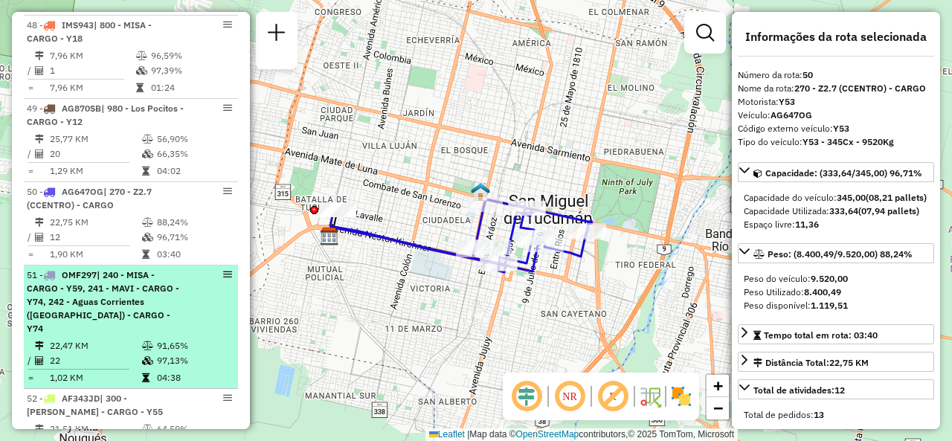
click at [119, 268] on div "51 - OMF297 | 240 - MISA - CARGO - Y59, 241 - MAVI - CARGO - Y74, 242 - Aguas C…" at bounding box center [106, 301] width 158 height 67
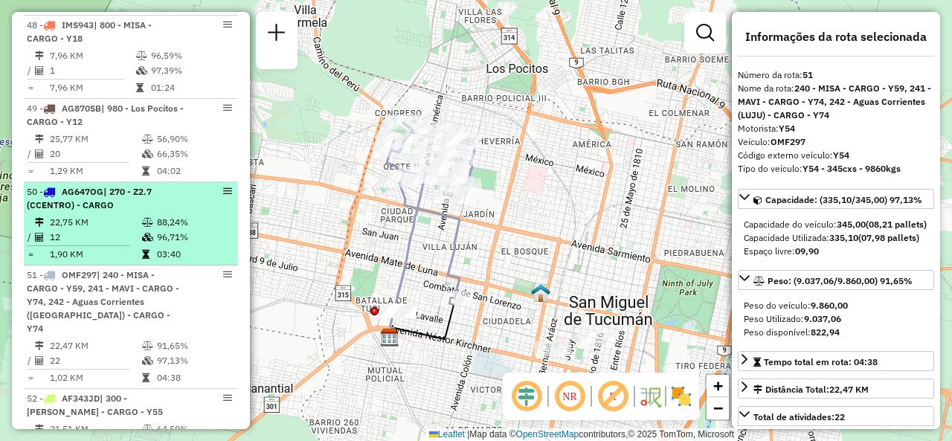
scroll to position [4709, 0]
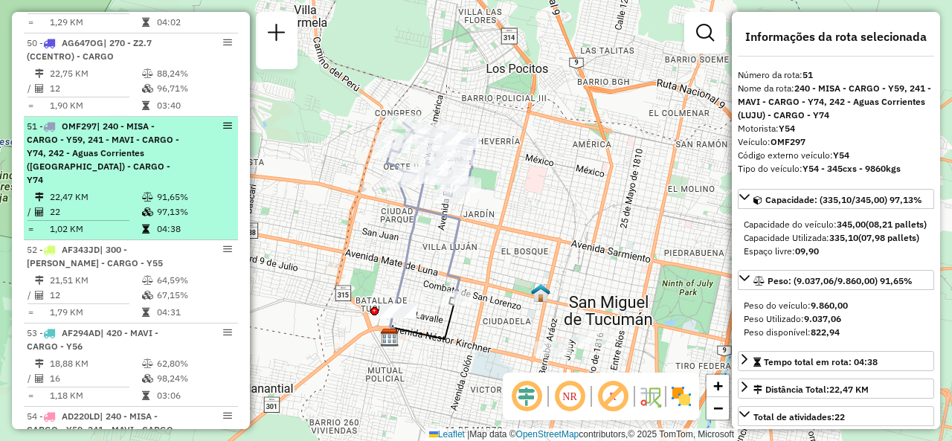
click at [98, 158] on div "51 - OMF297 | 240 - MISA - CARGO - Y59, 241 - MAVI - CARGO - Y74, 242 - Aguas C…" at bounding box center [106, 153] width 158 height 67
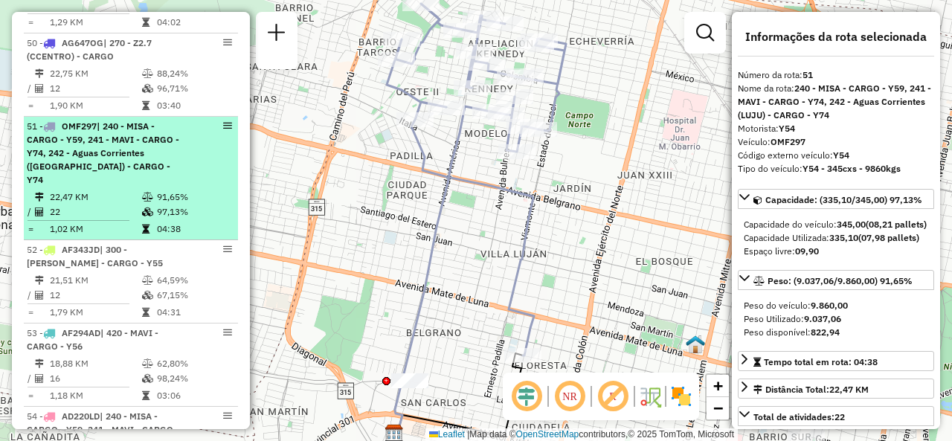
scroll to position [4783, 0]
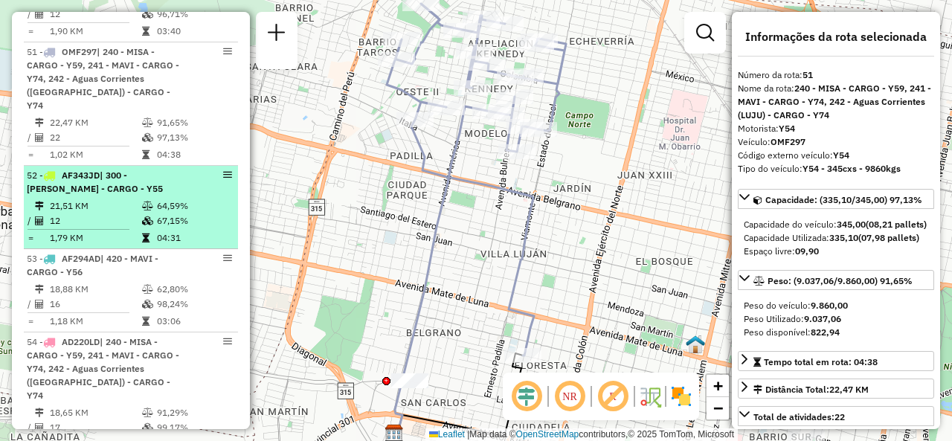
click at [120, 169] on div "52 - AF343JD | 300 - Marcos Paz - CARGO - Y55" at bounding box center [106, 182] width 158 height 27
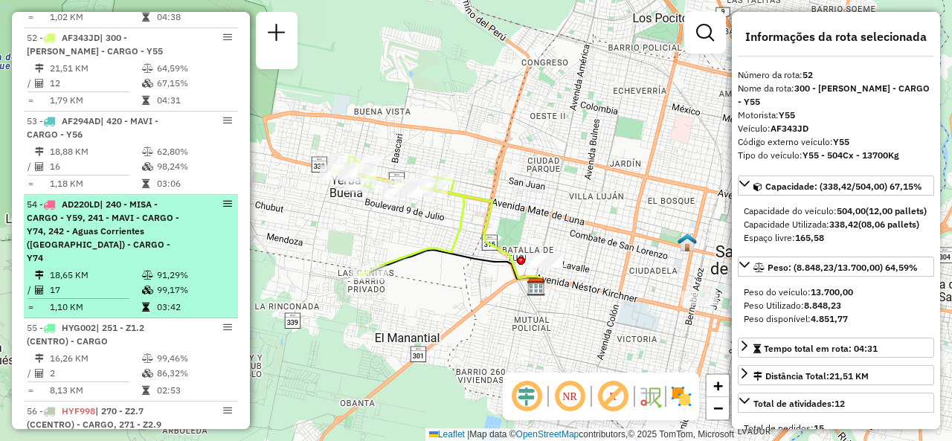
scroll to position [4932, 0]
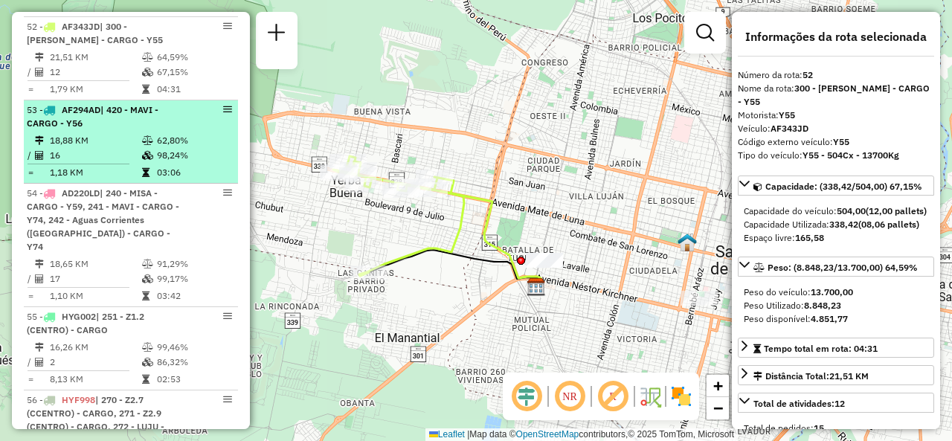
click at [120, 148] on td "16" at bounding box center [95, 155] width 92 height 15
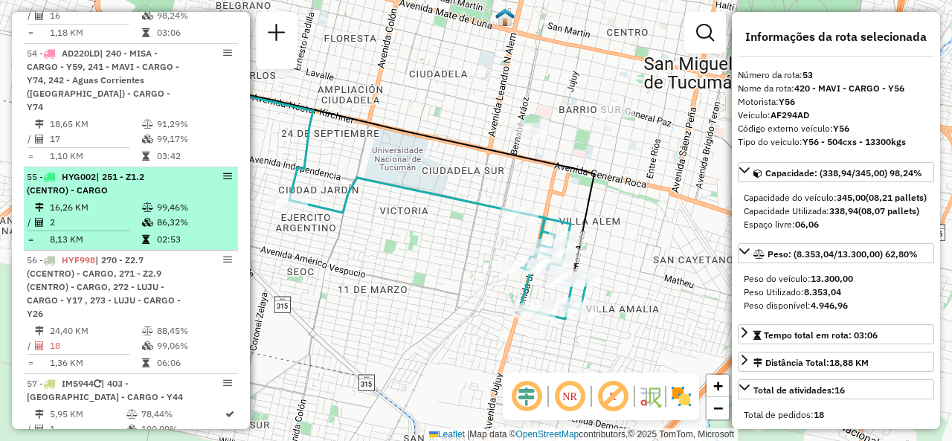
scroll to position [5081, 0]
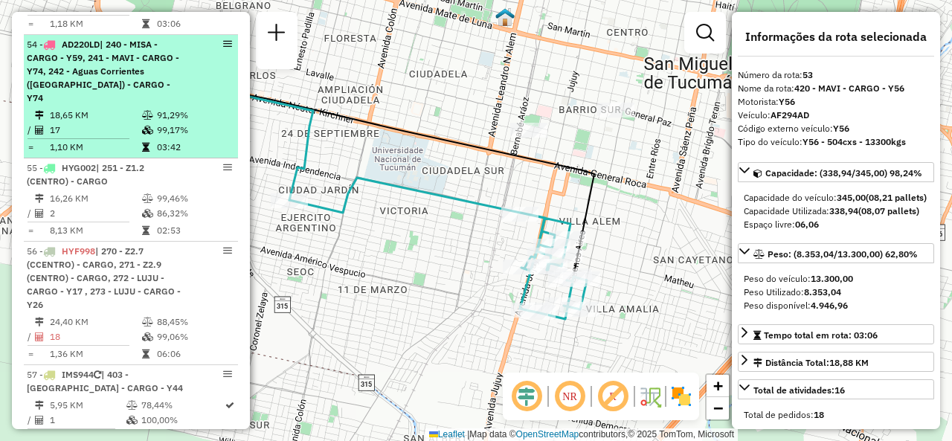
click at [122, 47] on span "| 240 - MISA - CARGO - Y59, 241 - MAVI - CARGO - Y74, 242 - Aguas Corrientes ([…" at bounding box center [103, 71] width 152 height 65
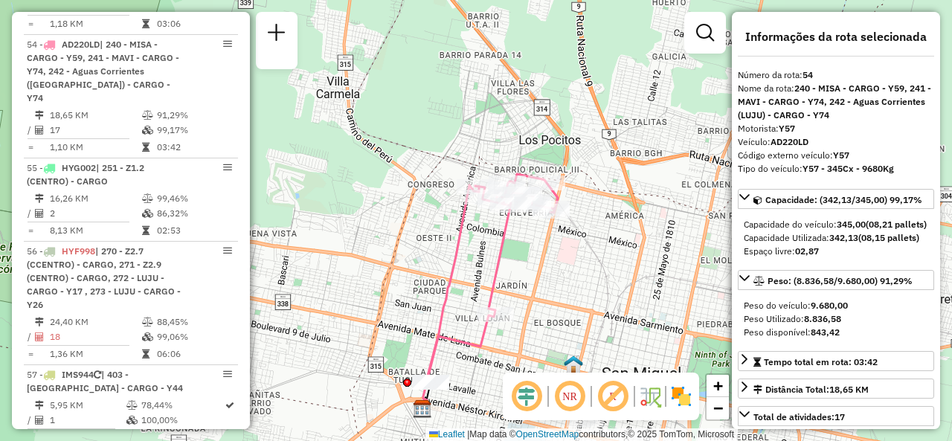
drag, startPoint x: 493, startPoint y: 257, endPoint x: 495, endPoint y: 268, distance: 11.4
click at [495, 268] on icon at bounding box center [492, 278] width 132 height 208
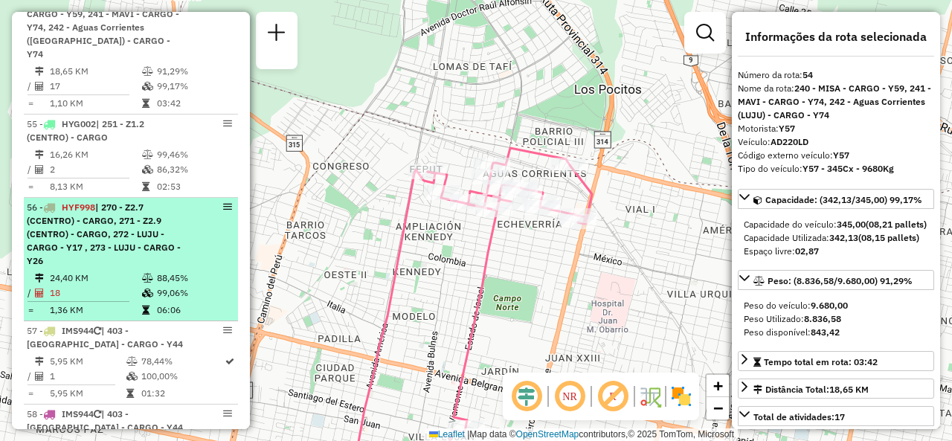
scroll to position [5155, 0]
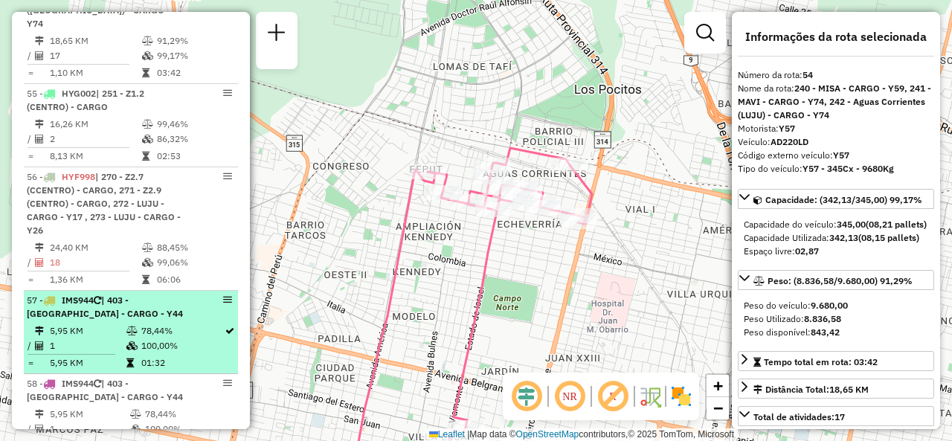
click at [126, 323] on td at bounding box center [133, 330] width 15 height 15
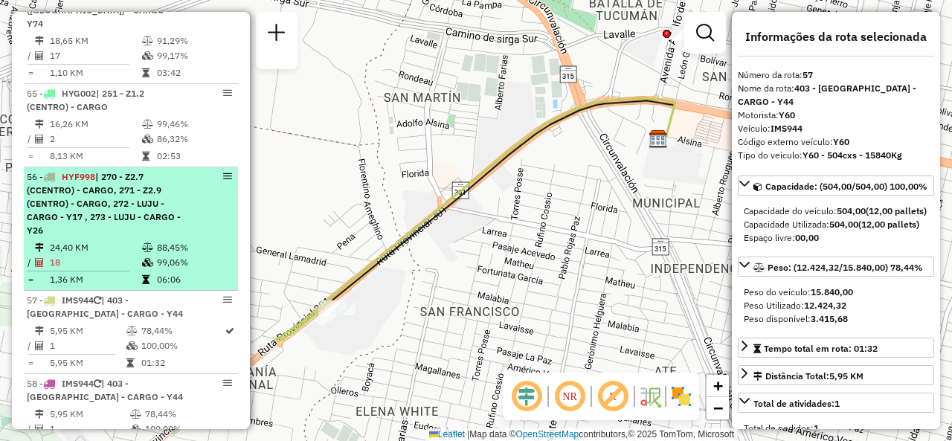
click at [122, 194] on div "56 - HYF998 | 270 - Z2.7 (CCENTRO) - CARGO, 271 - Z2.9 (CENTRO) - CARGO, 272 - …" at bounding box center [106, 203] width 158 height 67
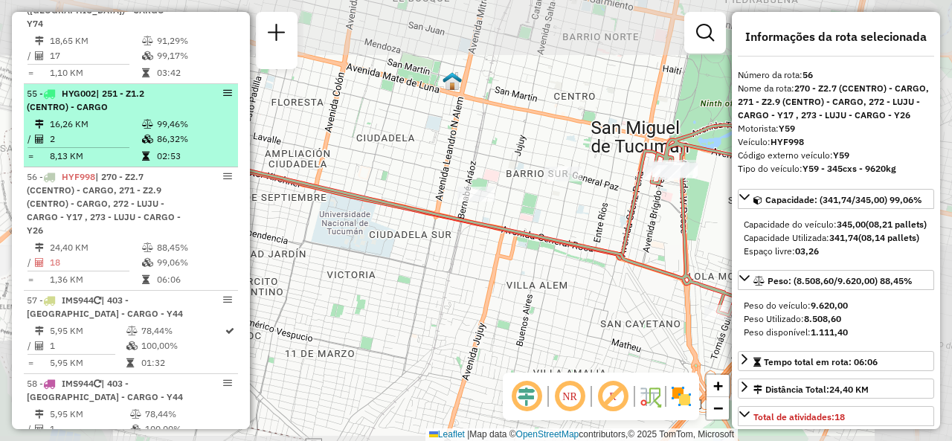
click at [130, 146] on td at bounding box center [84, 147] width 115 height 2
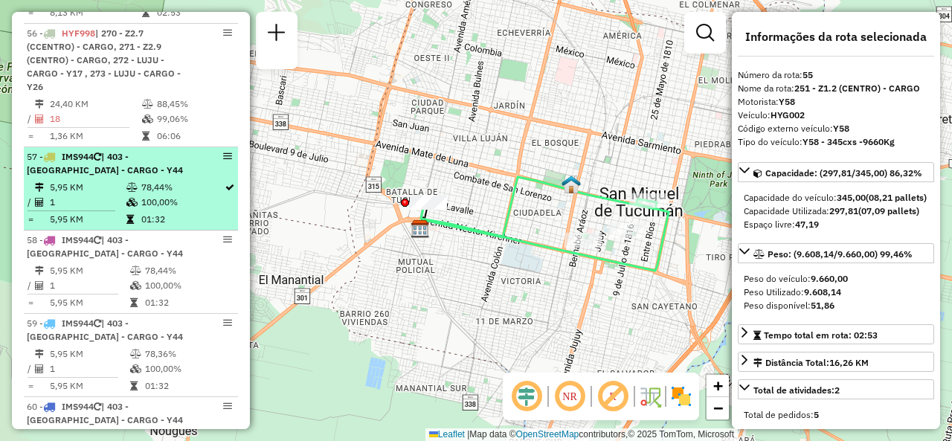
scroll to position [5304, 0]
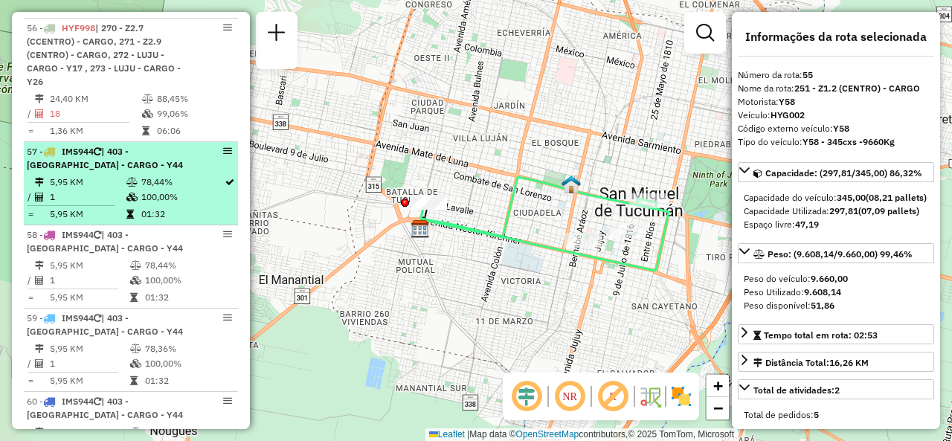
click at [115, 142] on li "57 - IMS944 | 403 - San Francisco - CARGO - Y44 5,95 KM 78,44% / 1 100,00% = 5,…" at bounding box center [131, 183] width 214 height 83
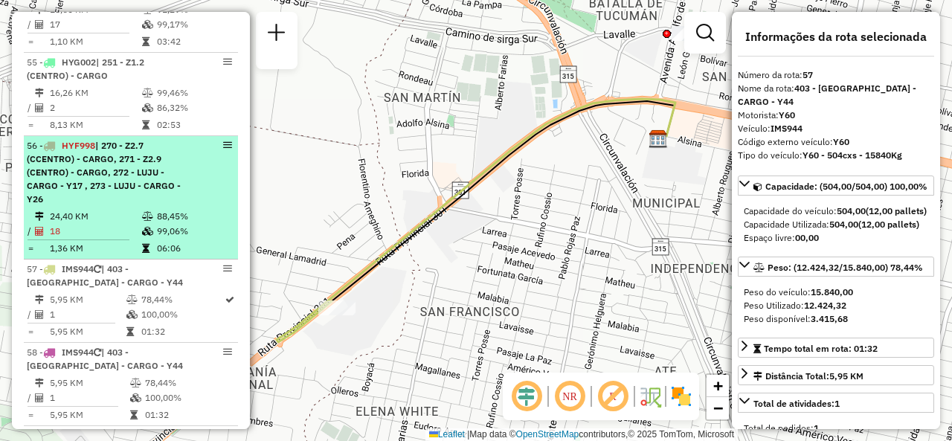
scroll to position [5155, 0]
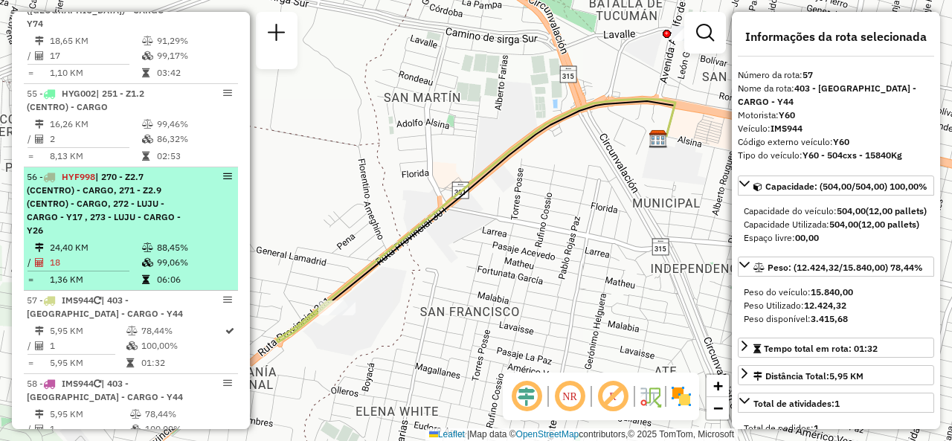
click at [126, 171] on span "| 270 - Z2.7 (CCENTRO) - CARGO, 271 - Z2.9 (CENTRO) - CARGO, 272 - LUJU - CARGO…" at bounding box center [104, 203] width 154 height 65
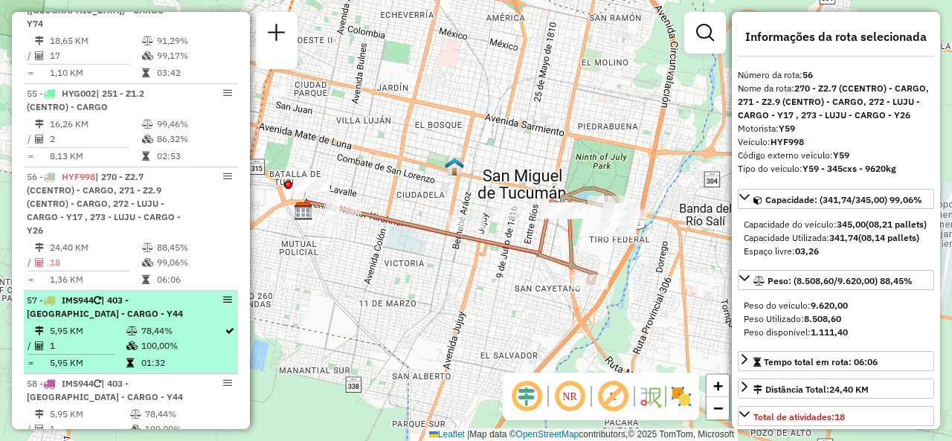
scroll to position [5304, 0]
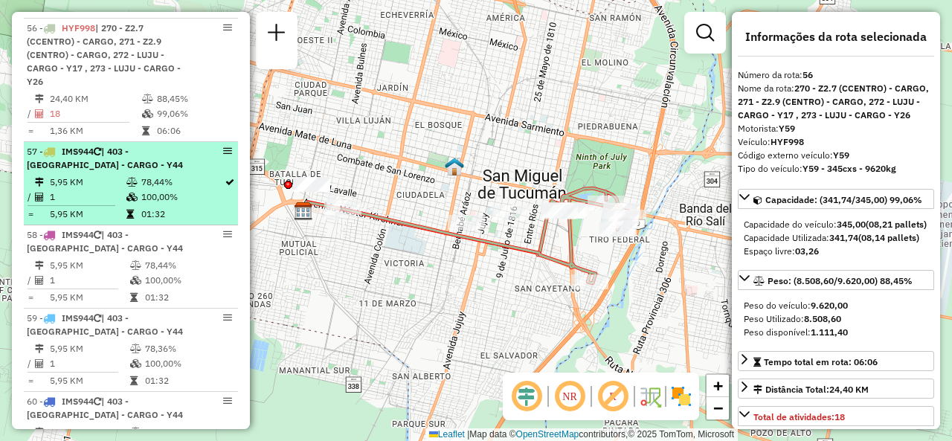
click at [81, 190] on td "1" at bounding box center [87, 197] width 77 height 15
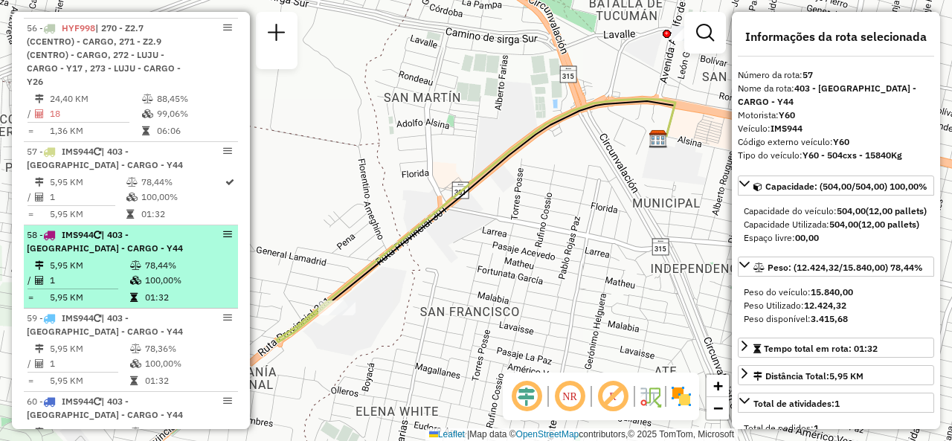
click at [98, 258] on td "5,95 KM" at bounding box center [89, 265] width 80 height 15
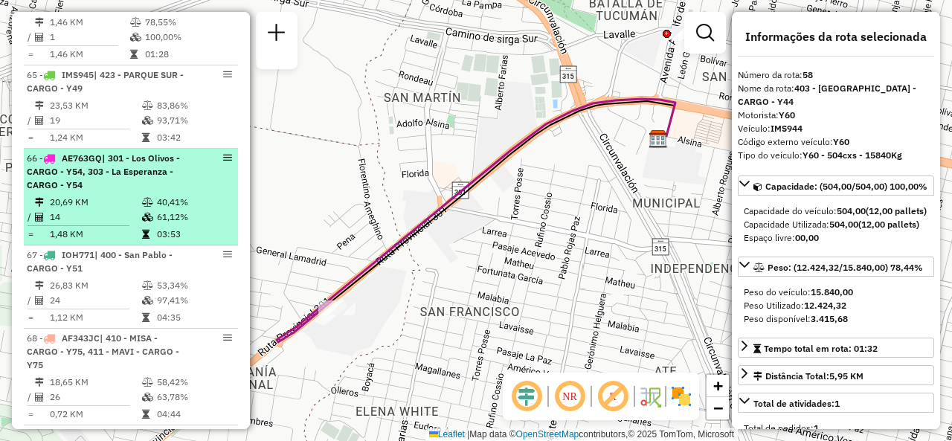
scroll to position [6048, 0]
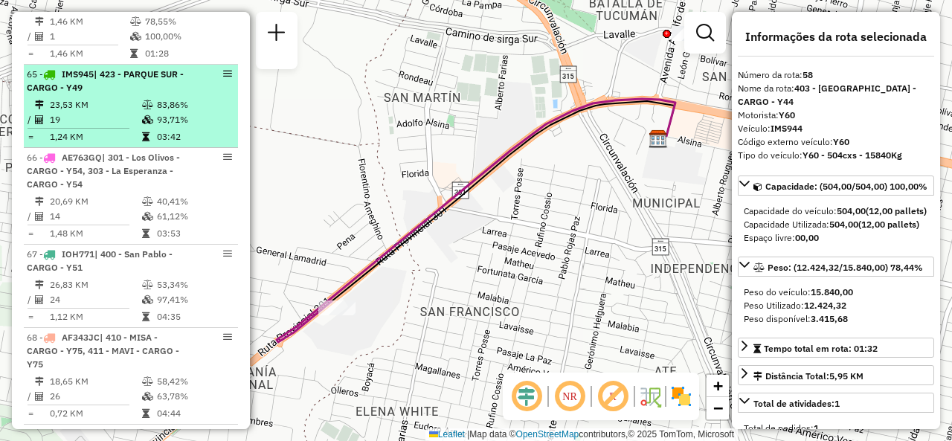
click at [98, 97] on td "23,53 KM" at bounding box center [95, 104] width 92 height 15
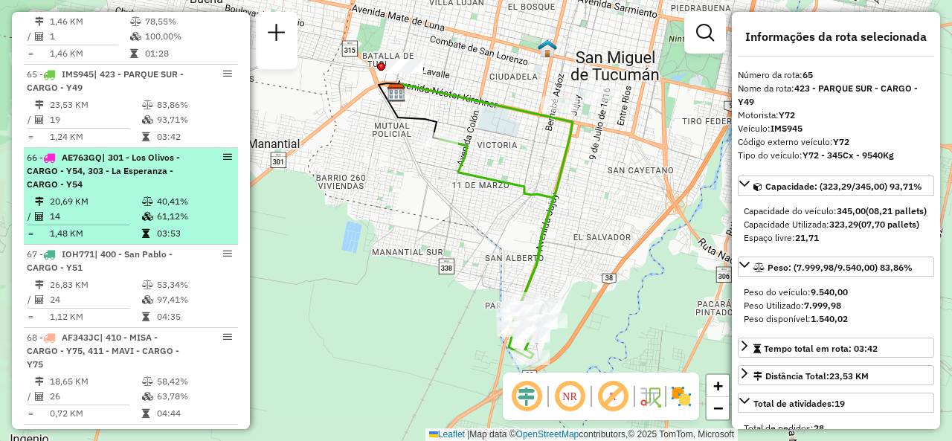
click at [120, 151] on div "66 - AE763GQ | 301 - Los Olivos - CARGO - Y54, 303 - La Esperanza - CARGO - Y54" at bounding box center [106, 171] width 158 height 40
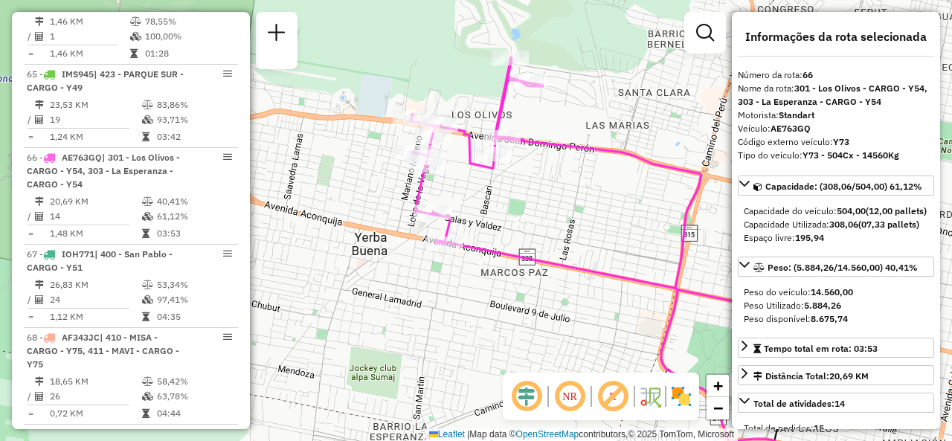
drag, startPoint x: 426, startPoint y: 184, endPoint x: 558, endPoint y: 221, distance: 137.5
click at [558, 222] on div "Janela de atendimento Grade de atendimento Capacidade Transportadoras Veículos …" at bounding box center [476, 220] width 952 height 441
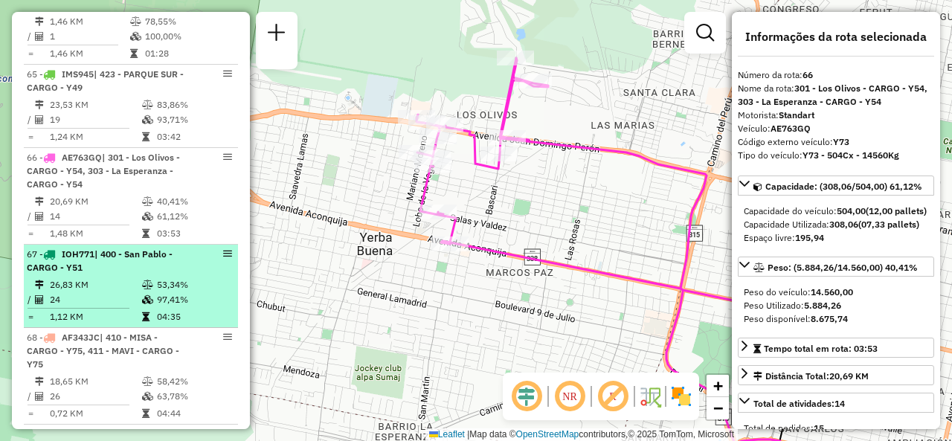
click at [68, 292] on td "24" at bounding box center [95, 299] width 92 height 15
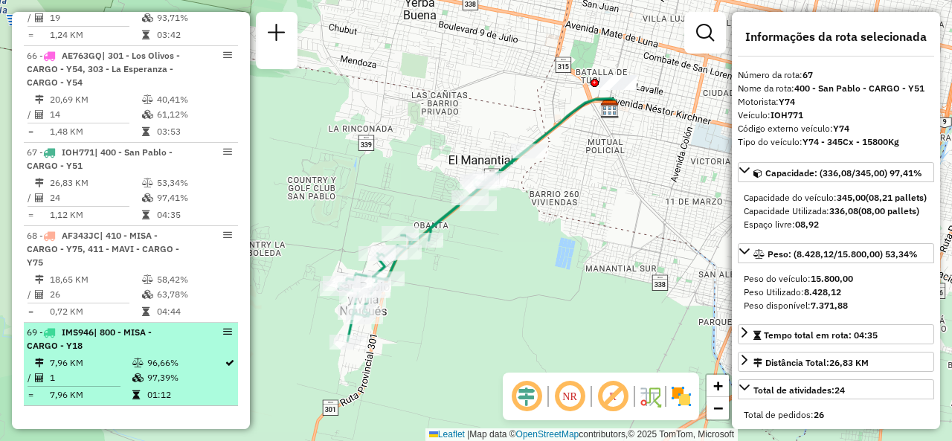
scroll to position [6196, 0]
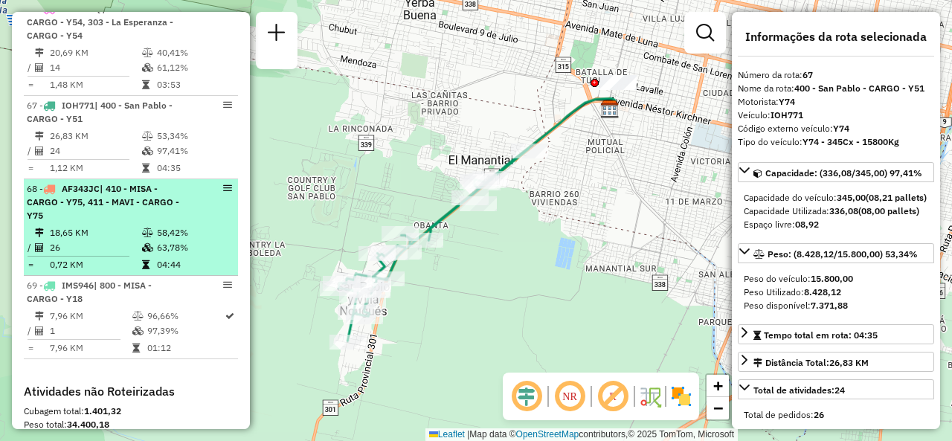
click at [115, 182] on div "68 - AF343JC | 410 - MISA - CARGO - Y75, 411 - MAVI - CARGO - Y75" at bounding box center [106, 202] width 158 height 40
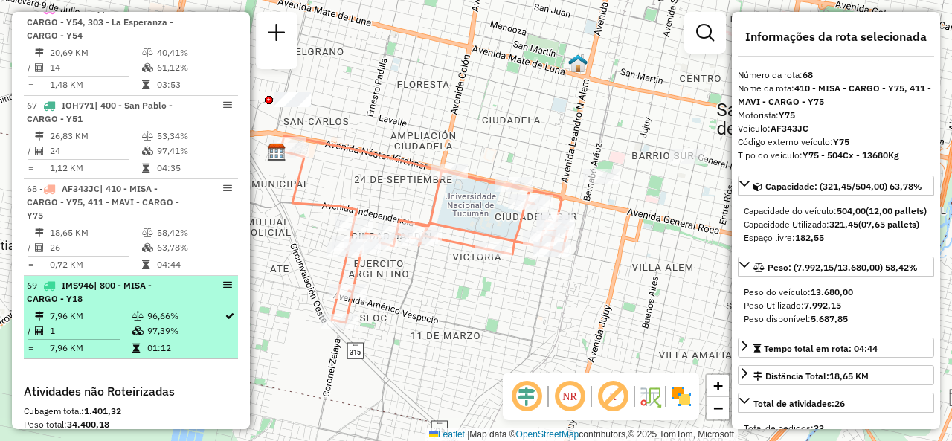
click at [109, 276] on li "69 - IMS946 | 800 - MISA - CARGO - Y18 7,96 KM 96,66% / 1 97,39% = 7,96 KM 01:12" at bounding box center [131, 317] width 214 height 83
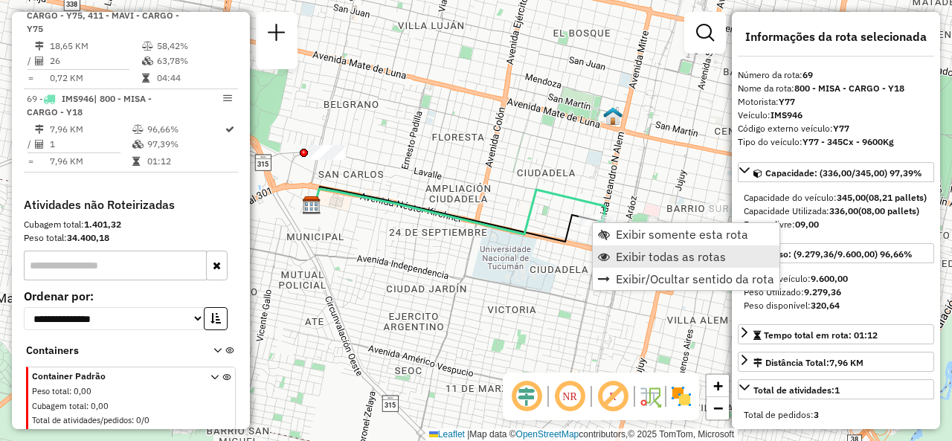
scroll to position [6416, 0]
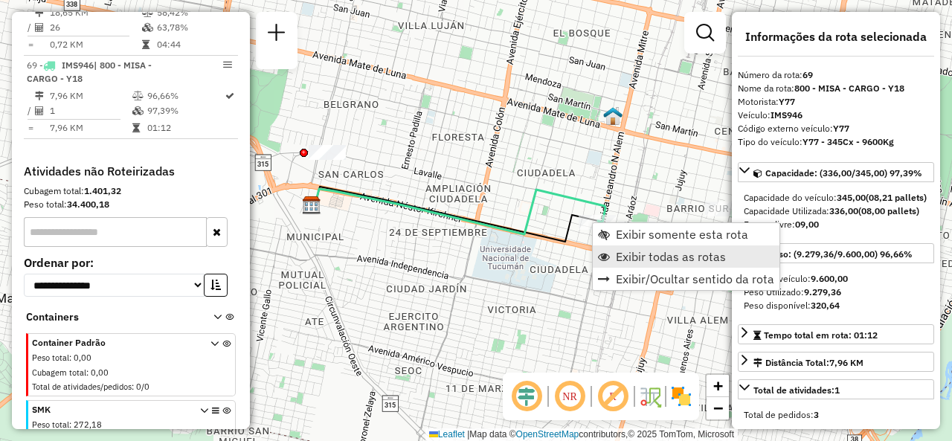
click at [622, 251] on span "Exibir todas as rotas" at bounding box center [671, 257] width 110 height 12
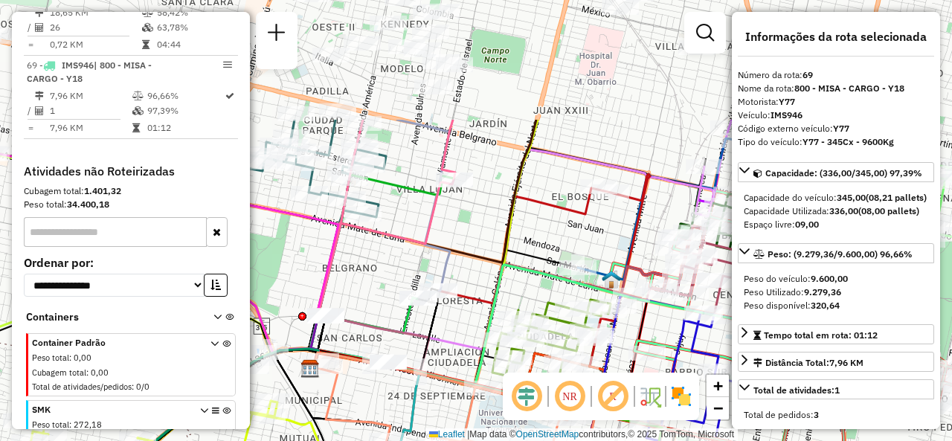
click at [526, 298] on icon at bounding box center [545, 326] width 471 height 122
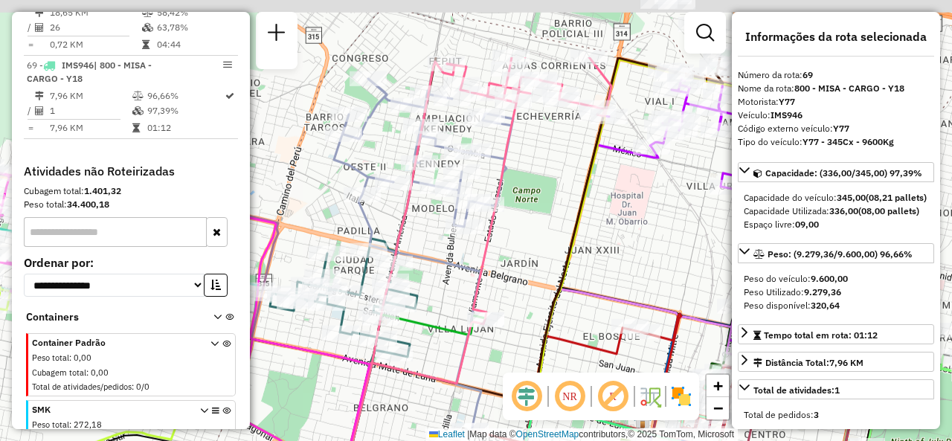
drag, startPoint x: 497, startPoint y: 109, endPoint x: 549, endPoint y: 295, distance: 193.0
click at [561, 298] on div "Janela de atendimento Grade de atendimento Capacidade Transportadoras Veículos …" at bounding box center [476, 220] width 952 height 441
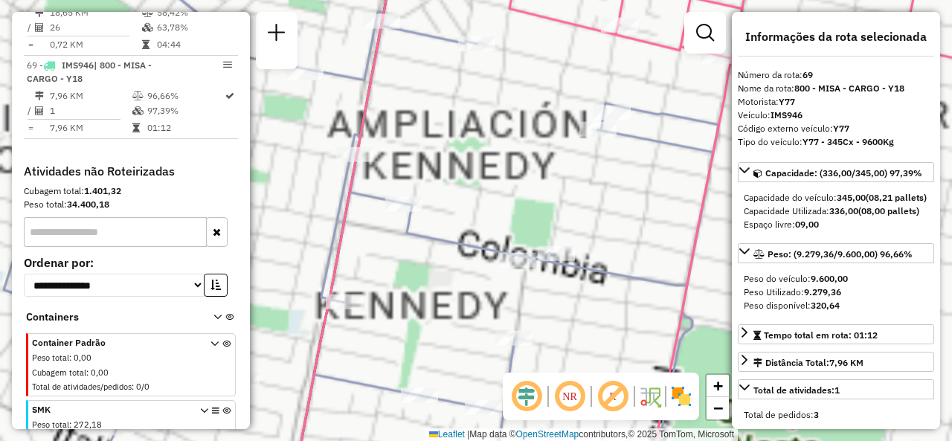
drag, startPoint x: 466, startPoint y: 160, endPoint x: 512, endPoint y: 196, distance: 57.7
click at [512, 196] on div "Janela de atendimento Grade de atendimento Capacidade Transportadoras Veículos …" at bounding box center [476, 220] width 952 height 441
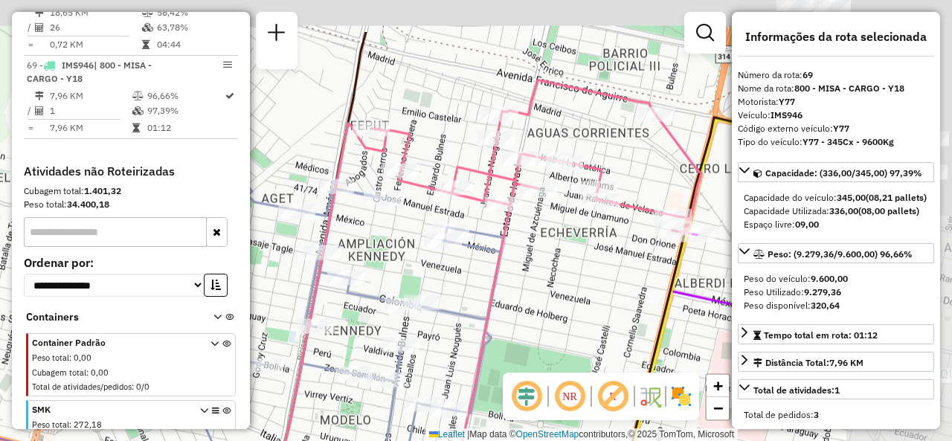
drag, startPoint x: 511, startPoint y: 190, endPoint x: 398, endPoint y: 263, distance: 134.9
click at [398, 267] on div "Janela de atendimento Grade de atendimento Capacidade Transportadoras Veículos …" at bounding box center [476, 220] width 952 height 441
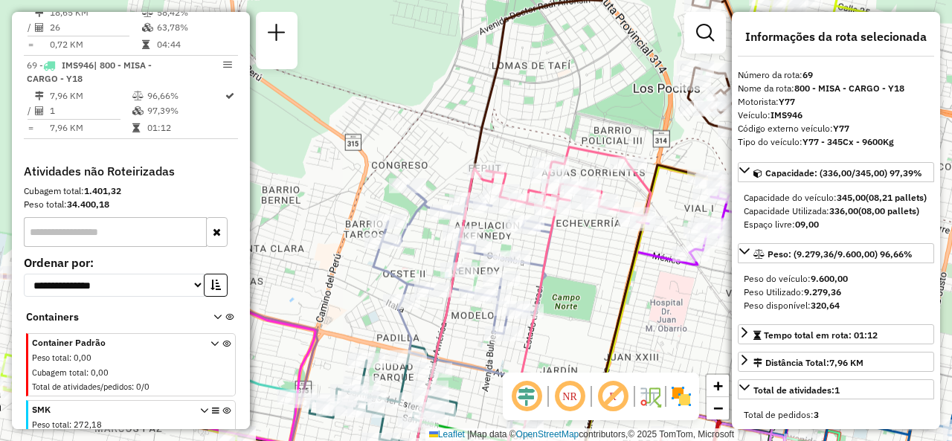
drag, startPoint x: 537, startPoint y: 282, endPoint x: 570, endPoint y: 254, distance: 43.2
click at [570, 254] on div "Janela de atendimento Grade de atendimento Capacidade Transportadoras Veículos …" at bounding box center [476, 220] width 952 height 441
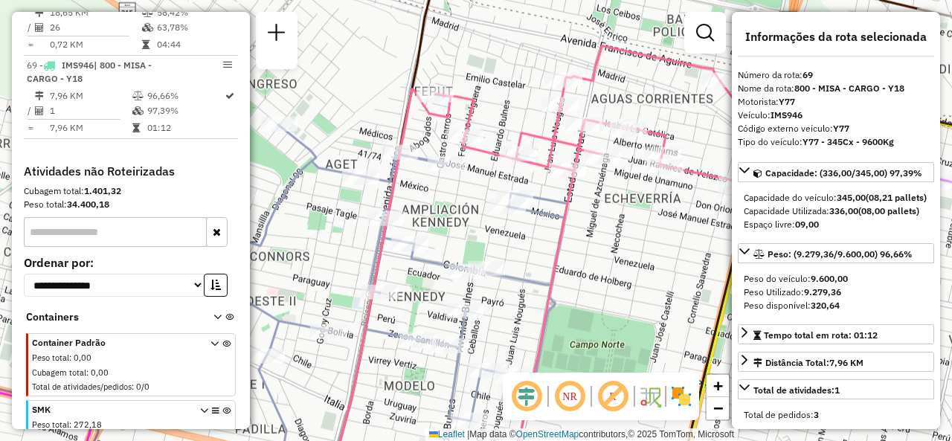
drag, startPoint x: 452, startPoint y: 281, endPoint x: 460, endPoint y: 257, distance: 25.9
click at [460, 257] on icon at bounding box center [389, 284] width 358 height 319
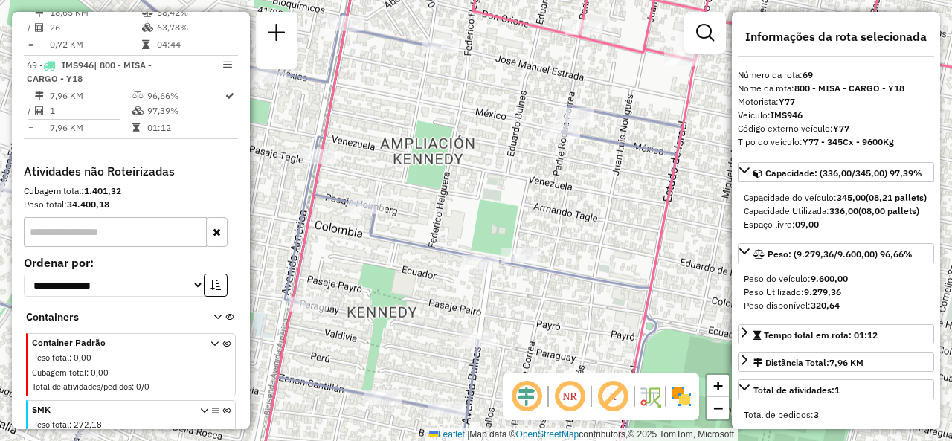
drag, startPoint x: 500, startPoint y: 146, endPoint x: 500, endPoint y: 135, distance: 11.9
click at [506, 126] on div "Janela de atendimento Grade de atendimento Capacidade Transportadoras Veículos …" at bounding box center [476, 220] width 952 height 441
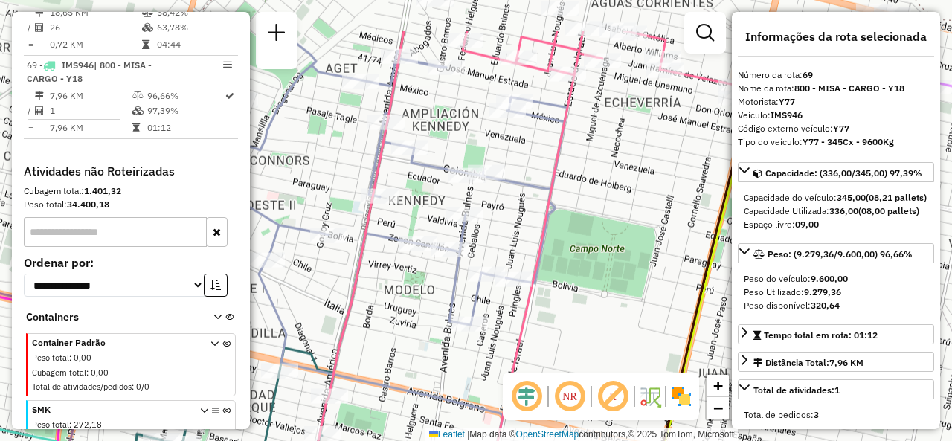
drag, startPoint x: 493, startPoint y: 158, endPoint x: 538, endPoint y: 264, distance: 115.6
click at [543, 264] on div "Janela de atendimento Grade de atendimento Capacidade Transportadoras Veículos …" at bounding box center [476, 220] width 952 height 441
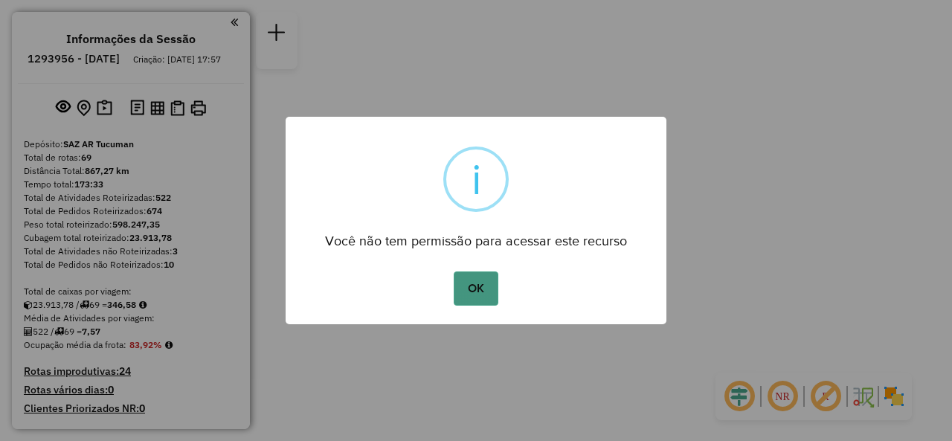
click at [455, 280] on button "OK" at bounding box center [476, 288] width 44 height 34
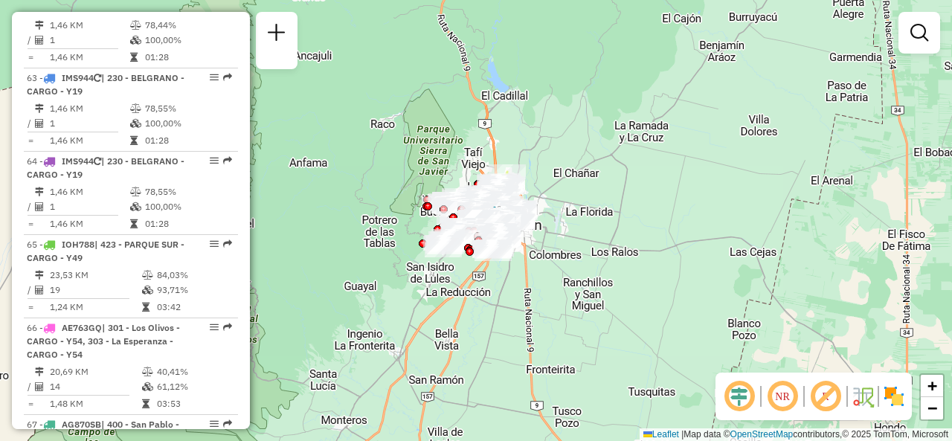
scroll to position [6172, 0]
